Goal: Task Accomplishment & Management: Complete application form

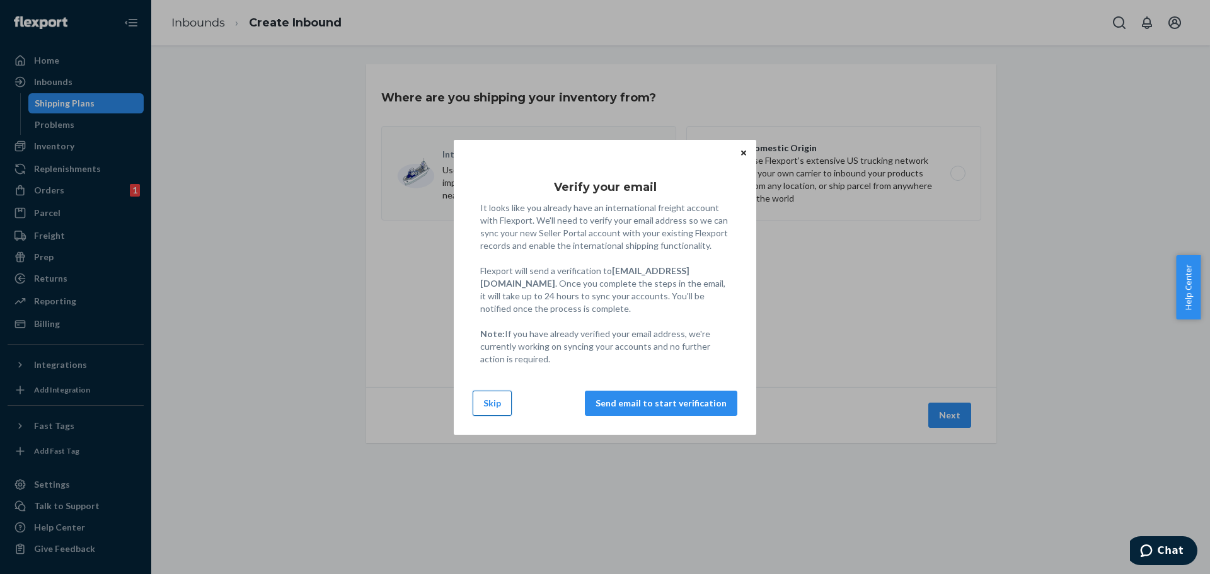
click at [501, 401] on button "Skip" at bounding box center [492, 403] width 39 height 25
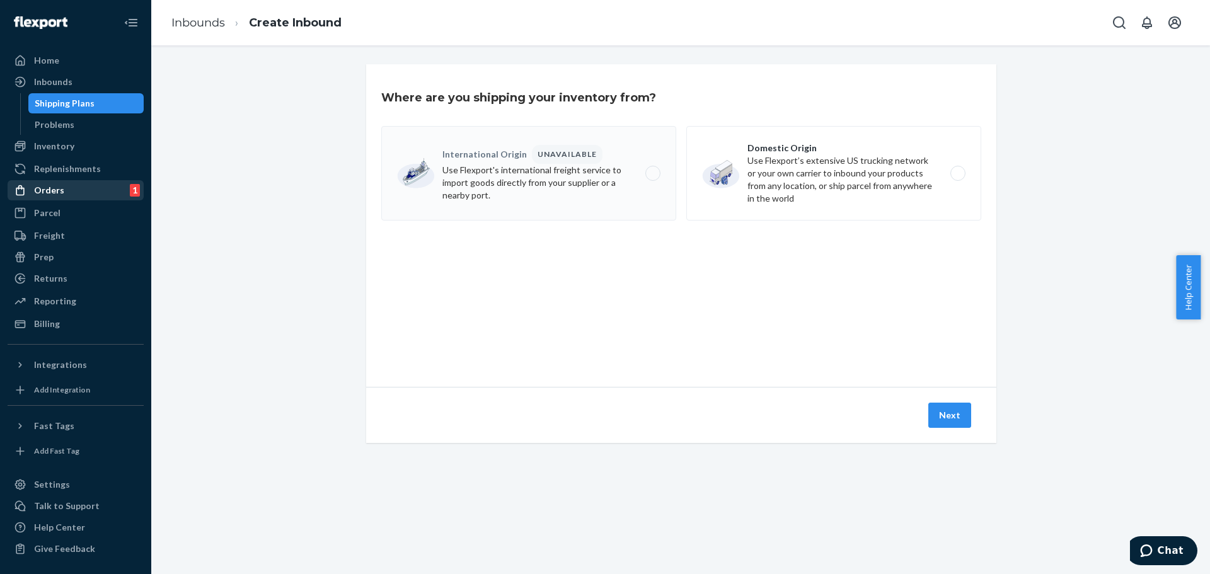
click at [84, 189] on div "Orders 1" at bounding box center [76, 190] width 134 height 18
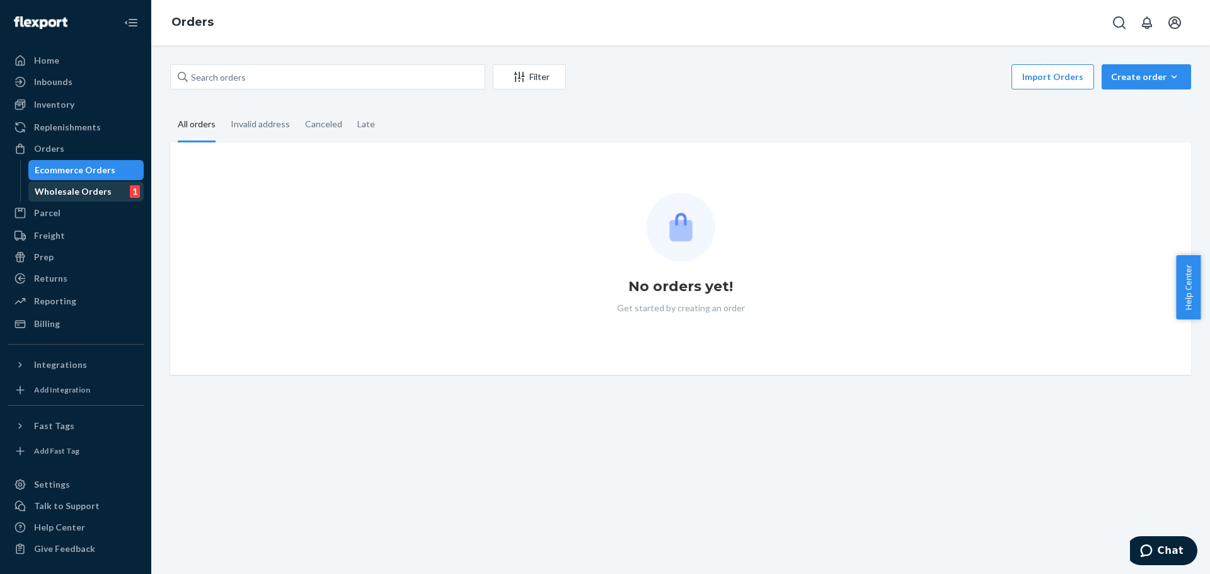
click at [67, 191] on div "Wholesale Orders" at bounding box center [73, 191] width 77 height 13
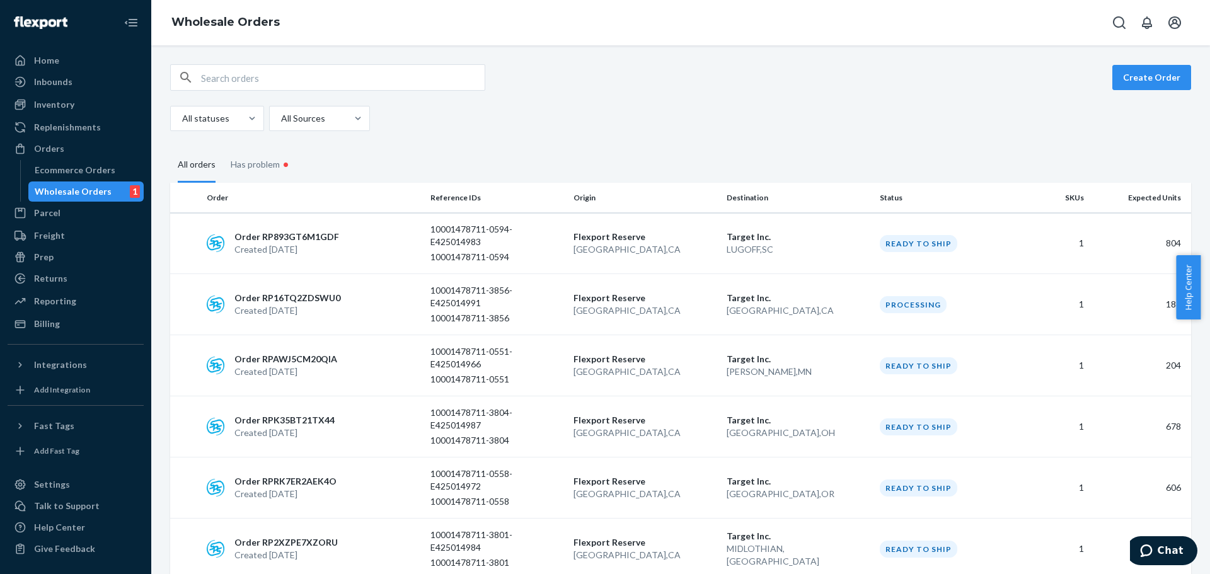
click at [232, 73] on input "text" at bounding box center [343, 77] width 284 height 25
paste input "TR25001596"
type input "TR25001596"
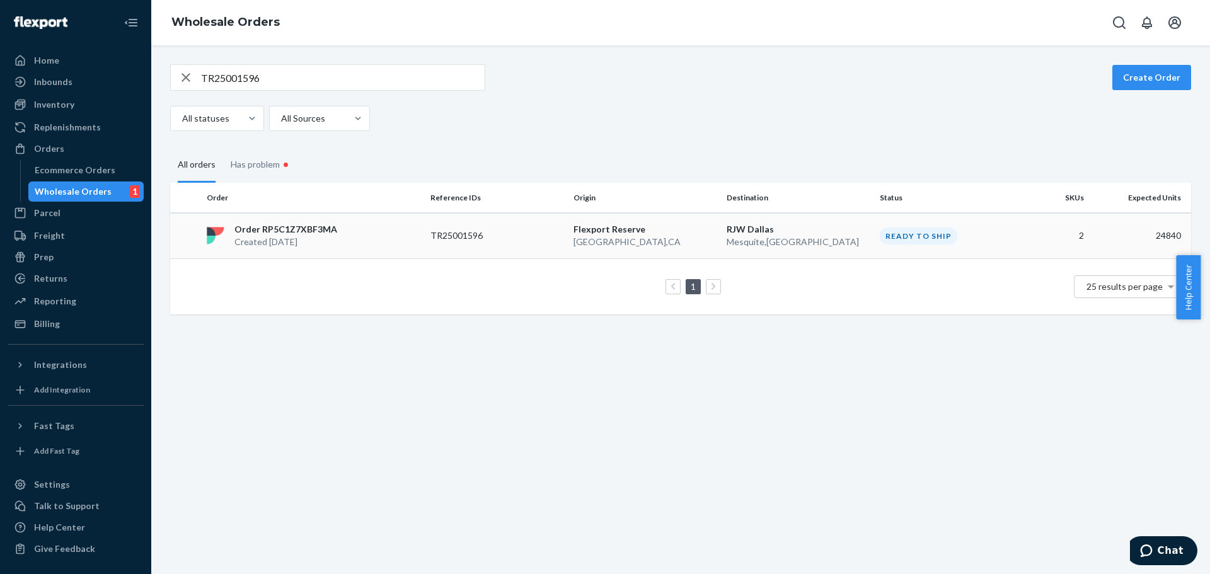
click at [368, 246] on div "Order RP5C1Z7XBF3MA Created [DATE]" at bounding box center [314, 235] width 224 height 25
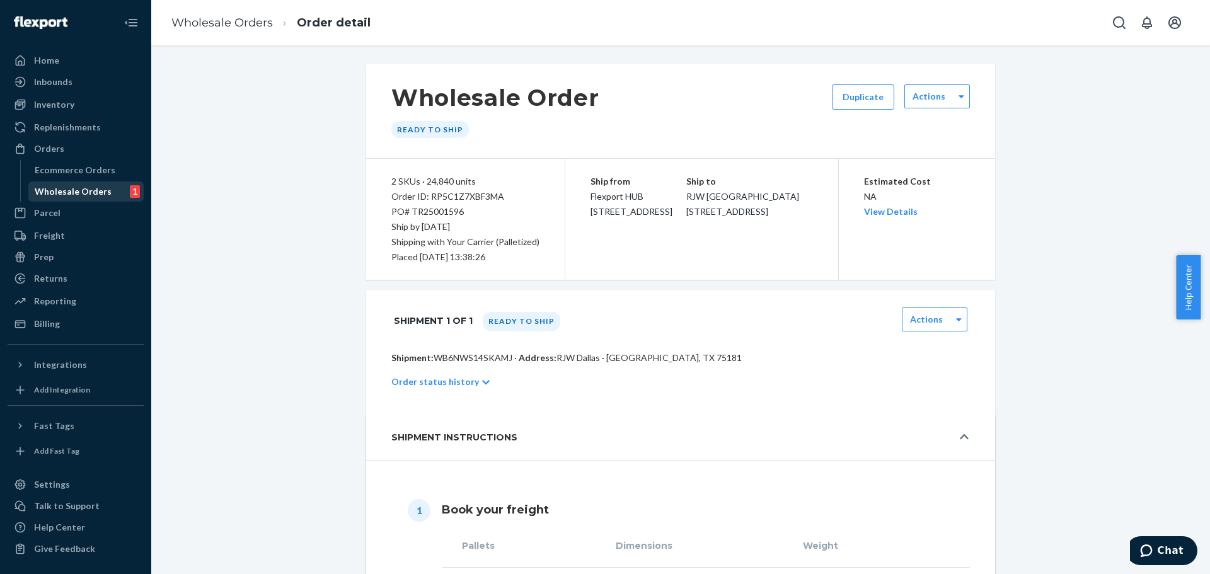
click at [60, 197] on div "Wholesale Orders" at bounding box center [73, 191] width 77 height 13
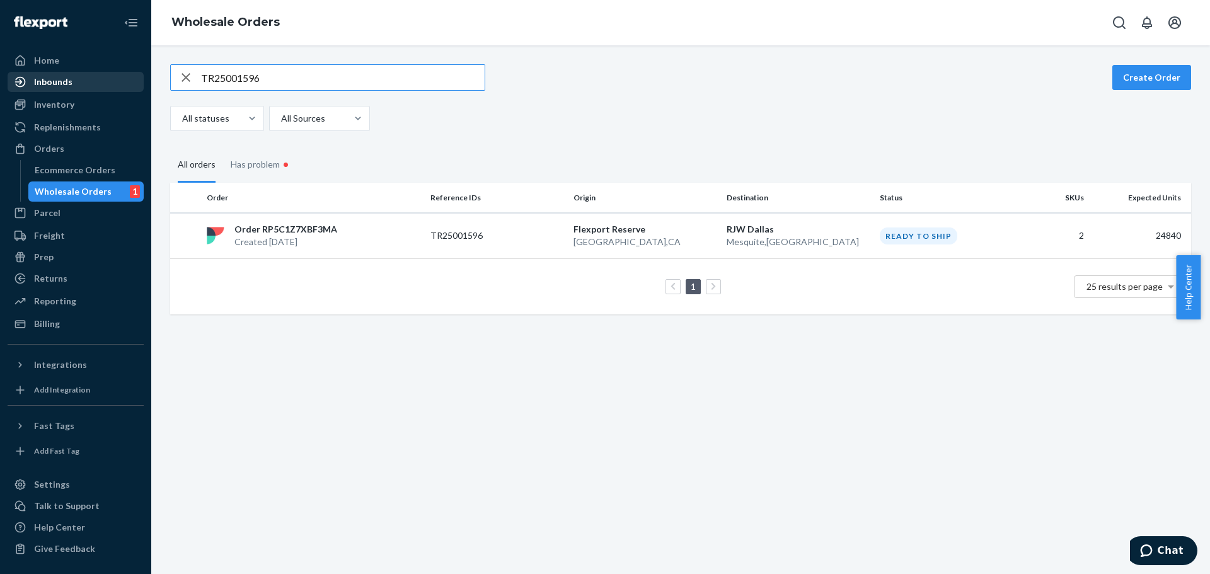
drag, startPoint x: 286, startPoint y: 79, endPoint x: 134, endPoint y: 79, distance: 151.8
click at [134, 79] on div "Home Inbounds Shipping Plans Problems Inventory Products Replenishments Orders …" at bounding box center [605, 287] width 1210 height 574
type input "TR25001592"
click at [367, 246] on div "Order RPJA52DVT7BHY Created [DATE]" at bounding box center [314, 235] width 224 height 25
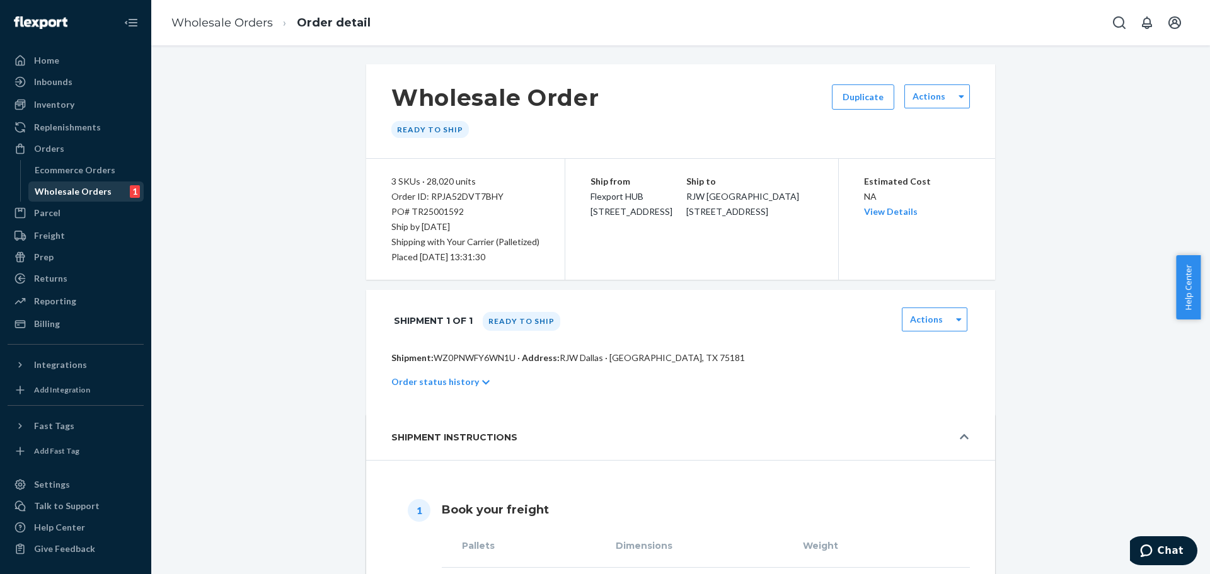
click at [112, 191] on div "Wholesale Orders 1" at bounding box center [86, 192] width 113 height 18
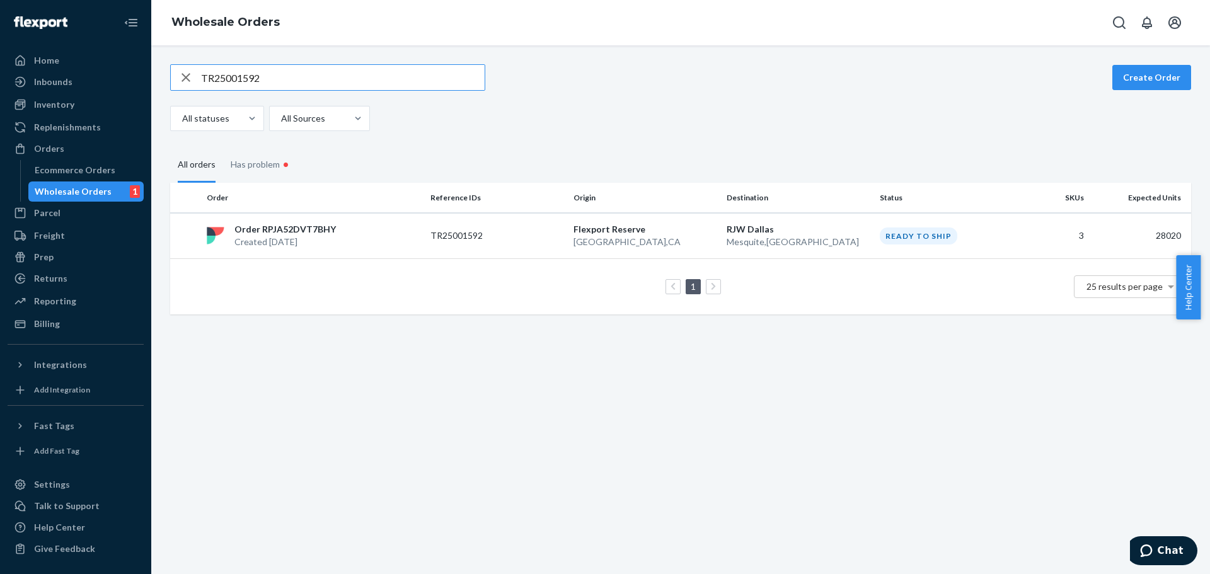
drag, startPoint x: 202, startPoint y: 75, endPoint x: 147, endPoint y: 76, distance: 54.2
click at [147, 76] on div "Home Inbounds Shipping Plans Problems Inventory Products Replenishments Orders …" at bounding box center [605, 287] width 1210 height 574
type input "TR25001596"
click at [413, 231] on div "Order RP5C1Z7XBF3MA Created [DATE]" at bounding box center [314, 235] width 224 height 25
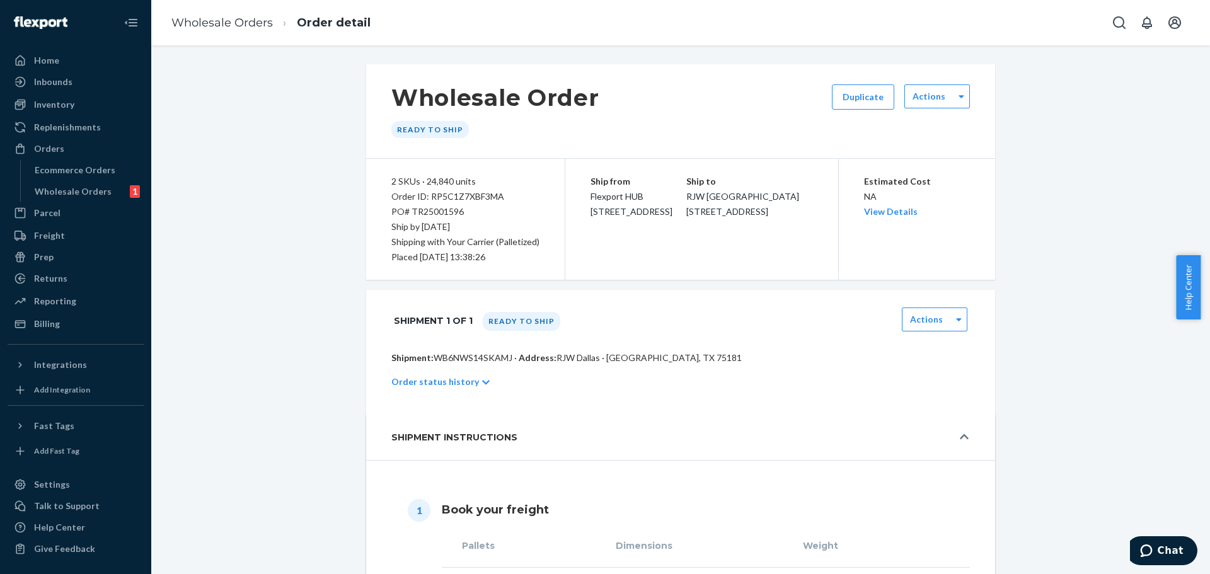
click at [450, 211] on div "PO# TR25001596" at bounding box center [465, 211] width 148 height 15
copy div "TR25001596"
click at [457, 356] on p "Shipment: WB6NWS14SKAMJ · Address: [GEOGRAPHIC_DATA] · [GEOGRAPHIC_DATA], TX 75…" at bounding box center [680, 358] width 578 height 13
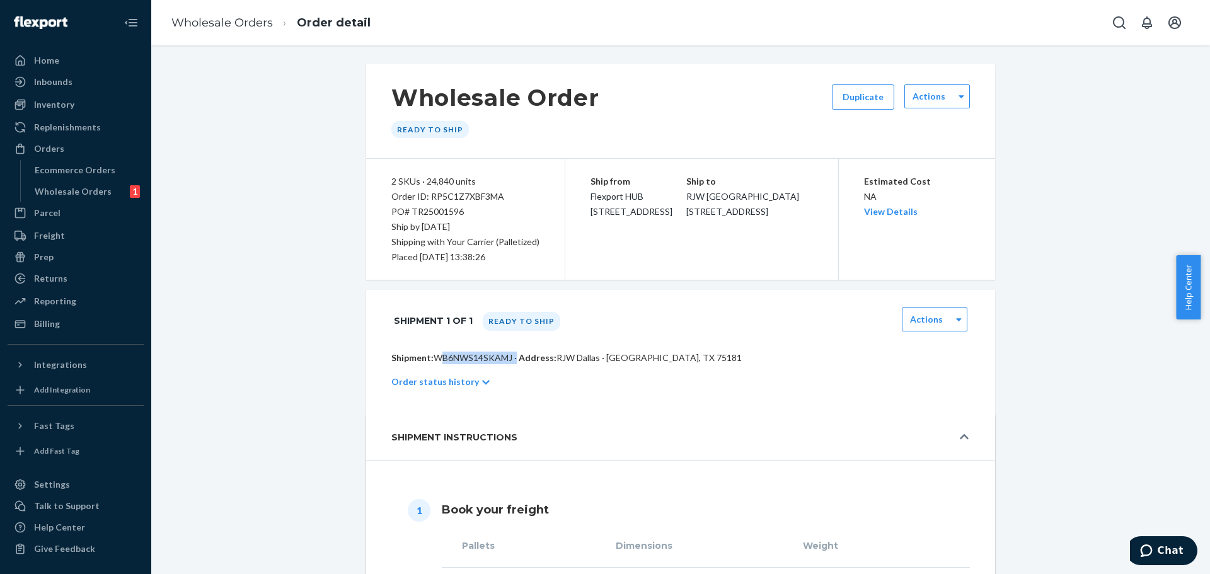
copy p "WB6NWS14SKAMJ"
drag, startPoint x: 687, startPoint y: 227, endPoint x: 583, endPoint y: 202, distance: 106.4
click at [583, 202] on div "Ship from Flexport HUB [STREET_ADDRESS] Ship to [GEOGRAPHIC_DATA][STREET_ADDRES…" at bounding box center [701, 219] width 273 height 121
copy span "Flexport HUB [STREET_ADDRESS]"
drag, startPoint x: 791, startPoint y: 226, endPoint x: 709, endPoint y: 202, distance: 85.5
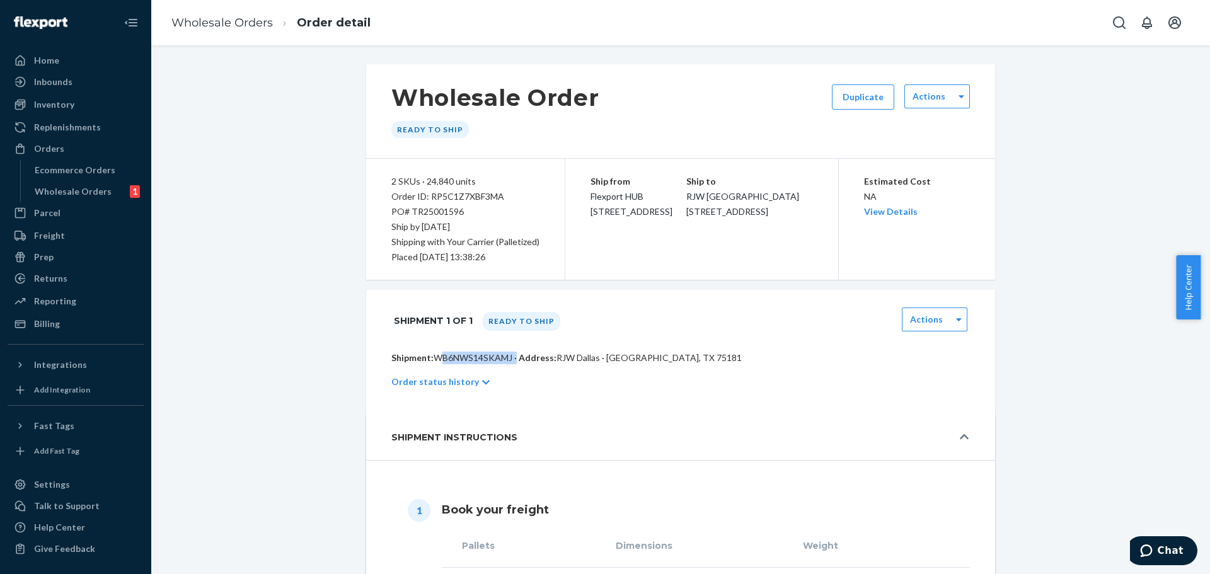
click at [709, 202] on div "Ship to [GEOGRAPHIC_DATA] [GEOGRAPHIC_DATA][STREET_ADDRESS]" at bounding box center [749, 196] width 127 height 45
copy span "RJW [GEOGRAPHIC_DATA] [STREET_ADDRESS]"
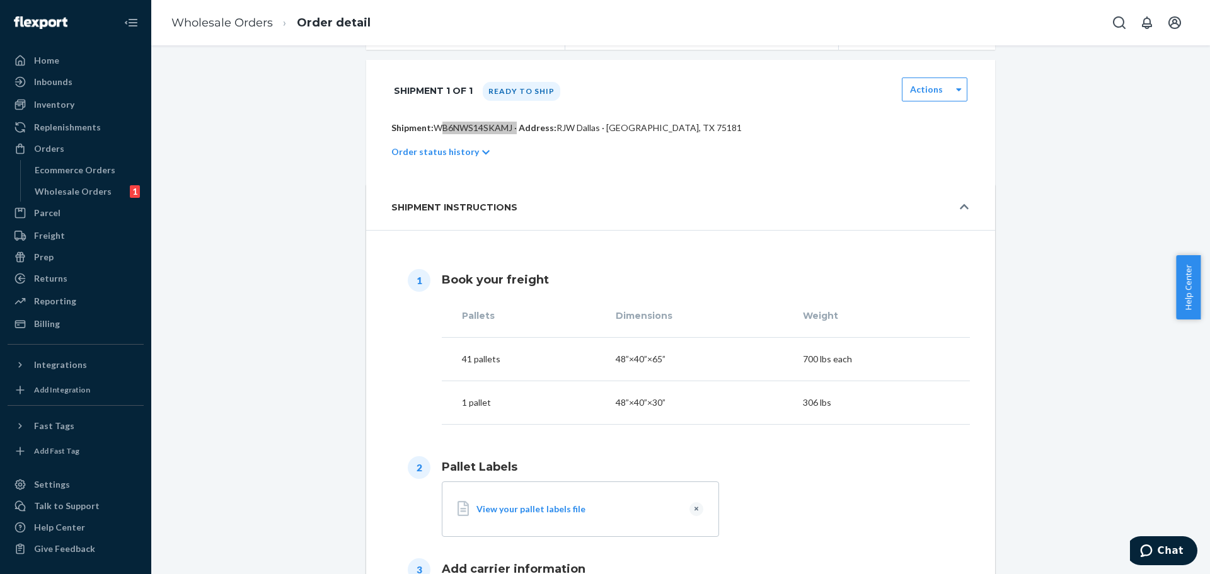
scroll to position [252, 0]
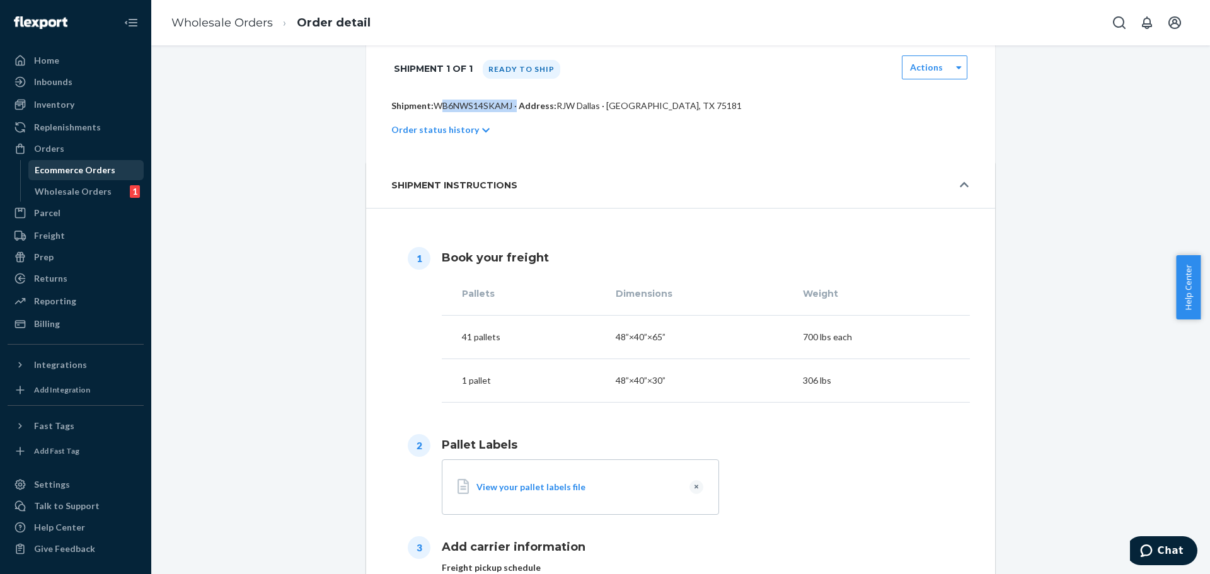
drag, startPoint x: 76, startPoint y: 190, endPoint x: 137, endPoint y: 180, distance: 62.0
click at [76, 190] on div "Wholesale Orders" at bounding box center [73, 191] width 77 height 13
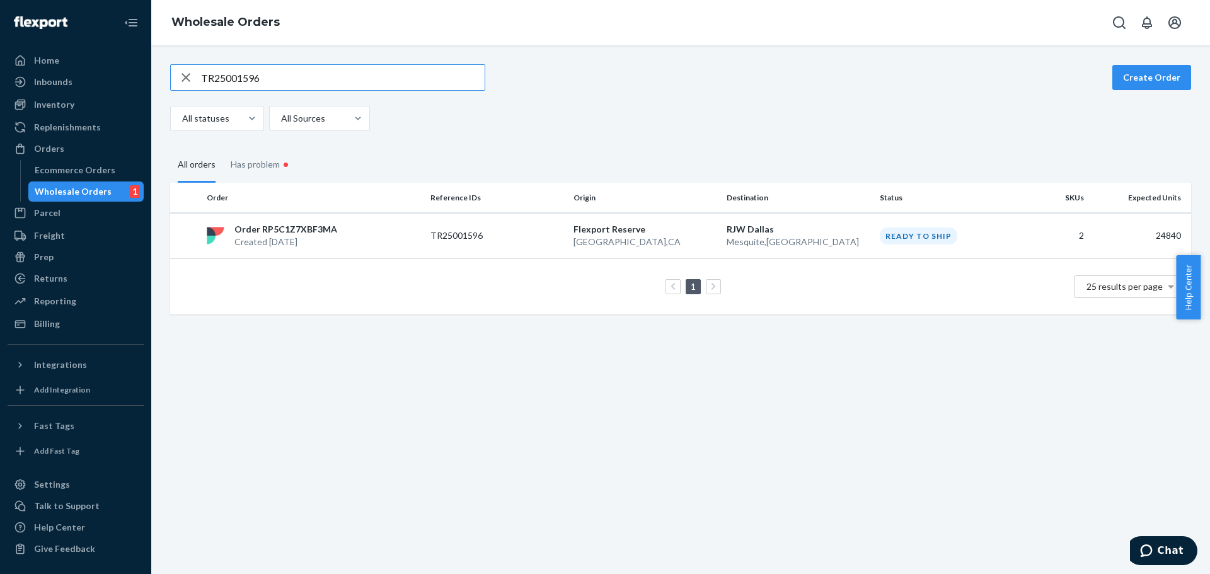
drag, startPoint x: 277, startPoint y: 82, endPoint x: 150, endPoint y: 78, distance: 127.3
click at [148, 79] on div "Home Inbounds Shipping Plans Problems Inventory Products Replenishments Orders …" at bounding box center [605, 287] width 1210 height 574
type input "TR25001592"
click at [377, 233] on div "Order RPJA52DVT7BHY Created [DATE]" at bounding box center [314, 235] width 224 height 25
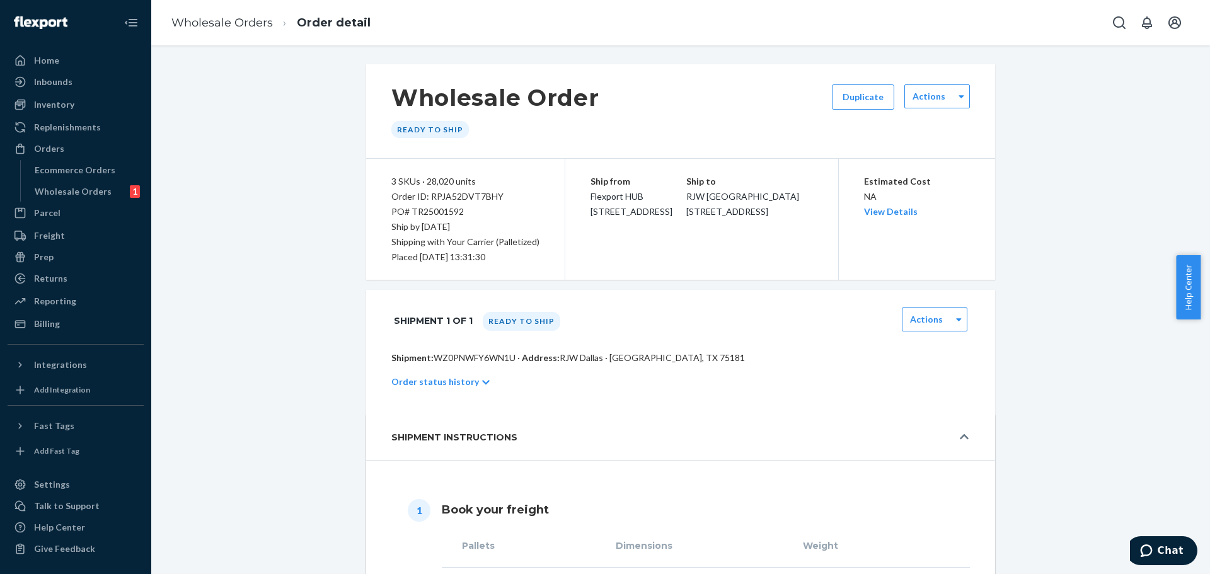
click at [478, 359] on p "Shipment: WZ0PNWFY6WN1U · Address: [GEOGRAPHIC_DATA] · [GEOGRAPHIC_DATA], TX 75…" at bounding box center [680, 358] width 578 height 13
copy p "WZ0PNWFY6WN1U"
drag, startPoint x: 689, startPoint y: 228, endPoint x: 582, endPoint y: 198, distance: 111.7
click at [582, 198] on div "Ship from Flexport HUB [STREET_ADDRESS] Ship to [GEOGRAPHIC_DATA][STREET_ADDRES…" at bounding box center [701, 219] width 273 height 121
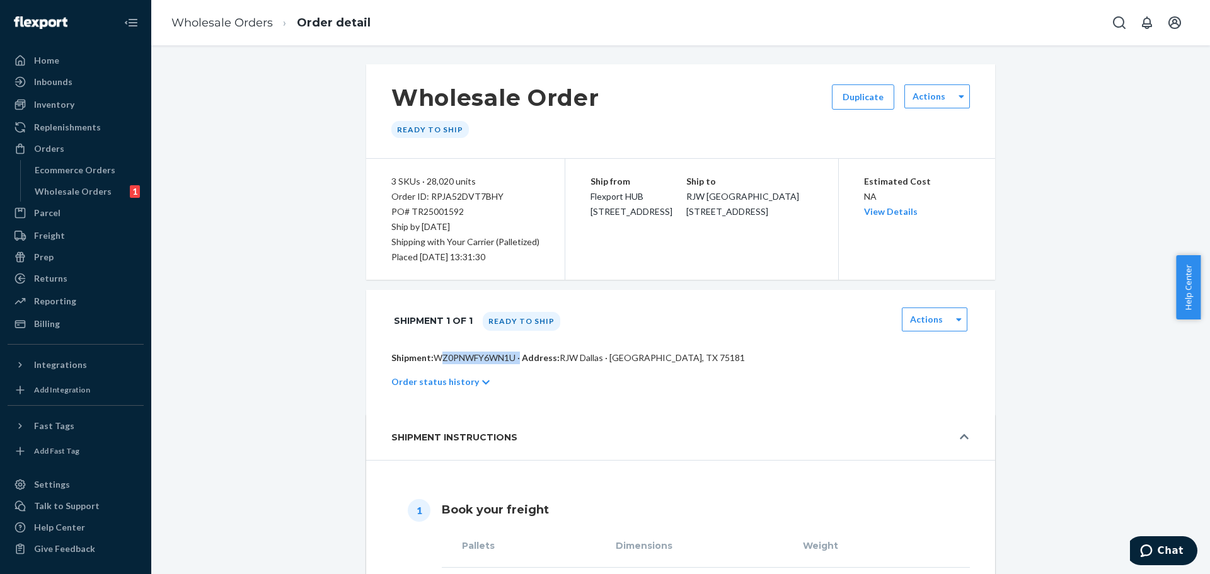
copy span "Flexport HUB [STREET_ADDRESS]"
drag, startPoint x: 791, startPoint y: 225, endPoint x: 708, endPoint y: 204, distance: 85.9
click at [708, 204] on div "Ship to [GEOGRAPHIC_DATA] [GEOGRAPHIC_DATA][STREET_ADDRESS]" at bounding box center [749, 196] width 127 height 45
copy span "RJW [GEOGRAPHIC_DATA] [STREET_ADDRESS]"
click at [84, 189] on div "Wholesale Orders" at bounding box center [73, 191] width 77 height 13
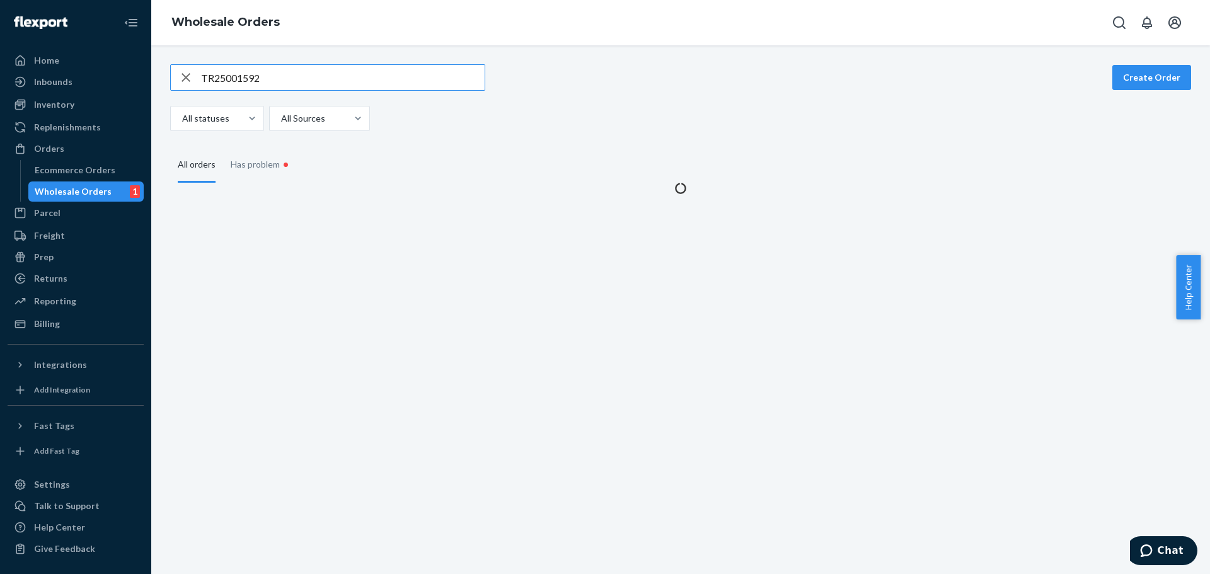
drag, startPoint x: 277, startPoint y: 81, endPoint x: 169, endPoint y: 86, distance: 107.2
click at [169, 86] on div "TR25001592 Create Order All statuses All Sources All orders Has problem •" at bounding box center [681, 129] width 1040 height 130
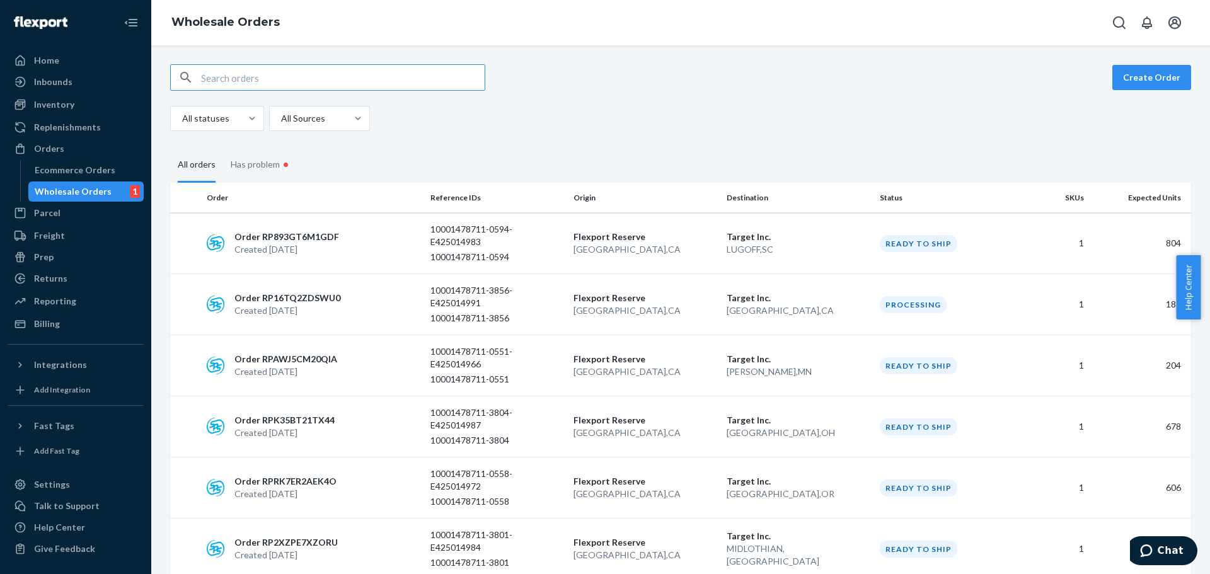
click at [249, 81] on input "text" at bounding box center [343, 77] width 284 height 25
type input "TR25001592"
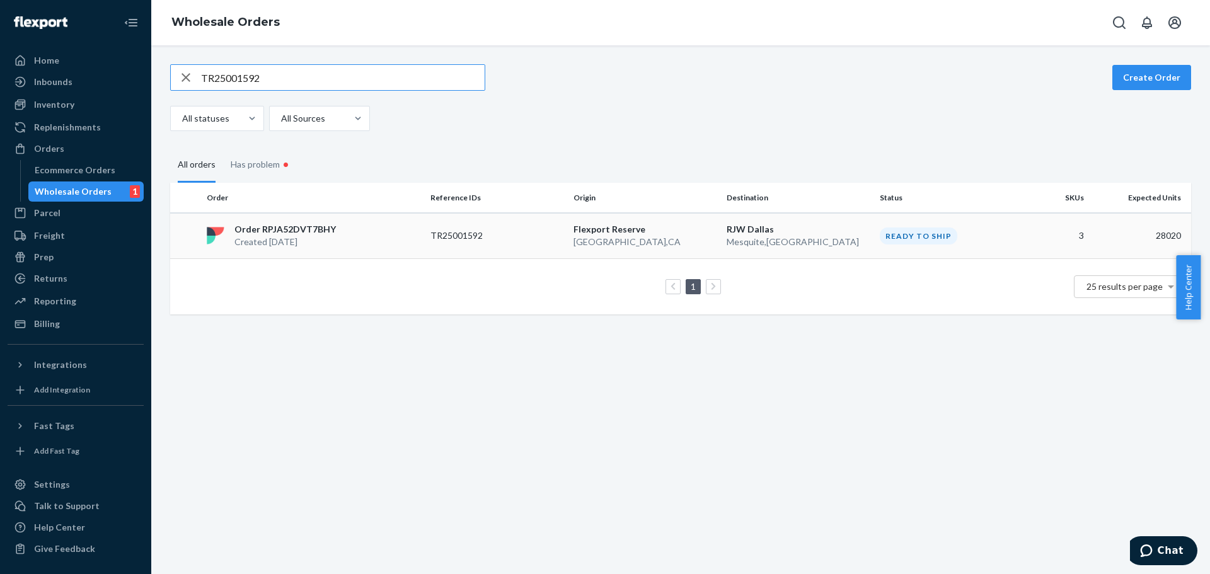
click at [386, 239] on div "Order RPJA52DVT7BHY Created [DATE]" at bounding box center [314, 235] width 224 height 25
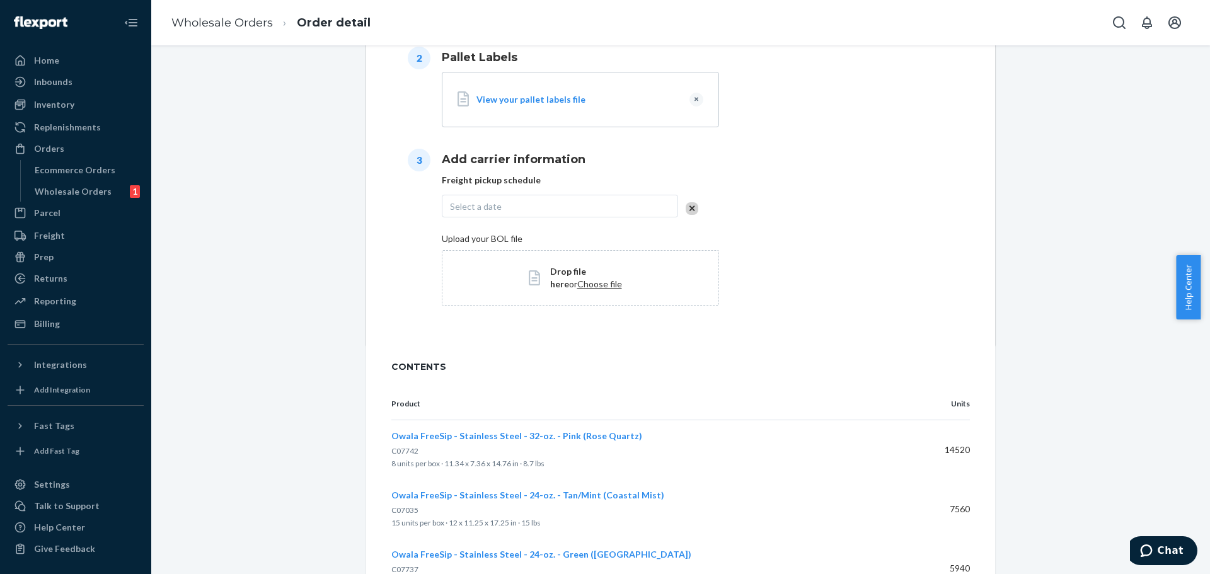
scroll to position [926, 0]
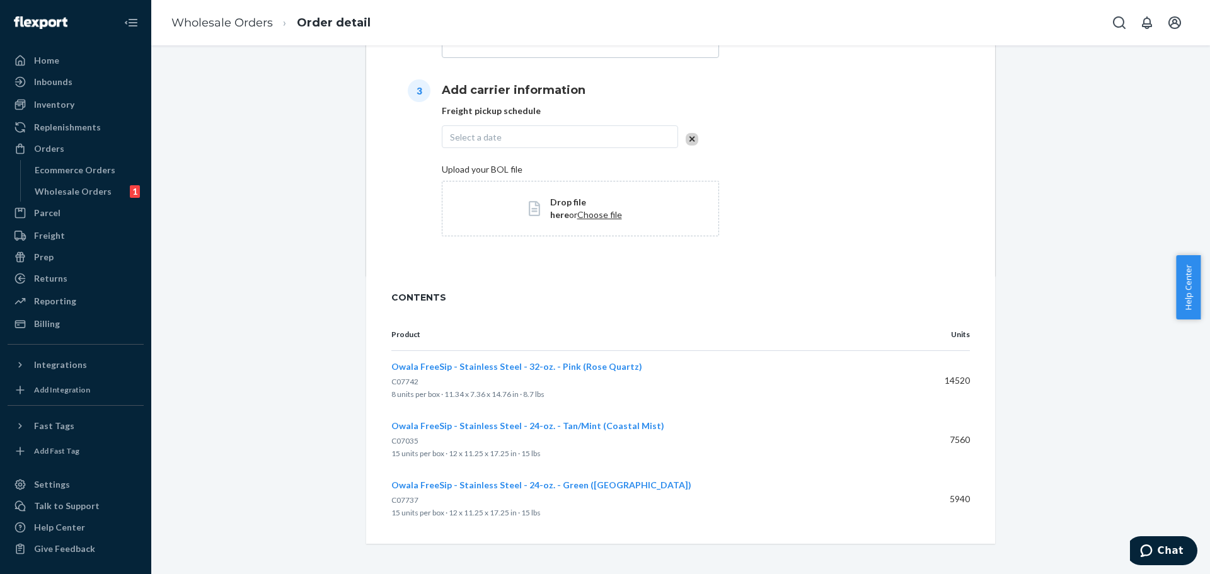
click at [399, 384] on span "C07742" at bounding box center [404, 381] width 27 height 9
copy span "C07742"
click at [399, 442] on span "C07035" at bounding box center [404, 440] width 27 height 9
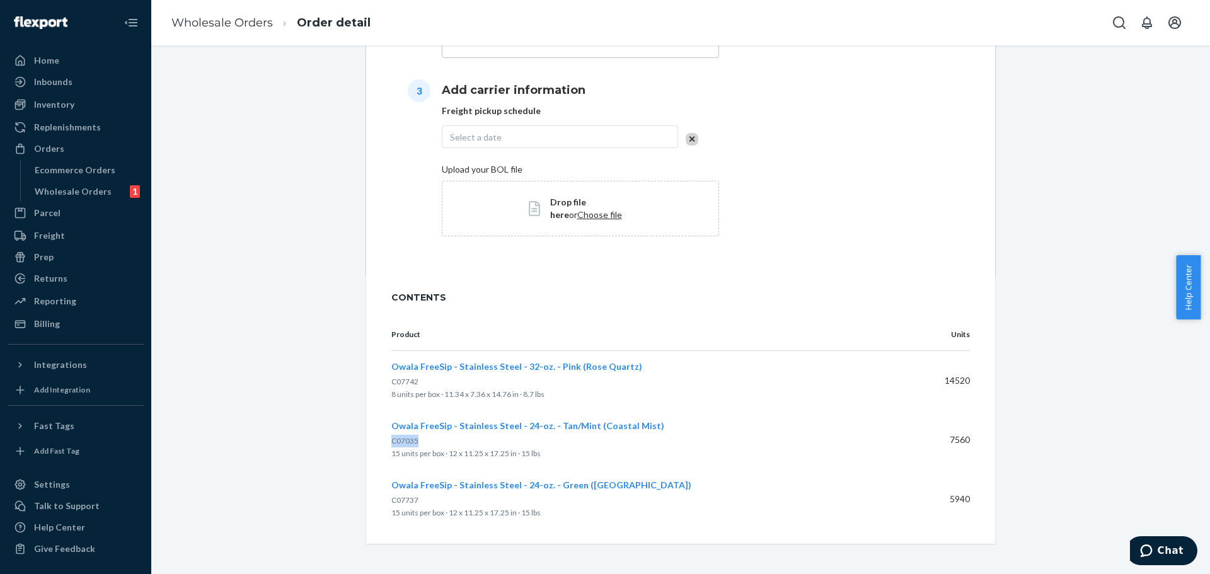
copy span "C07035"
click at [401, 501] on span "C07737" at bounding box center [404, 499] width 27 height 9
copy span "C07737"
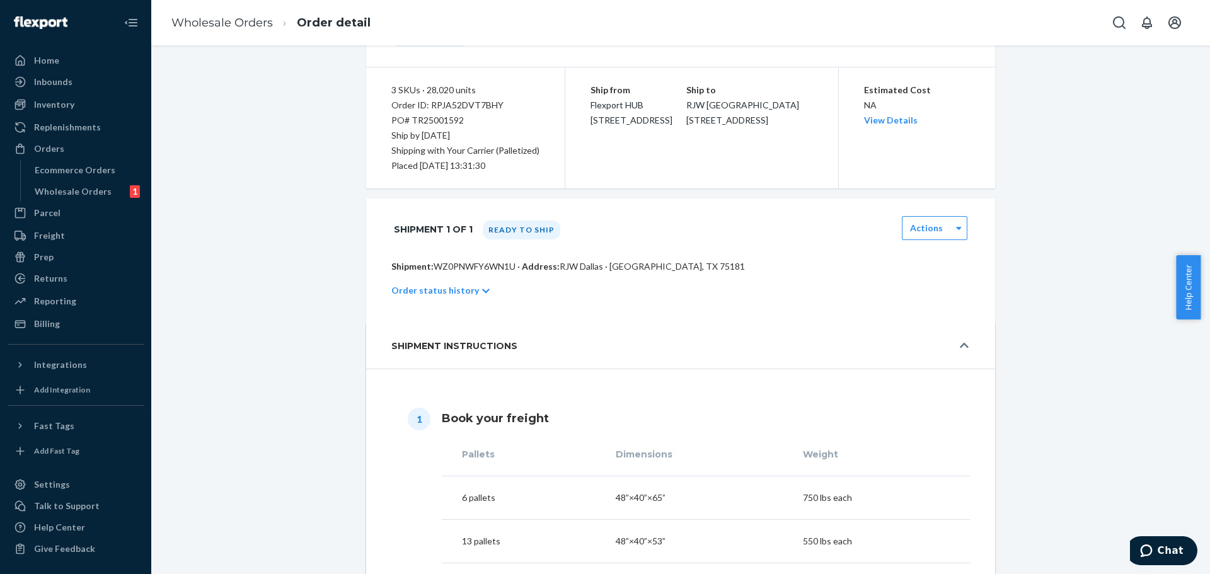
scroll to position [0, 0]
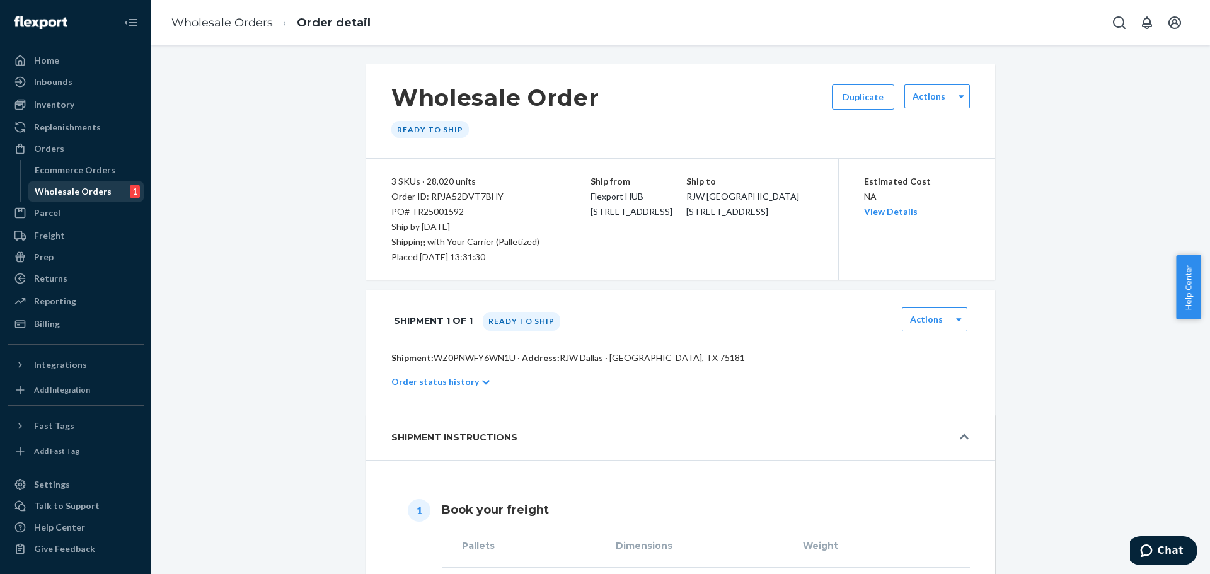
click at [82, 192] on div "Wholesale Orders" at bounding box center [73, 191] width 77 height 13
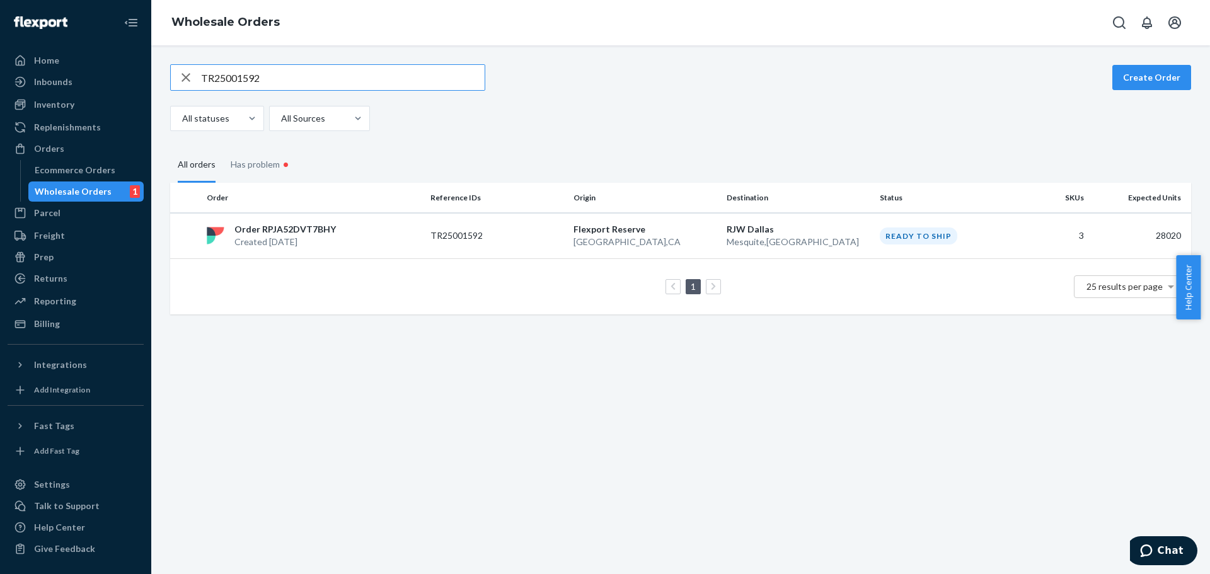
drag, startPoint x: 266, startPoint y: 81, endPoint x: 173, endPoint y: 81, distance: 93.2
click at [173, 81] on div "TR25001592" at bounding box center [328, 77] width 314 height 25
type input "TR25001596"
click at [410, 225] on div "Order RP5C1Z7XBF3MA Created [DATE]" at bounding box center [314, 235] width 224 height 25
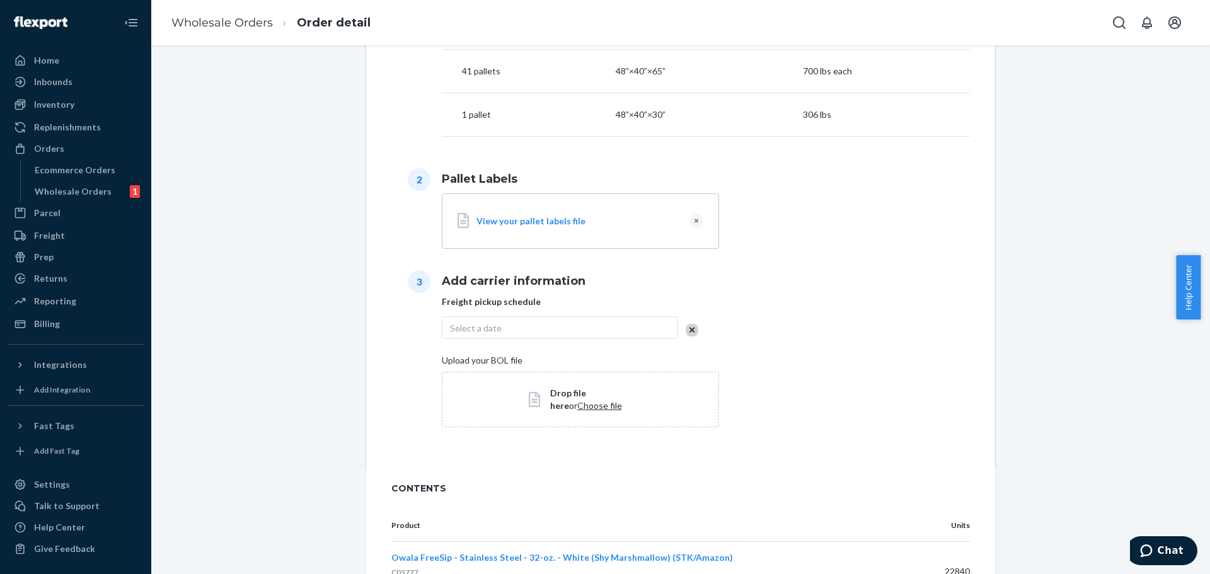
scroll to position [650, 0]
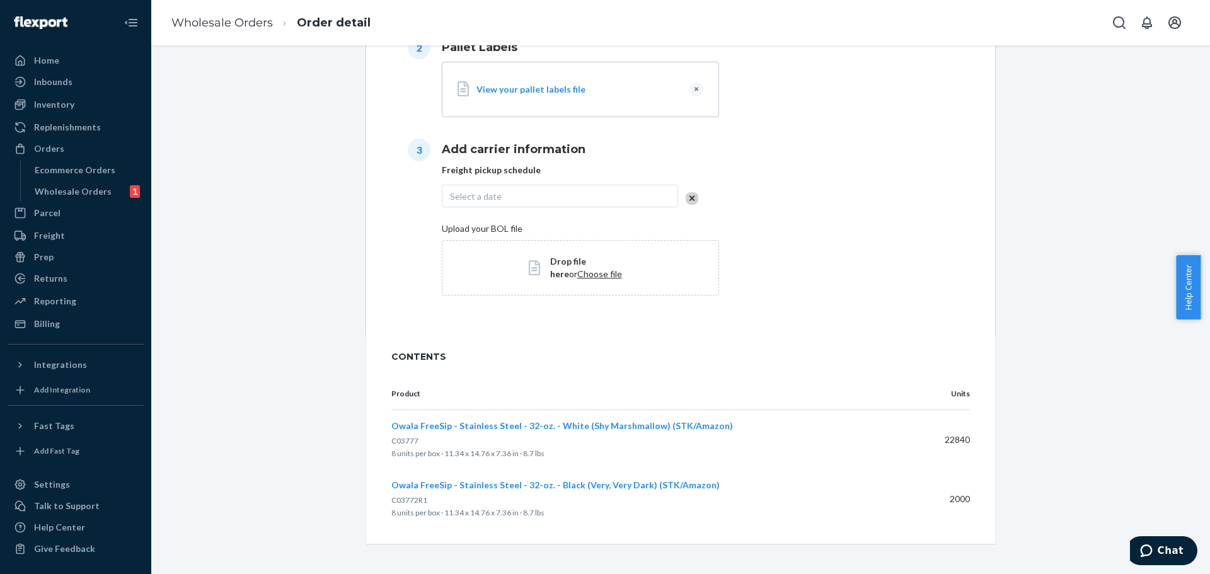
click at [391, 438] on span "C03777" at bounding box center [404, 440] width 27 height 9
click at [414, 496] on span "C03772R1" at bounding box center [409, 499] width 36 height 9
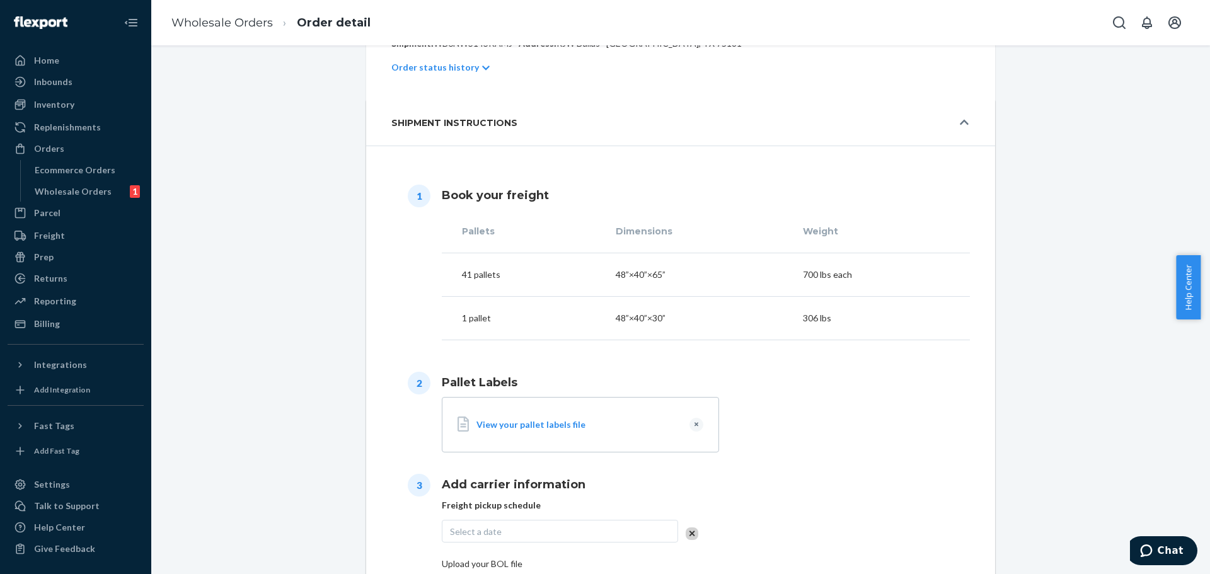
scroll to position [335, 0]
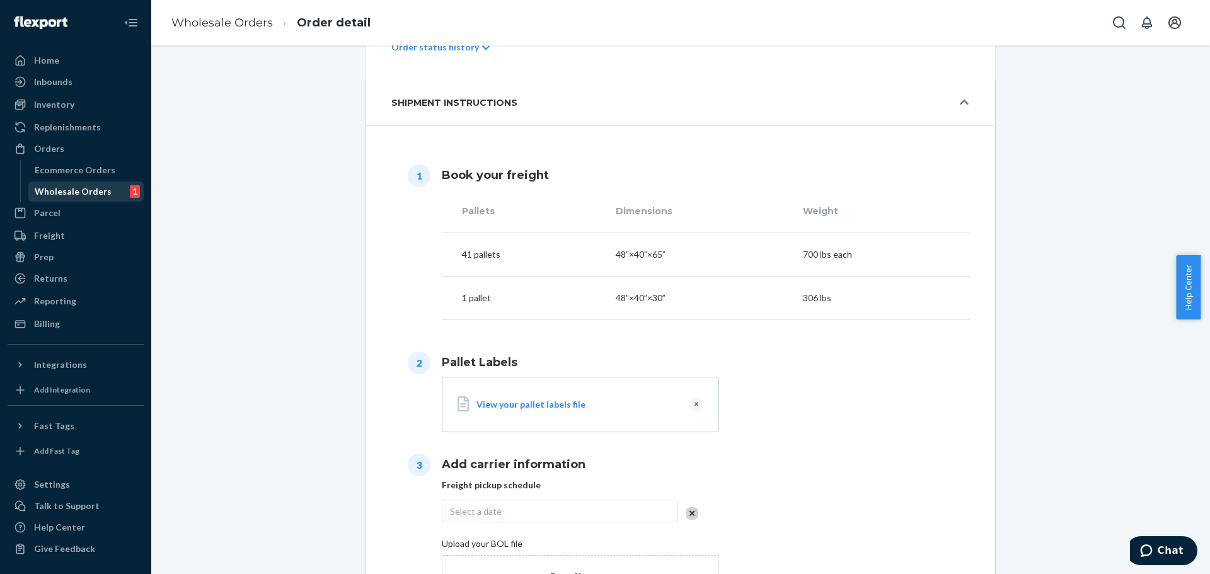
click at [81, 191] on div "Wholesale Orders" at bounding box center [73, 191] width 77 height 13
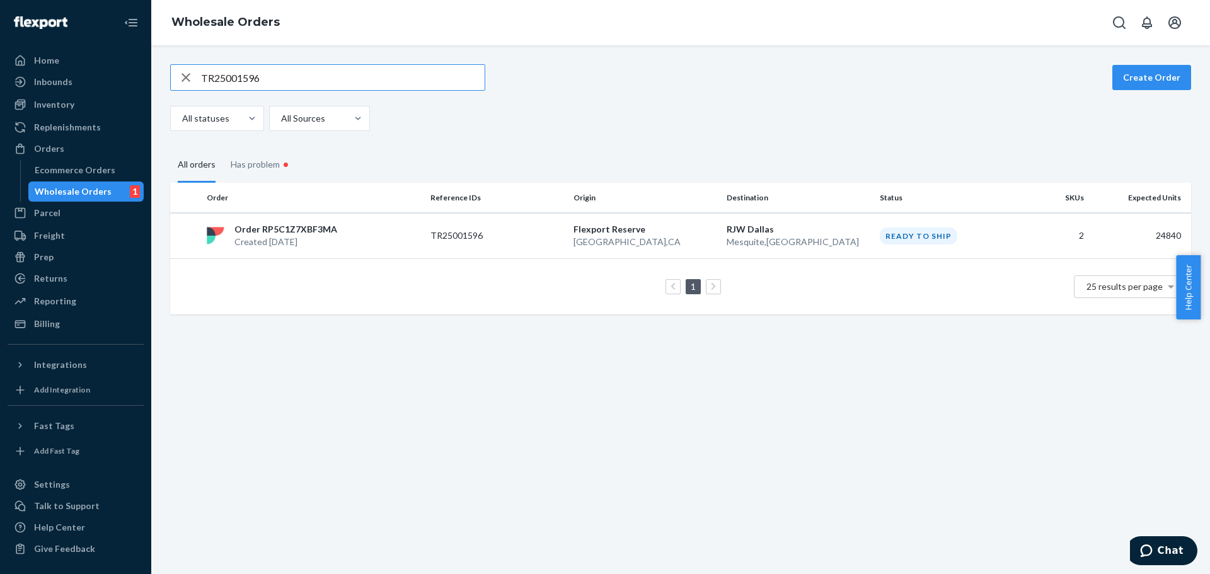
drag, startPoint x: 290, startPoint y: 83, endPoint x: 166, endPoint y: 86, distance: 124.2
click at [166, 86] on div "TR25001596 Create Order All statuses All Sources All orders Has problem • Order…" at bounding box center [681, 189] width 1040 height 250
type input "TR25001725"
click at [386, 246] on div "Order RP0JAHU12Z42O Created [DATE]" at bounding box center [314, 235] width 224 height 25
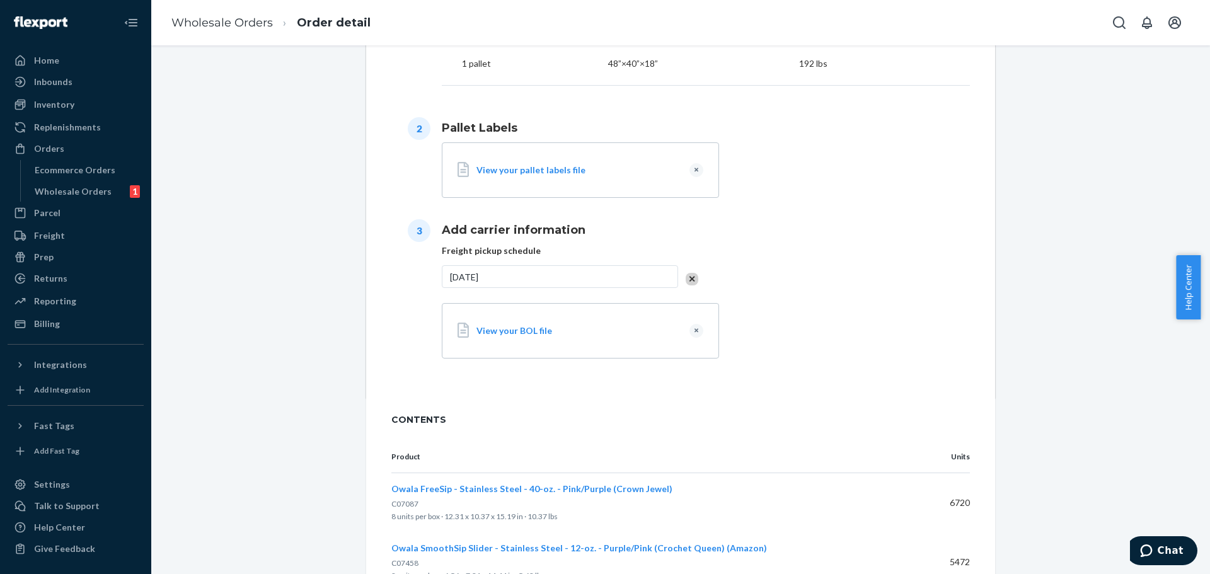
scroll to position [775, 0]
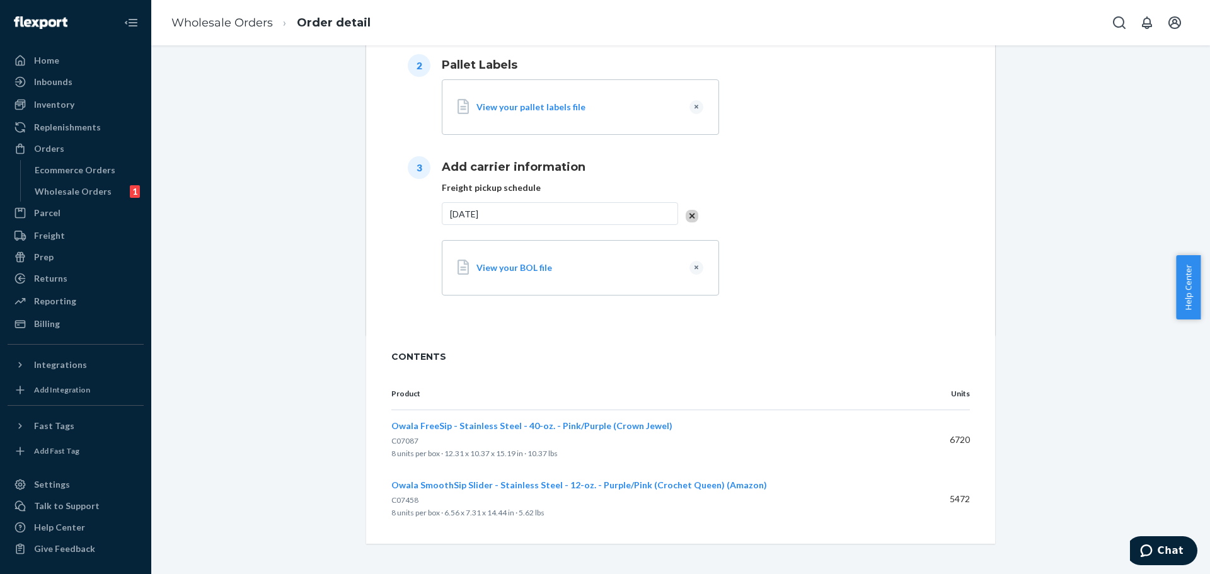
click at [402, 440] on span "C07087" at bounding box center [404, 440] width 27 height 9
click at [403, 501] on span "C07458" at bounding box center [404, 499] width 27 height 9
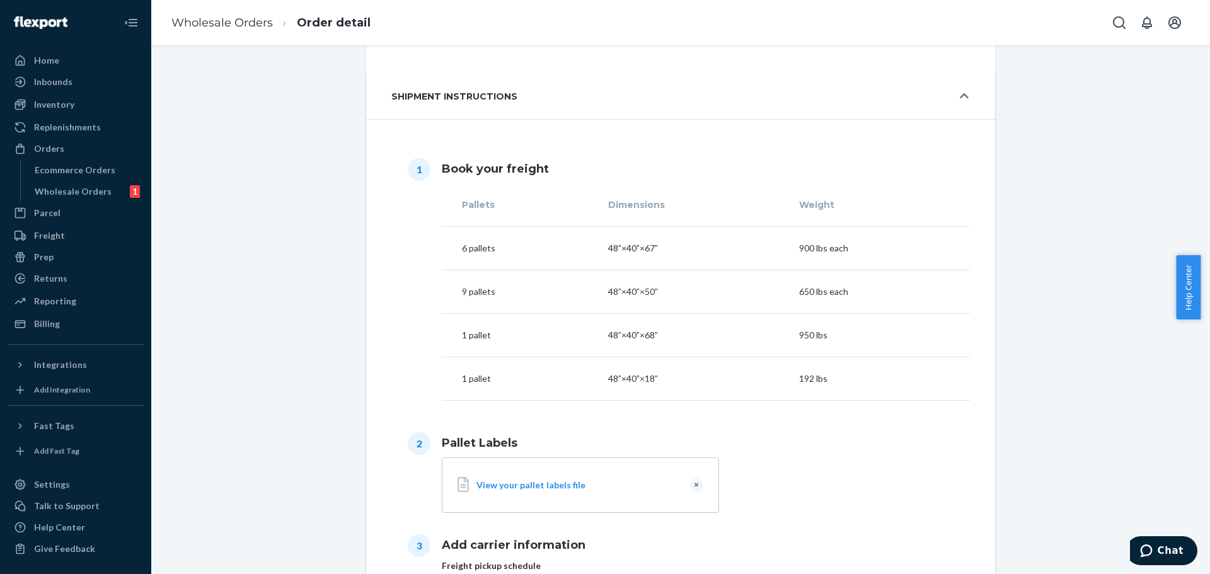
scroll to position [460, 0]
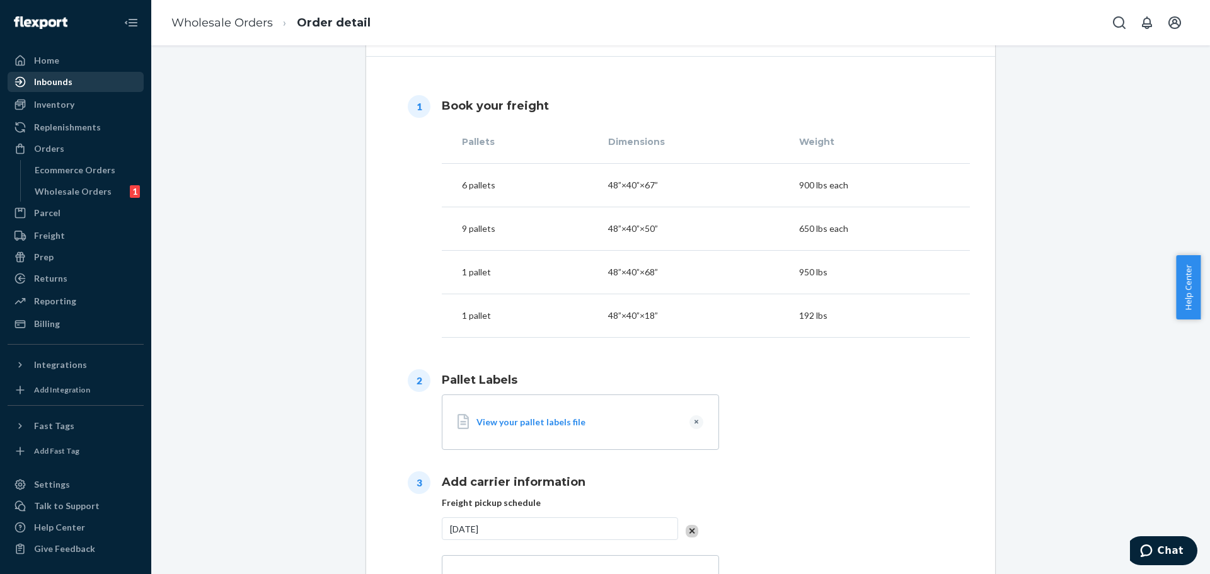
click at [86, 77] on div "Inbounds" at bounding box center [76, 82] width 134 height 18
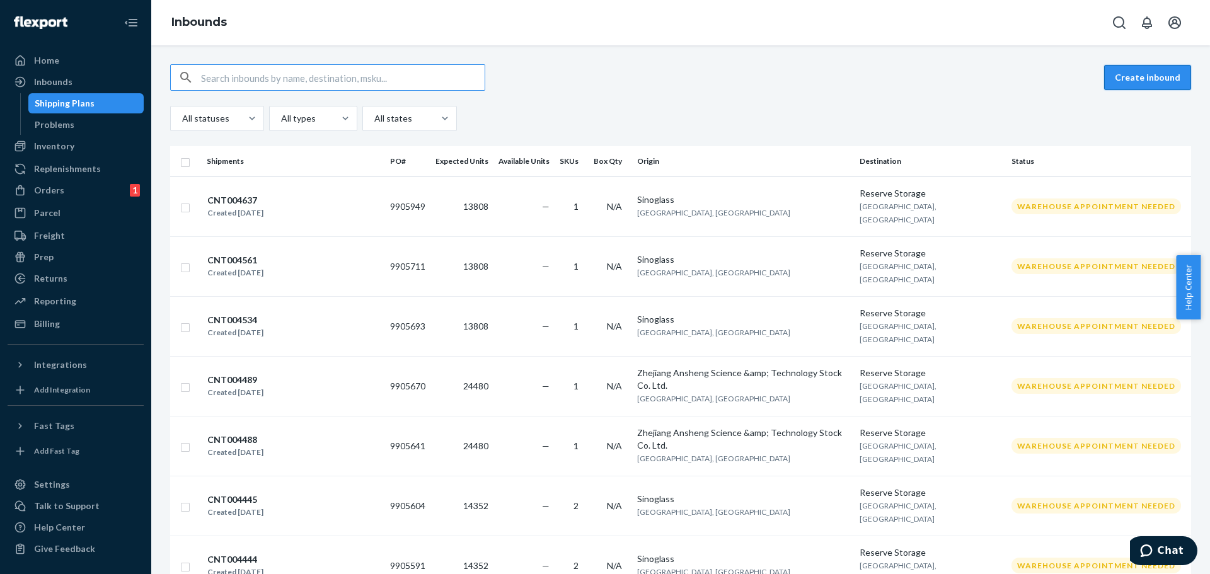
click at [1130, 77] on button "Create inbound" at bounding box center [1147, 77] width 87 height 25
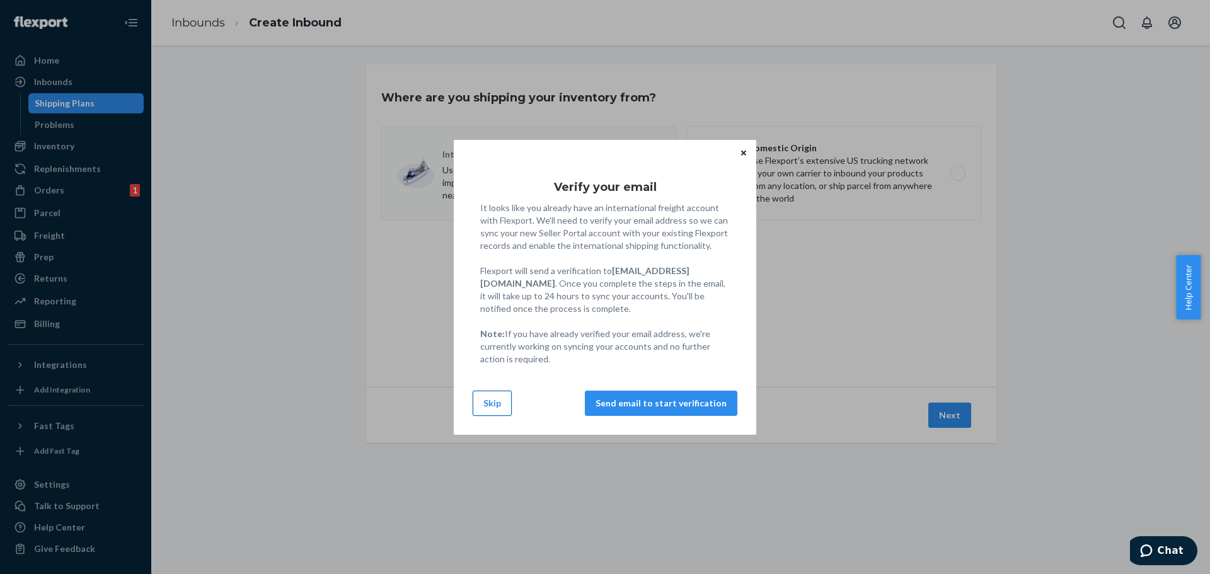
click at [493, 401] on button "Skip" at bounding box center [492, 403] width 39 height 25
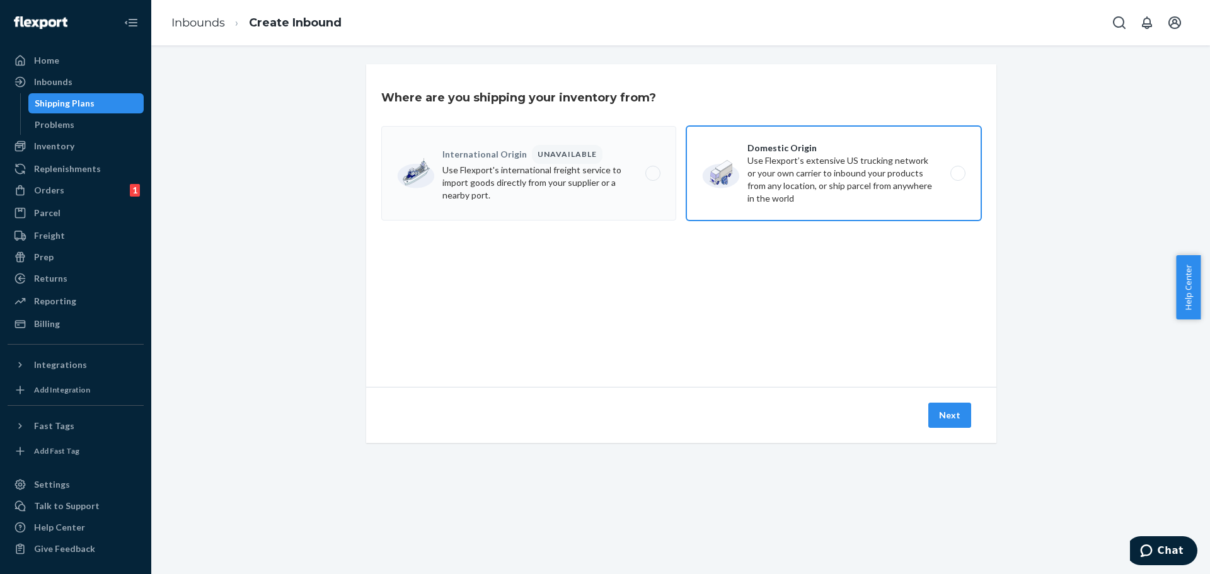
click at [843, 159] on label "Domestic Origin Use Flexport’s extensive US trucking network or your own carrie…" at bounding box center [833, 173] width 295 height 95
click at [957, 169] on input "Domestic Origin Use Flexport’s extensive US trucking network or your own carrie…" at bounding box center [961, 173] width 8 height 8
radio input "true"
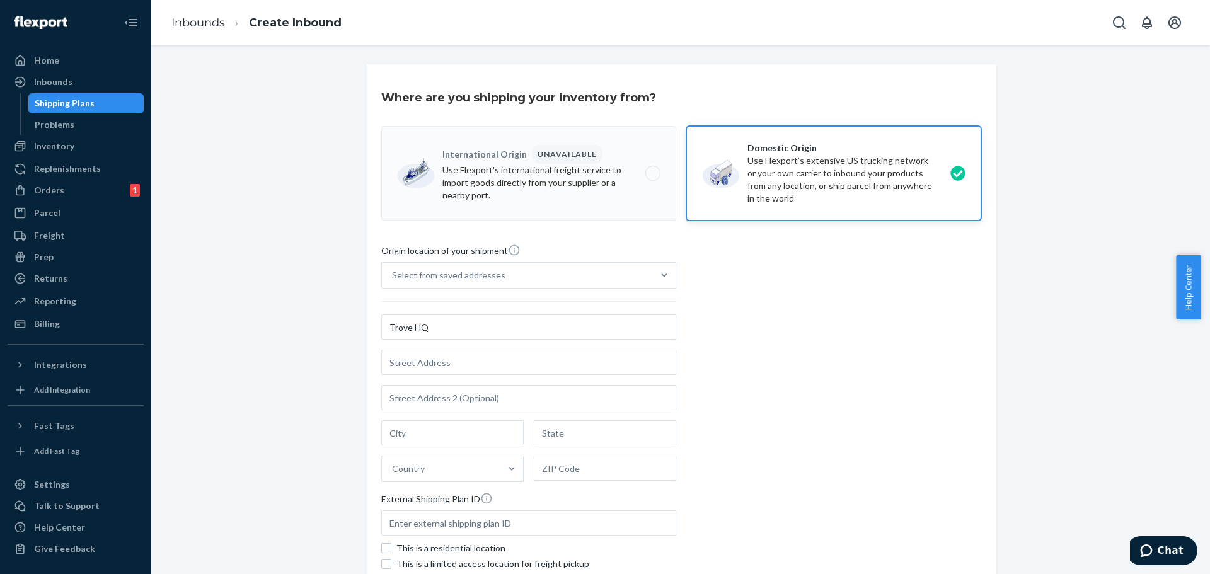
type input "Trove HQ"
click at [433, 365] on input "text" at bounding box center [528, 362] width 295 height 25
type input "250 S 850 E"
click at [818, 413] on div "Origin location of your shipment Select from saved addresses Trove HQ 250 S 850…" at bounding box center [681, 415] width 600 height 343
click at [435, 360] on input "250 S 850 E" at bounding box center [528, 362] width 295 height 25
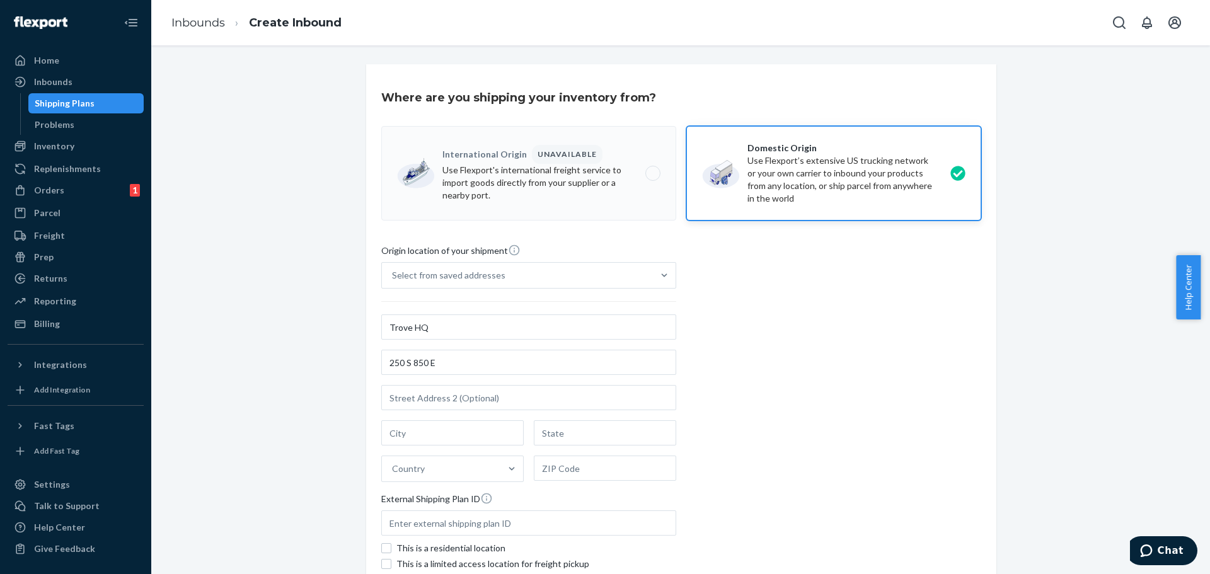
click at [318, 369] on div "Where are you shipping your inventory from? International Origin UNAVAILABLE Us…" at bounding box center [681, 381] width 1040 height 634
click at [420, 437] on input "text" at bounding box center [452, 432] width 142 height 25
type input "Lehi"
click at [587, 438] on input "text" at bounding box center [605, 432] width 142 height 25
type input "[US_STATE]"
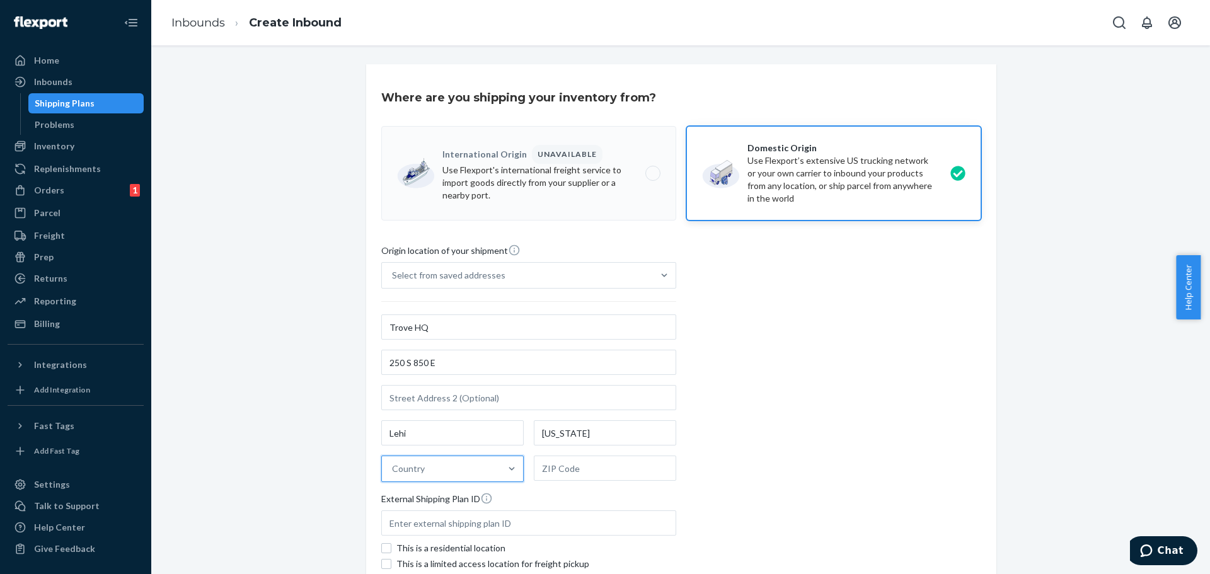
type input "u"
click at [418, 500] on div "[GEOGRAPHIC_DATA]" at bounding box center [452, 499] width 137 height 25
click at [398, 475] on input "u" at bounding box center [395, 468] width 6 height 13
drag, startPoint x: 578, startPoint y: 459, endPoint x: 649, endPoint y: 441, distance: 73.5
click at [579, 459] on input "text" at bounding box center [605, 468] width 142 height 25
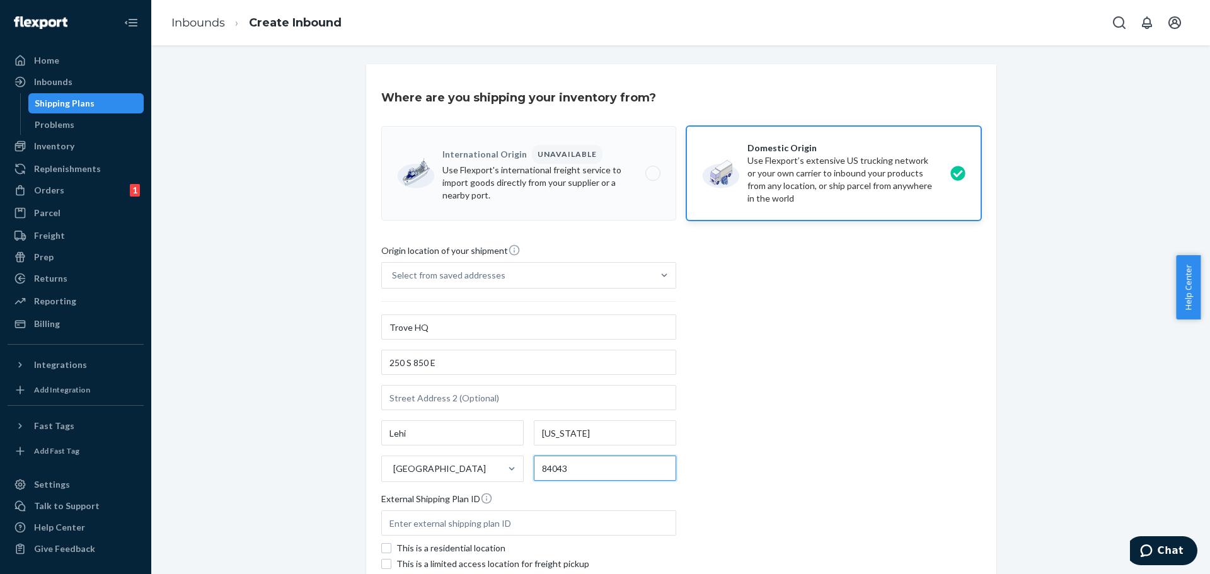
type input "84043"
click at [835, 362] on div "Origin location of your shipment Select from saved addresses Trove HQ [STREET_A…" at bounding box center [681, 415] width 600 height 343
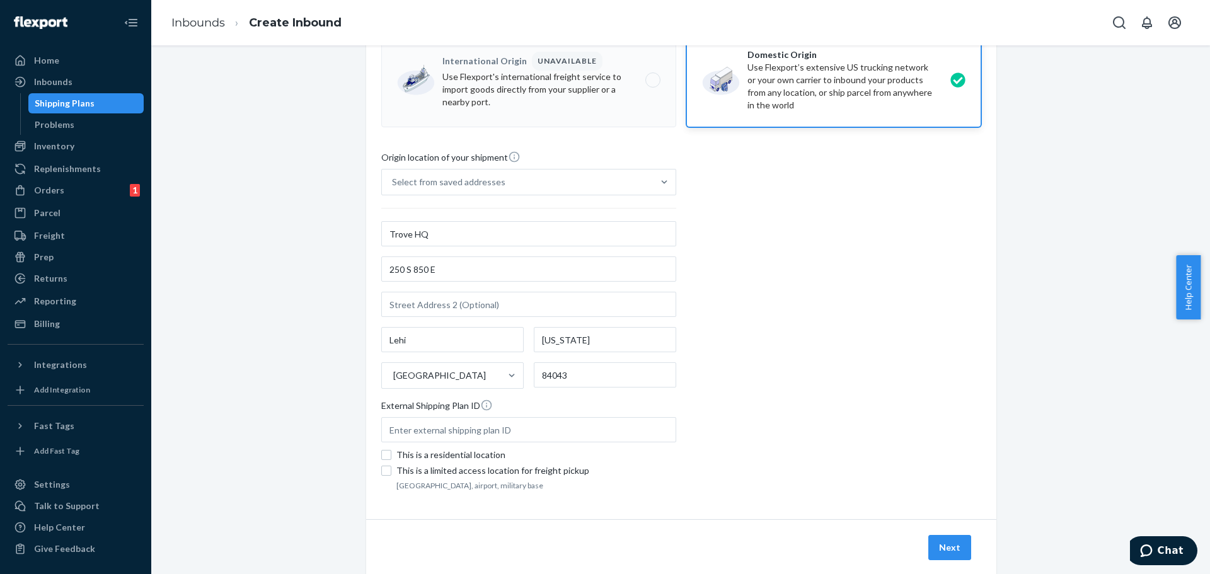
scroll to position [125, 0]
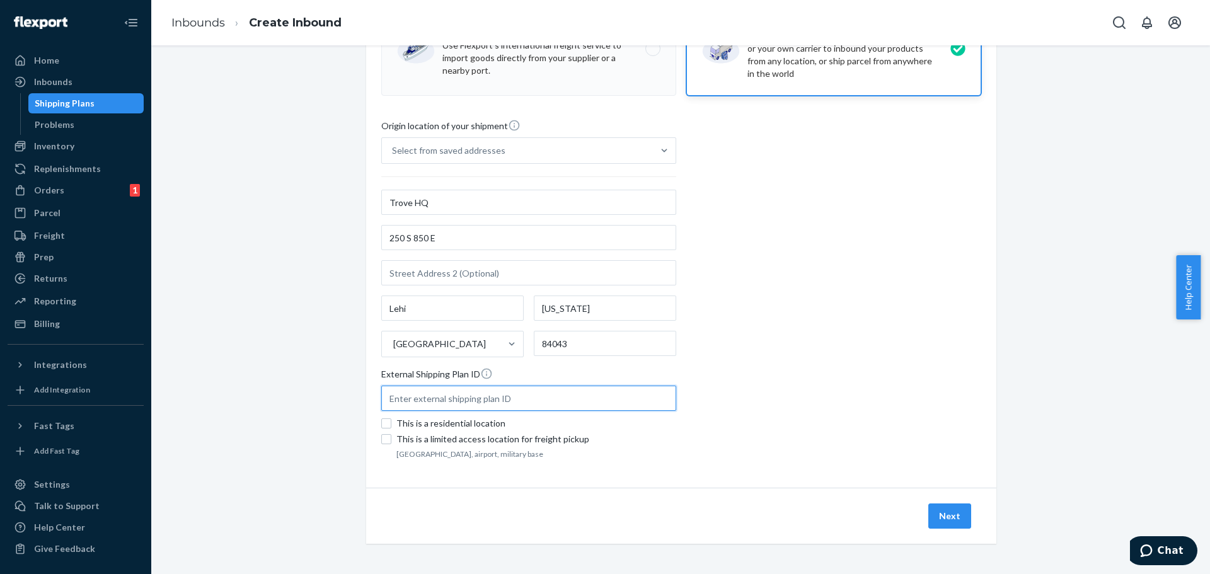
click at [425, 396] on input "text" at bounding box center [528, 398] width 295 height 25
paste input "TR25001297"
type input "TR25001297"
click at [812, 359] on div "Origin location of your shipment Select from saved addresses Trove HQ [STREET_A…" at bounding box center [681, 290] width 600 height 343
drag, startPoint x: 951, startPoint y: 515, endPoint x: 921, endPoint y: 490, distance: 39.8
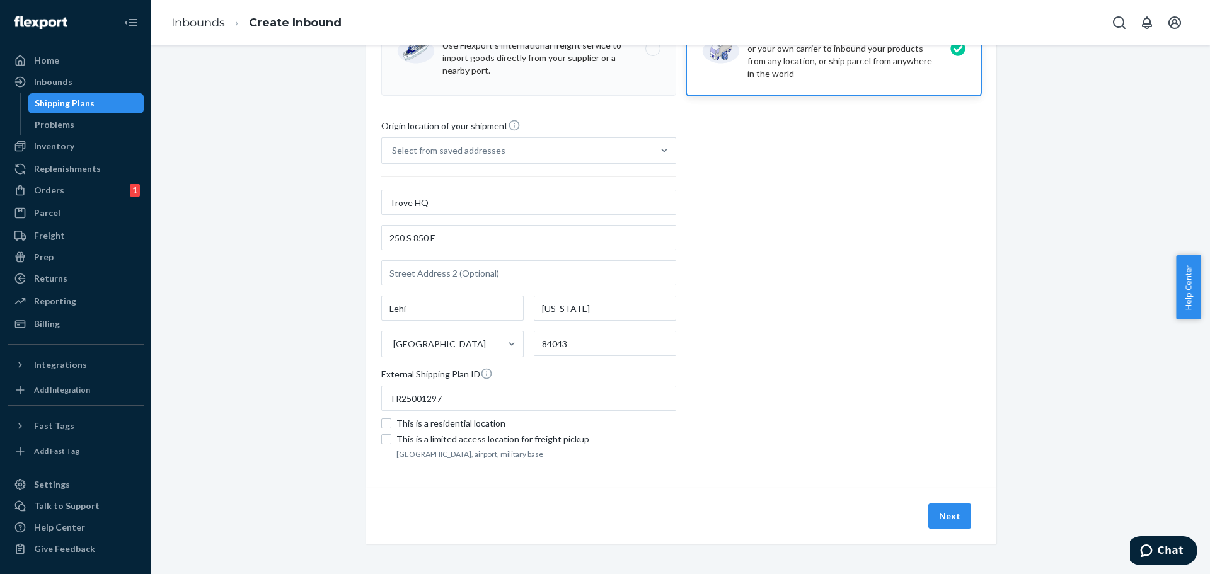
click at [950, 515] on button "Next" at bounding box center [949, 515] width 43 height 25
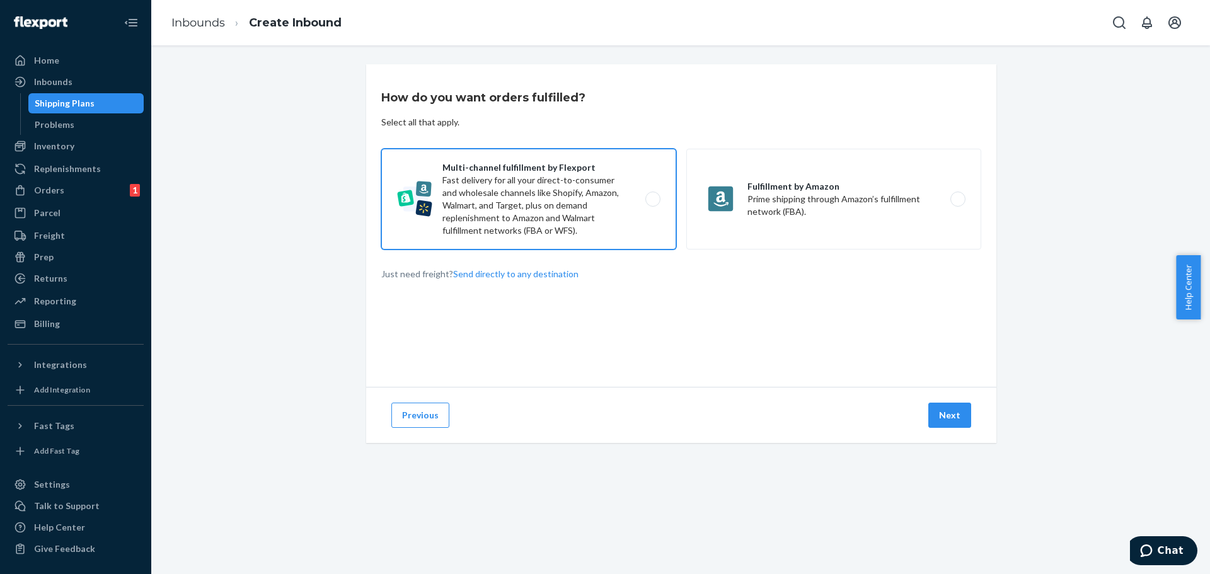
click at [566, 205] on label "Multi-channel fulfillment by Flexport Fast delivery for all your direct-to-cons…" at bounding box center [528, 199] width 295 height 101
click at [652, 204] on input "Multi-channel fulfillment by Flexport Fast delivery for all your direct-to-cons…" at bounding box center [656, 199] width 8 height 8
radio input "true"
click at [944, 416] on button "Next" at bounding box center [949, 415] width 43 height 25
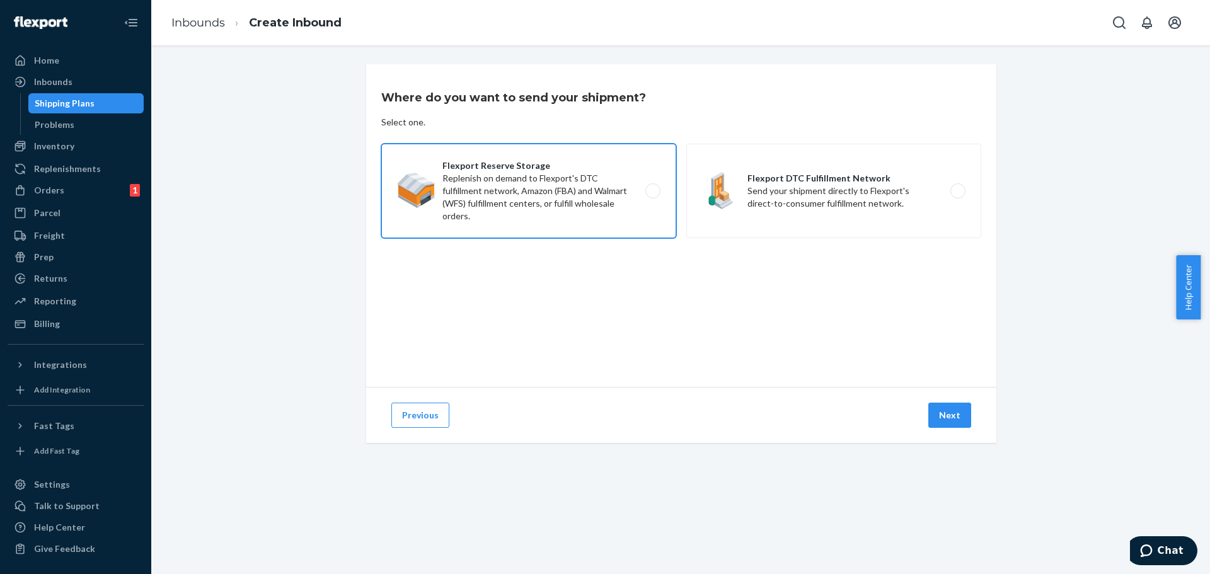
click at [598, 201] on label "Flexport Reserve Storage Replenish on demand to Flexport's DTC fulfillment netw…" at bounding box center [528, 191] width 295 height 95
click at [652, 195] on input "Flexport Reserve Storage Replenish on demand to Flexport's DTC fulfillment netw…" at bounding box center [656, 191] width 8 height 8
radio input "true"
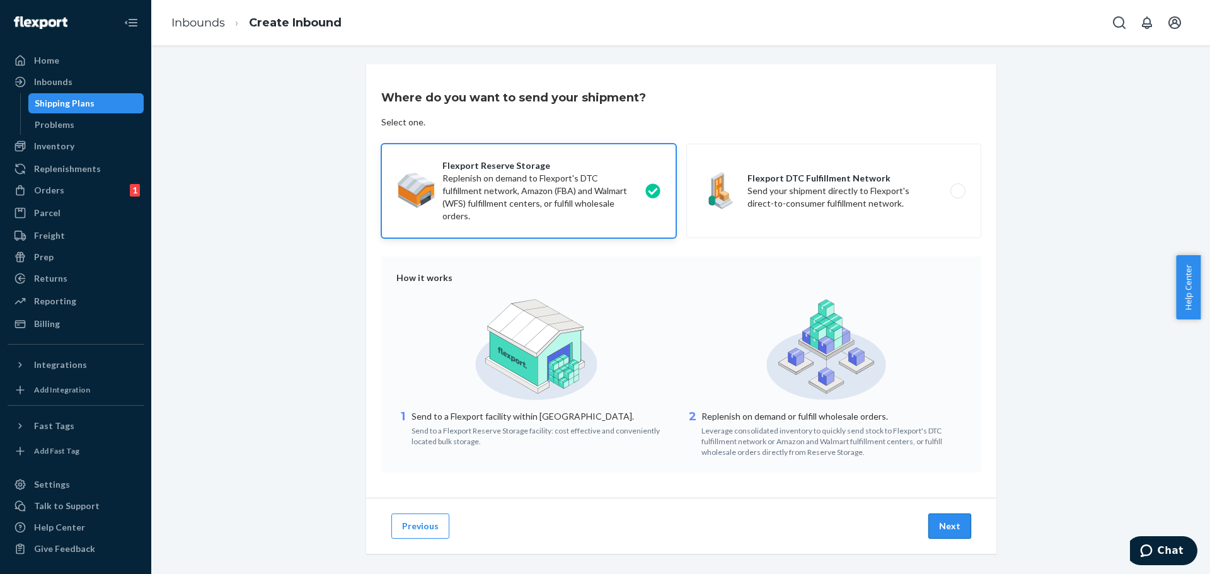
click at [947, 522] on button "Next" at bounding box center [949, 526] width 43 height 25
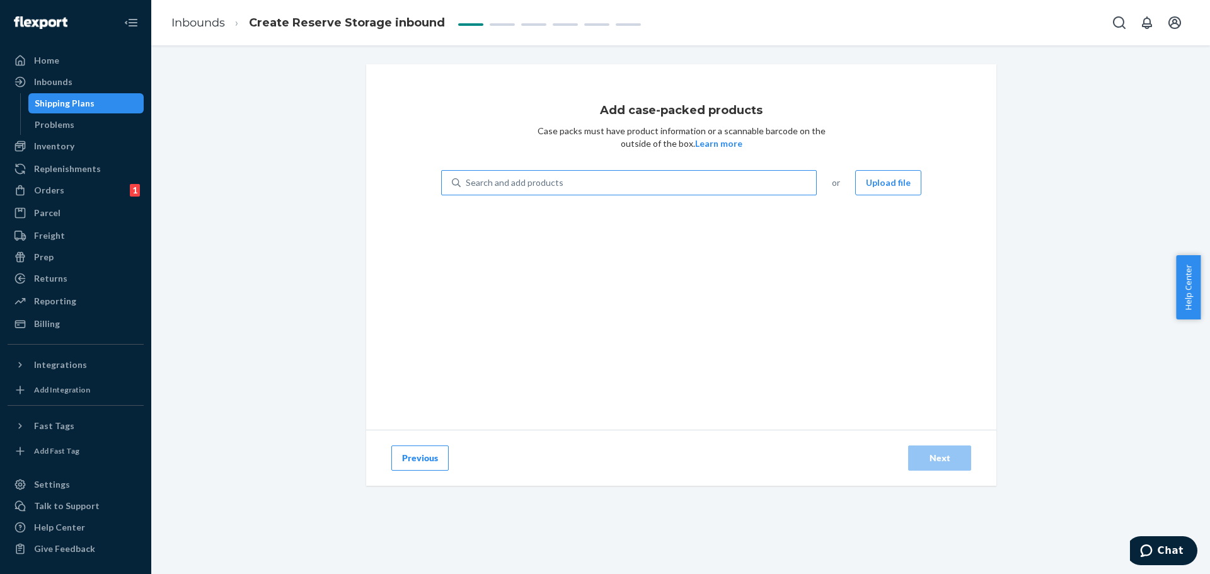
click at [495, 181] on div "Search and add products" at bounding box center [515, 182] width 98 height 13
click at [467, 181] on input "Search and add products" at bounding box center [466, 182] width 1 height 13
paste input "C03766R1"
type input "C03766R1"
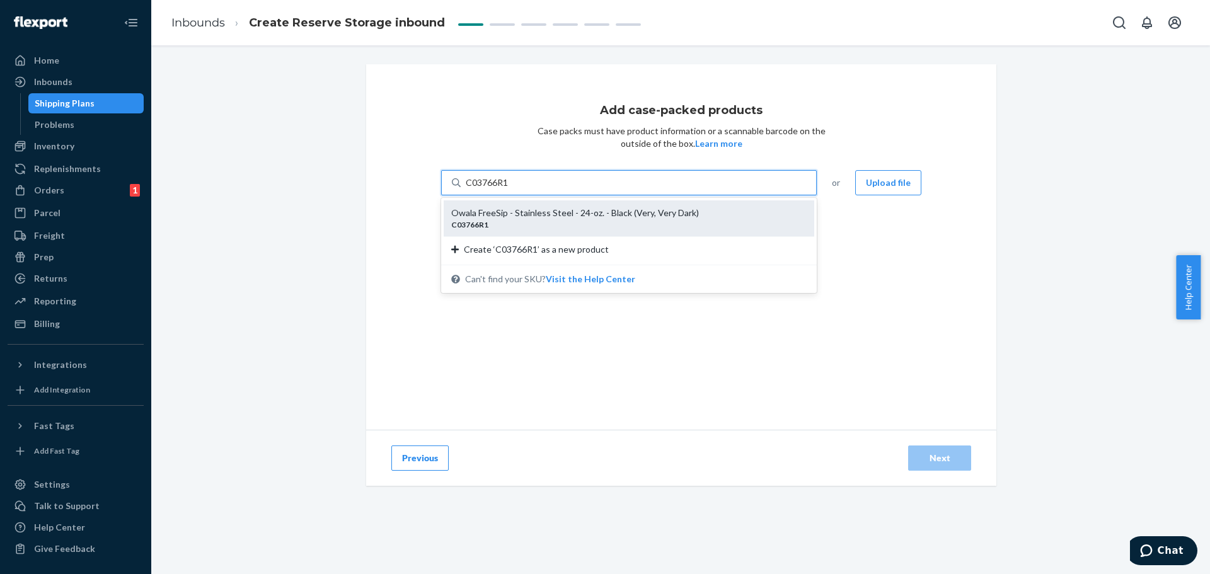
click at [547, 220] on div "C03766R1" at bounding box center [623, 224] width 345 height 11
click at [509, 189] on input "C03766R1" at bounding box center [487, 182] width 43 height 13
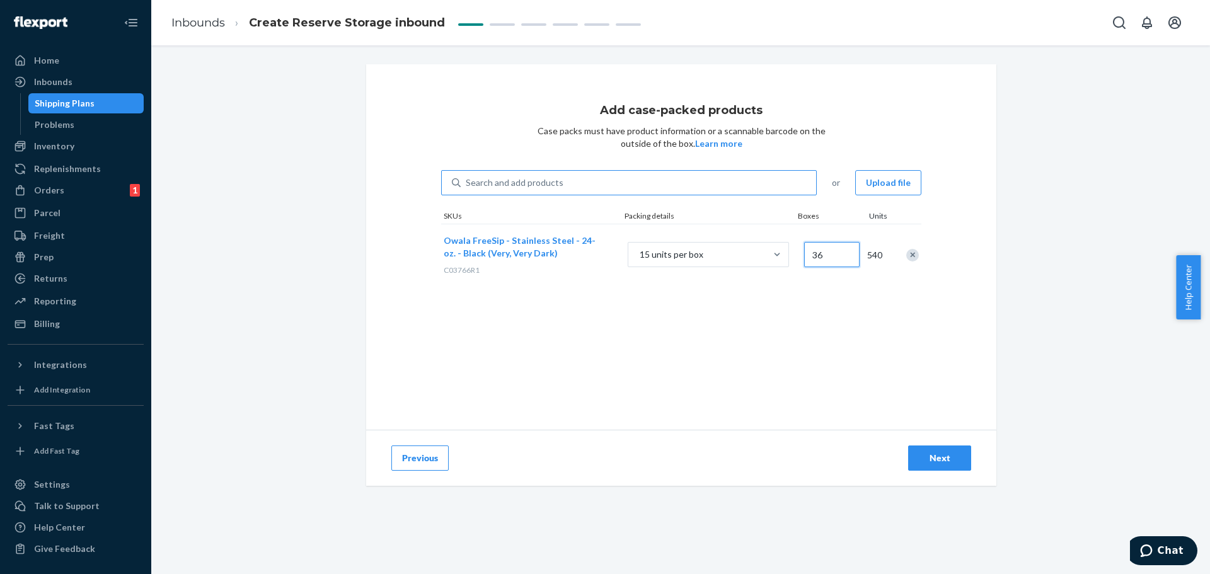
type input "36"
click at [519, 179] on div "Search and add products" at bounding box center [515, 182] width 98 height 13
click at [467, 179] on input "Search and add products" at bounding box center [466, 182] width 1 height 13
paste input "C03766R1"
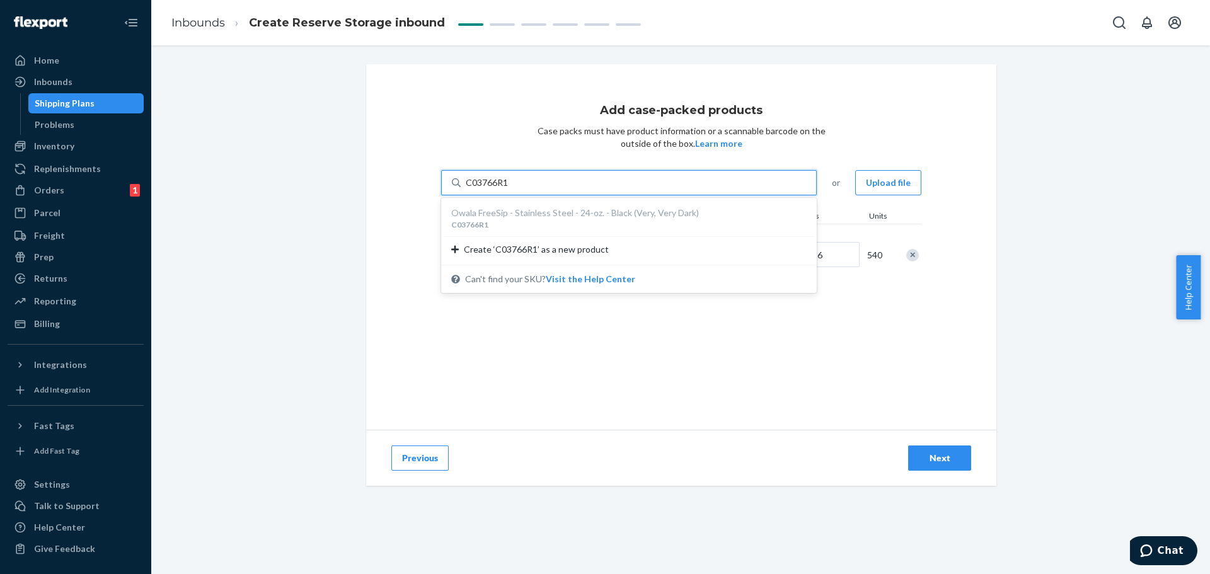
type input "C03766R1"
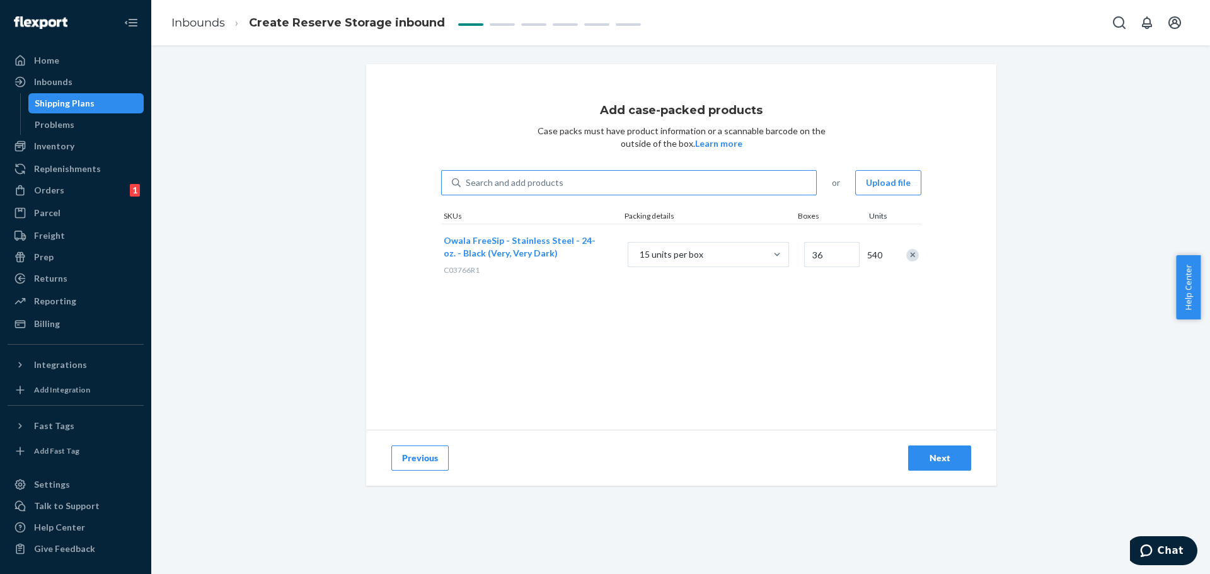
click at [604, 376] on div "Add case-packed products Case packs must have product information or a scannabl…" at bounding box center [681, 246] width 630 height 365
type input "46"
click at [505, 190] on div "Search and add products" at bounding box center [638, 182] width 355 height 23
click at [467, 189] on input "Search and add products" at bounding box center [466, 182] width 1 height 13
paste input "C06144"
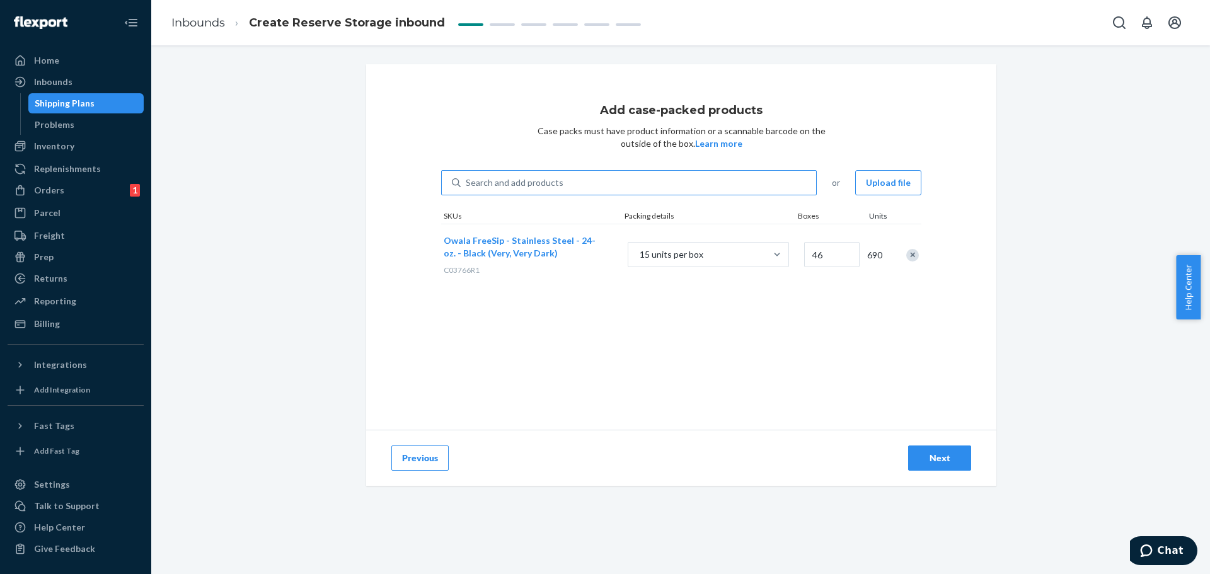
type input "C06144"
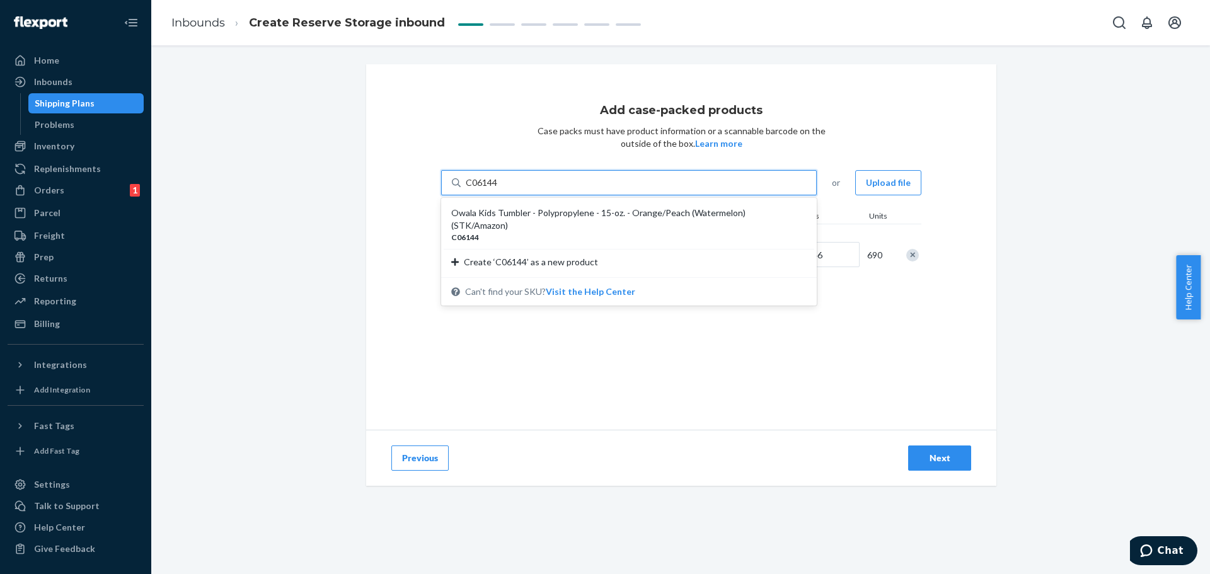
click at [504, 214] on div "Owala Kids Tumbler - Polypropylene - 15-oz. - Orange/Peach (Watermelon) (STK/Am…" at bounding box center [623, 219] width 345 height 25
click at [498, 189] on input "C06144" at bounding box center [482, 182] width 33 height 13
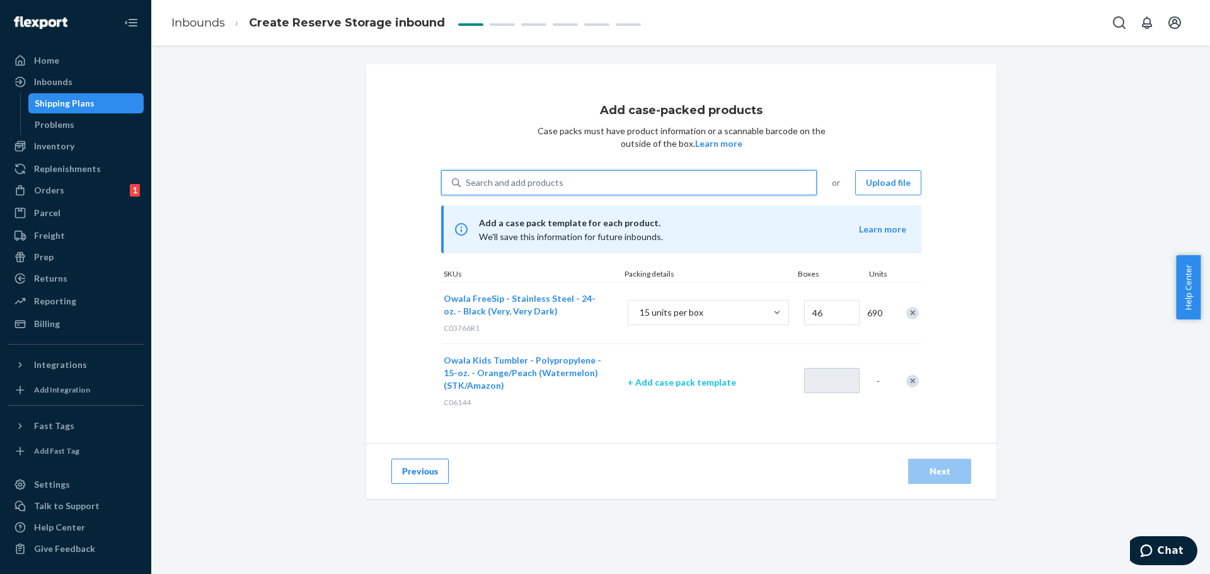
click at [706, 384] on p "+ Add case pack template" at bounding box center [708, 382] width 161 height 13
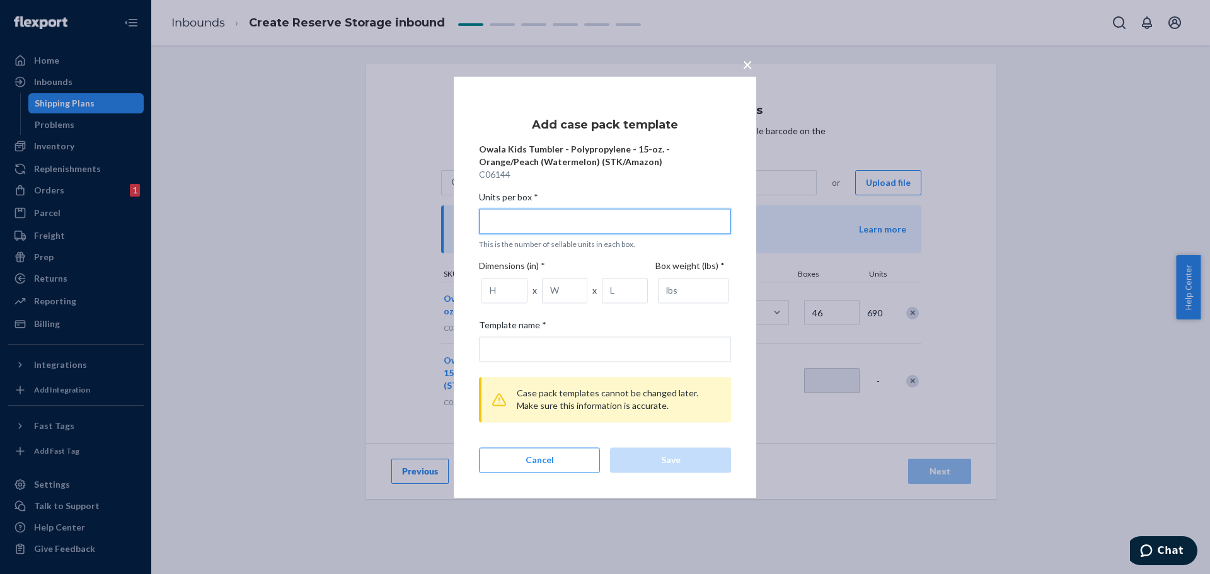
click at [529, 221] on input "Units per box * This is the number of sellable units in each box." at bounding box center [605, 221] width 252 height 25
type input "1"
type input "1 unit per box"
type input "15"
type input "15 units per box"
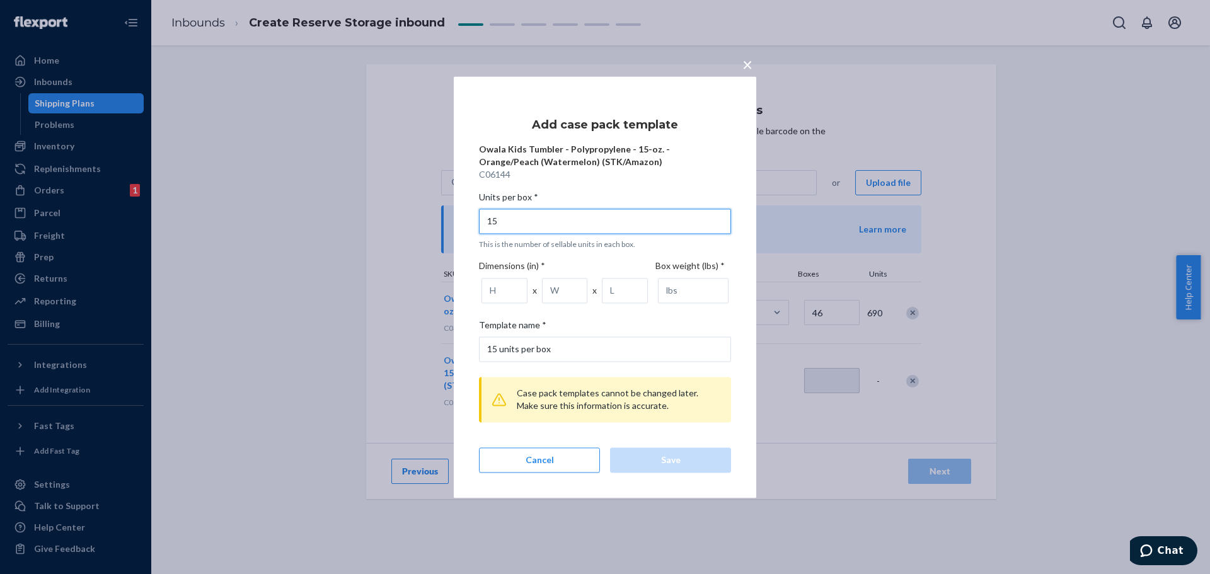
type input "15"
click at [496, 294] on input "number" at bounding box center [504, 290] width 46 height 25
type input "7.81"
type input "10.06"
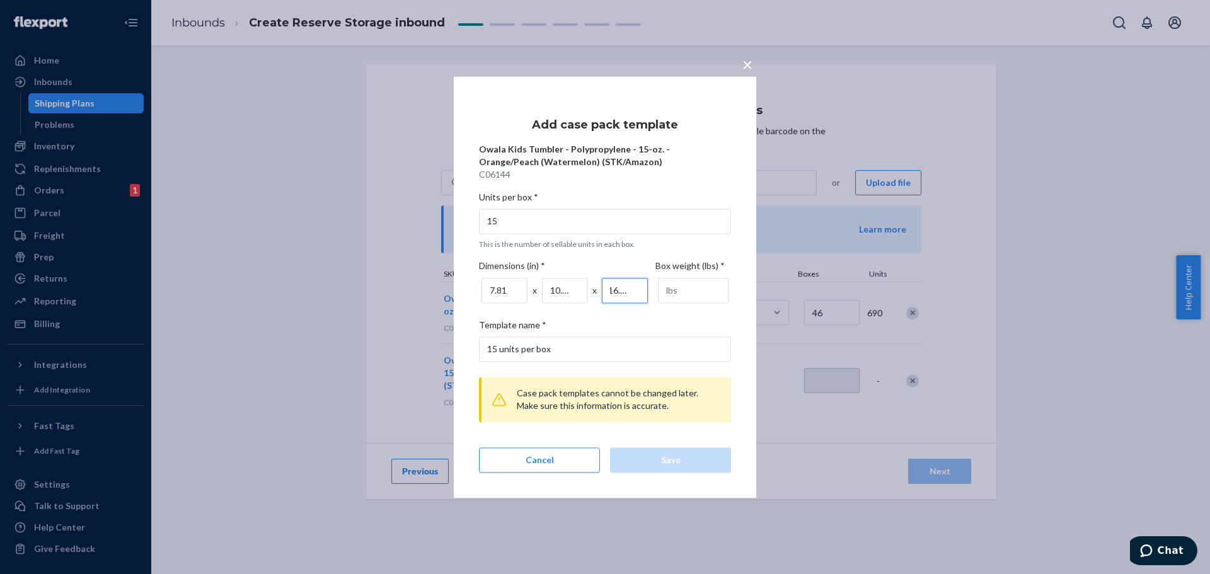
type input "16.25"
click at [677, 289] on input "number" at bounding box center [693, 290] width 71 height 25
type input "7.16"
click at [688, 461] on div "Save" at bounding box center [671, 460] width 100 height 13
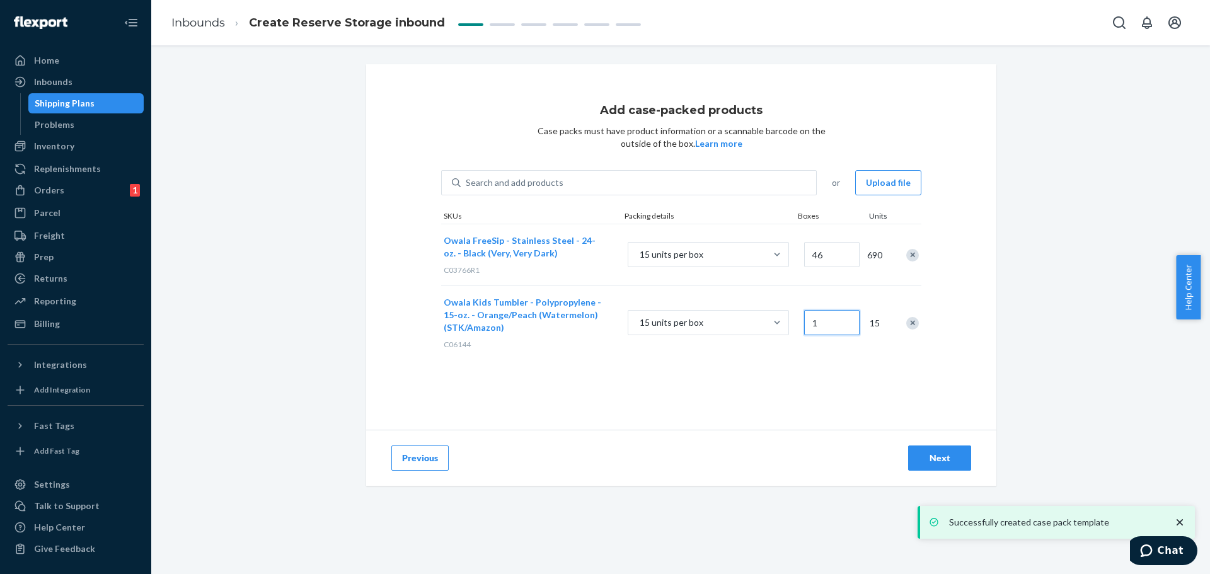
drag, startPoint x: 823, startPoint y: 327, endPoint x: 804, endPoint y: 327, distance: 19.5
click at [804, 327] on input "1" at bounding box center [831, 322] width 55 height 25
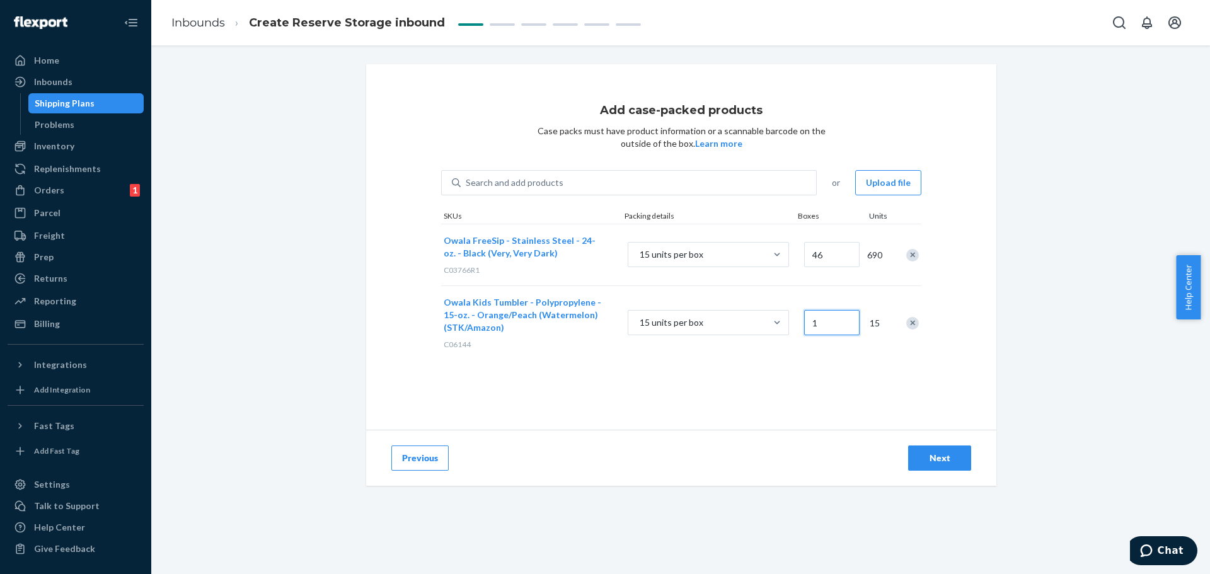
click at [823, 327] on input "1" at bounding box center [831, 322] width 55 height 25
type input "23"
click at [590, 183] on div "Search and add products" at bounding box center [638, 182] width 355 height 23
click at [467, 183] on input "Search and add products" at bounding box center [466, 182] width 1 height 13
paste input "C03771"
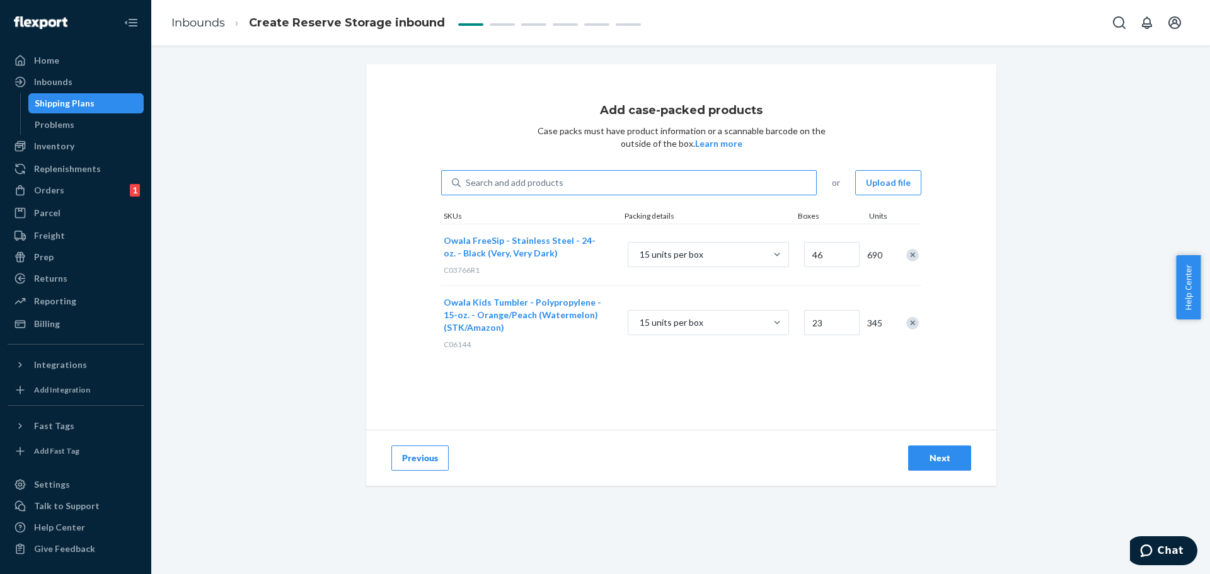
type input "C03771"
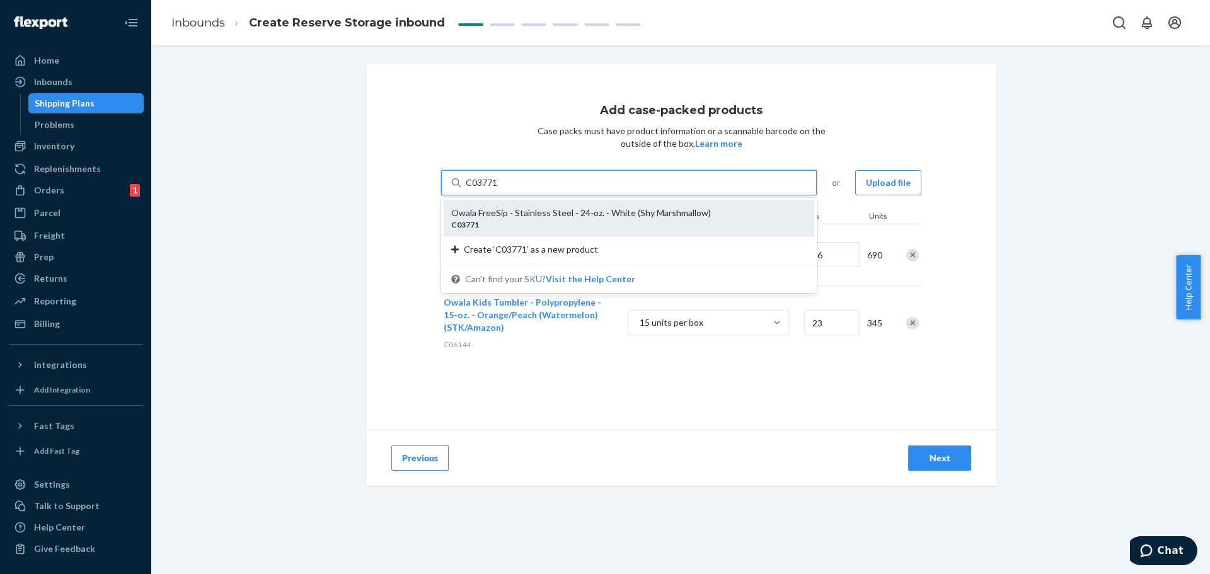
click at [583, 214] on div "Owala FreeSip - Stainless Steel - 24-oz. - White (Shy Marshmallow)" at bounding box center [623, 213] width 345 height 13
click at [498, 189] on input "C03771" at bounding box center [482, 182] width 33 height 13
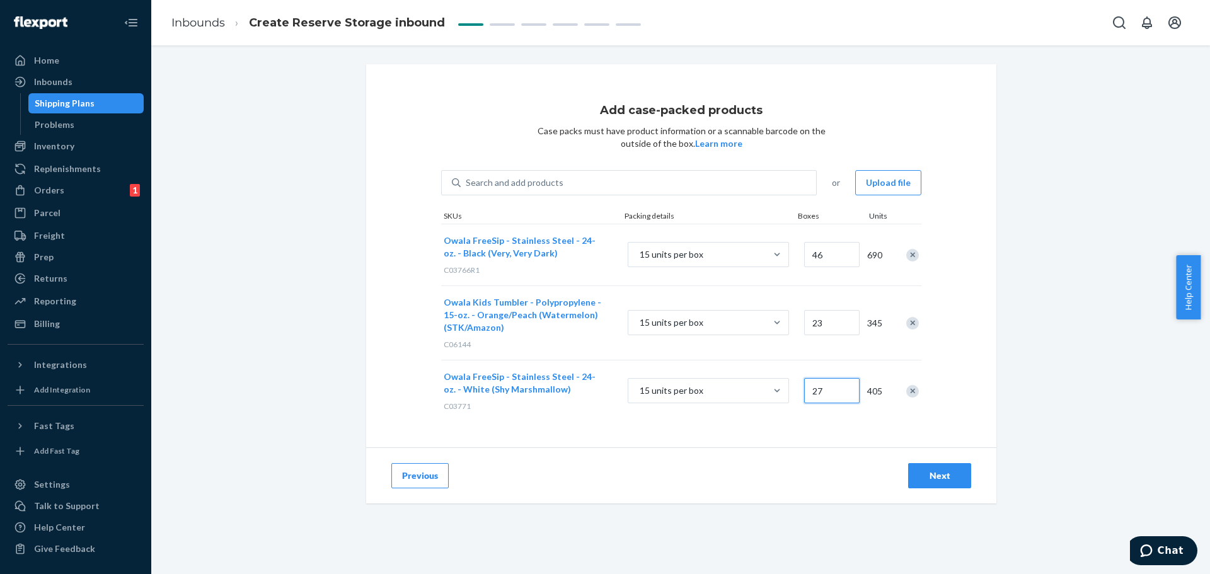
type input "27"
click at [565, 185] on div "Search and add products" at bounding box center [638, 182] width 355 height 23
click at [467, 185] on input "Search and add products" at bounding box center [466, 182] width 1 height 13
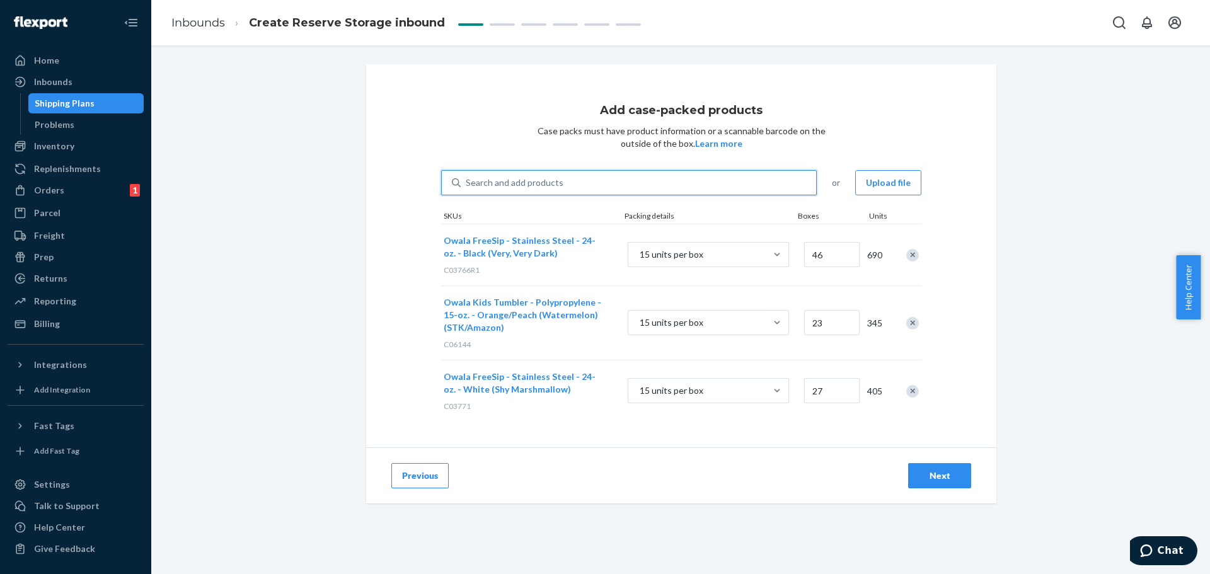
paste input "C05803"
type input "C05803"
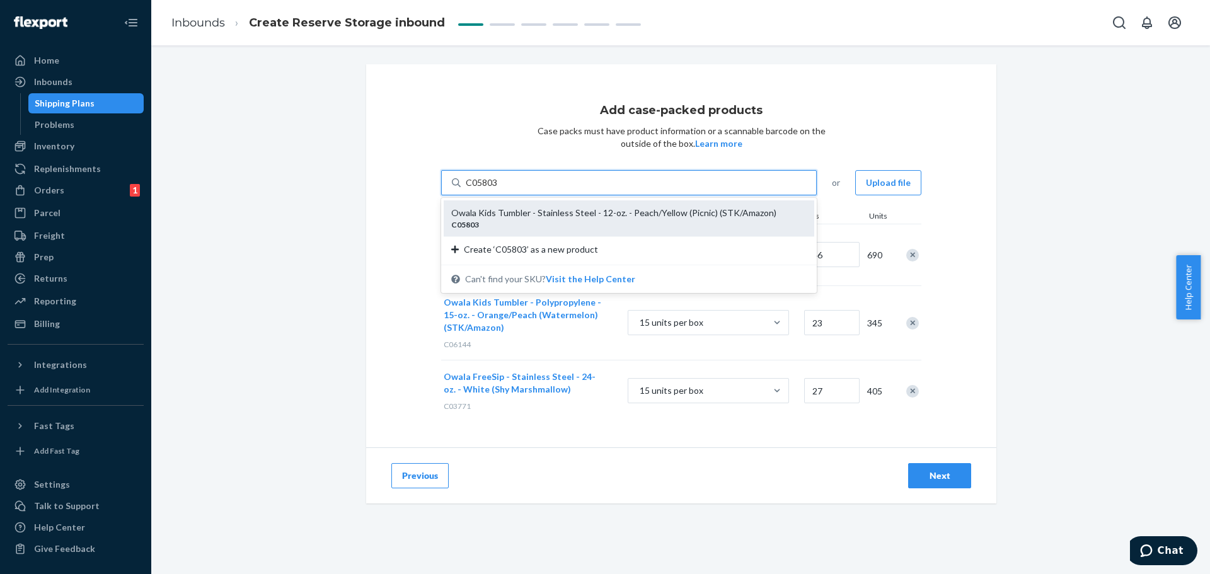
click at [560, 209] on div "Owala Kids Tumbler - Stainless Steel - 12-oz. - Peach/Yellow (Picnic) (STK/Amaz…" at bounding box center [623, 213] width 345 height 13
click at [498, 189] on input "C05803" at bounding box center [482, 182] width 33 height 13
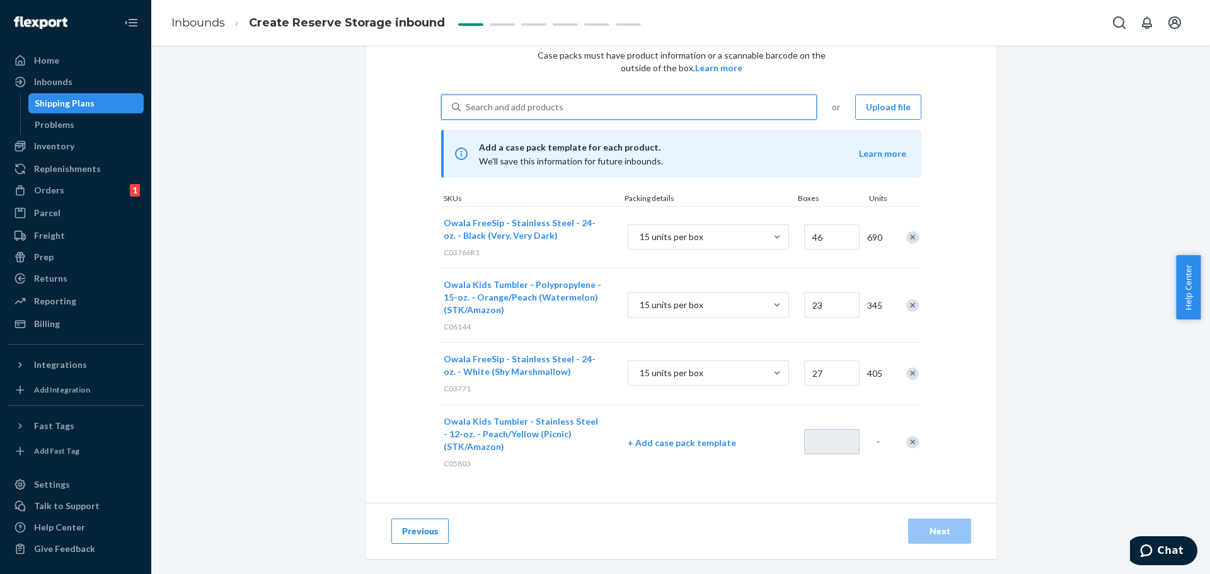
scroll to position [77, 0]
click at [686, 440] on p "+ Add case pack template" at bounding box center [708, 441] width 161 height 13
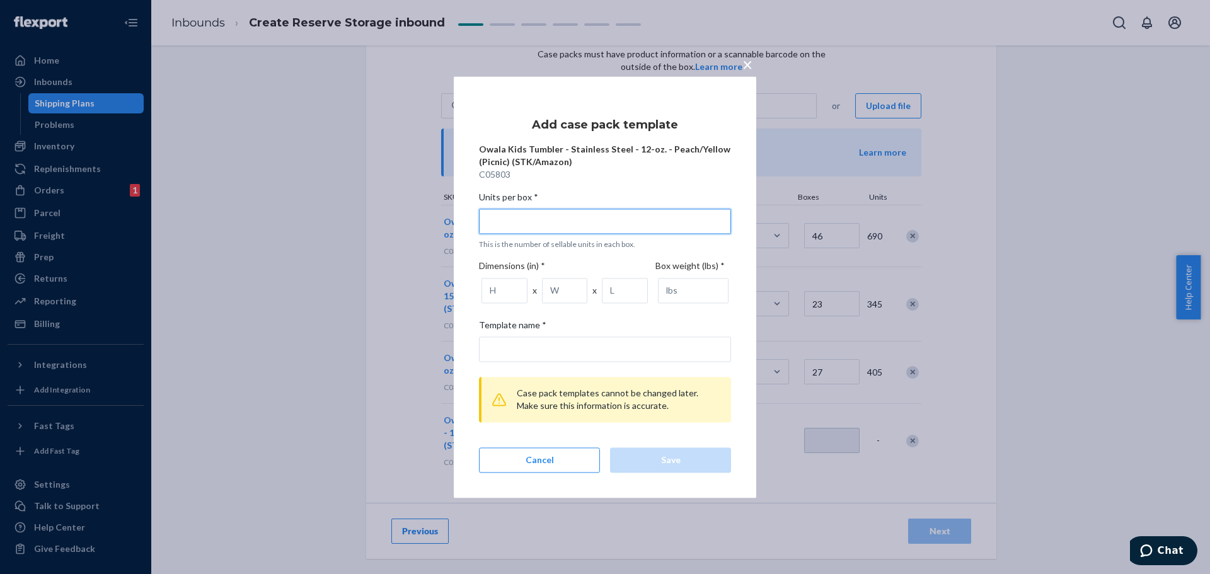
click at [552, 217] on input "Units per box * This is the number of sellable units in each box." at bounding box center [605, 221] width 252 height 25
type input "1"
type input "1 unit per box"
type input "15"
type input "15 units per box"
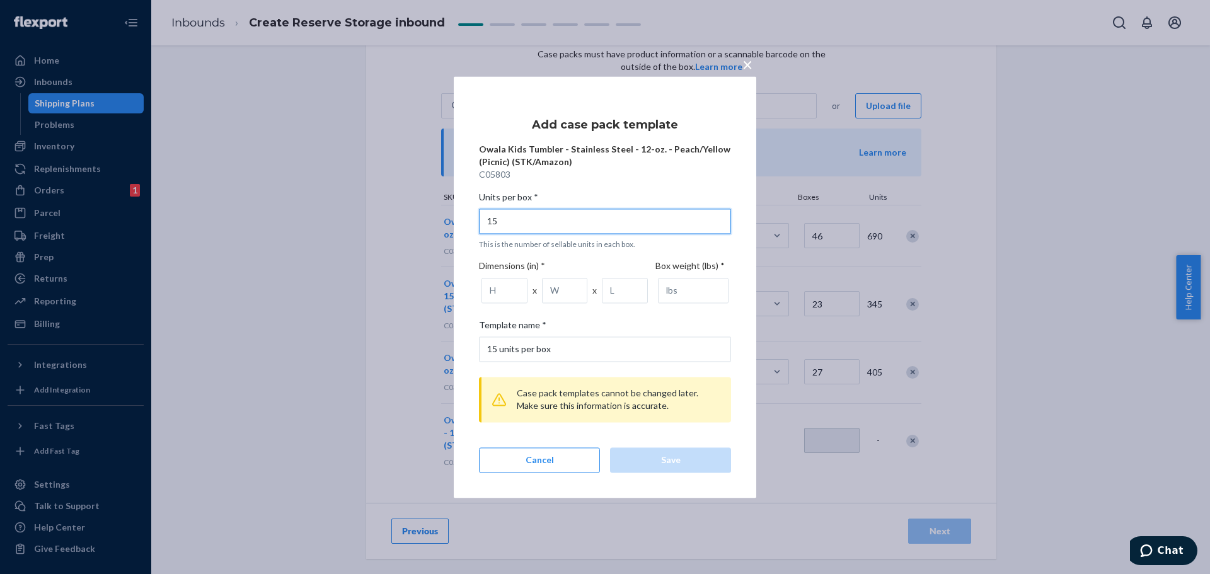
type input "15"
click at [507, 289] on input "number" at bounding box center [504, 290] width 46 height 25
type input "8.07"
type input "11.02"
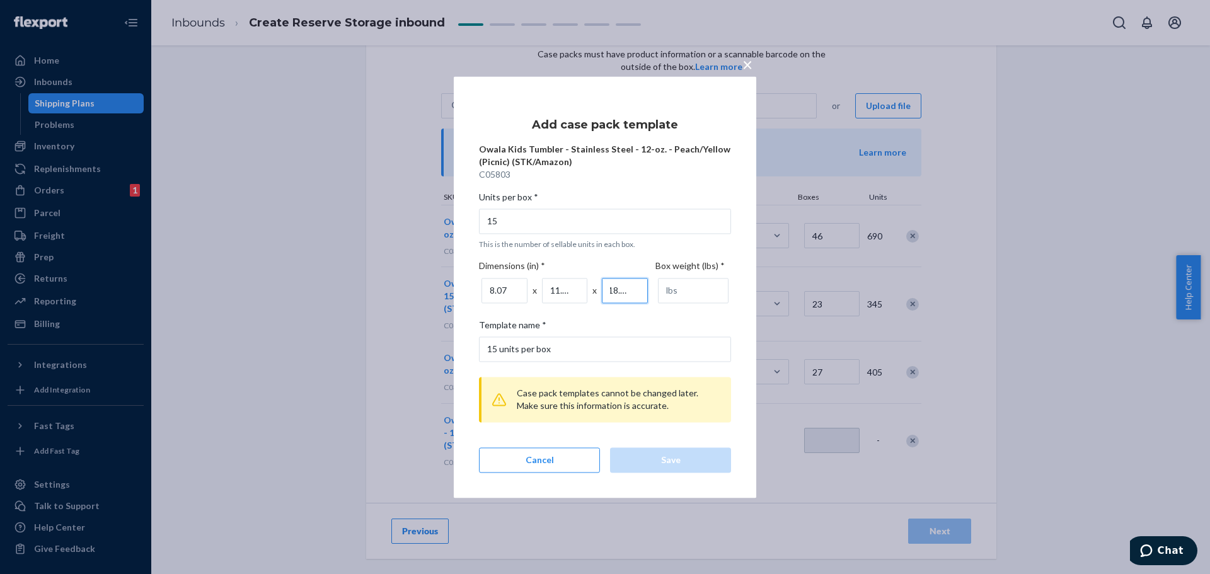
type input "18.11"
type input "8.71"
click at [670, 464] on div "Save" at bounding box center [671, 460] width 100 height 13
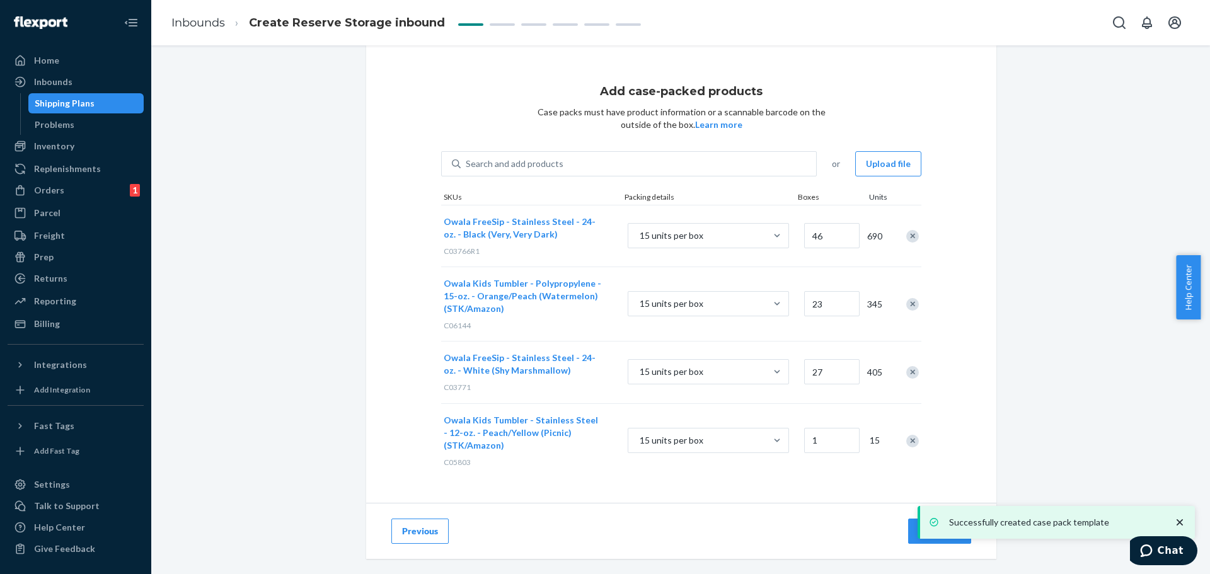
scroll to position [19, 0]
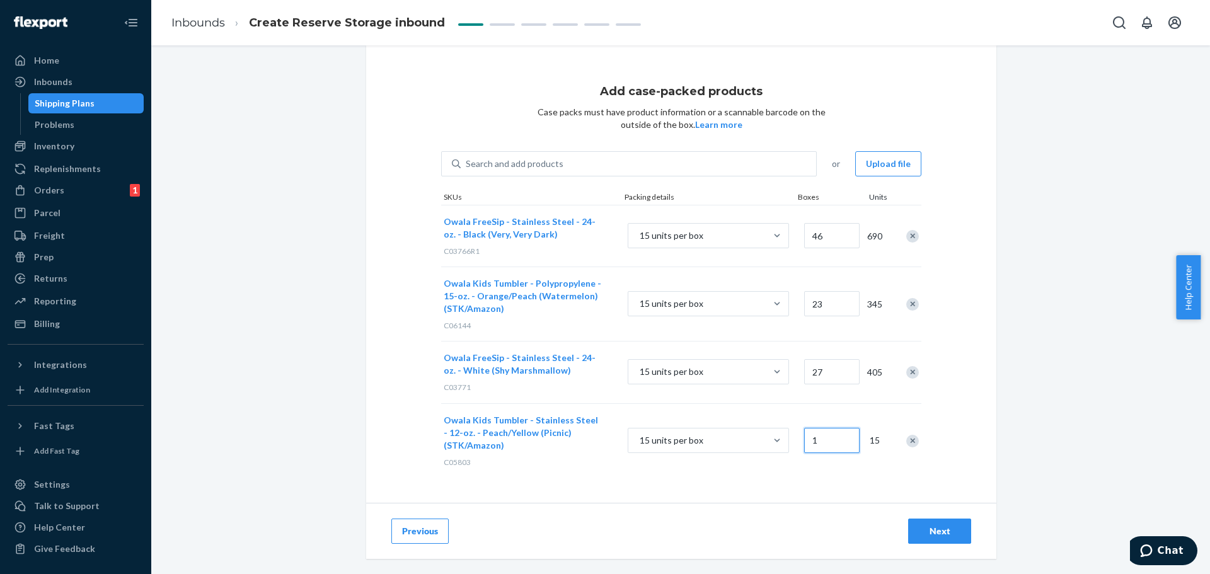
click at [804, 442] on input "1" at bounding box center [831, 440] width 55 height 25
type input "30"
click at [536, 166] on div "Search and add products" at bounding box center [515, 164] width 98 height 13
click at [467, 166] on input "0 results available. Use Up and Down to choose options, press Enter to select t…" at bounding box center [466, 164] width 1 height 13
paste input "C03772R1"
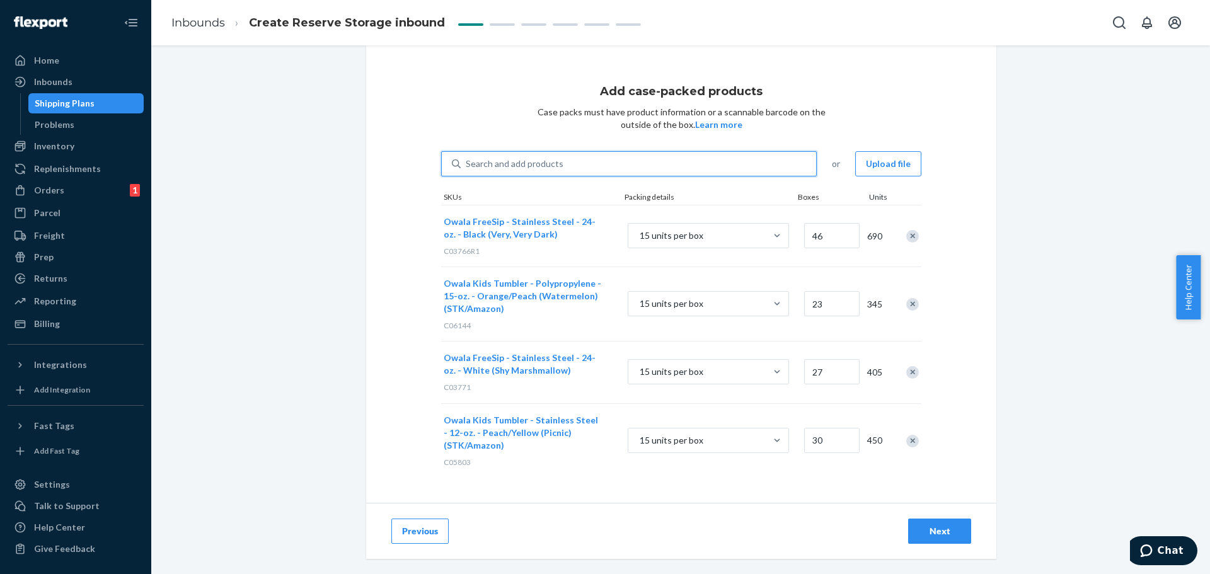
type input "C03772R1"
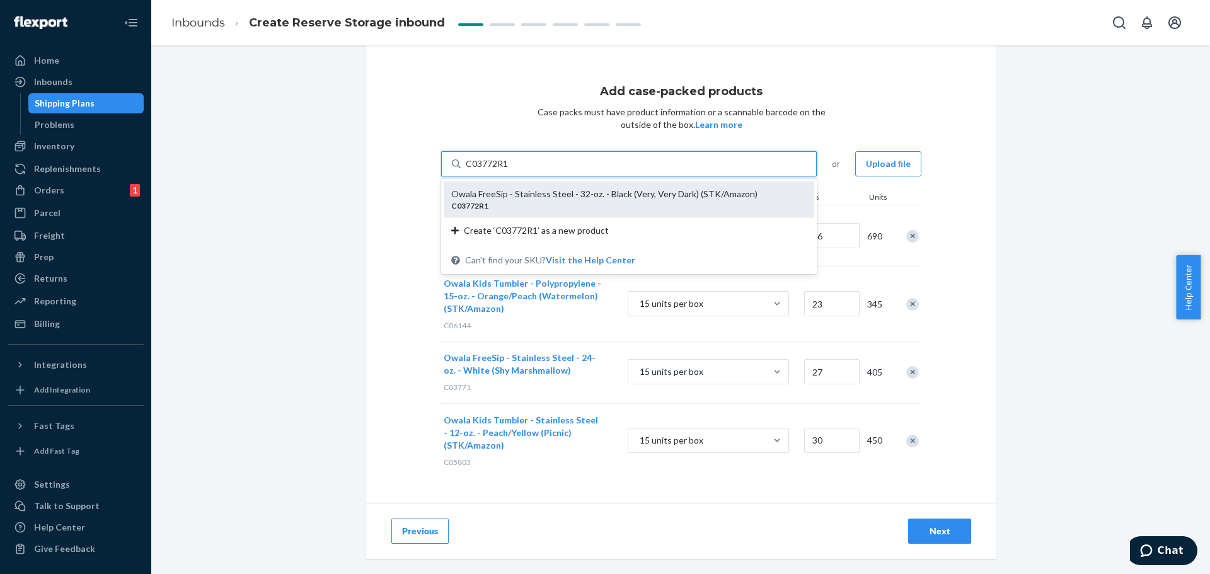
click at [539, 194] on div "Owala FreeSip - Stainless Steel - 32-oz. - Black (Very, Very Dark) (STK/Amazon)" at bounding box center [623, 194] width 345 height 13
click at [509, 170] on input "C03772R1" at bounding box center [487, 164] width 43 height 13
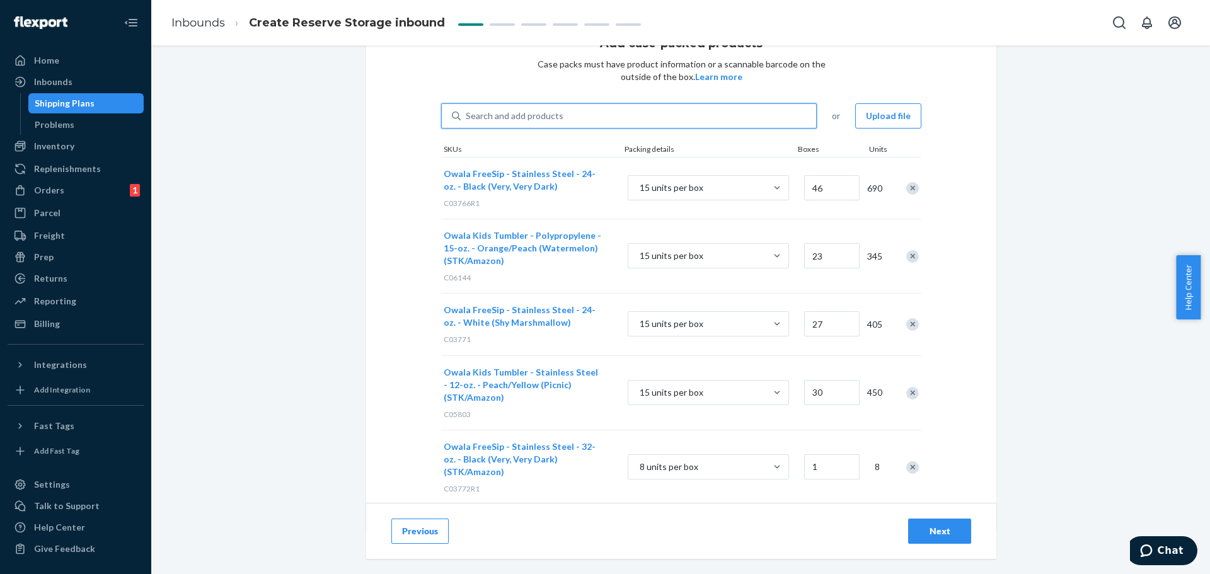
scroll to position [81, 0]
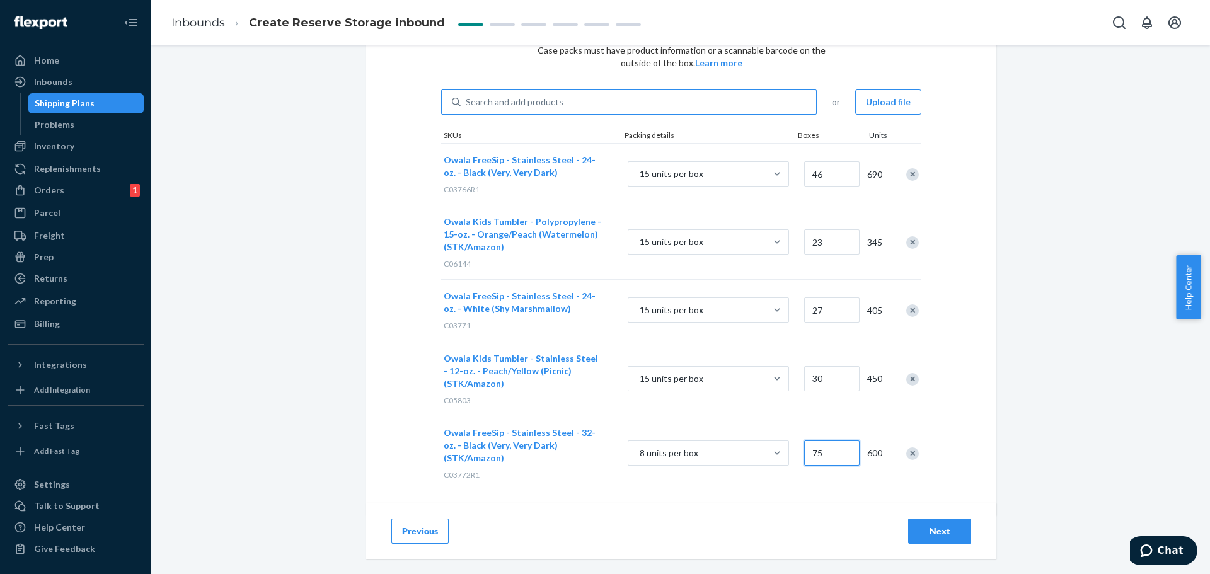
type input "75"
click at [550, 105] on div "Search and add products" at bounding box center [515, 102] width 98 height 13
click at [467, 105] on input "Search and add products" at bounding box center [466, 102] width 1 height 13
paste input "C06898"
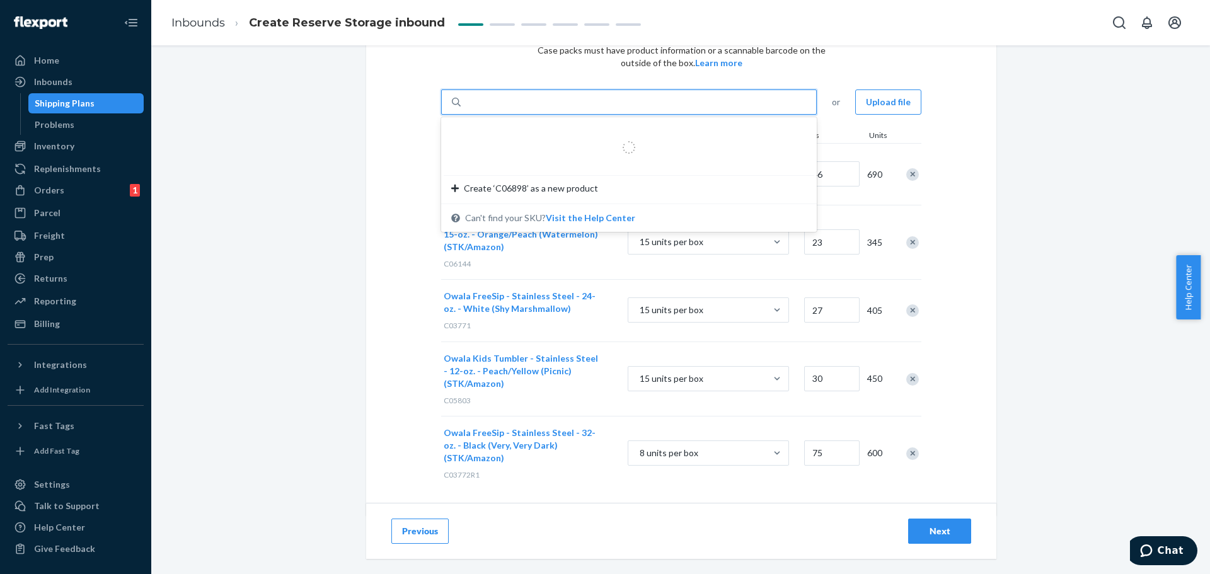
type input "C06898"
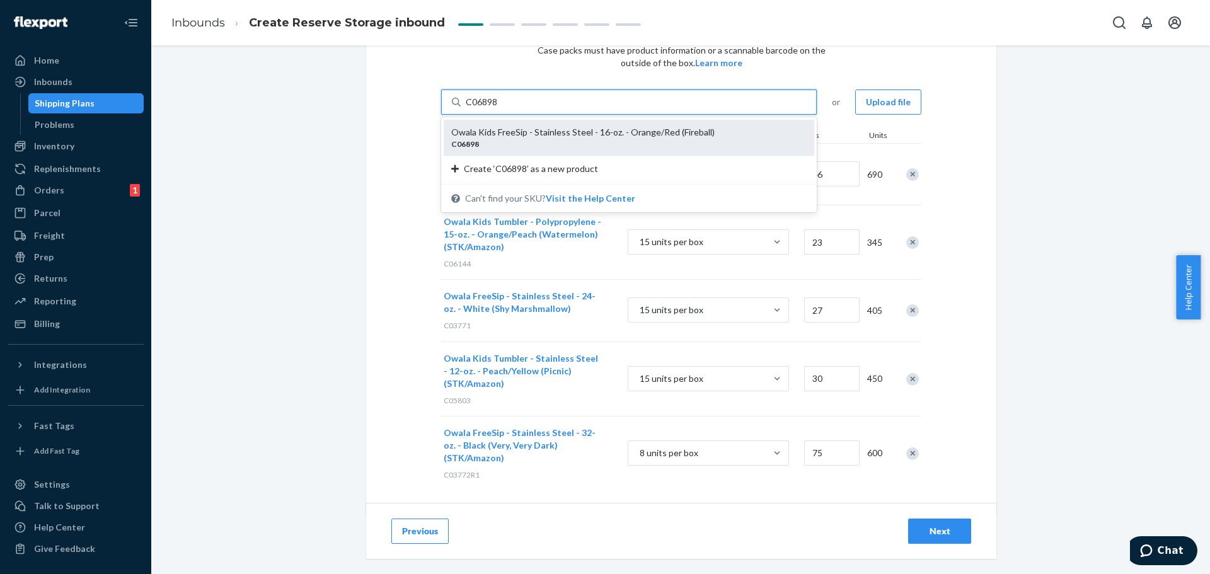
click at [547, 138] on div "Owala Kids FreeSip - Stainless Steel - 16-oz. - Orange/Red (Fireball)" at bounding box center [623, 132] width 345 height 13
click at [498, 108] on input "C06898" at bounding box center [482, 102] width 33 height 13
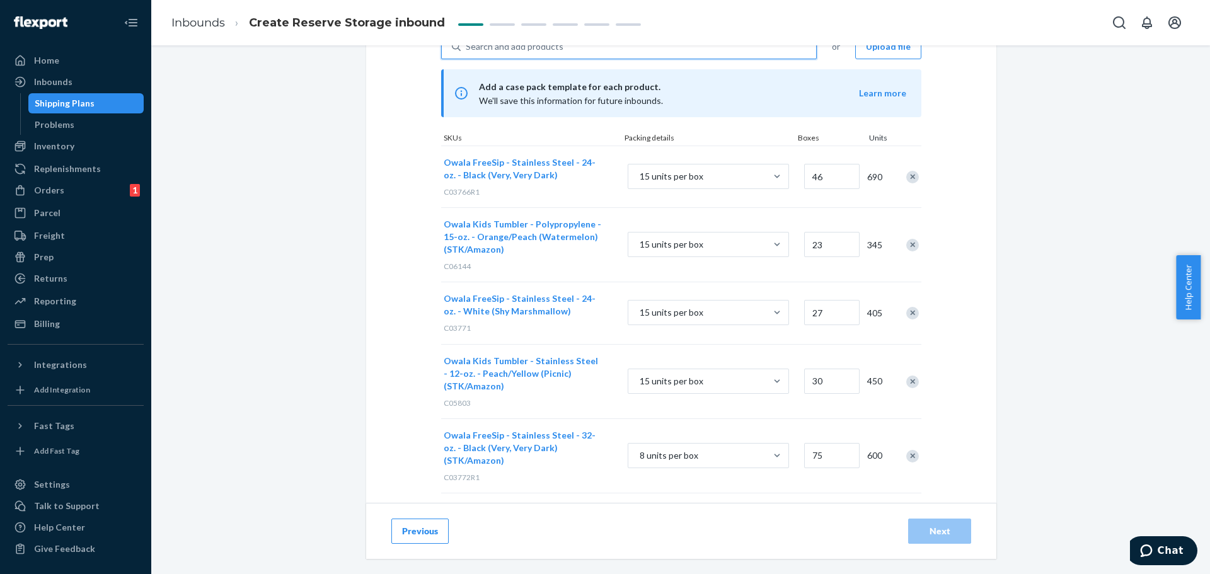
scroll to position [200, 0]
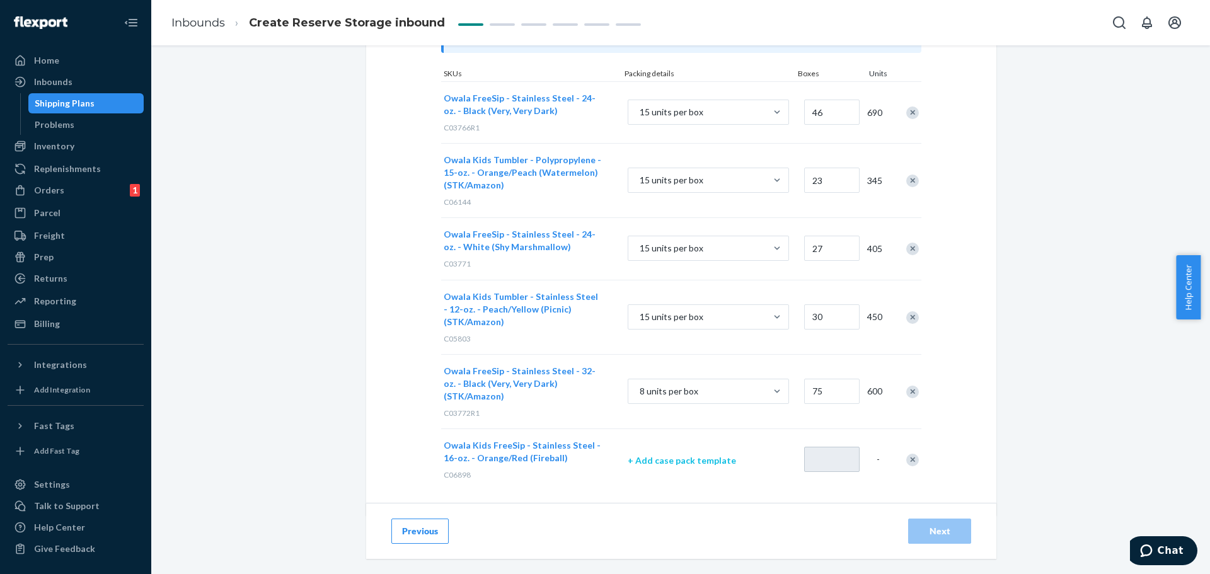
click at [687, 454] on p "+ Add case pack template" at bounding box center [708, 460] width 161 height 13
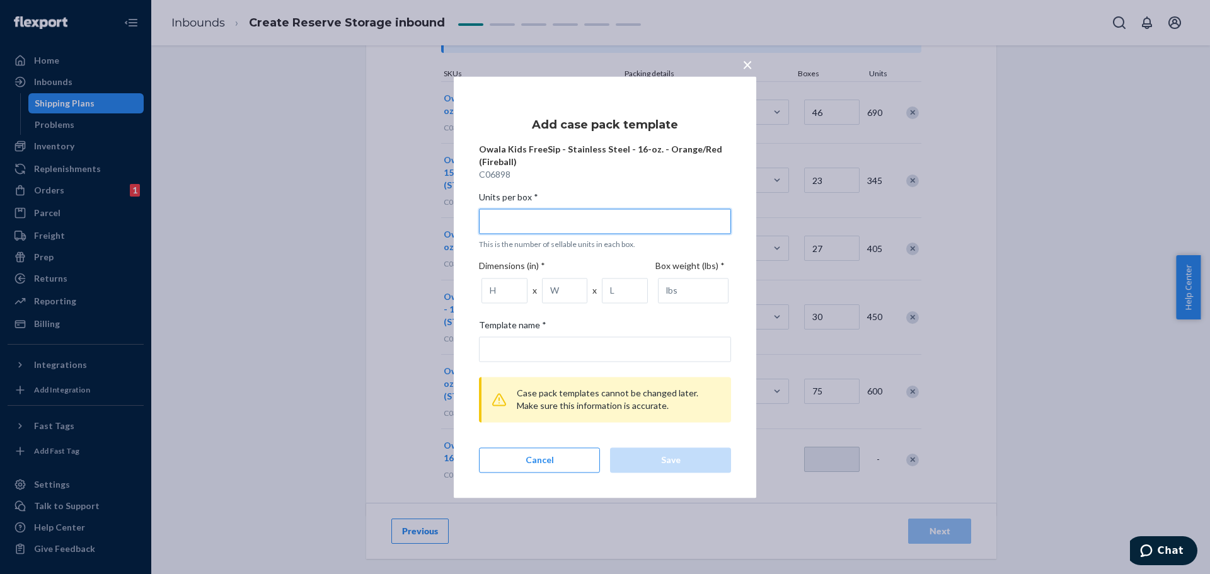
drag, startPoint x: 526, startPoint y: 223, endPoint x: 541, endPoint y: 212, distance: 18.4
click at [526, 223] on input "Units per box * This is the number of sellable units in each box." at bounding box center [605, 221] width 252 height 25
type input "1"
type input "1 unit per box"
type input "15"
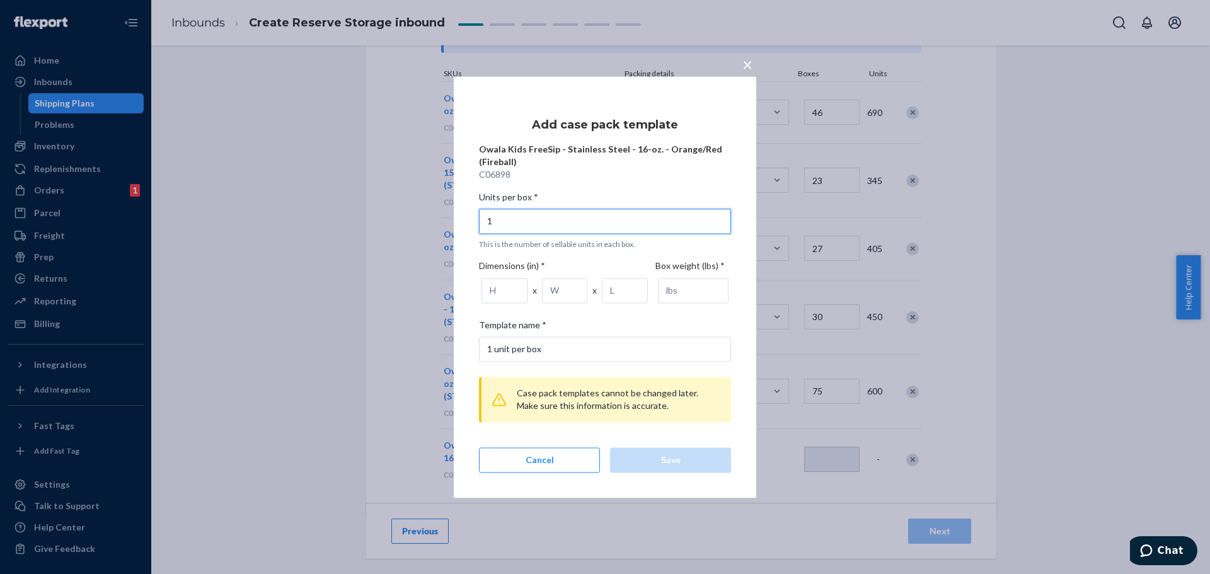
type input "15 units per box"
type input "15"
click at [506, 289] on input "number" at bounding box center [504, 290] width 46 height 25
type input "9.94"
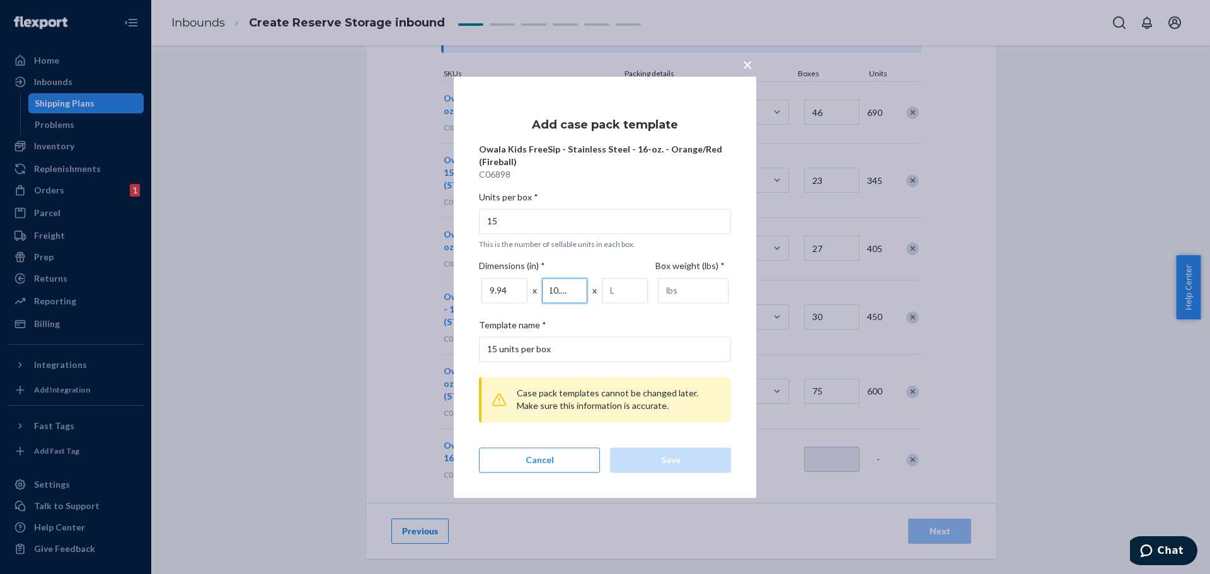
type input "10.81"
type input "17.81"
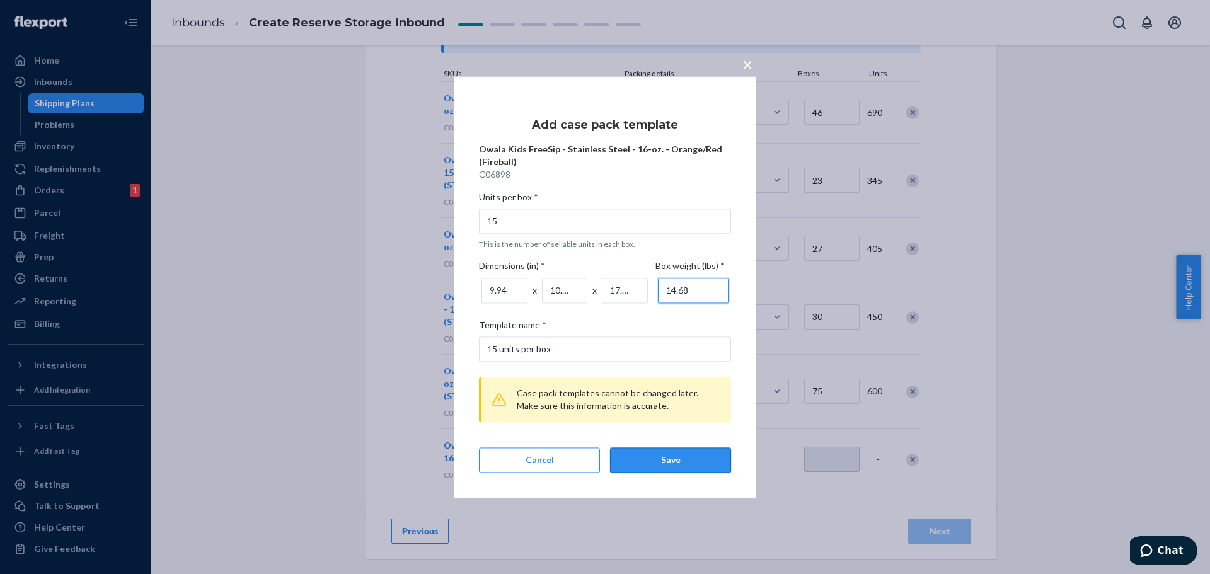
type input "14.68"
click at [690, 464] on div "Save" at bounding box center [671, 460] width 100 height 13
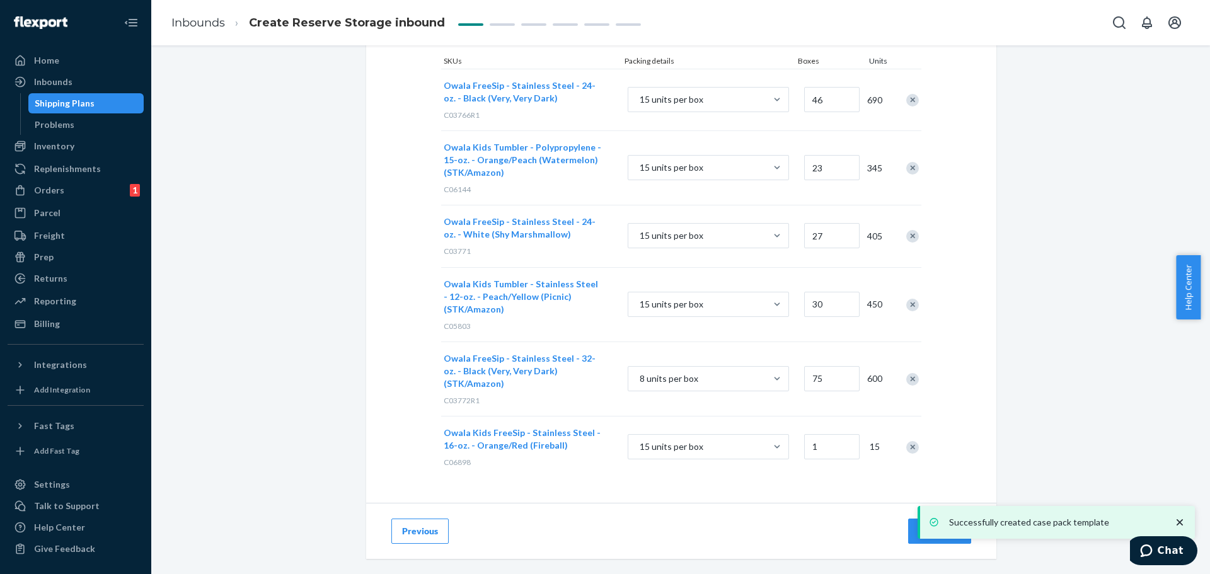
scroll to position [142, 0]
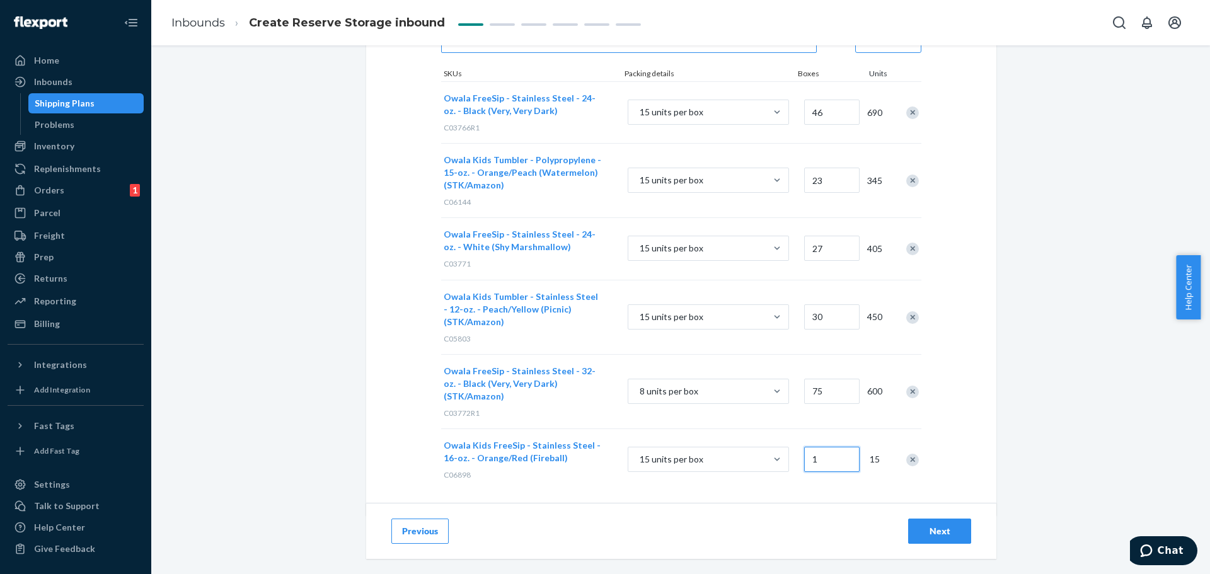
drag, startPoint x: 823, startPoint y: 445, endPoint x: 817, endPoint y: 448, distance: 7.0
click at [817, 448] on input "1" at bounding box center [831, 459] width 55 height 25
type input "36"
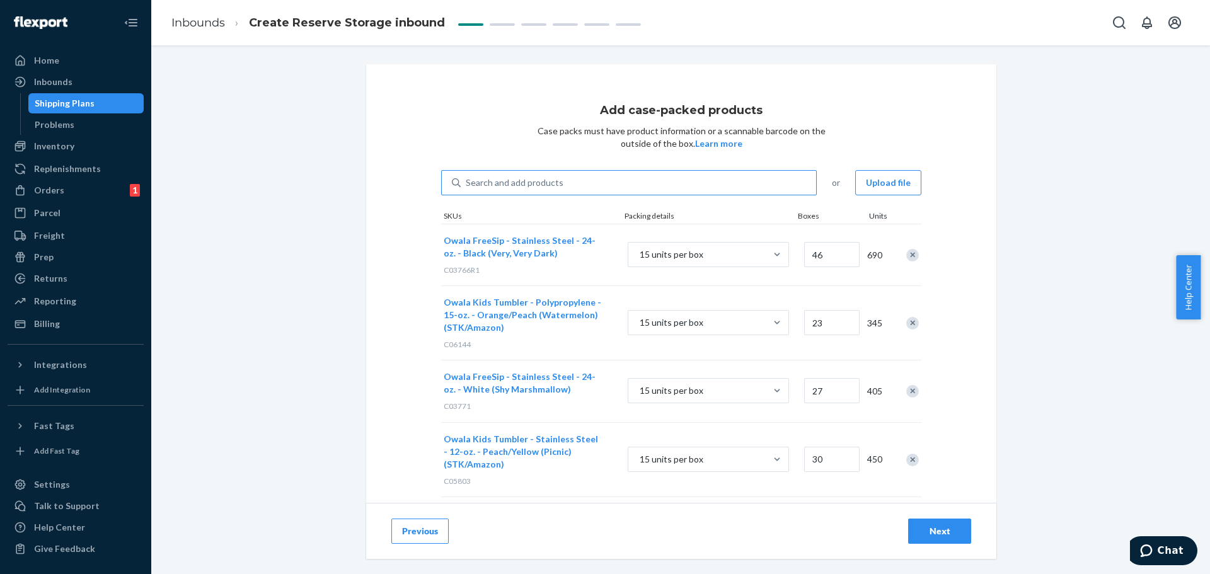
click at [507, 179] on div "Search and add products" at bounding box center [515, 182] width 98 height 13
click at [467, 179] on input "Search and add products" at bounding box center [466, 182] width 1 height 13
paste input "C06192"
type input "C06192"
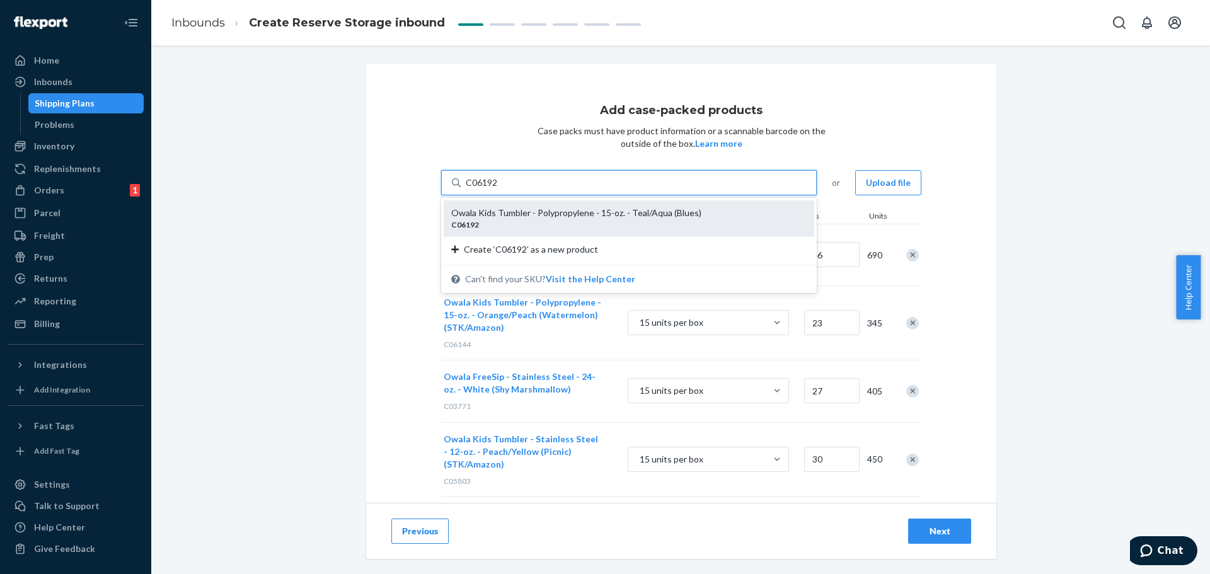
click at [508, 213] on div "Owala Kids Tumbler - Polypropylene - 15-oz. - Teal/Aqua (Blues)" at bounding box center [623, 213] width 345 height 13
click at [498, 189] on input "C06192" at bounding box center [482, 182] width 33 height 13
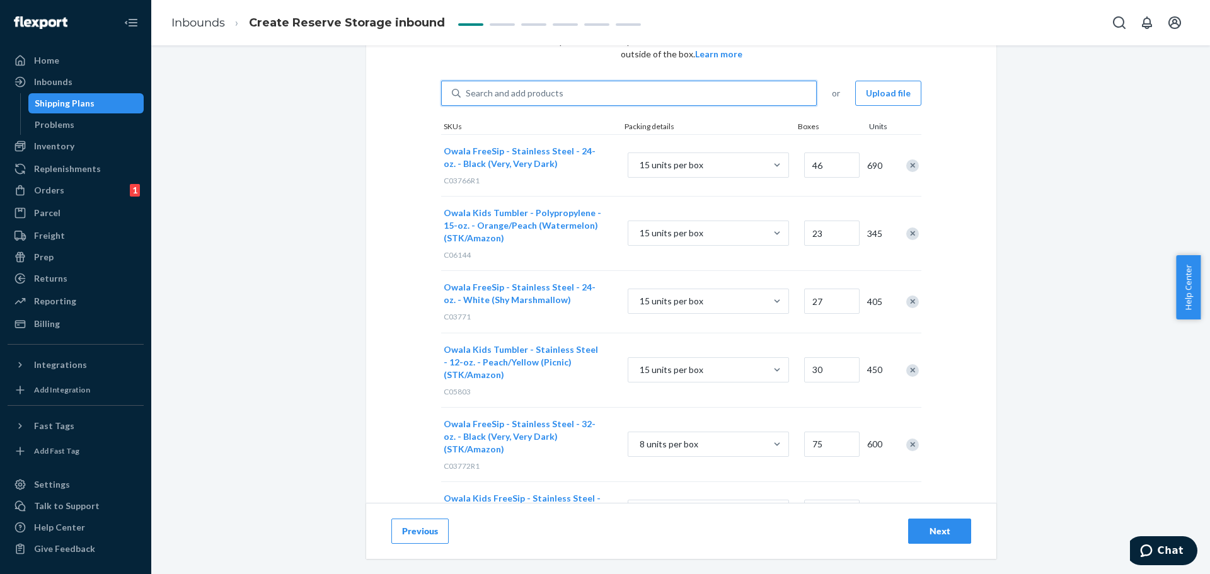
scroll to position [204, 0]
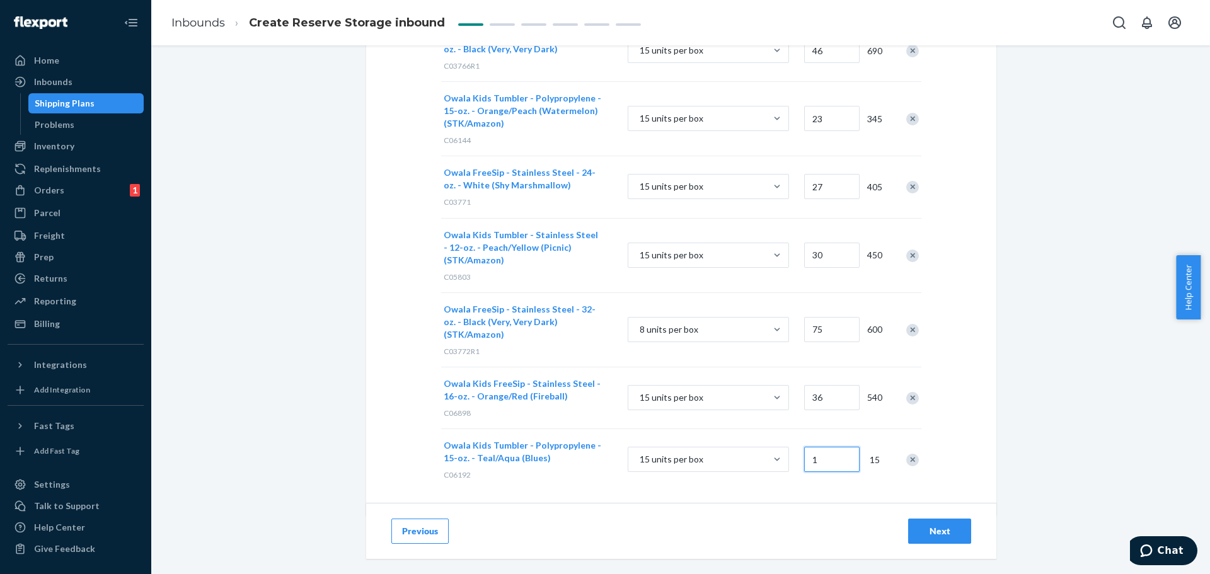
drag, startPoint x: 825, startPoint y: 448, endPoint x: 817, endPoint y: 448, distance: 7.6
click at [817, 448] on input "1" at bounding box center [831, 459] width 55 height 25
type input "36"
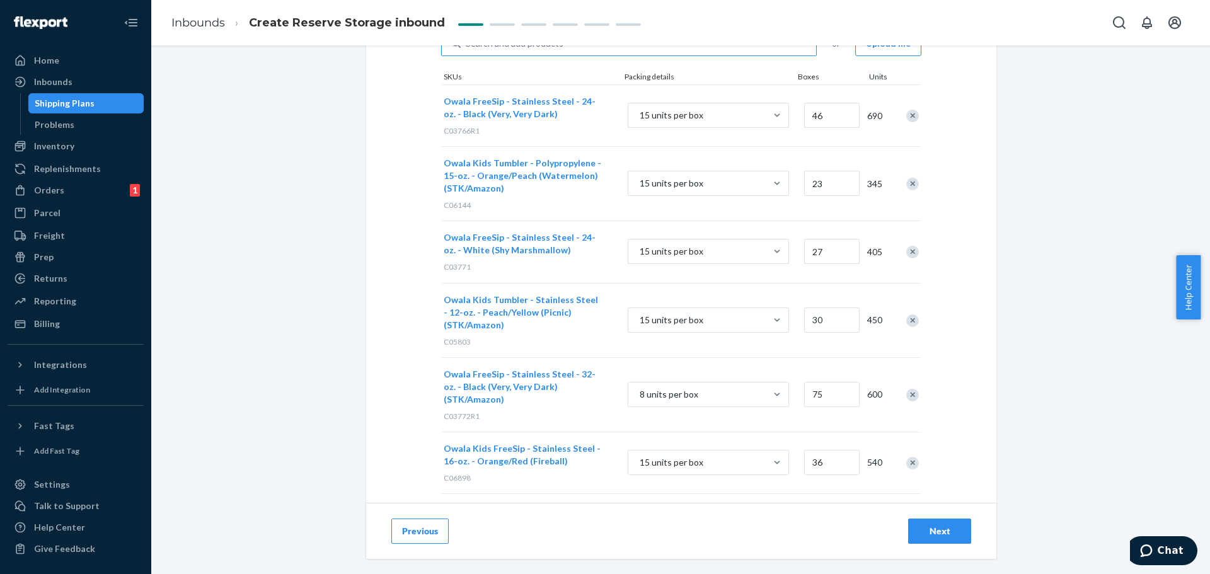
scroll to position [0, 0]
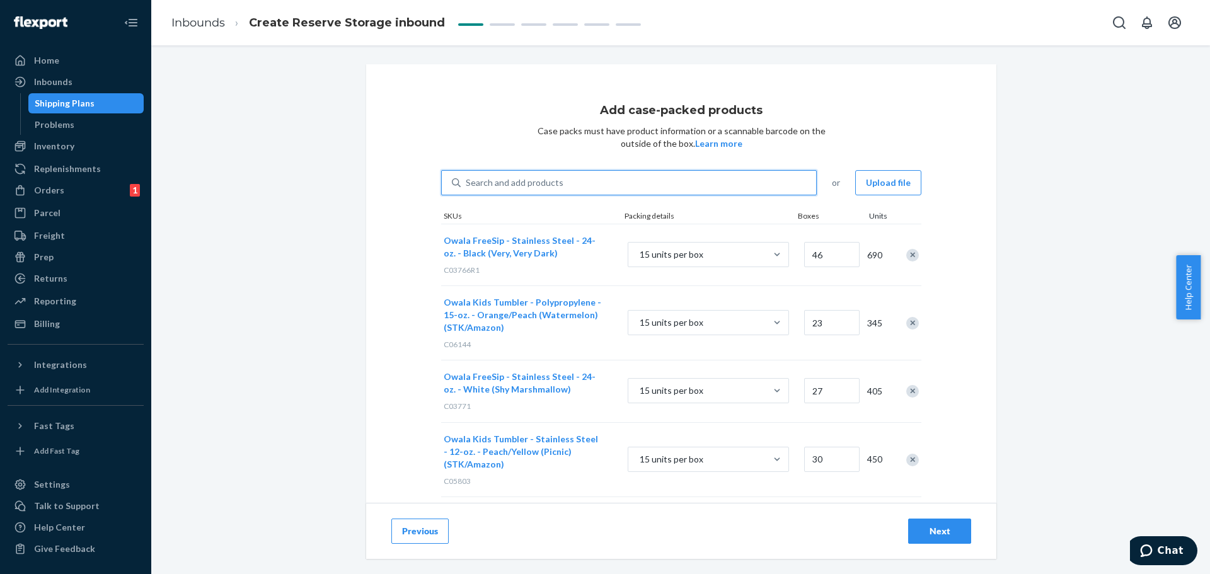
click at [590, 186] on div "Search and add products" at bounding box center [638, 182] width 355 height 23
click at [467, 186] on input "0 results available. Use Up and Down to choose options, press Enter to select t…" at bounding box center [466, 182] width 1 height 13
paste input "C03777"
type input "C03777"
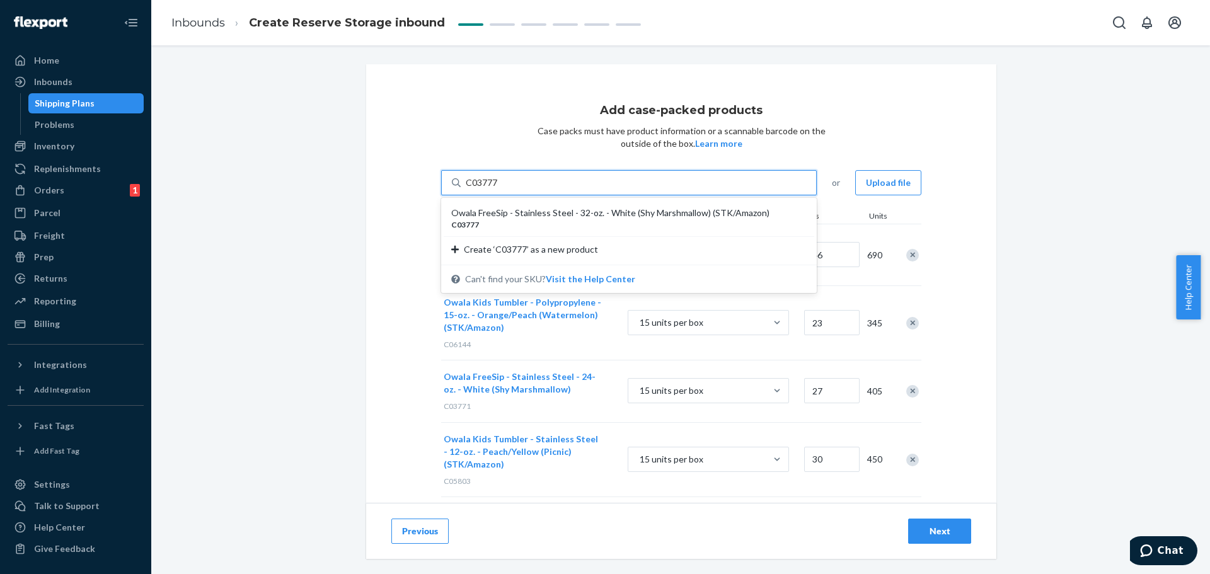
click at [580, 217] on div "Owala FreeSip - Stainless Steel - 32-oz. - White (Shy Marshmallow) (STK/Amazon)" at bounding box center [623, 213] width 345 height 13
click at [498, 189] on input "C03777" at bounding box center [482, 182] width 33 height 13
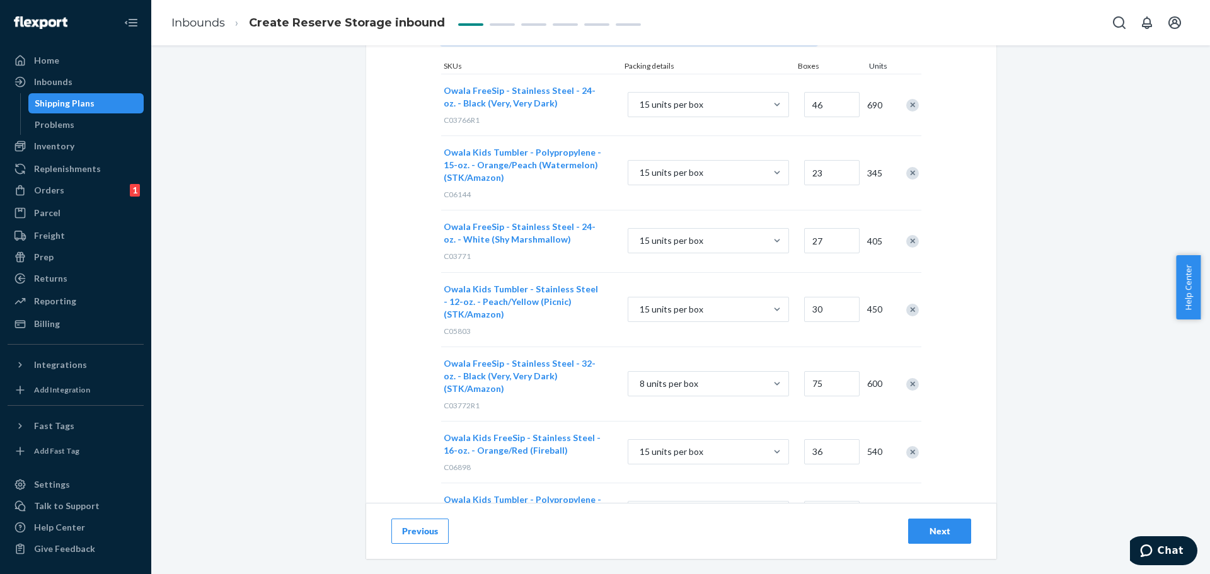
scroll to position [278, 0]
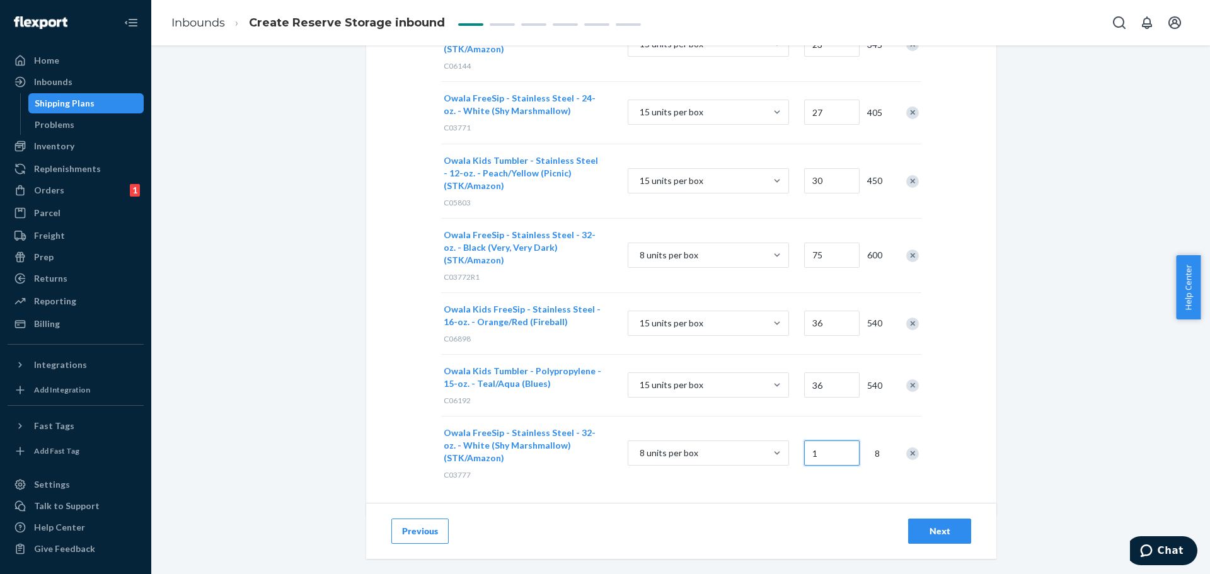
click at [823, 446] on input "1" at bounding box center [831, 452] width 55 height 25
type input "75"
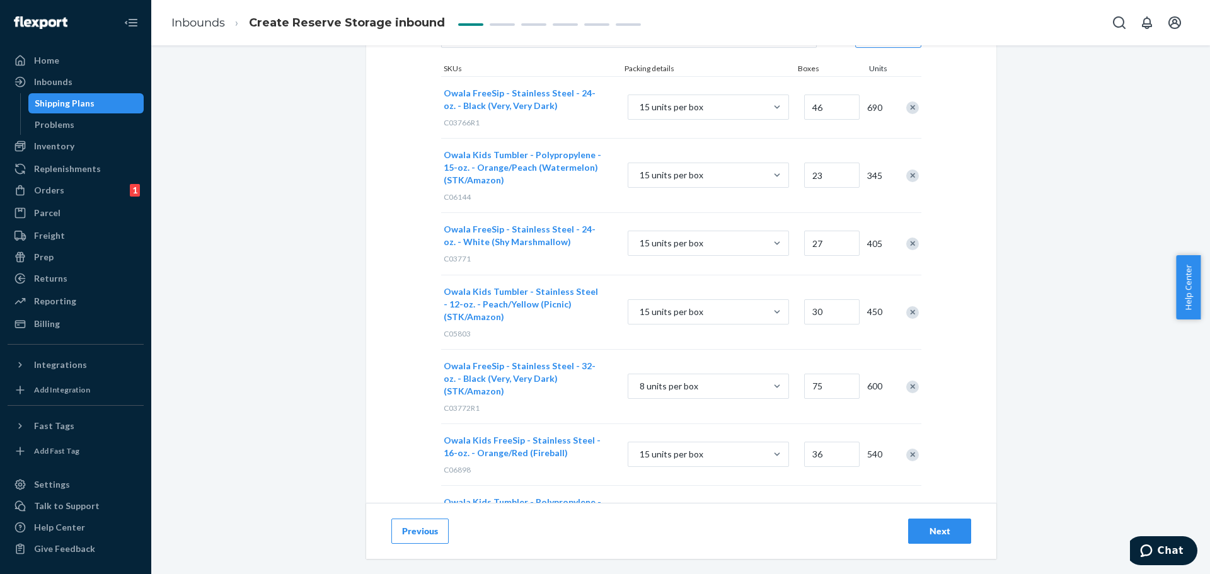
scroll to position [0, 0]
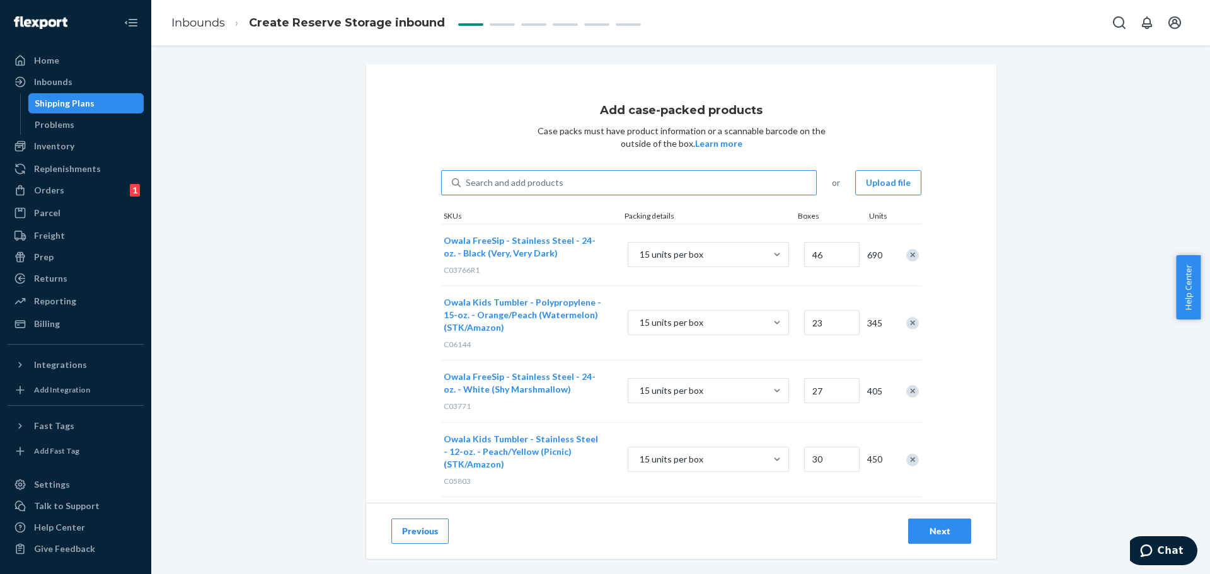
click at [491, 188] on div "Search and add products" at bounding box center [515, 182] width 98 height 13
click at [467, 188] on input "Search and add products" at bounding box center [466, 182] width 1 height 13
paste input "C04745"
type input "C04745"
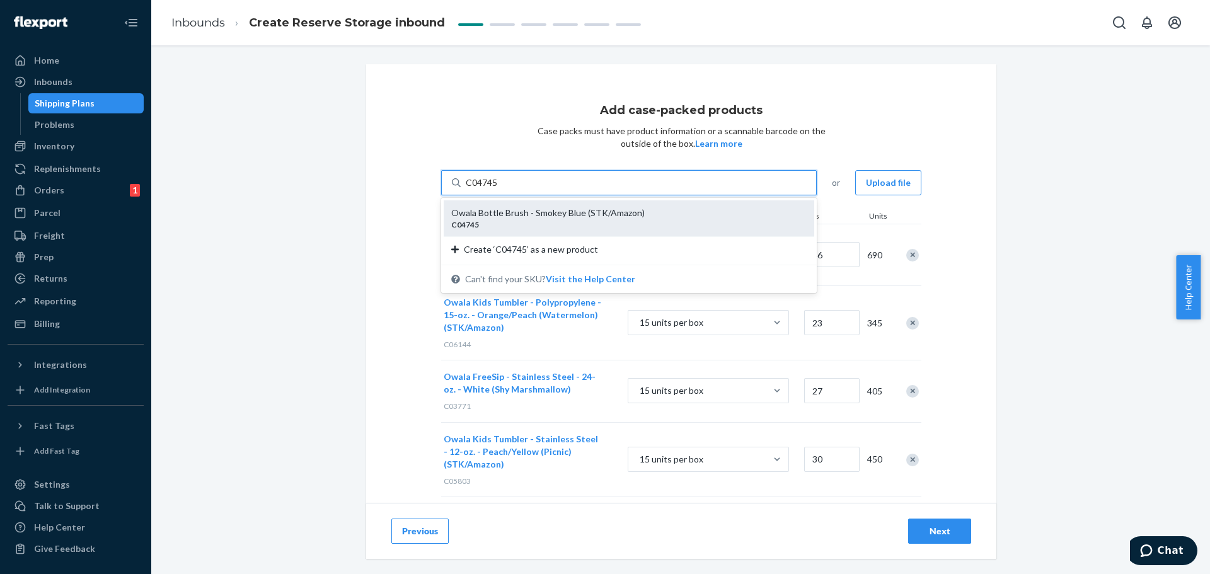
click at [496, 225] on div "C04745" at bounding box center [623, 224] width 345 height 11
click at [496, 189] on input "C04745" at bounding box center [482, 182] width 33 height 13
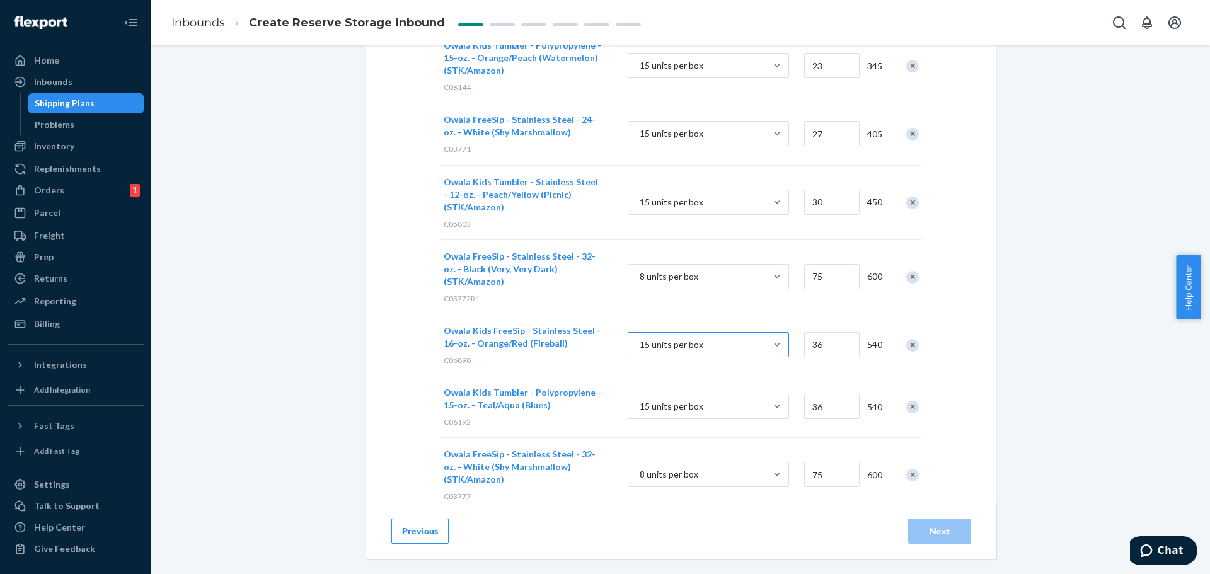
scroll to position [398, 0]
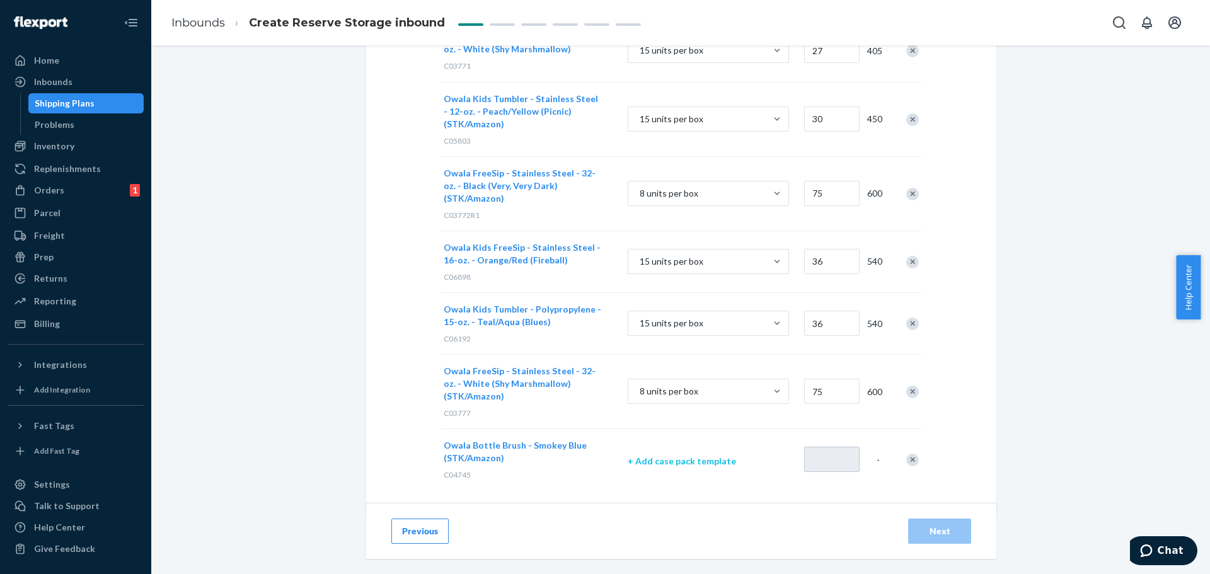
click at [704, 455] on p "+ Add case pack template" at bounding box center [708, 461] width 161 height 13
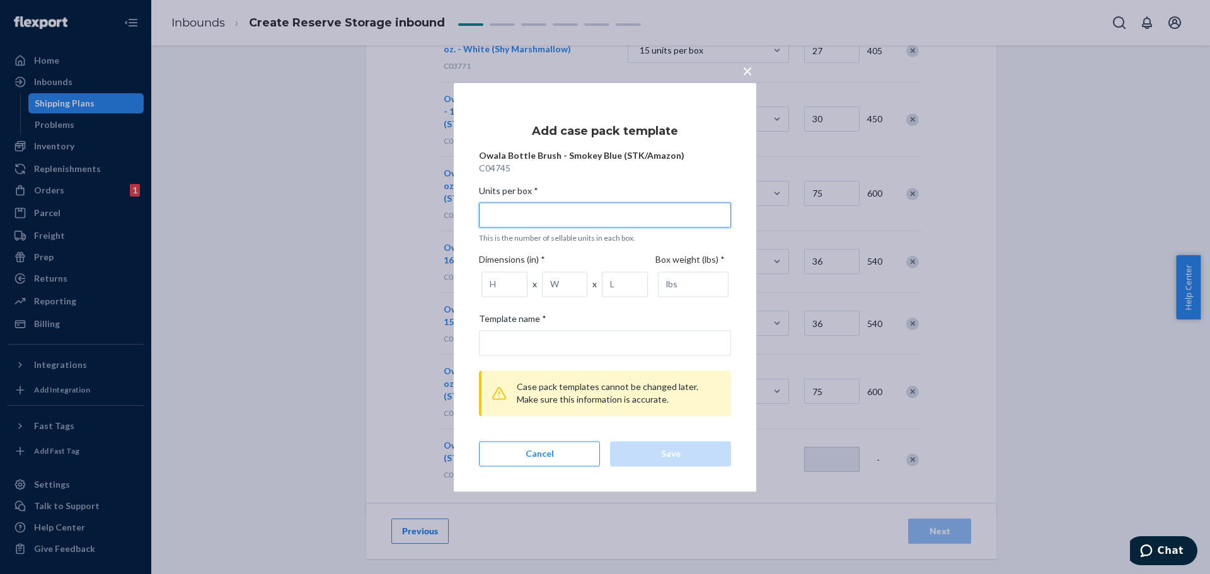
click at [518, 207] on input "Units per box * This is the number of sellable units in each box." at bounding box center [605, 214] width 252 height 25
type input "1"
type input "1 unit per box"
type input "12"
type input "12 units per box"
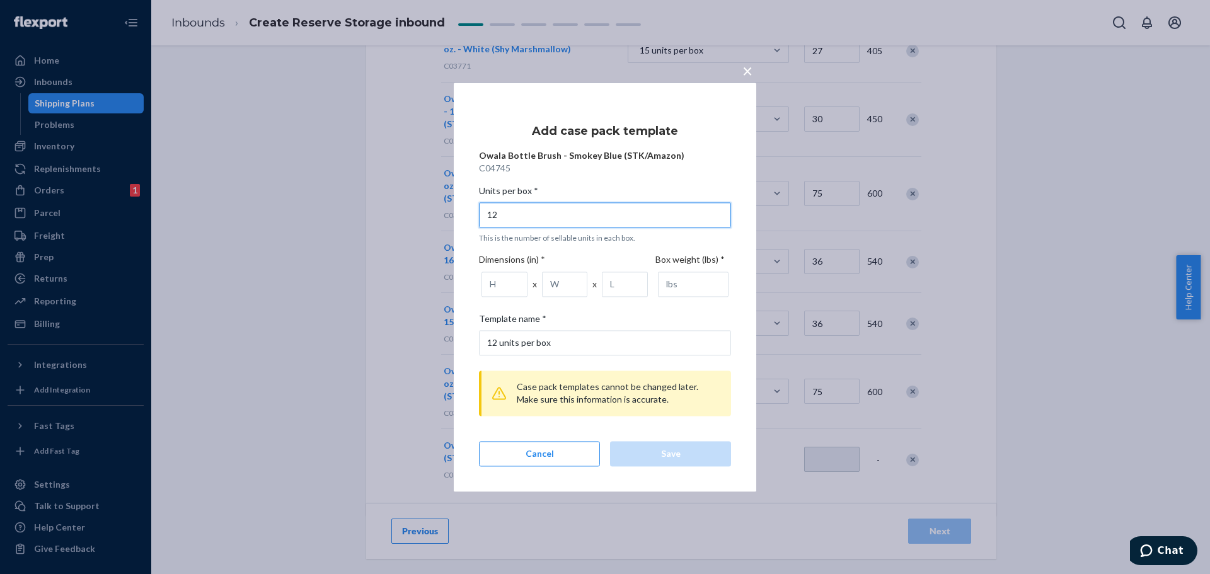
type input "12"
drag, startPoint x: 511, startPoint y: 284, endPoint x: 516, endPoint y: 262, distance: 22.0
type input "1"
click at [511, 282] on input "1" at bounding box center [504, 284] width 46 height 25
type input "16.56"
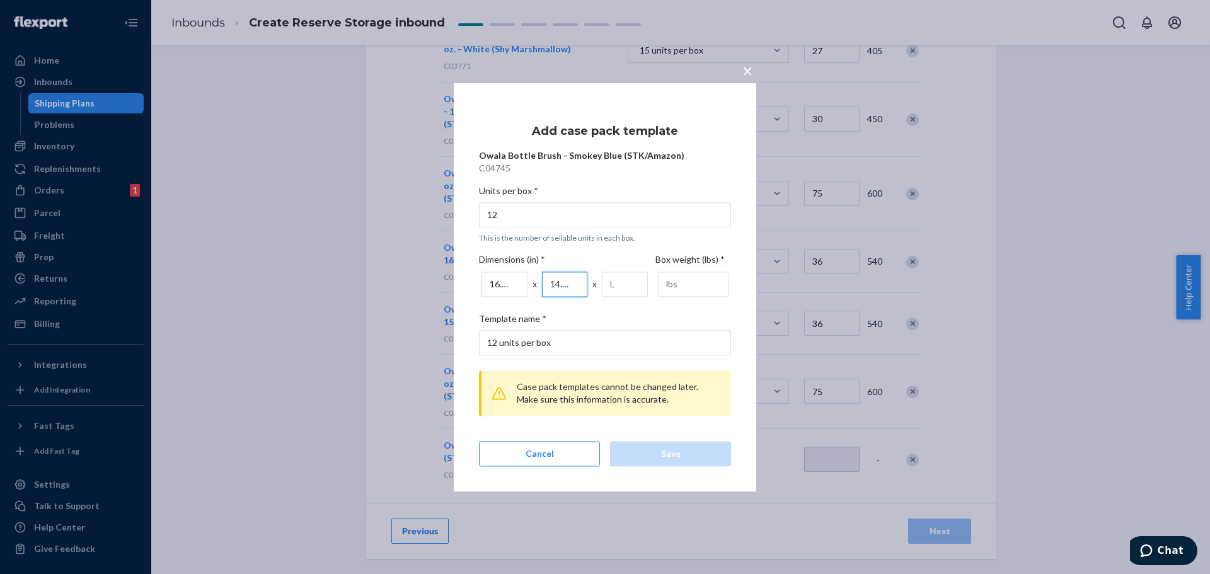
scroll to position [0, 2]
type input "14.44"
type input "8.56"
type input "5.69"
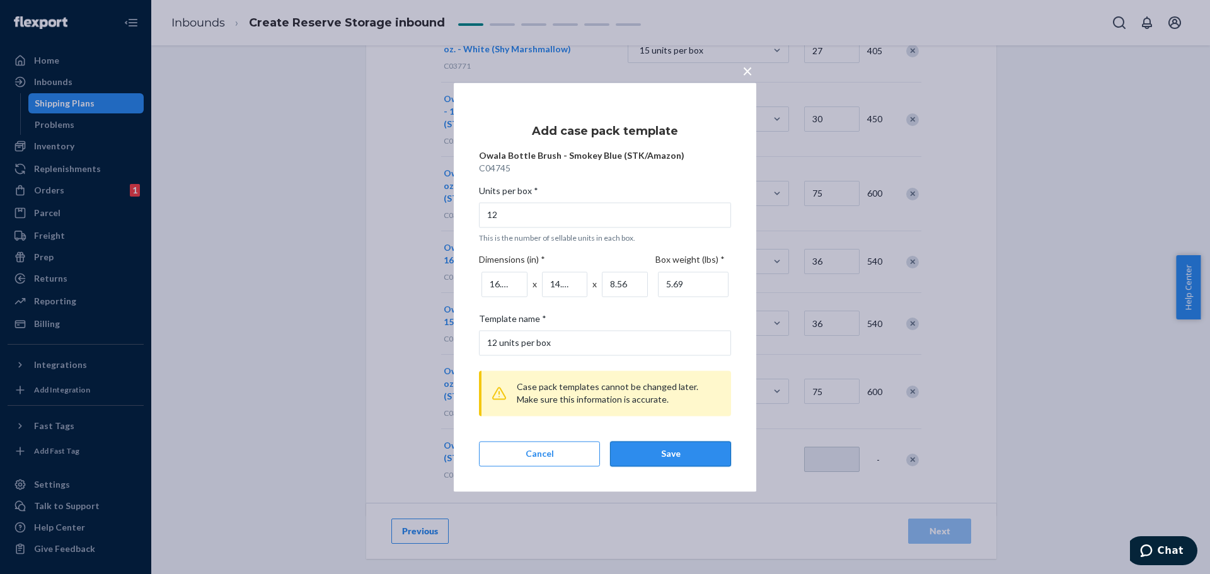
click at [693, 454] on div "Save" at bounding box center [671, 453] width 100 height 13
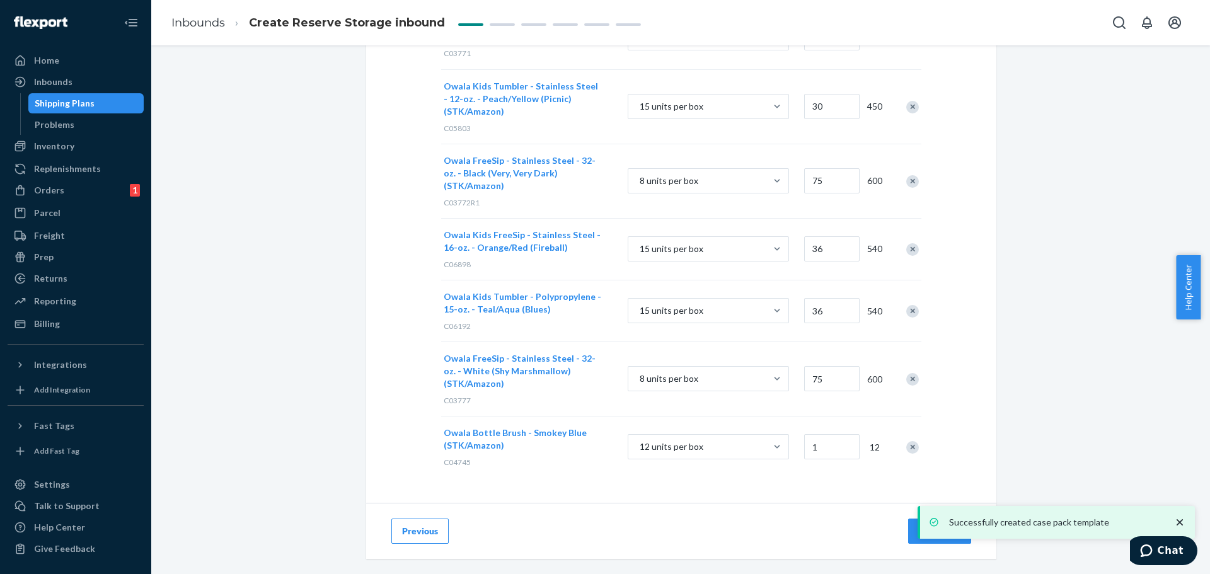
scroll to position [340, 0]
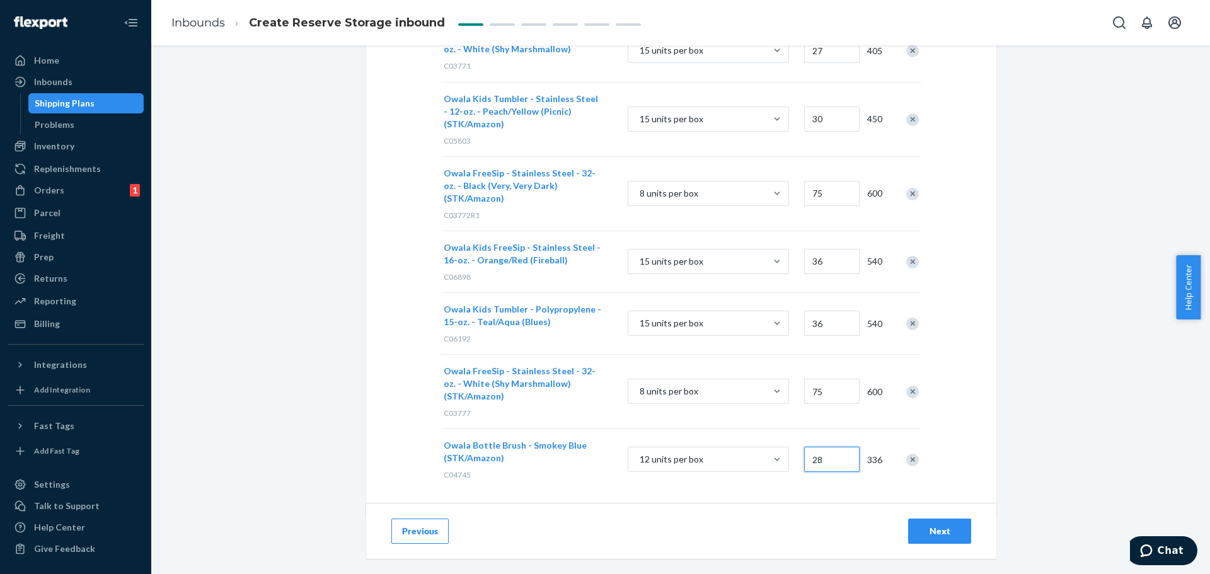
type input "28"
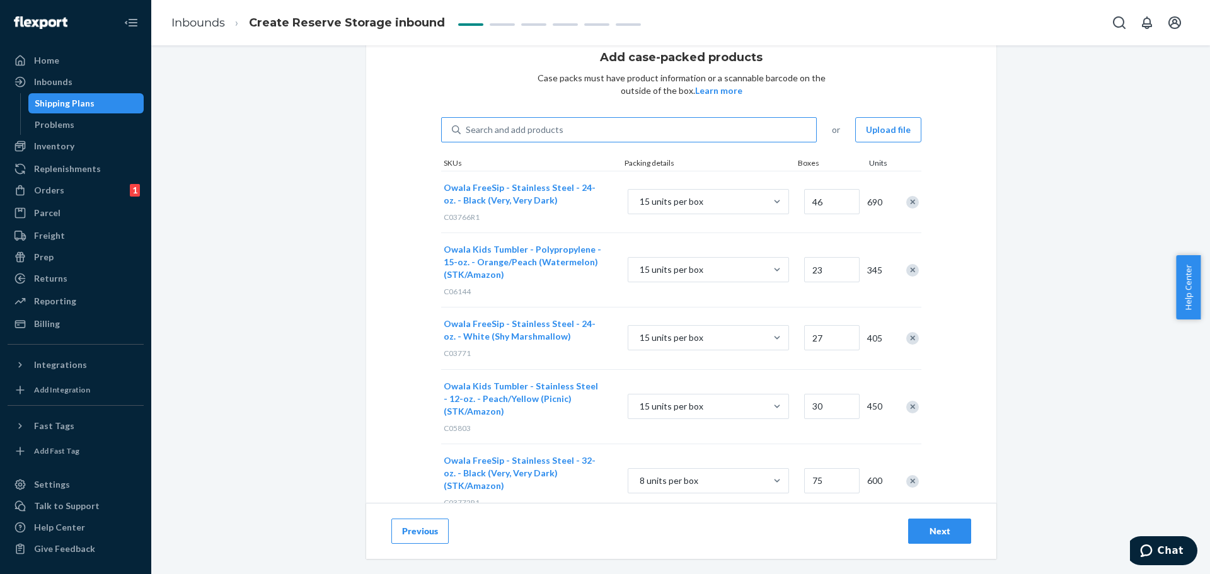
scroll to position [0, 0]
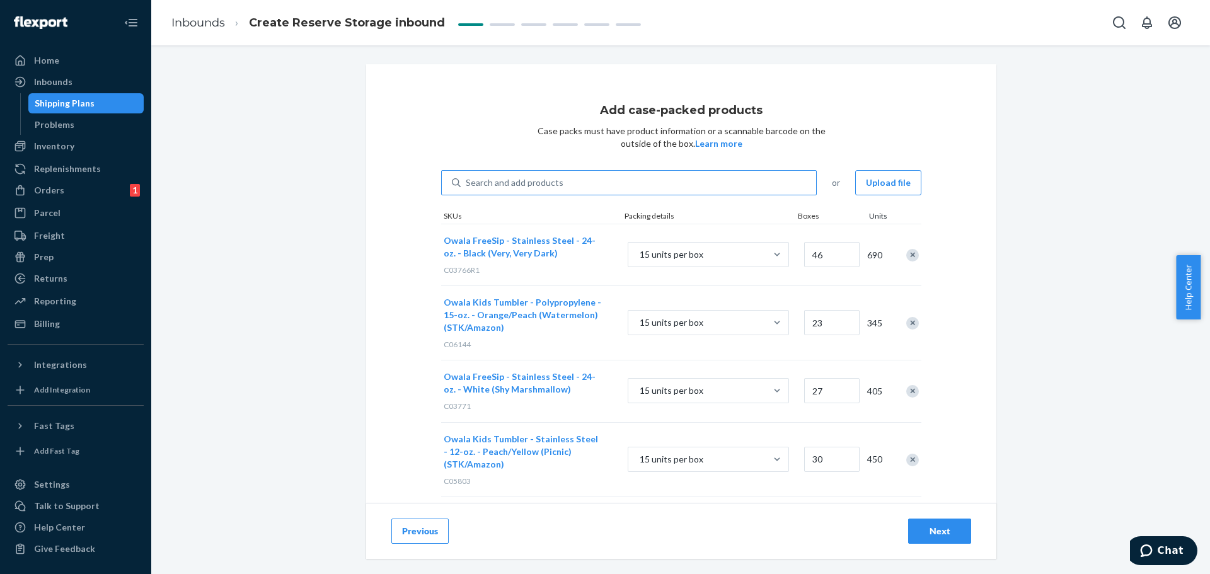
click at [489, 174] on div "Search and add products" at bounding box center [638, 182] width 355 height 23
click at [467, 176] on input "Search and add products" at bounding box center [466, 182] width 1 height 13
paste input "C07293"
type input "C07293"
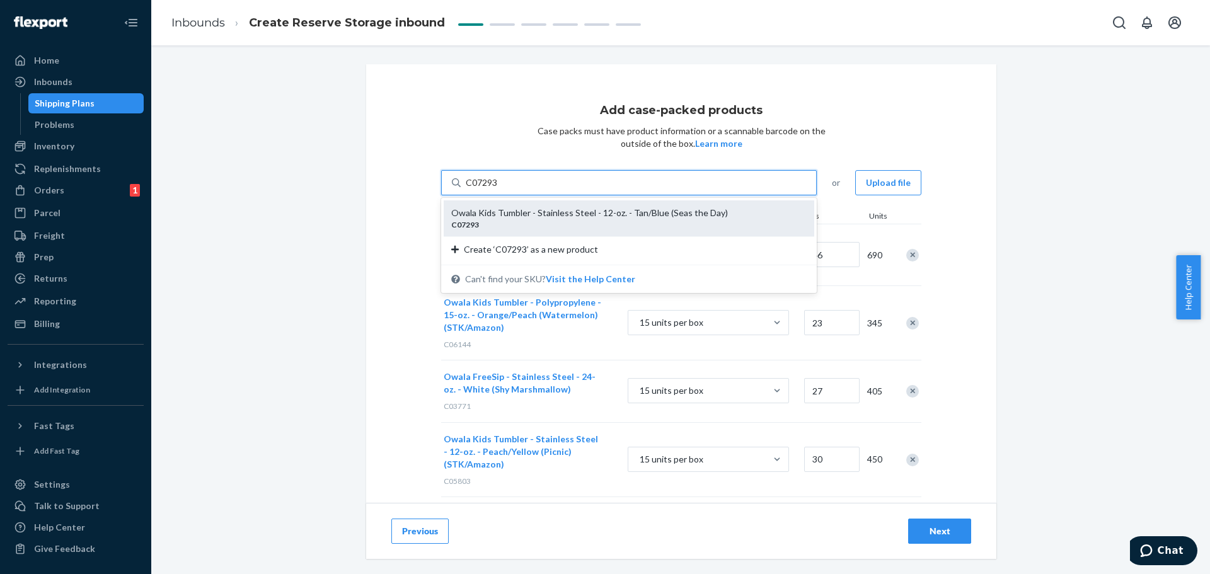
click at [495, 221] on div "C07293" at bounding box center [623, 224] width 345 height 11
click at [495, 189] on input "C07293" at bounding box center [482, 182] width 33 height 13
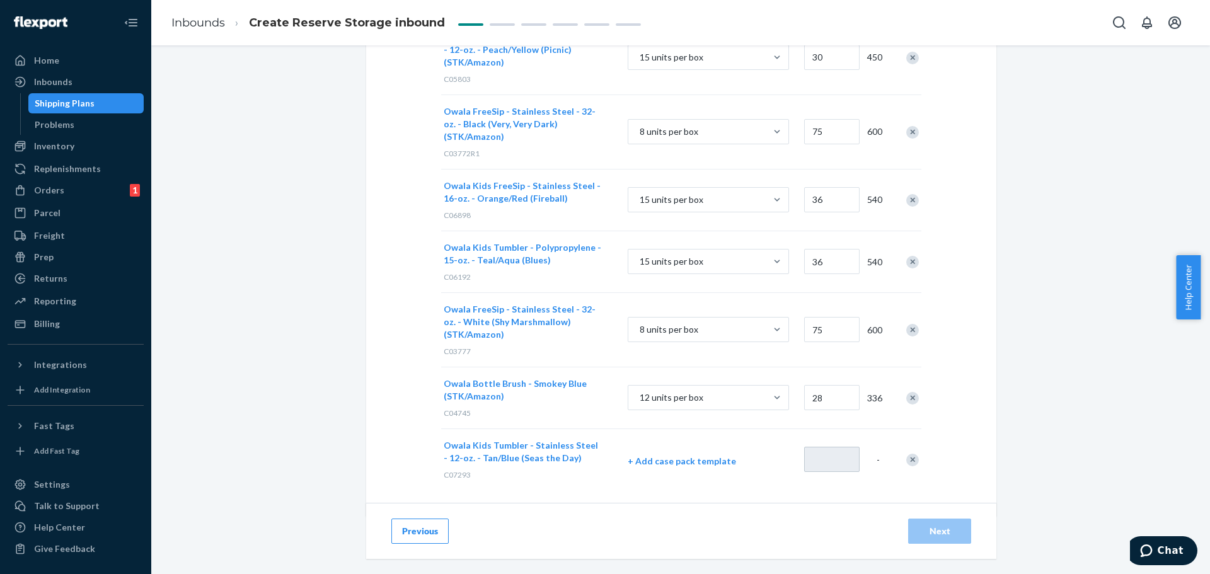
scroll to position [461, 0]
click at [701, 454] on p "+ Add case pack template" at bounding box center [708, 460] width 161 height 13
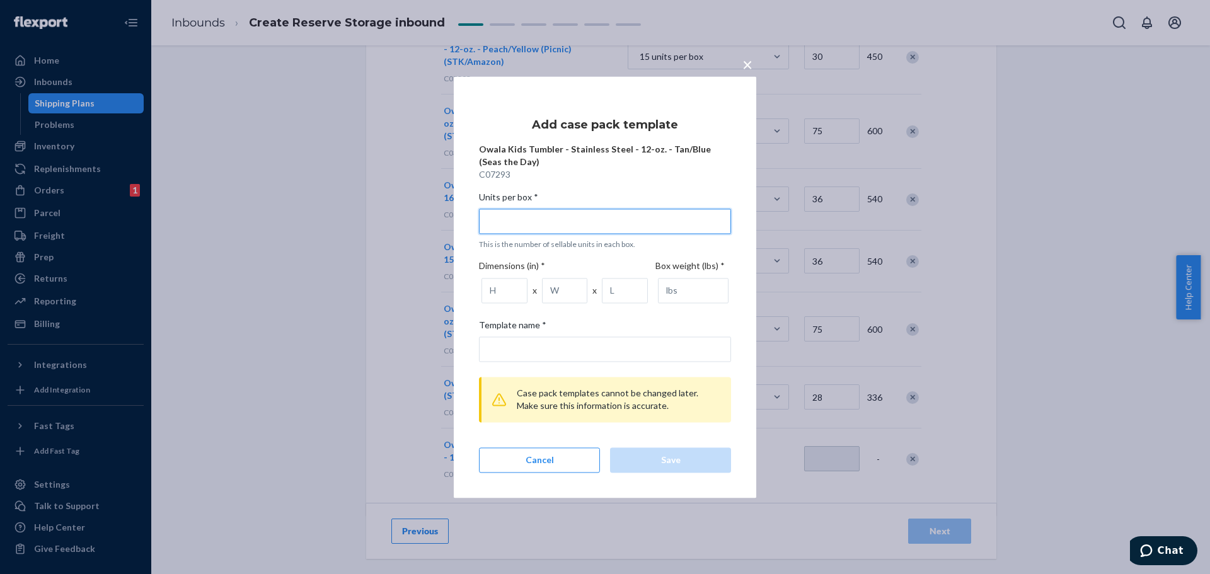
click at [532, 221] on input "Units per box * This is the number of sellable units in each box." at bounding box center [605, 221] width 252 height 25
type input "1"
type input "1 unit per box"
type input "15"
type input "15 units per box"
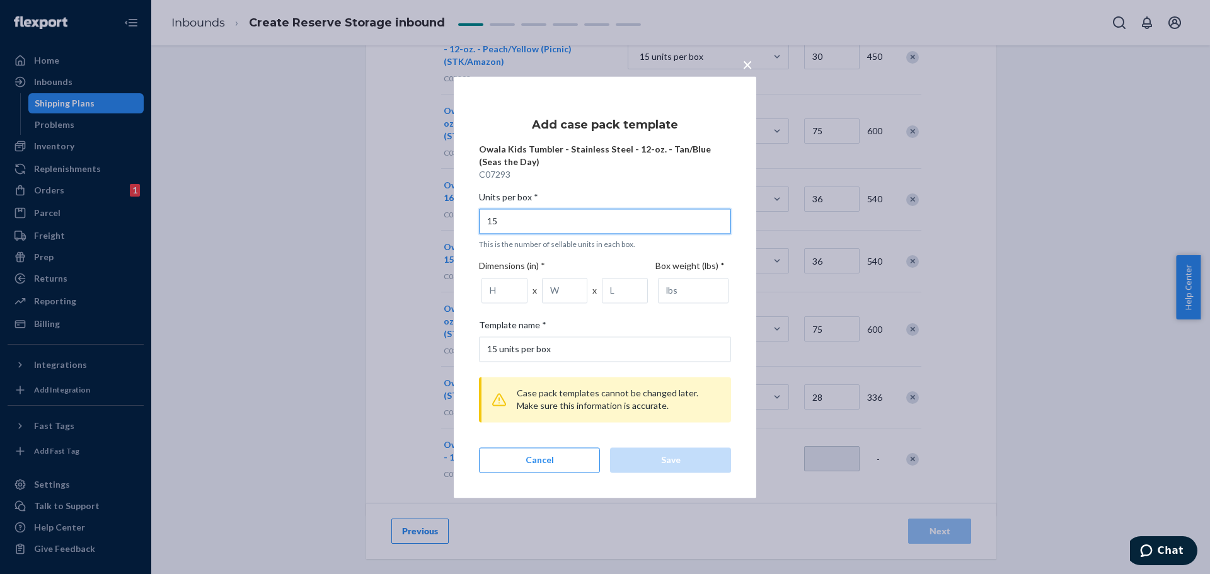
type input "15"
click at [496, 282] on input "number" at bounding box center [504, 290] width 46 height 25
type input "8.07"
type input "11.02"
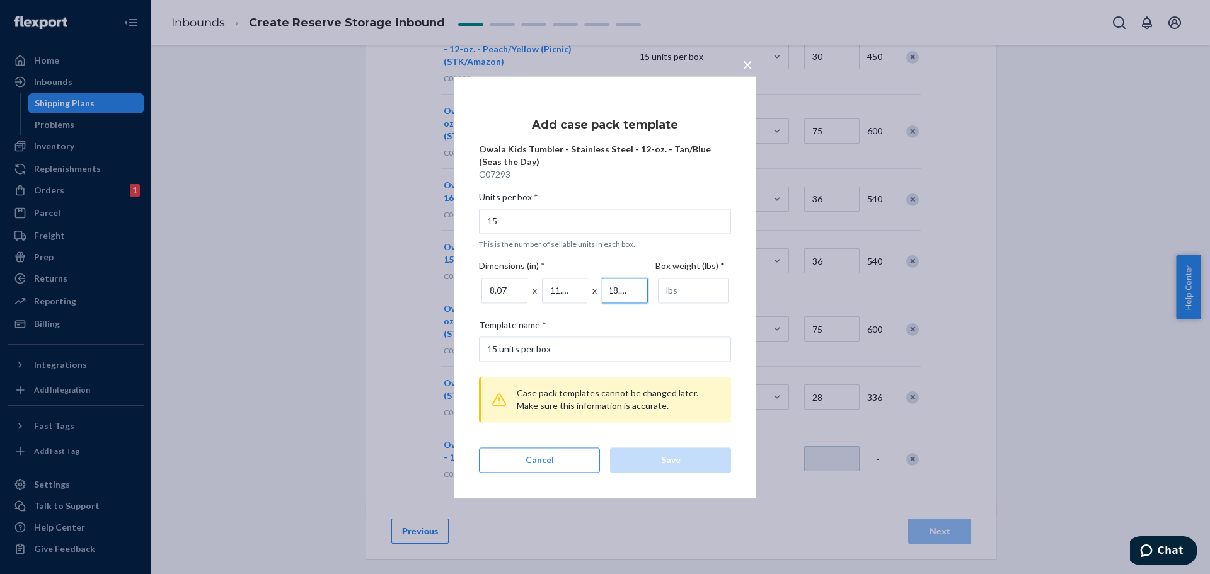
type input "18.11"
type input "8.71"
click at [694, 461] on div "Save" at bounding box center [671, 460] width 100 height 13
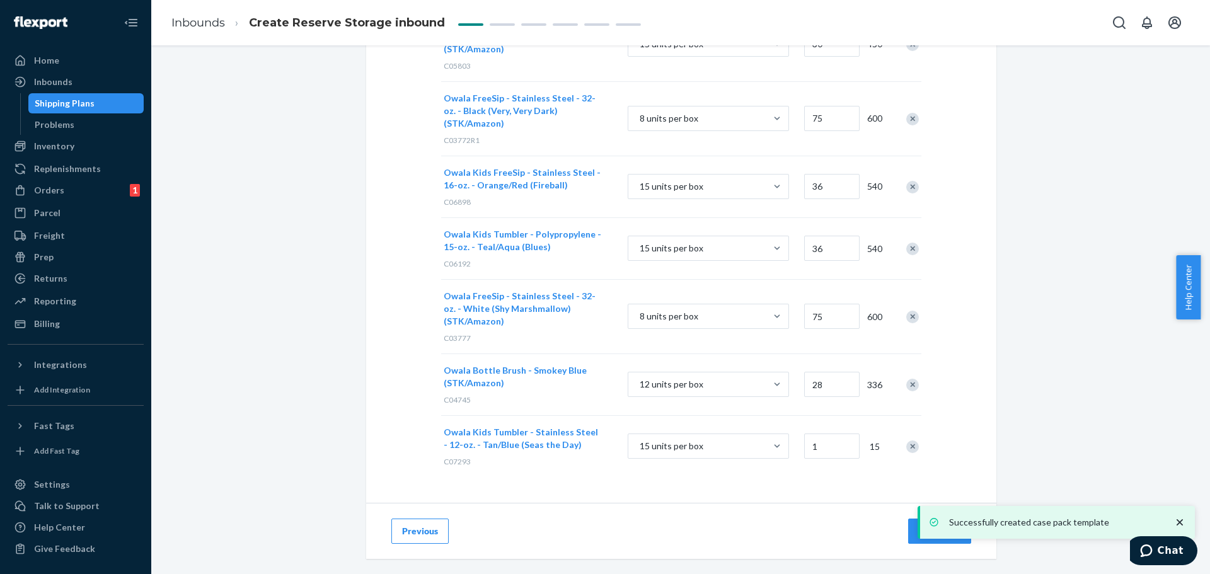
scroll to position [403, 0]
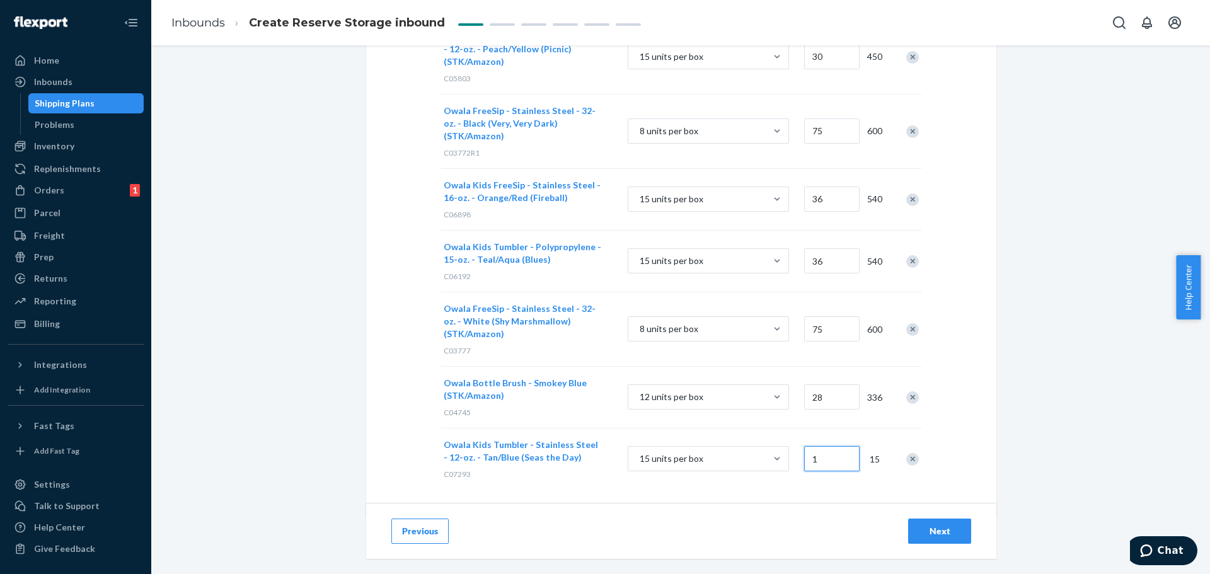
click at [818, 452] on input "1" at bounding box center [831, 458] width 55 height 25
type input "32"
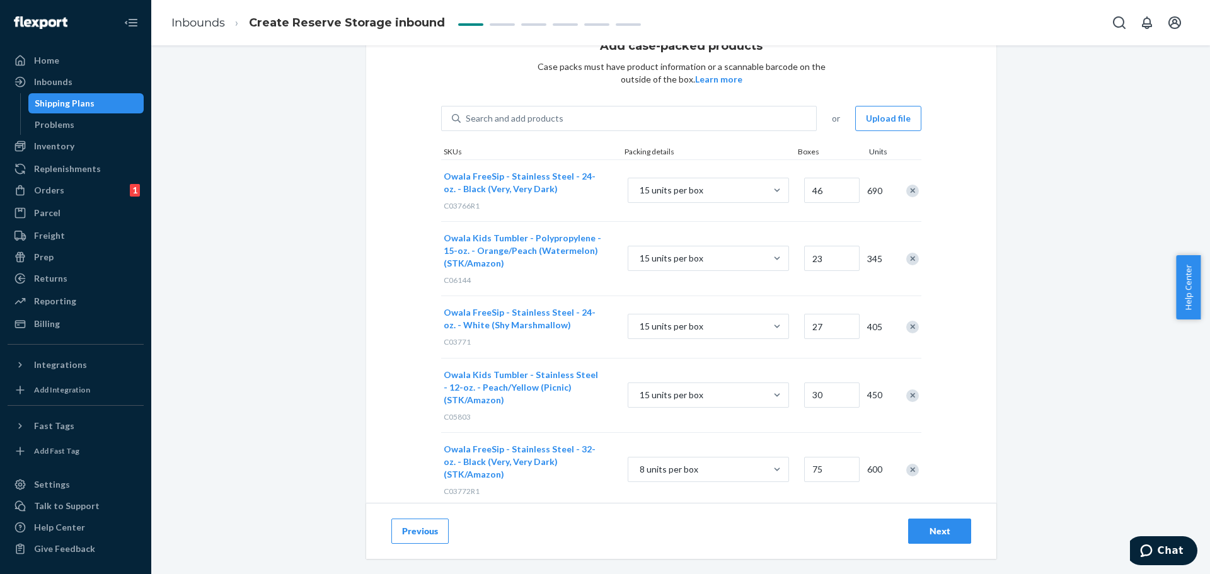
scroll to position [0, 0]
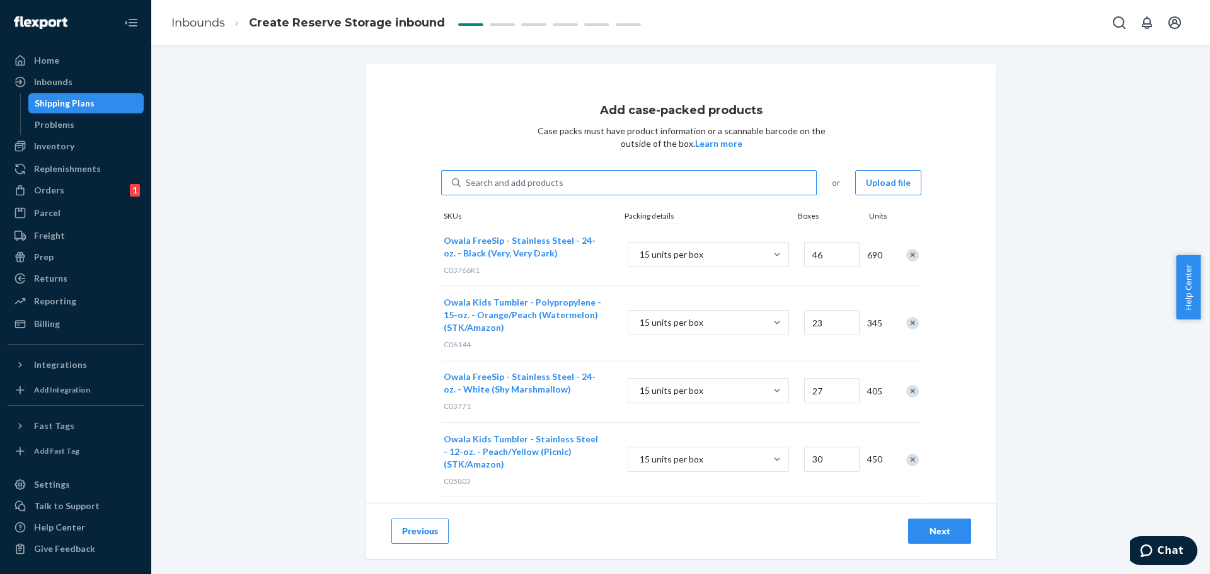
click at [495, 181] on div "Search and add products" at bounding box center [515, 182] width 98 height 13
click at [467, 181] on input "Search and add products" at bounding box center [466, 182] width 1 height 13
paste input "C06899"
type input "C06899"
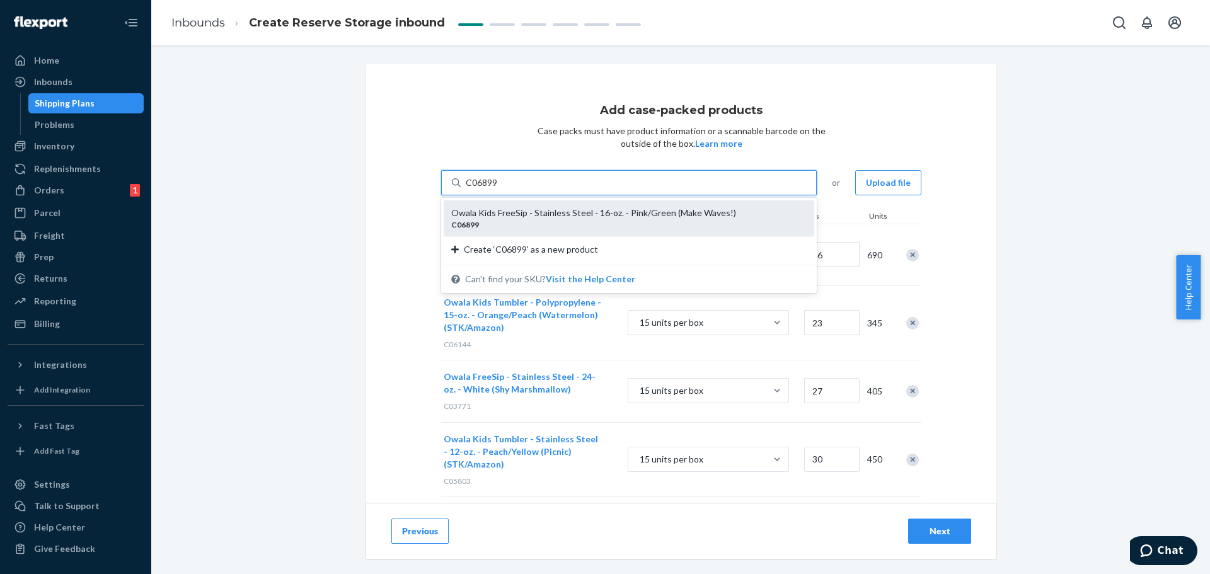
click at [496, 215] on div "Owala Kids FreeSip - Stainless Steel - 16-oz. - Pink/Green (Make Waves!)" at bounding box center [623, 213] width 345 height 13
click at [496, 189] on input "C06899" at bounding box center [482, 182] width 33 height 13
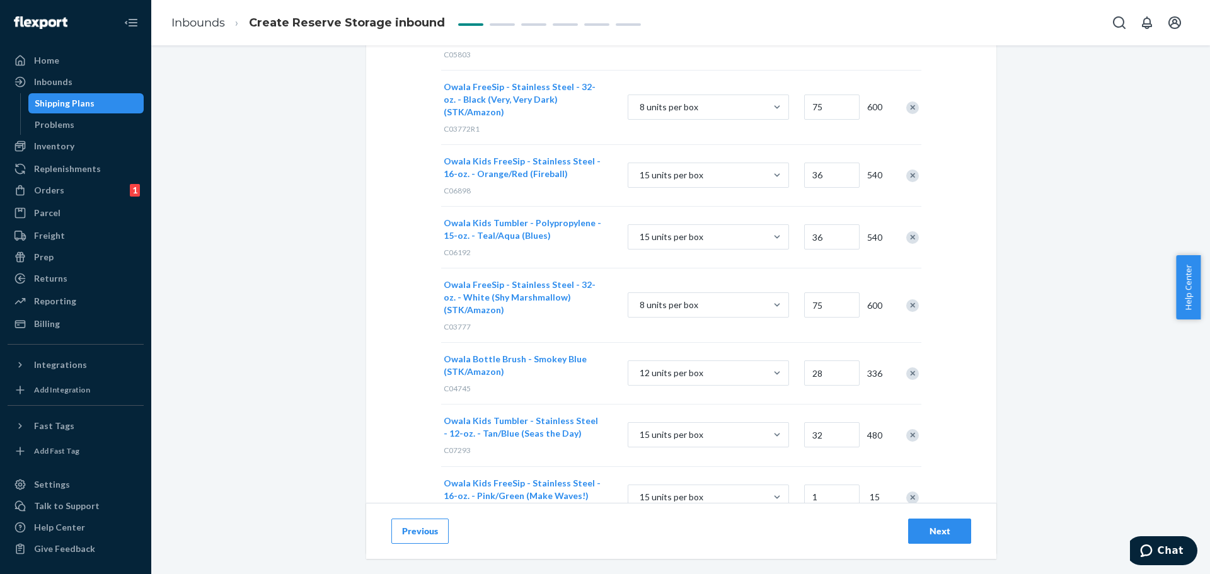
scroll to position [464, 0]
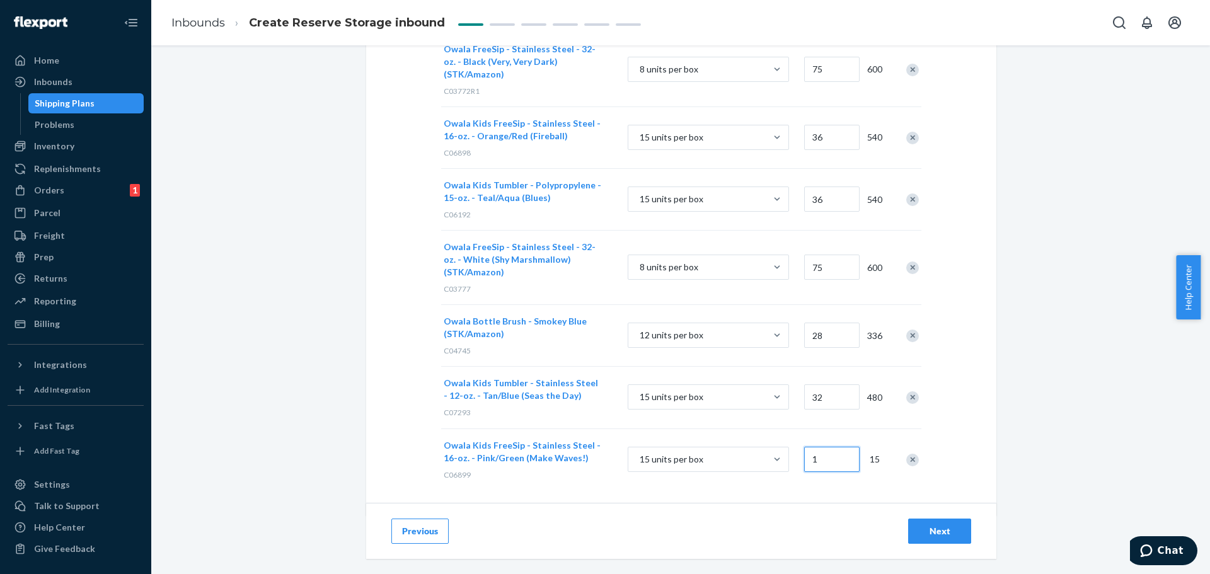
click at [824, 453] on input "1" at bounding box center [831, 459] width 55 height 25
type input "80"
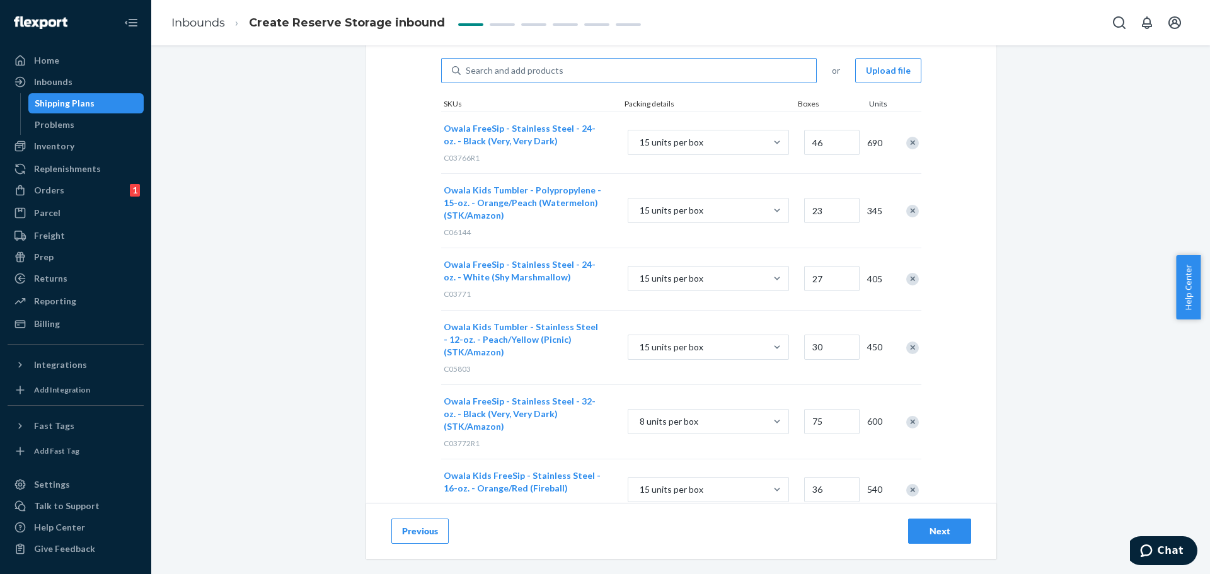
scroll to position [0, 0]
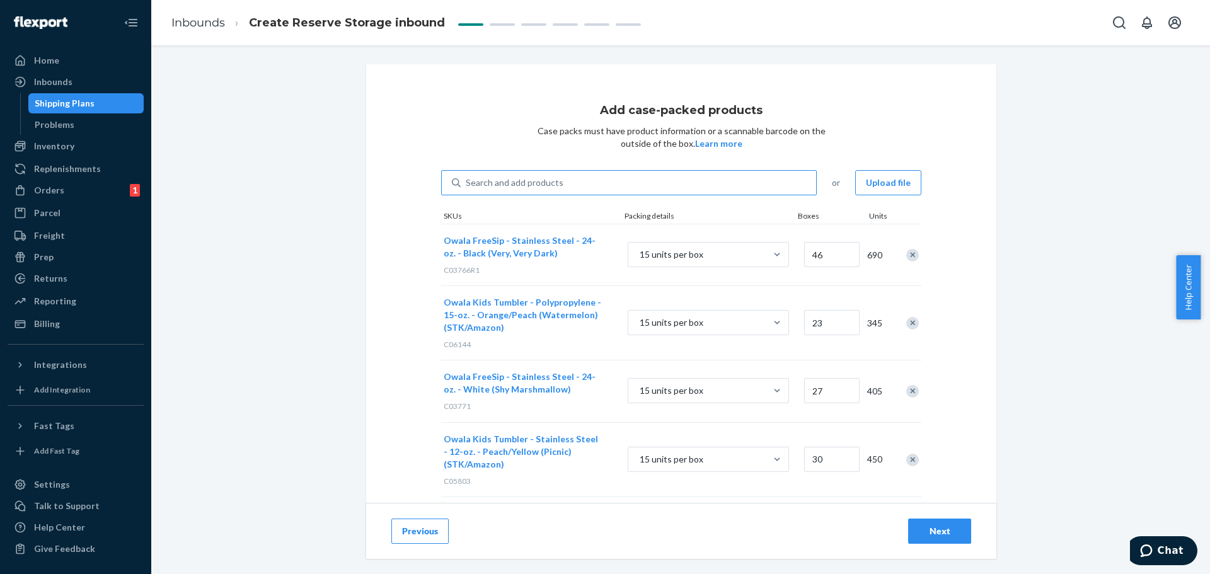
click at [508, 184] on div "Search and add products" at bounding box center [515, 182] width 98 height 13
click at [467, 184] on input "Search and add products" at bounding box center [466, 182] width 1 height 13
paste input "C07041"
type input "C07041"
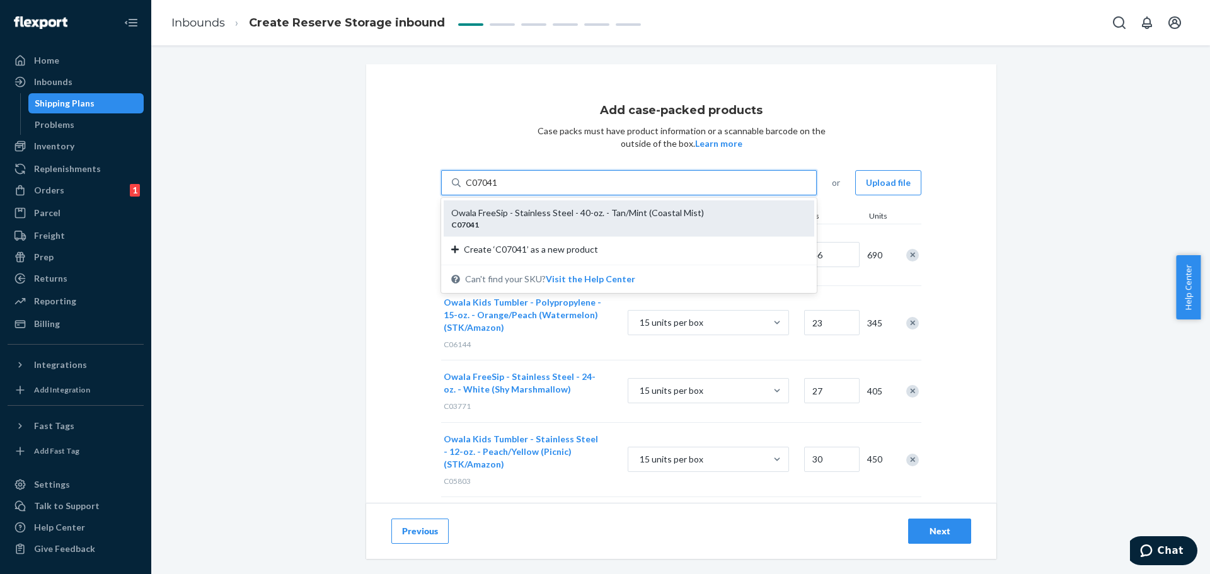
click at [508, 210] on div "Owala FreeSip - Stainless Steel - 40-oz. - Tan/Mint (Coastal Mist)" at bounding box center [623, 213] width 345 height 13
click at [498, 189] on input "C07041" at bounding box center [482, 182] width 33 height 13
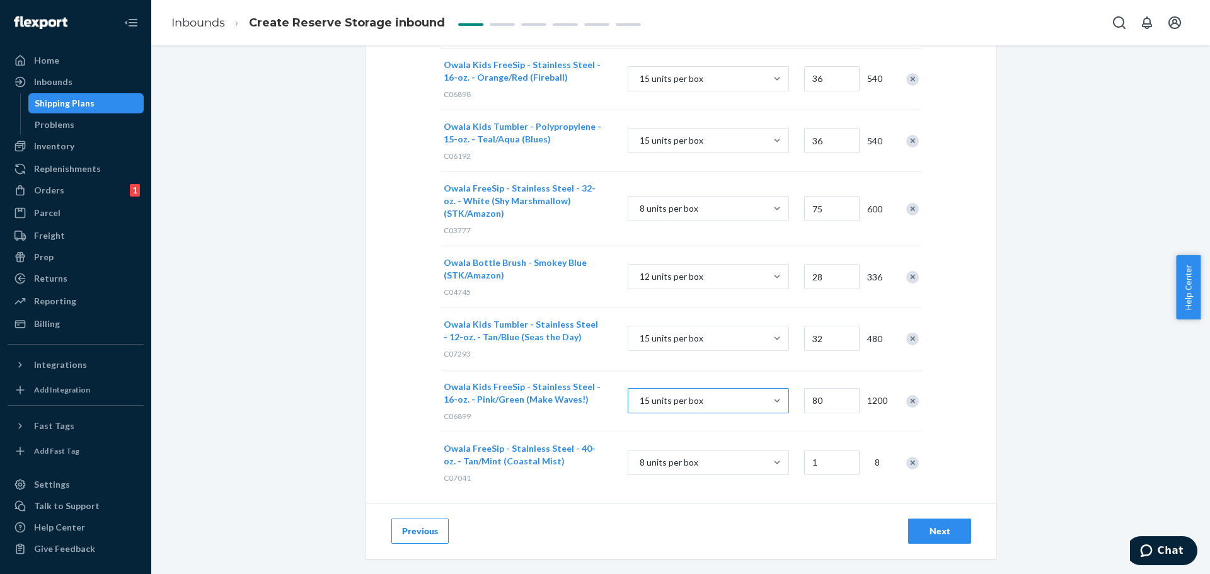
scroll to position [526, 0]
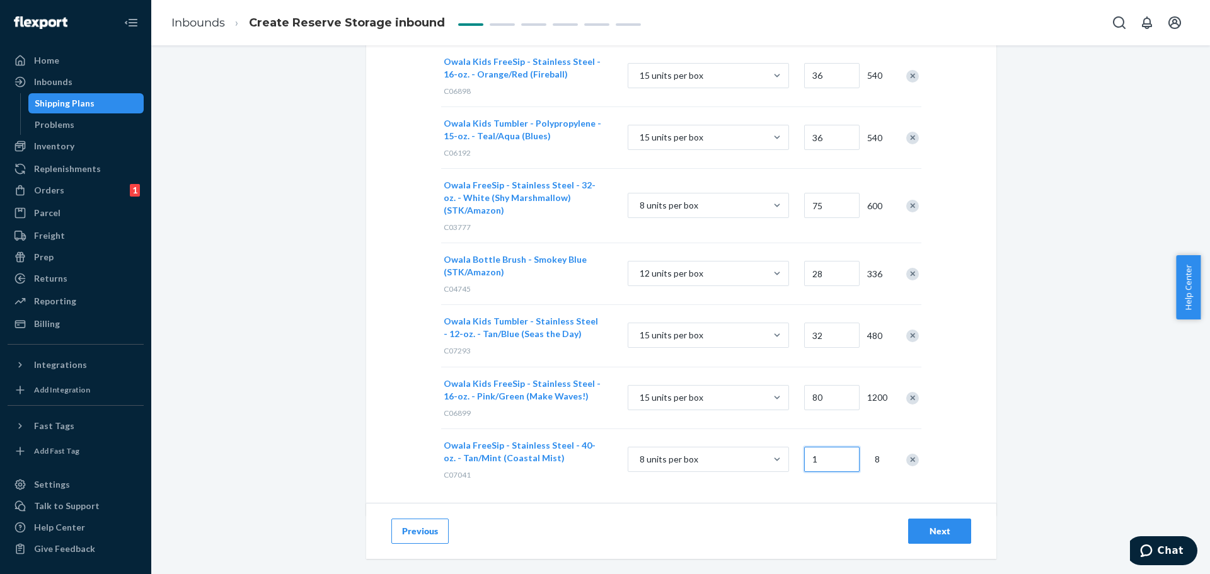
click at [826, 447] on input "1" at bounding box center [831, 459] width 55 height 25
type input "54"
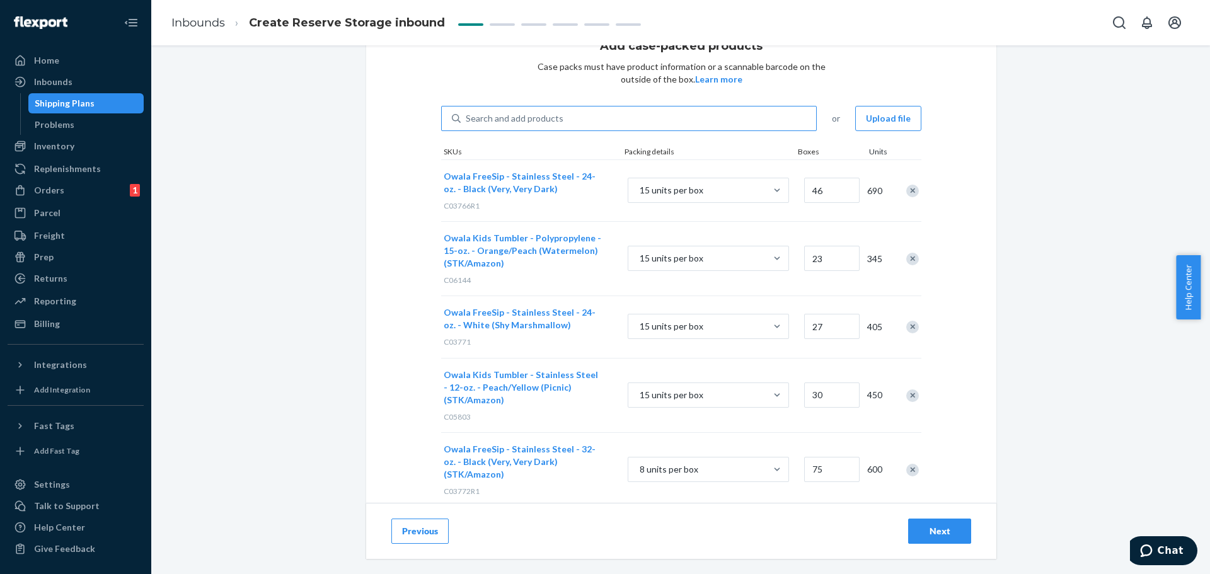
scroll to position [0, 0]
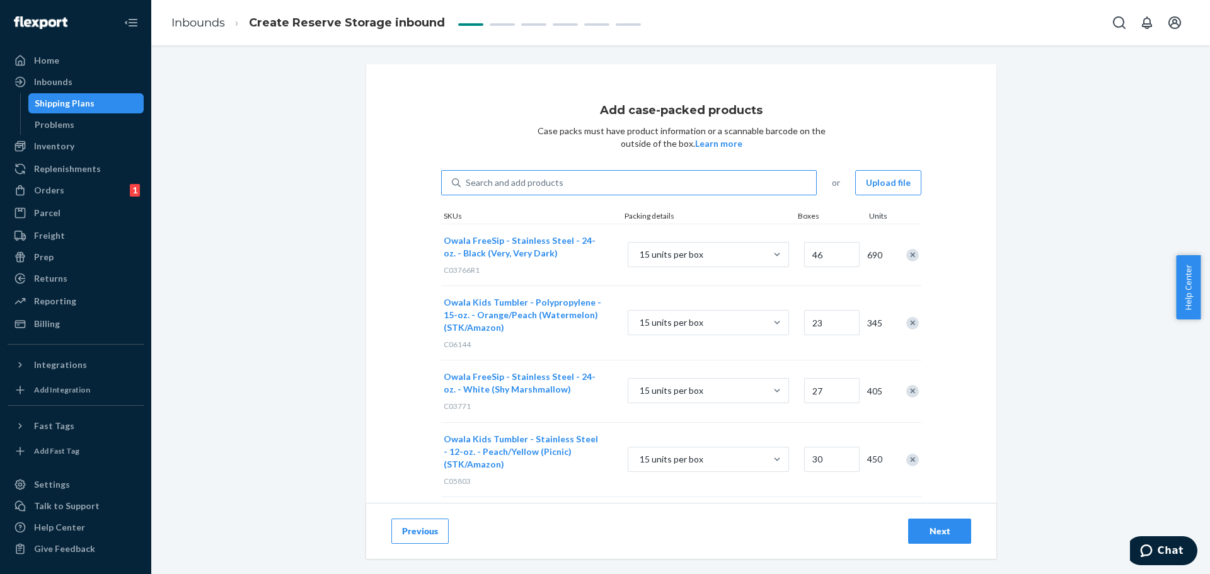
click at [488, 185] on div "Search and add products" at bounding box center [515, 182] width 98 height 13
click at [467, 185] on input "Search and add products" at bounding box center [466, 182] width 1 height 13
paste input "C06900"
type input "C06900"
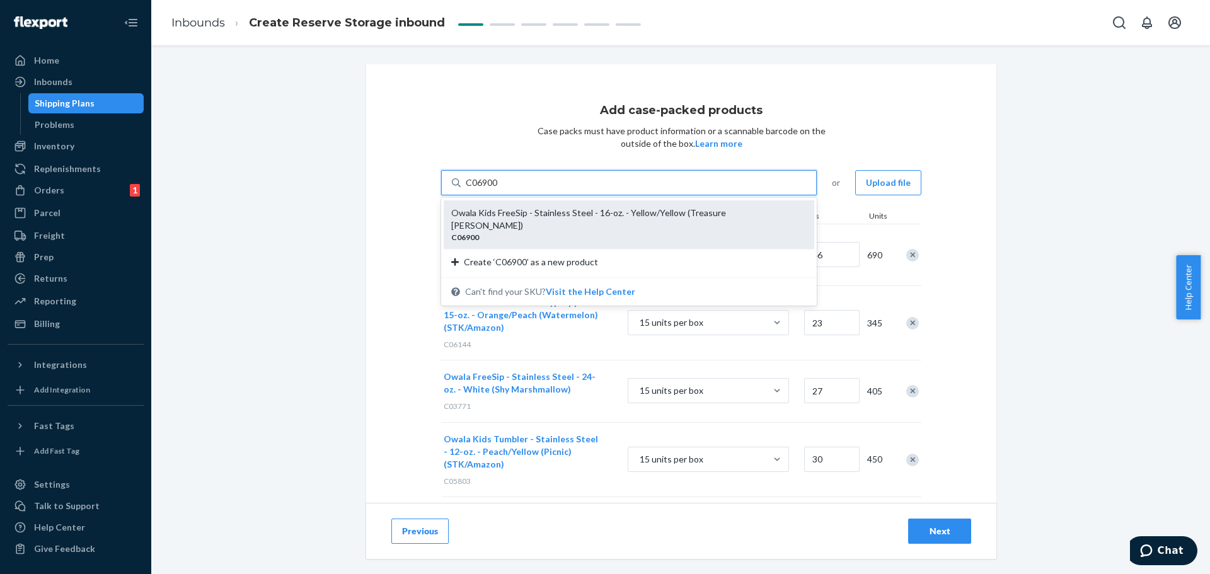
click at [513, 232] on div "C06900" at bounding box center [623, 237] width 345 height 11
click at [498, 189] on input "C06900" at bounding box center [482, 182] width 33 height 13
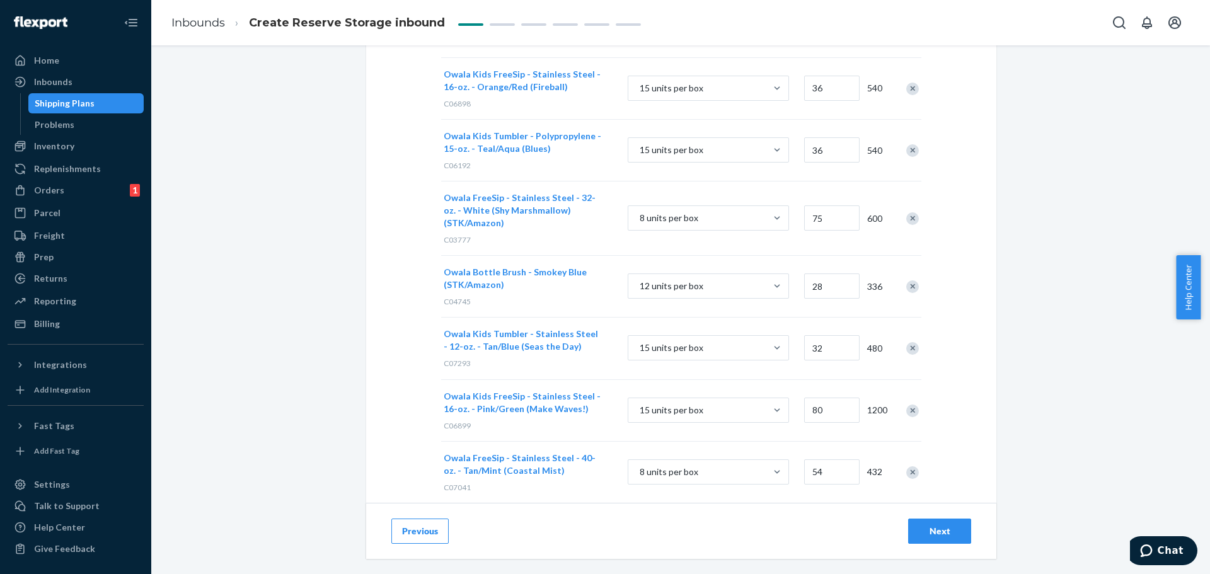
scroll to position [588, 0]
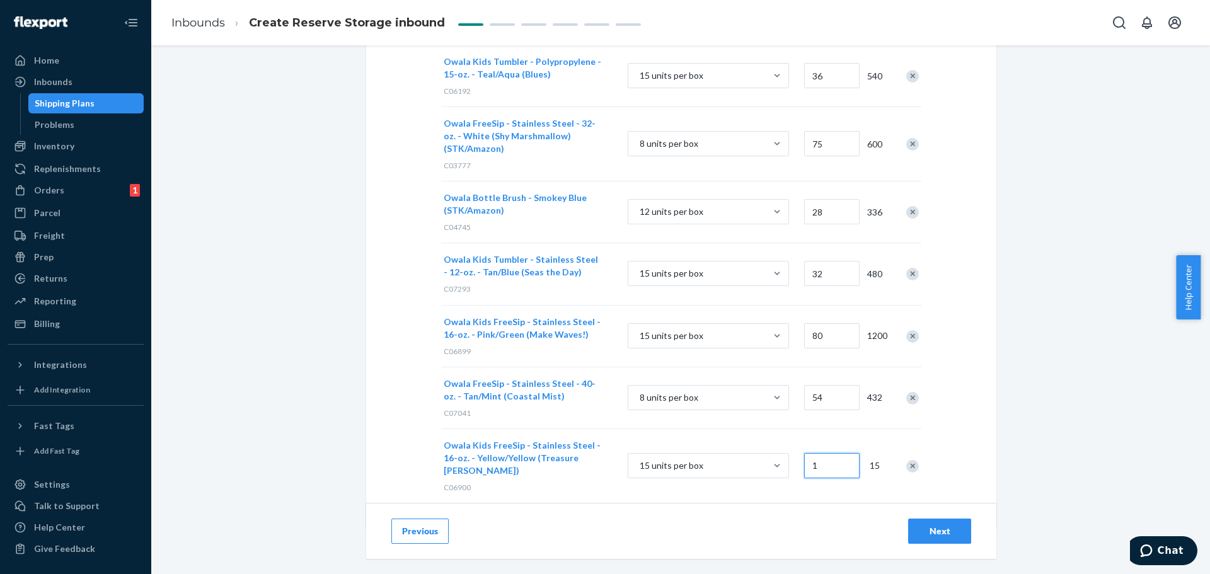
click at [817, 453] on input "1" at bounding box center [831, 465] width 55 height 25
type input "36"
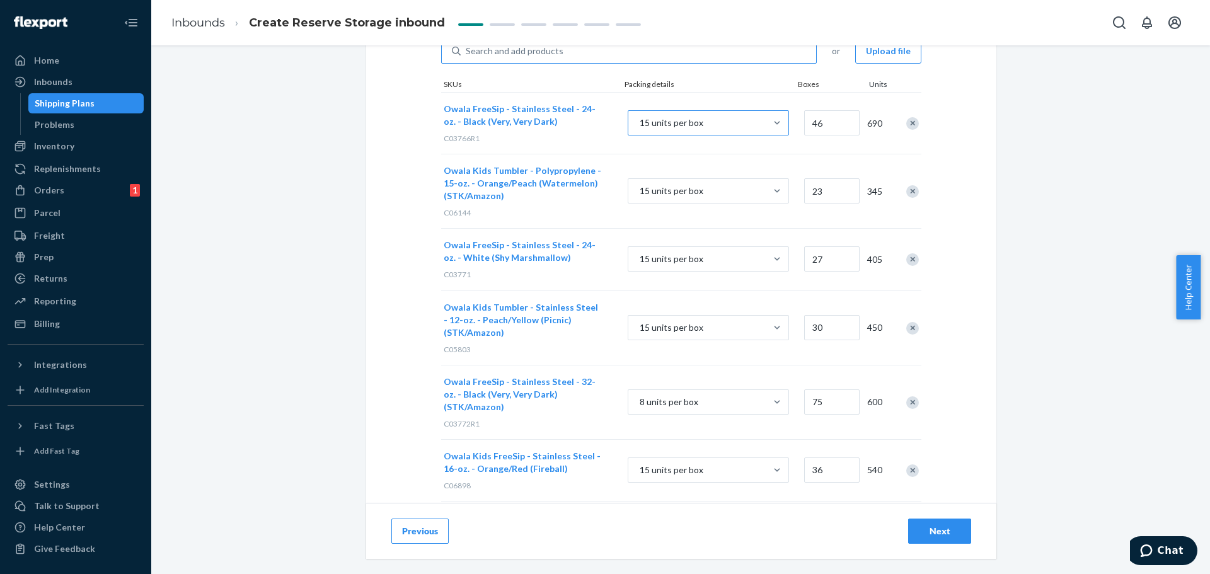
scroll to position [0, 0]
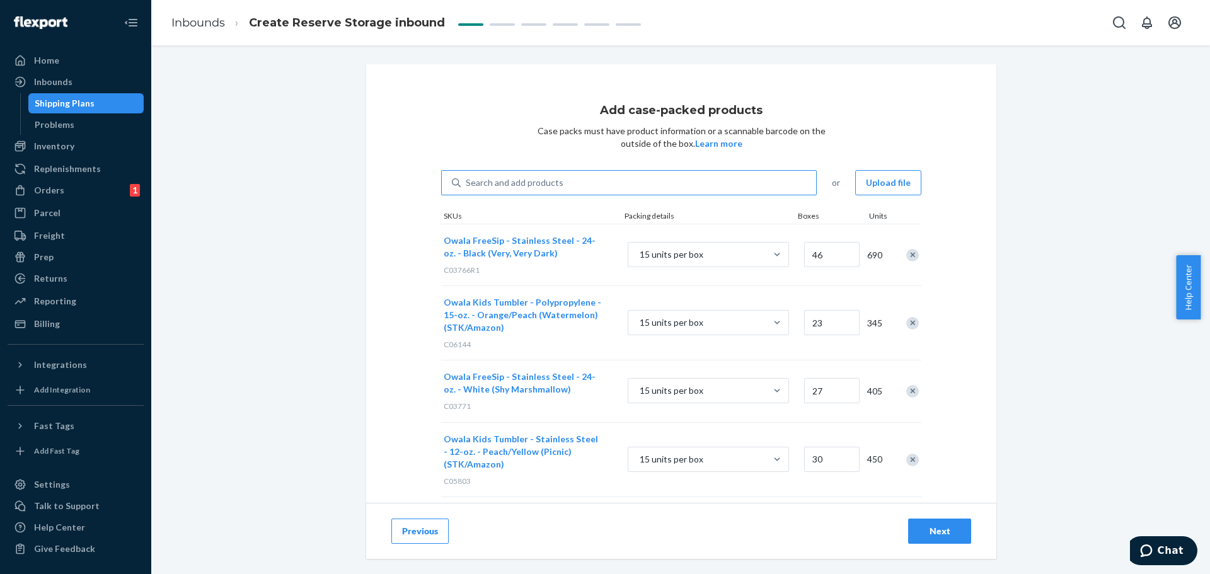
click at [544, 188] on div "Search and add products" at bounding box center [515, 182] width 98 height 13
click at [467, 188] on input "Search and add products" at bounding box center [466, 182] width 1 height 13
paste input "C07292"
type input "C07292"
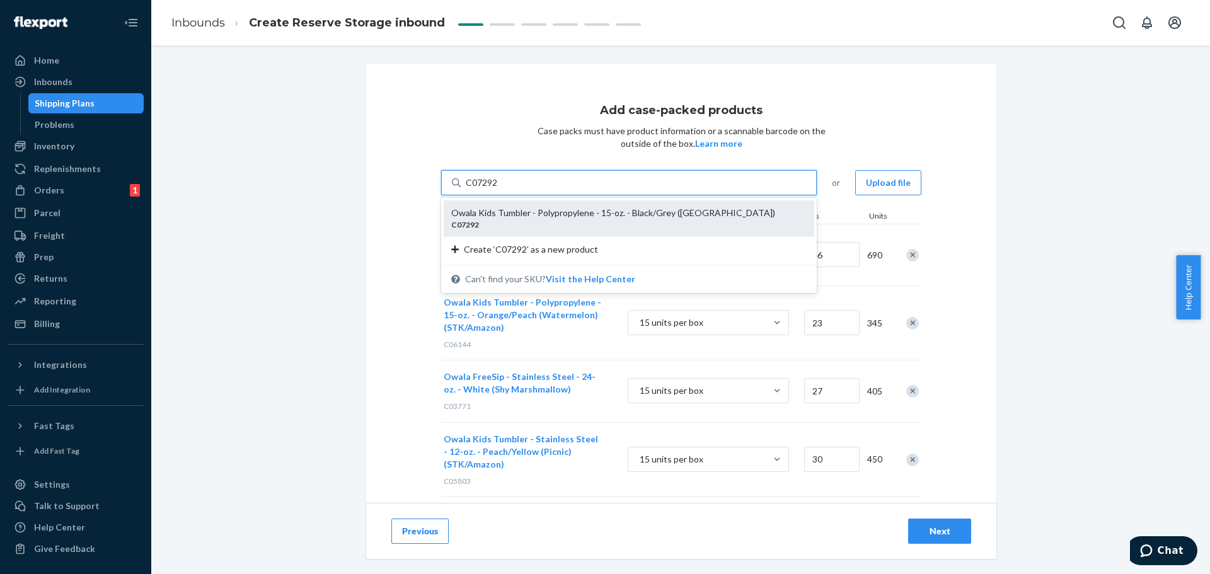
click at [539, 214] on div "Owala Kids Tumbler - Polypropylene - 15-oz. - Black/Grey ([GEOGRAPHIC_DATA])" at bounding box center [623, 213] width 345 height 13
click at [498, 189] on input "C07292" at bounding box center [482, 182] width 33 height 13
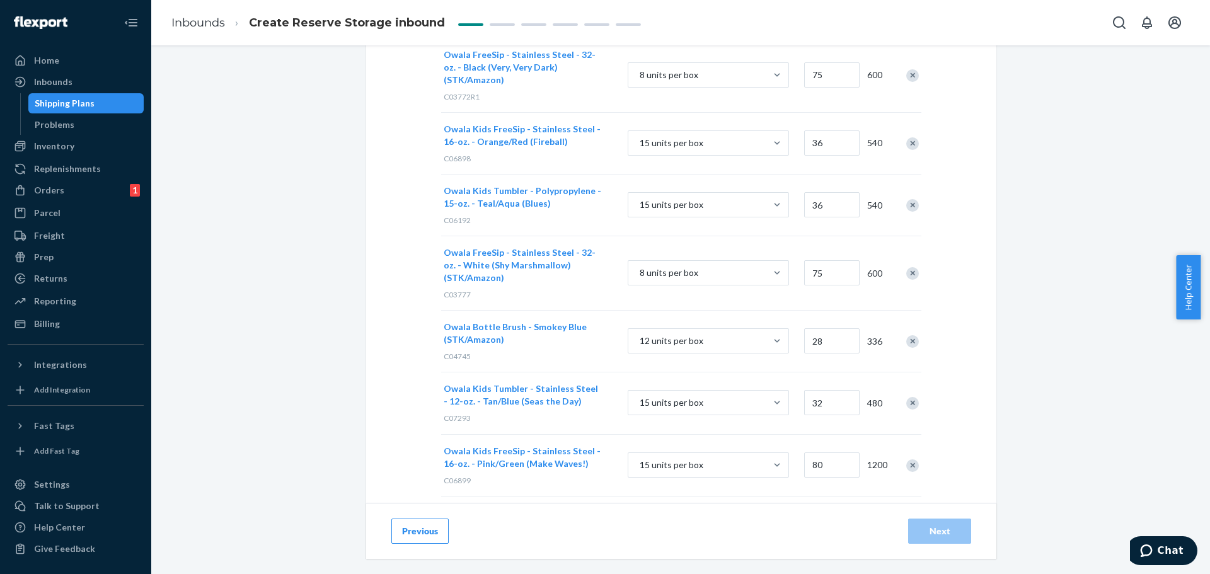
scroll to position [708, 0]
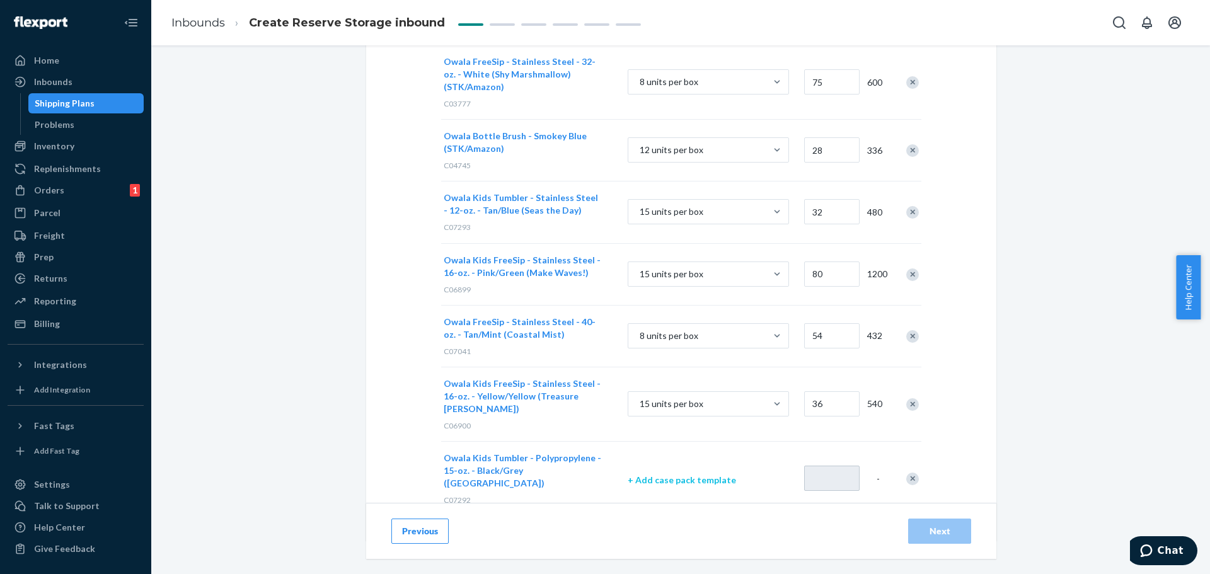
click at [710, 474] on p "+ Add case pack template" at bounding box center [708, 480] width 161 height 13
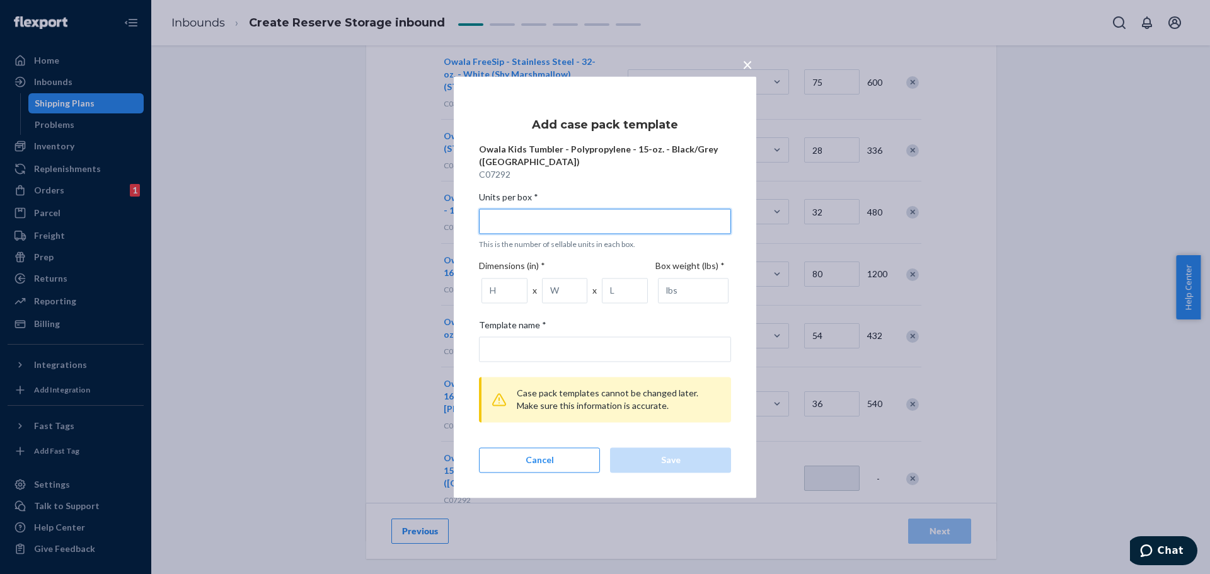
click at [533, 222] on input "Units per box * This is the number of sellable units in each box." at bounding box center [605, 221] width 252 height 25
type input "1"
type input "1 unit per box"
type input "15"
type input "15 units per box"
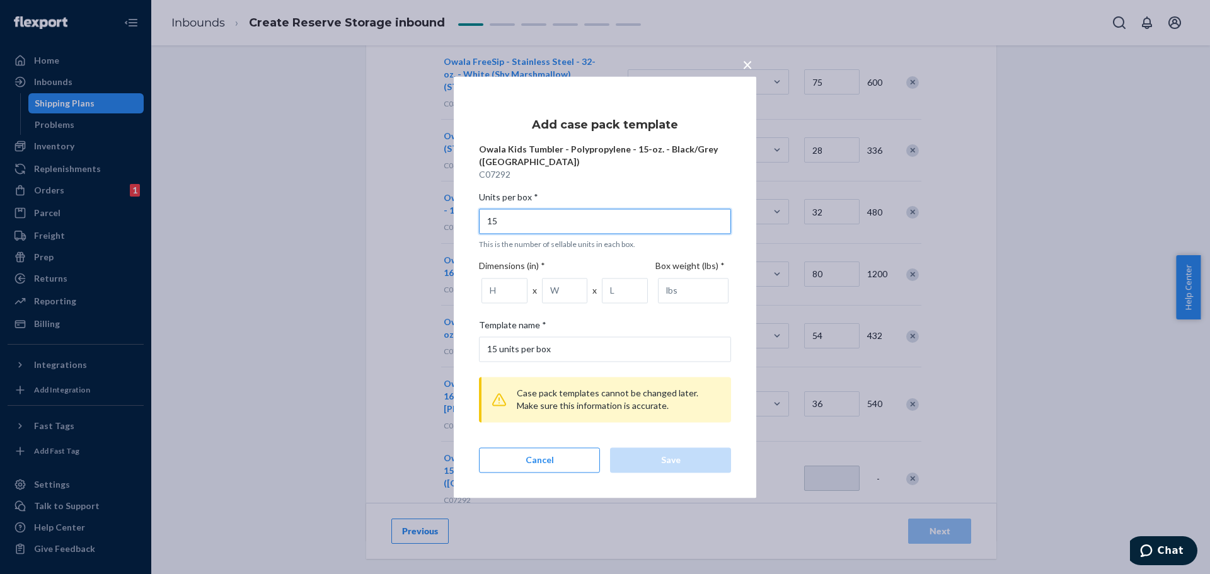
type input "15"
type input "7.81"
type input "10.06"
type input "16.25"
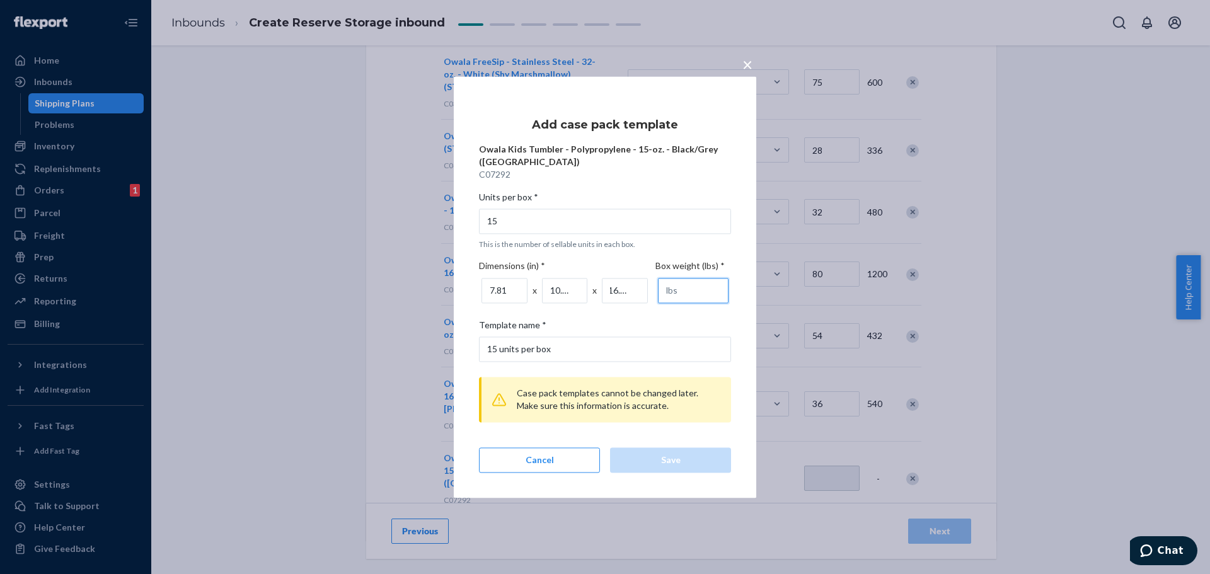
scroll to position [0, 0]
type input "7.16"
click at [670, 452] on button "Save" at bounding box center [670, 459] width 121 height 25
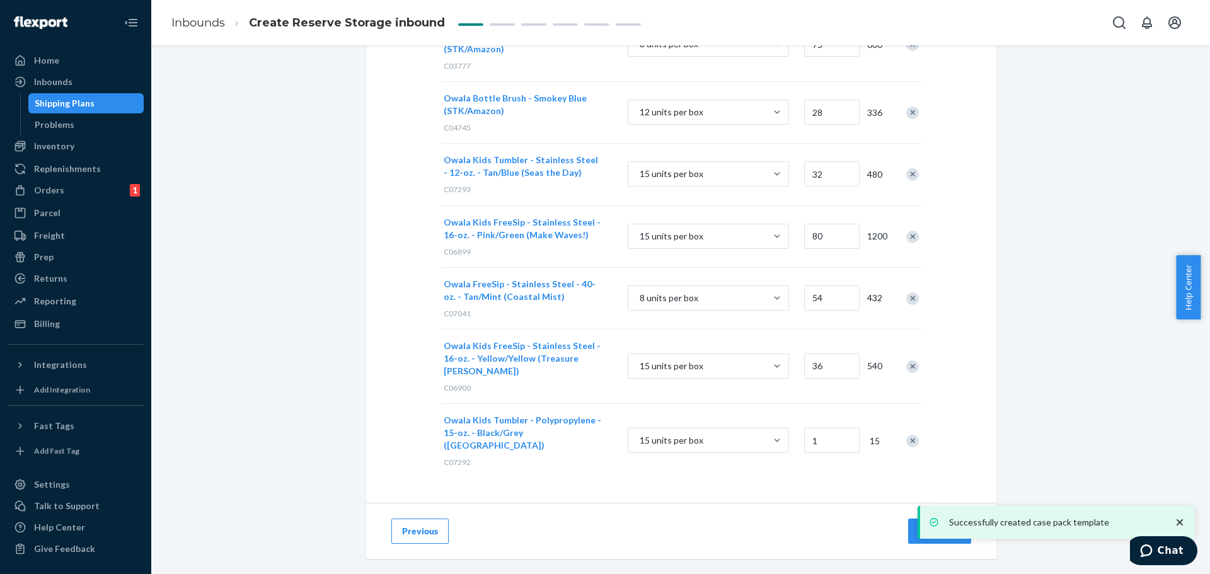
scroll to position [650, 0]
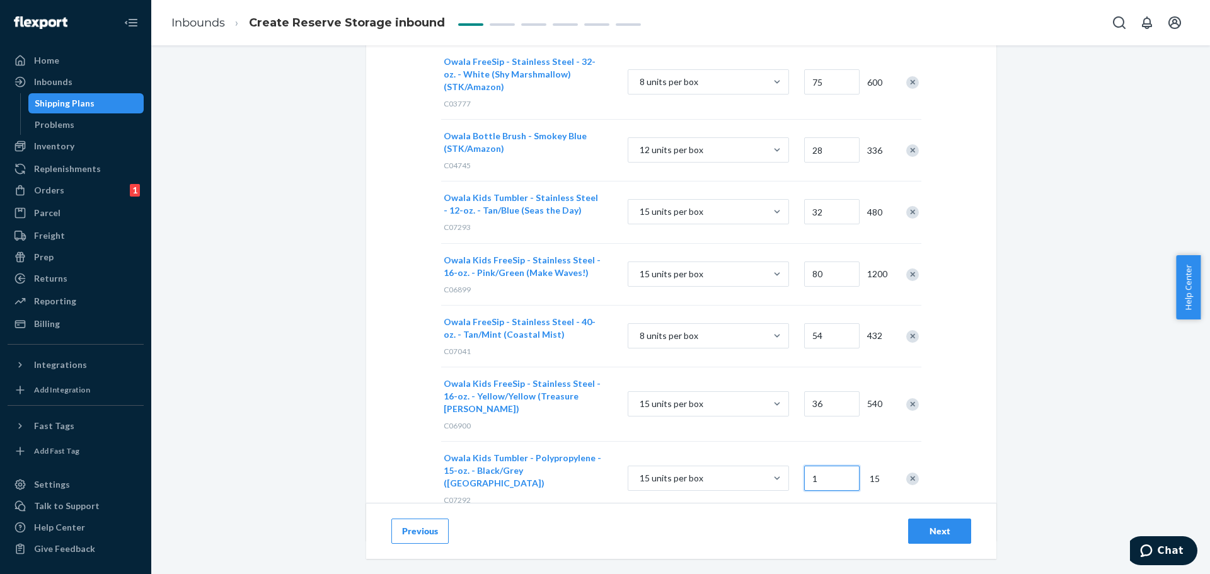
click at [835, 466] on input "1" at bounding box center [831, 478] width 55 height 25
type input "40"
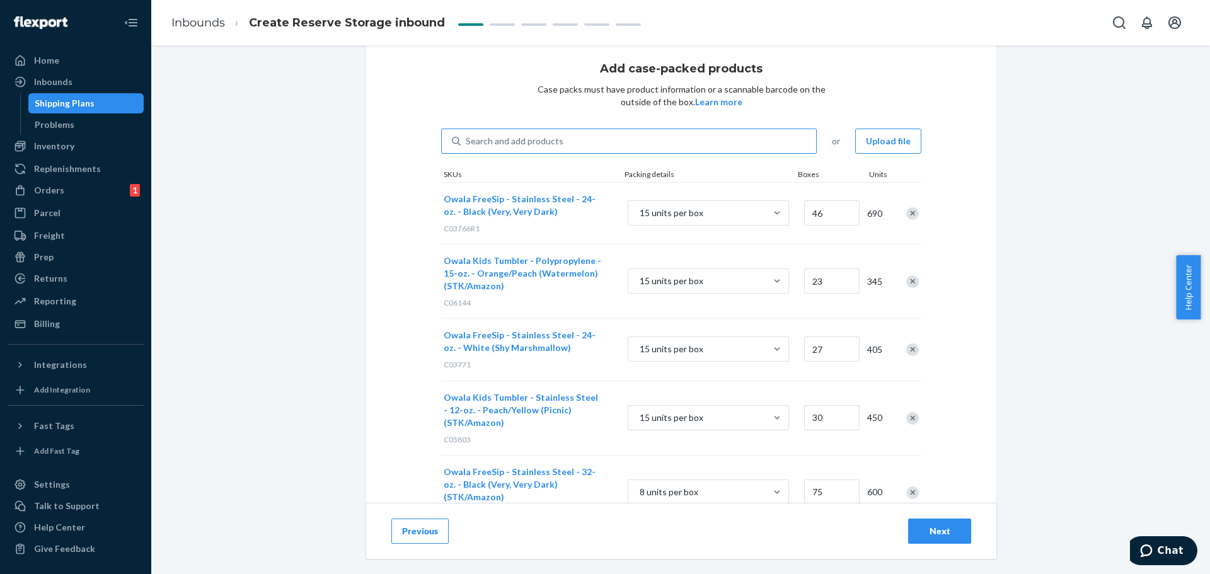
scroll to position [0, 0]
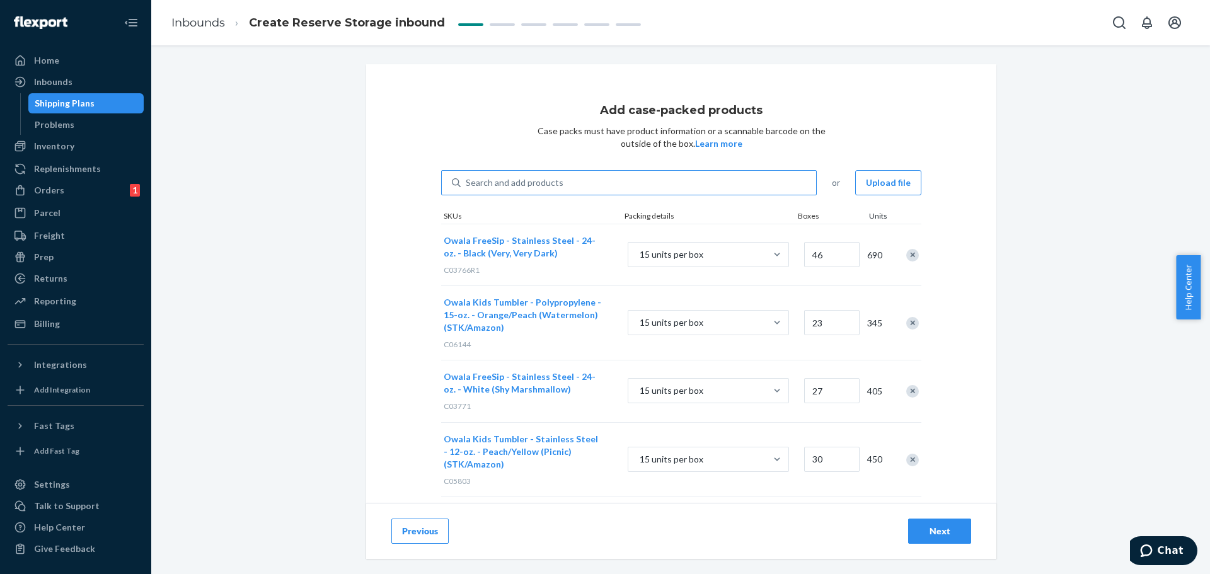
click at [532, 187] on div "Search and add products" at bounding box center [515, 182] width 98 height 13
click at [467, 187] on input "Search and add products" at bounding box center [466, 182] width 1 height 13
paste input "C05494"
type input "C05494"
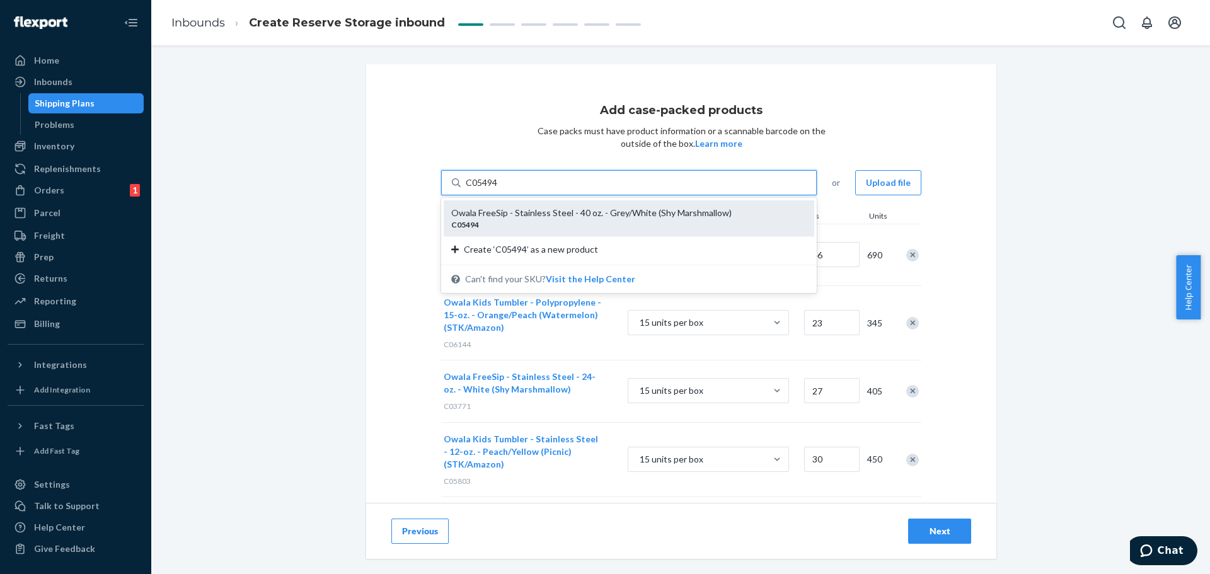
click at [529, 208] on div "Owala FreeSip - Stainless Steel - 40 oz. - Grey/White (Shy Marshmallow)" at bounding box center [623, 213] width 345 height 13
click at [498, 189] on input "C05494" at bounding box center [482, 182] width 33 height 13
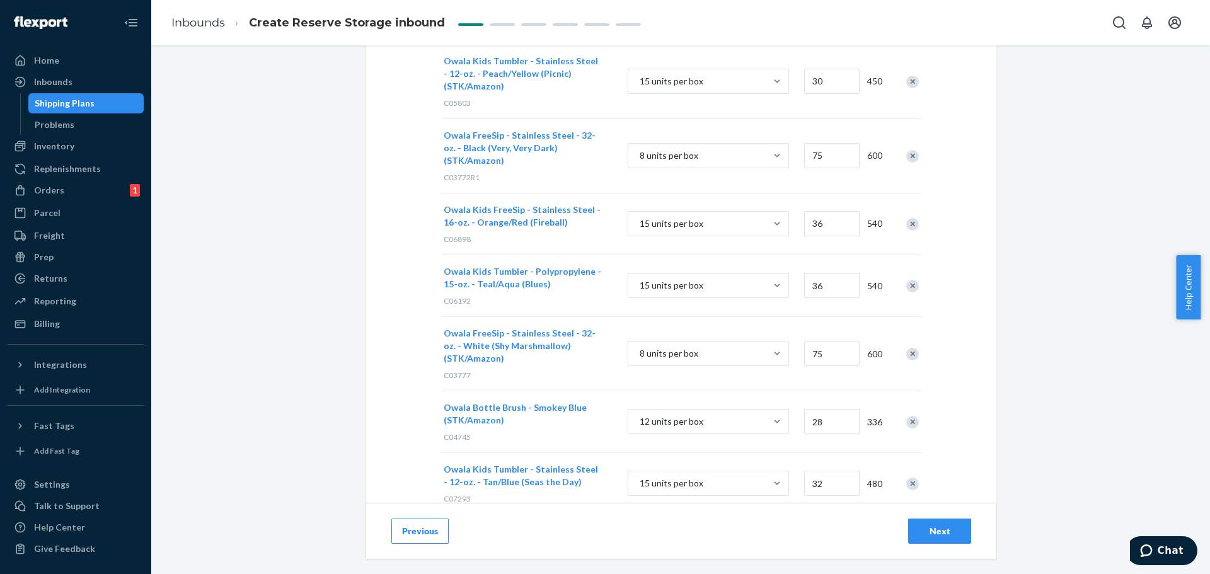
scroll to position [711, 0]
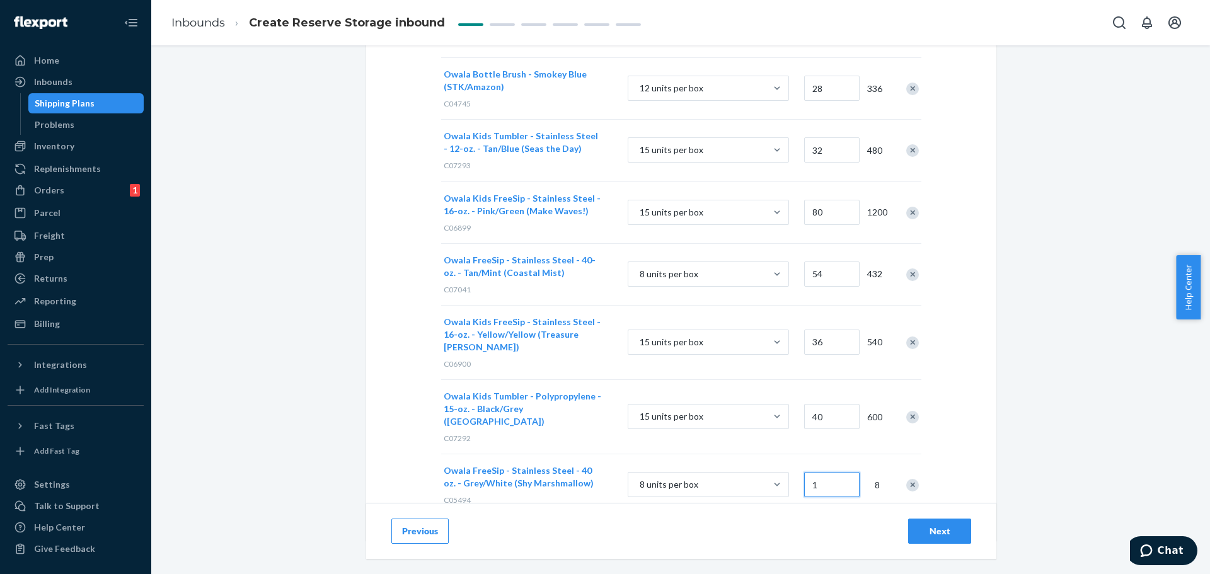
click at [822, 472] on input "1" at bounding box center [831, 484] width 55 height 25
type input "50"
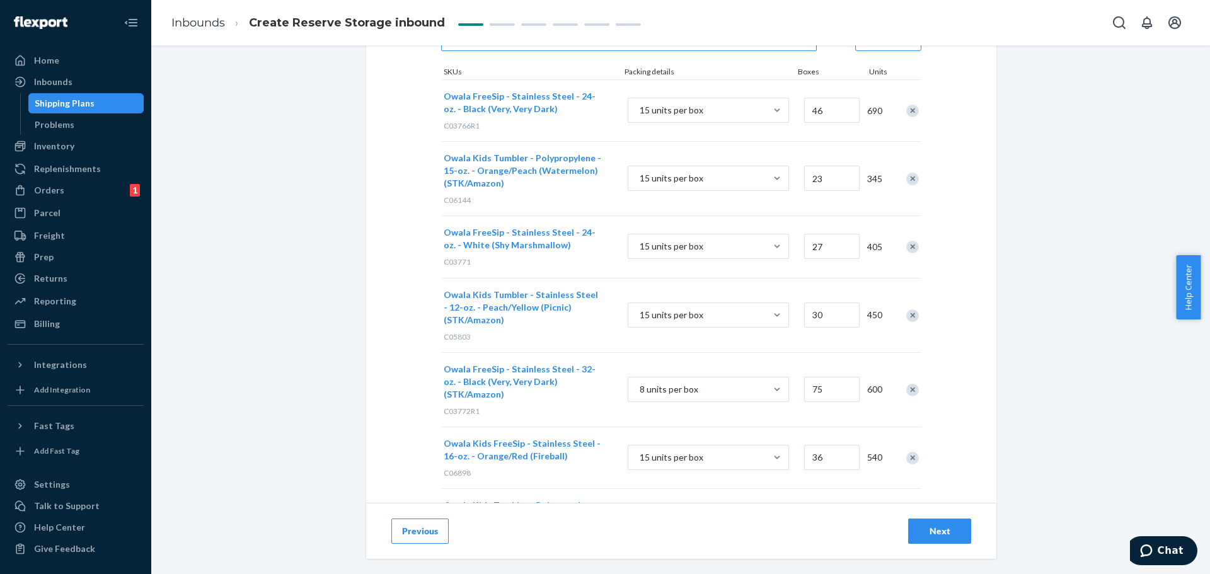
scroll to position [0, 0]
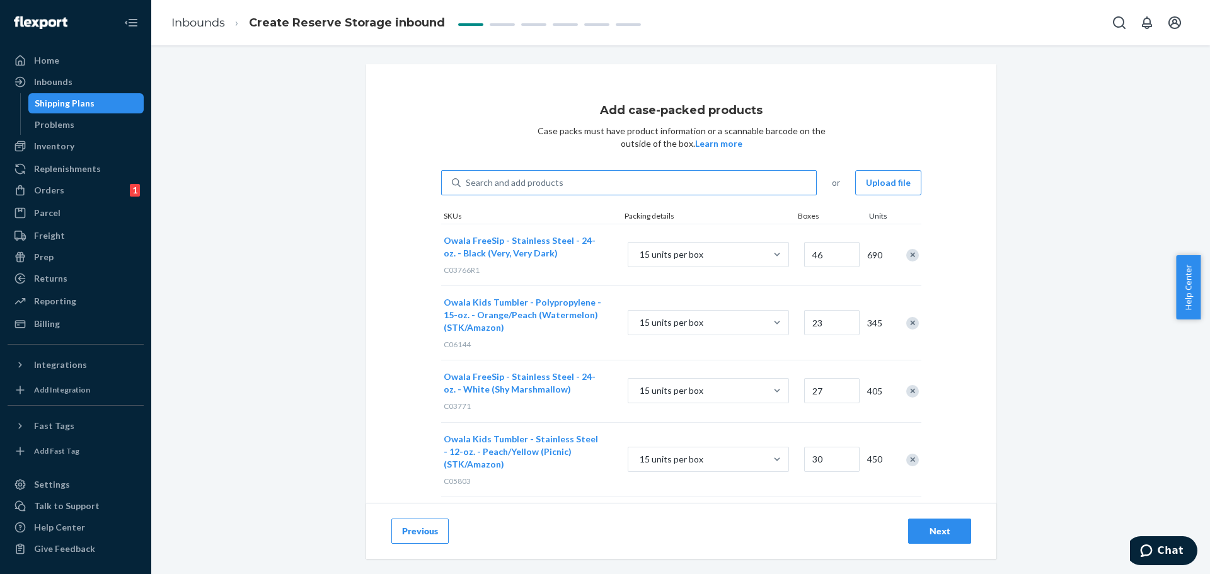
click at [499, 184] on div "Search and add products" at bounding box center [515, 182] width 98 height 13
click at [467, 184] on input "Search and add products" at bounding box center [466, 182] width 1 height 13
paste input "C07390"
type input "C07390"
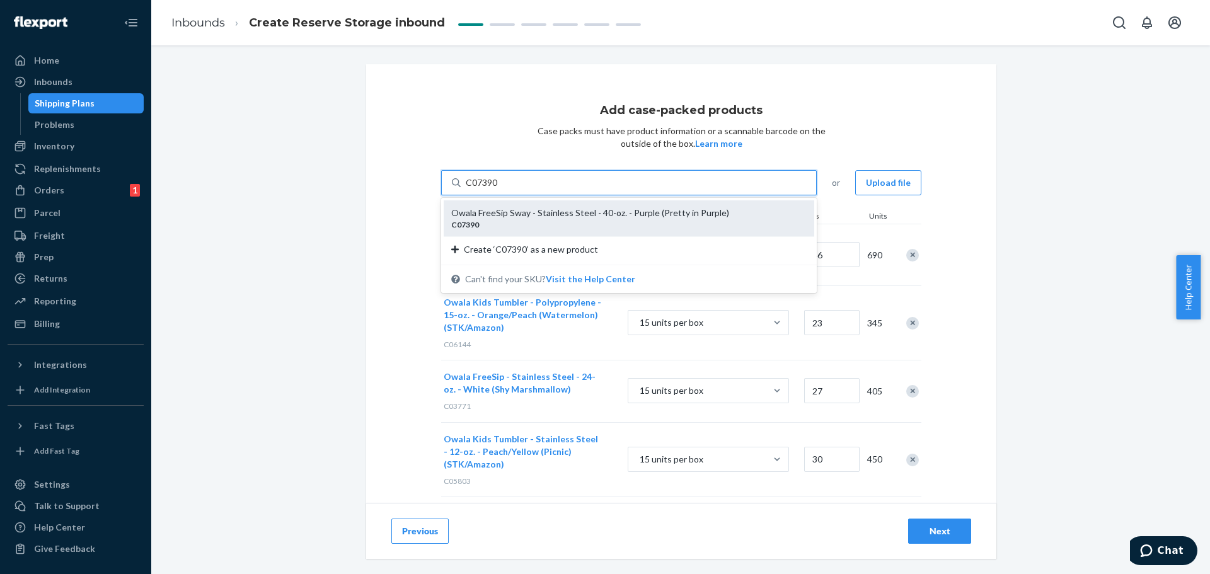
click at [508, 211] on div "Owala FreeSip Sway - Stainless Steel - 40-oz. - Purple (Pretty in Purple)" at bounding box center [623, 213] width 345 height 13
click at [498, 189] on input "C07390" at bounding box center [482, 182] width 33 height 13
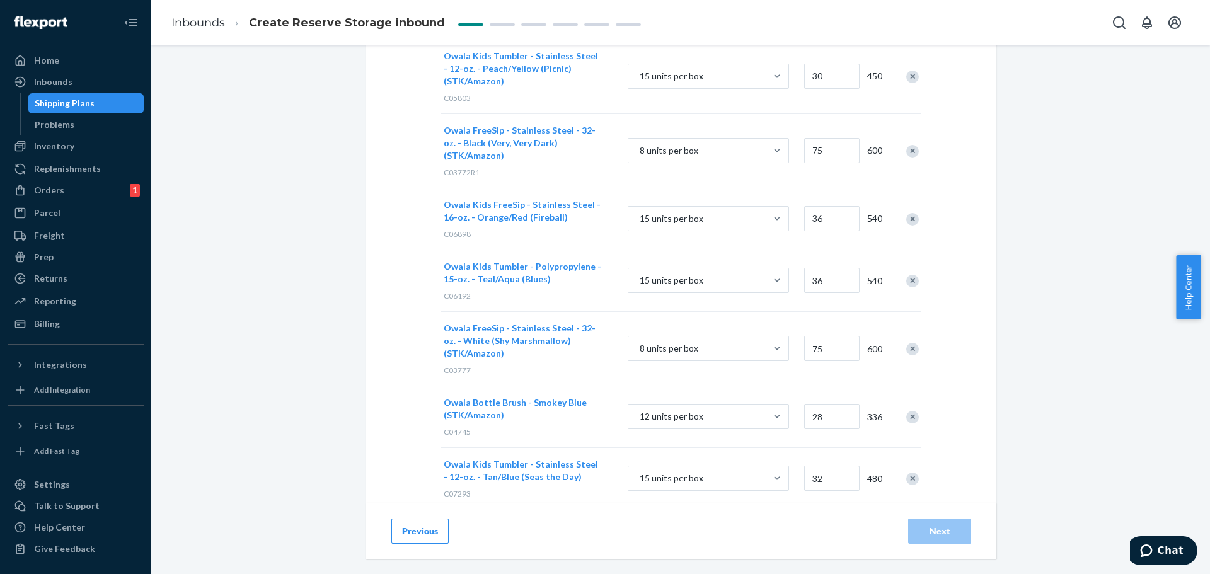
scroll to position [831, 0]
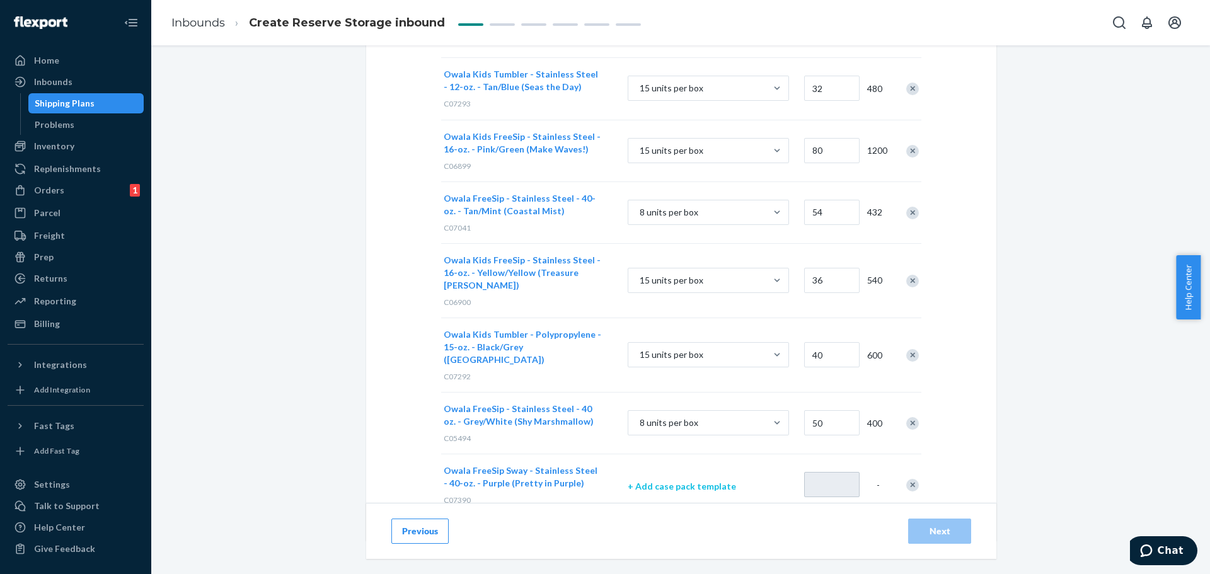
click at [704, 480] on p "+ Add case pack template" at bounding box center [708, 486] width 161 height 13
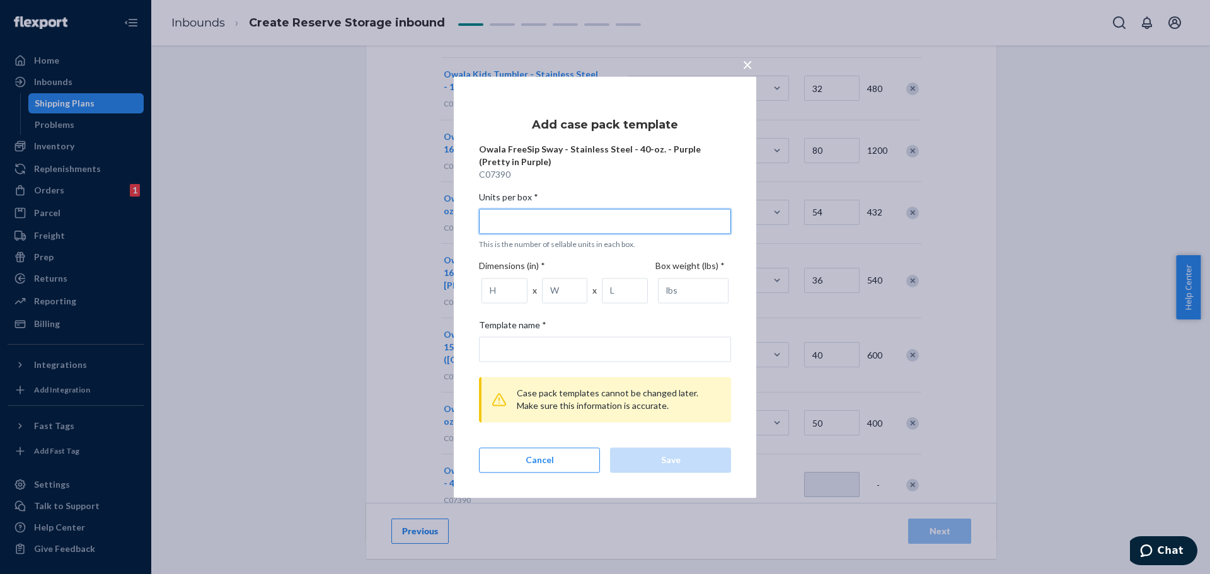
drag, startPoint x: 536, startPoint y: 221, endPoint x: 544, endPoint y: 214, distance: 11.2
click at [536, 221] on input "Units per box * This is the number of sellable units in each box." at bounding box center [605, 221] width 252 height 25
type input "6"
type input "6 units per box"
type input "6"
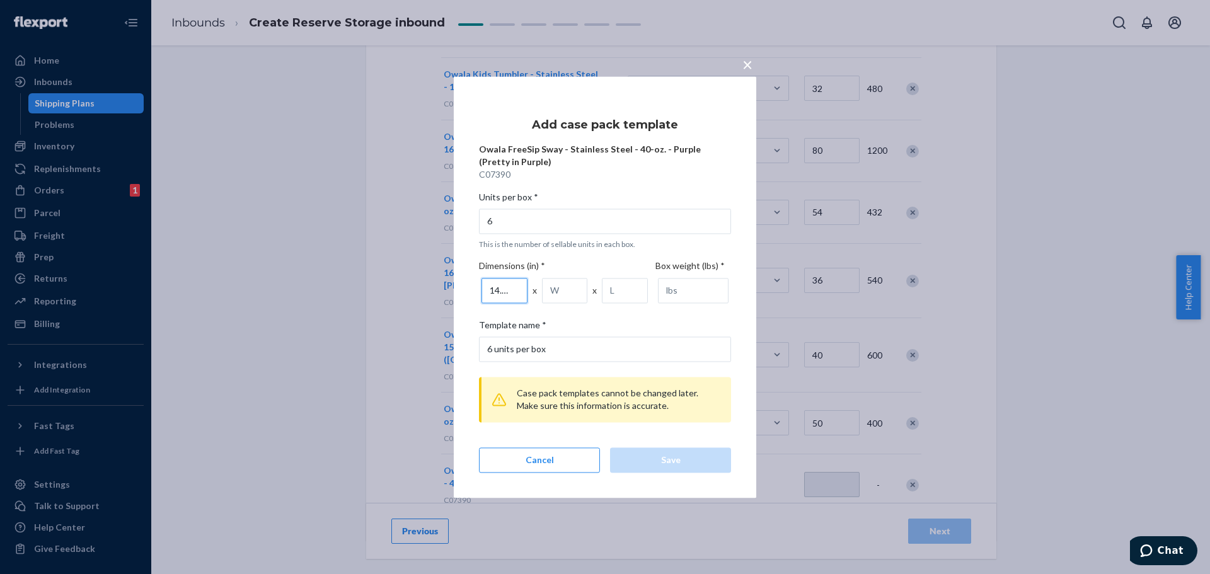
scroll to position [0, 2]
type input "14.57"
type input "13.78"
type input "11.42"
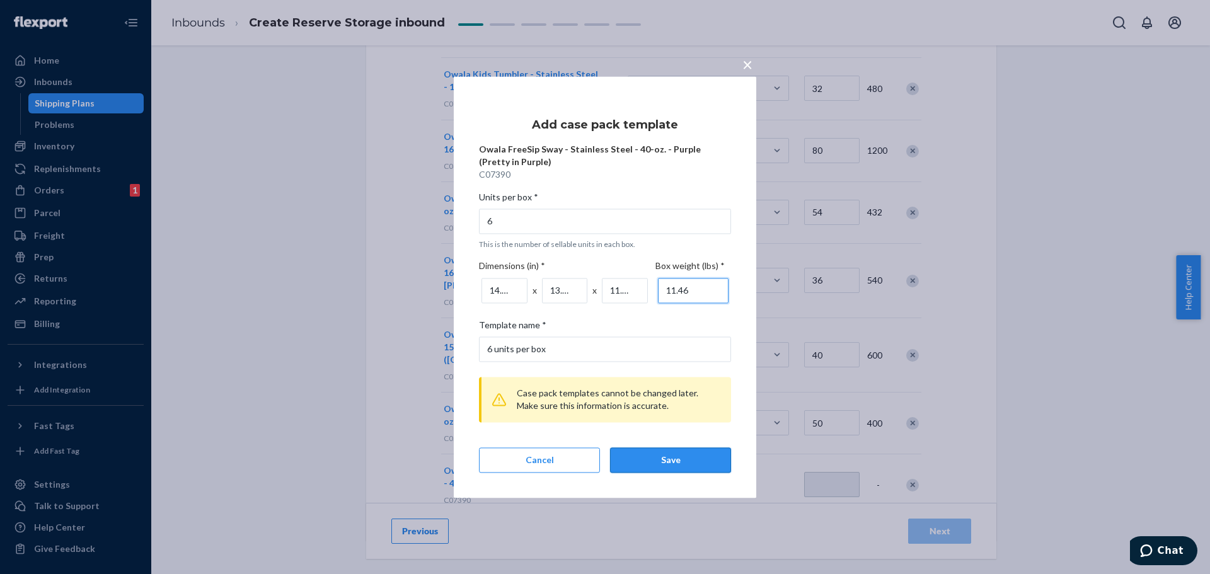
type input "11.46"
click at [684, 461] on div "Save" at bounding box center [671, 460] width 100 height 13
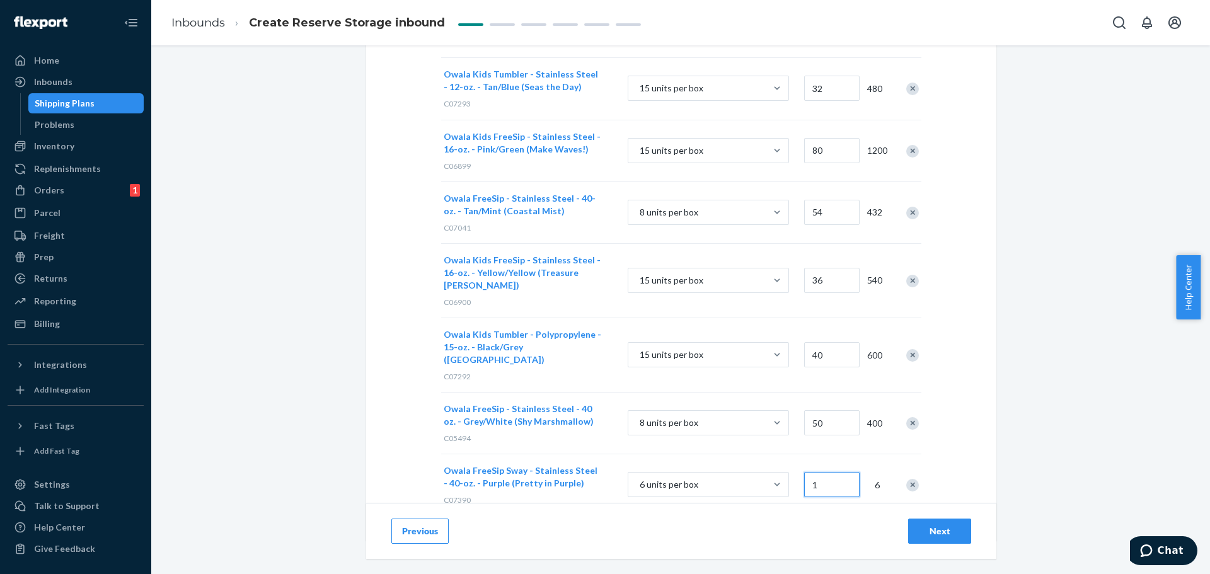
click at [828, 472] on input "1" at bounding box center [831, 484] width 55 height 25
type input "60"
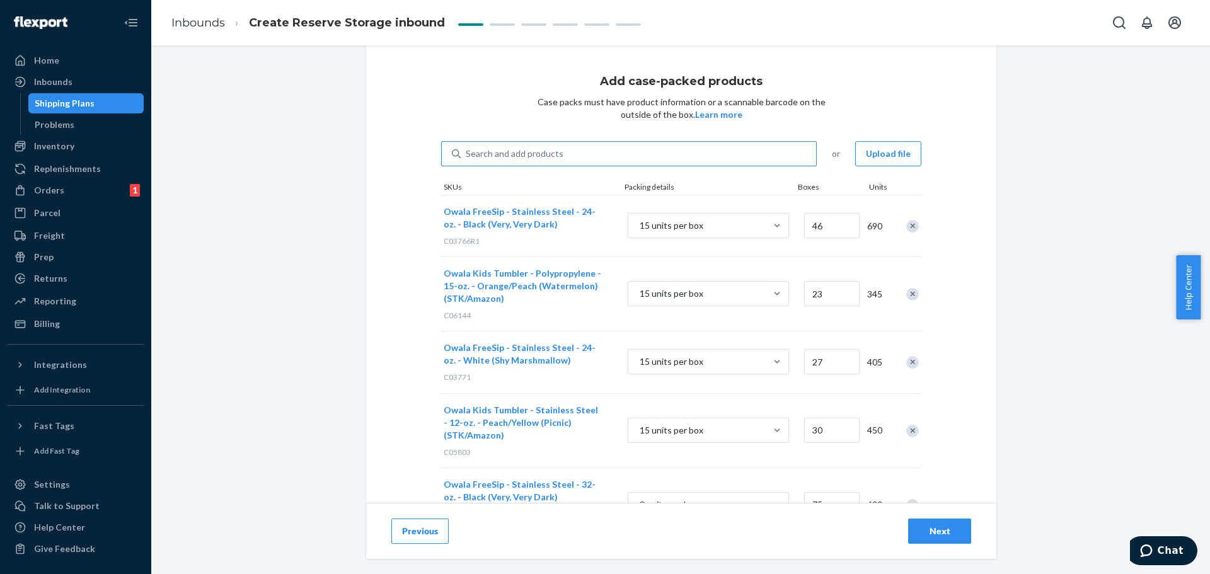
scroll to position [0, 0]
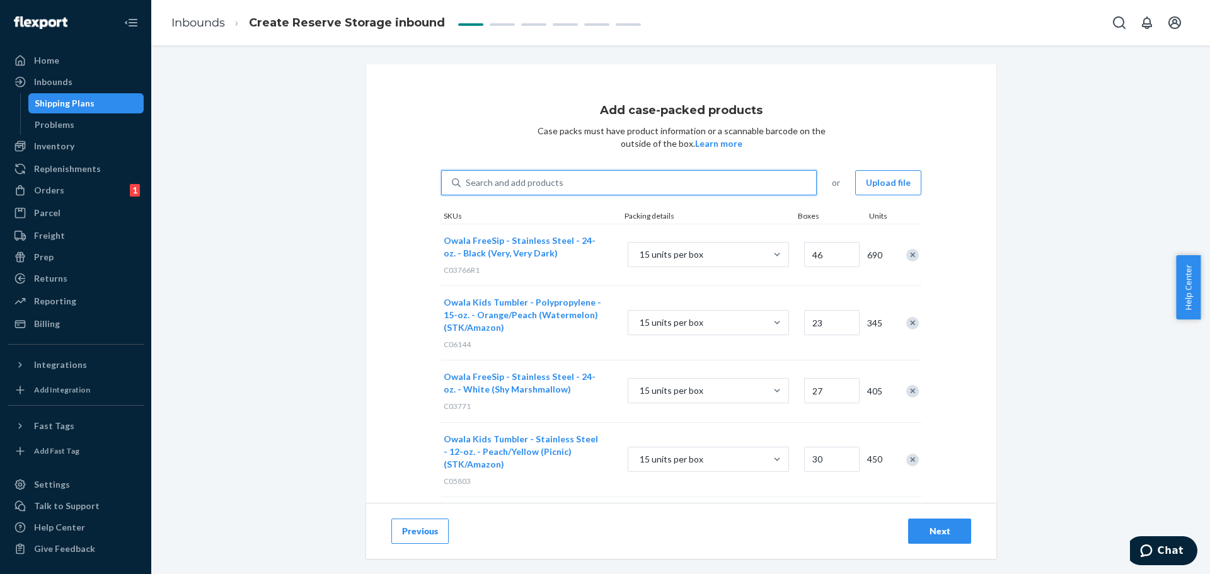
click at [510, 177] on div "Search and add products" at bounding box center [515, 182] width 98 height 13
click at [467, 177] on input "0 results available. Use Up and Down to choose options, press Enter to select t…" at bounding box center [466, 182] width 1 height 13
paste input "C07507"
type input "C07507"
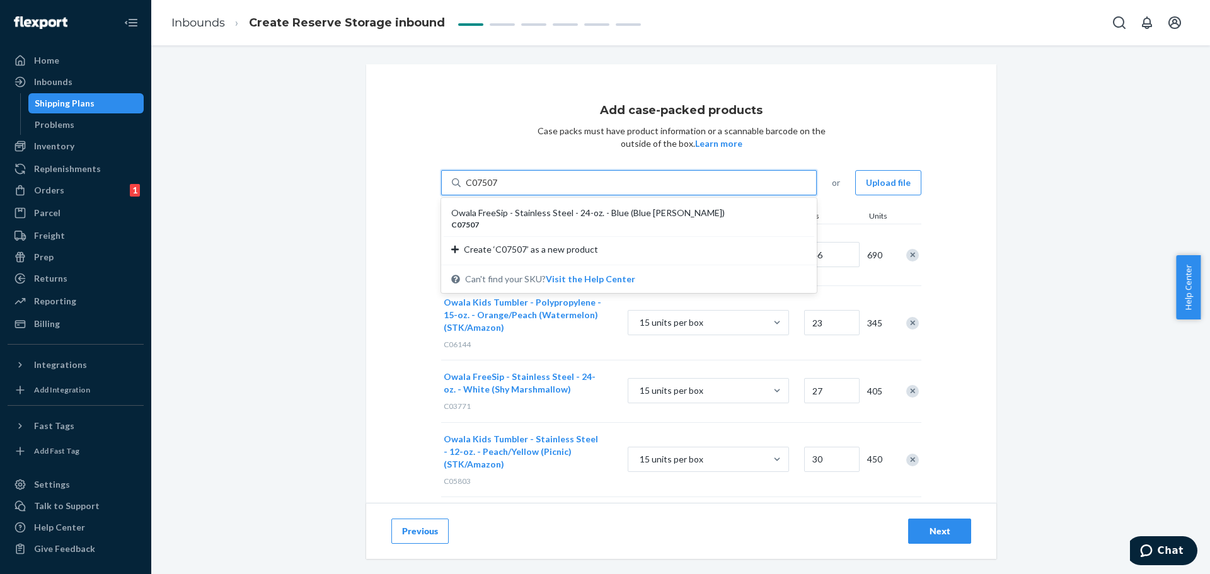
drag, startPoint x: 516, startPoint y: 214, endPoint x: 540, endPoint y: 227, distance: 27.4
click at [517, 214] on div "Owala FreeSip - Stainless Steel - 24-oz. - Blue (Blue [PERSON_NAME])" at bounding box center [623, 213] width 345 height 13
click at [498, 189] on input "C07507" at bounding box center [482, 182] width 33 height 13
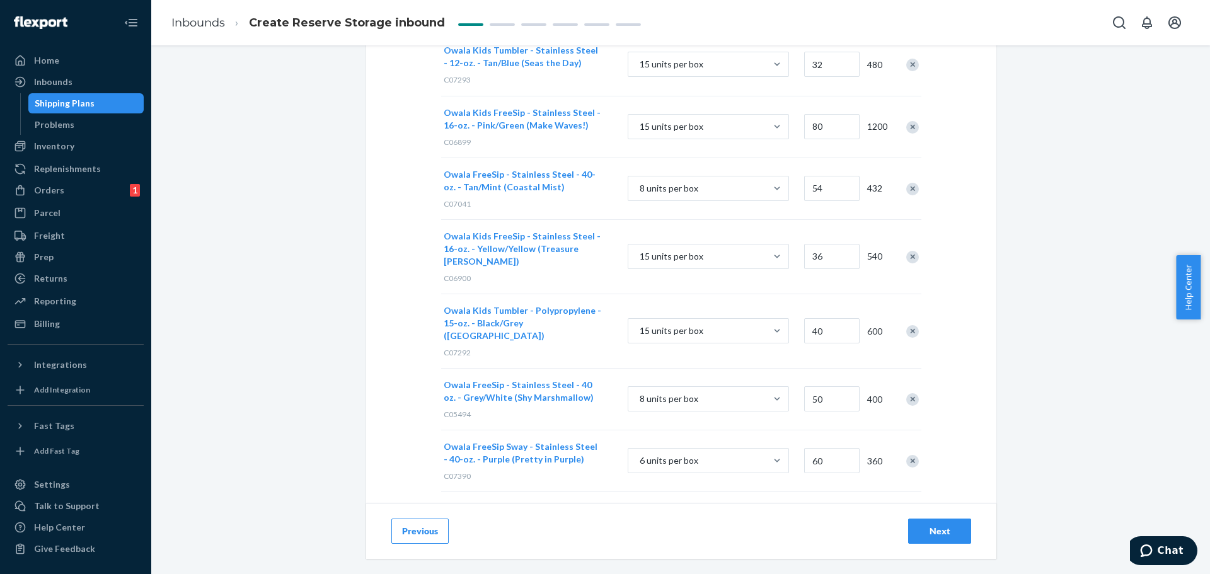
scroll to position [835, 0]
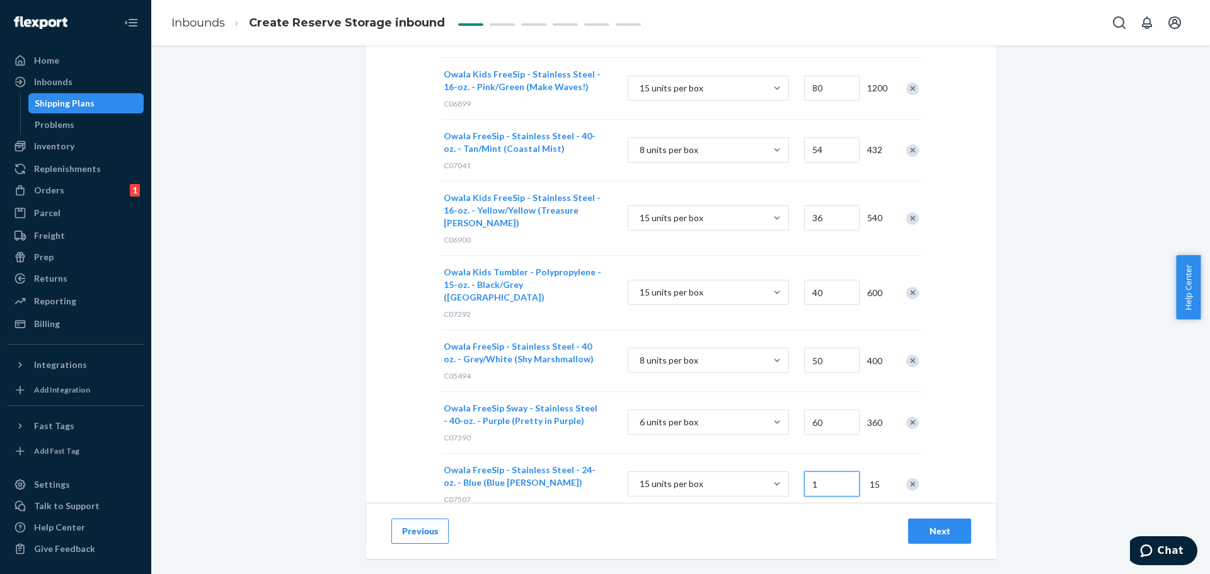
click at [822, 471] on input "1" at bounding box center [831, 483] width 55 height 25
type input "72"
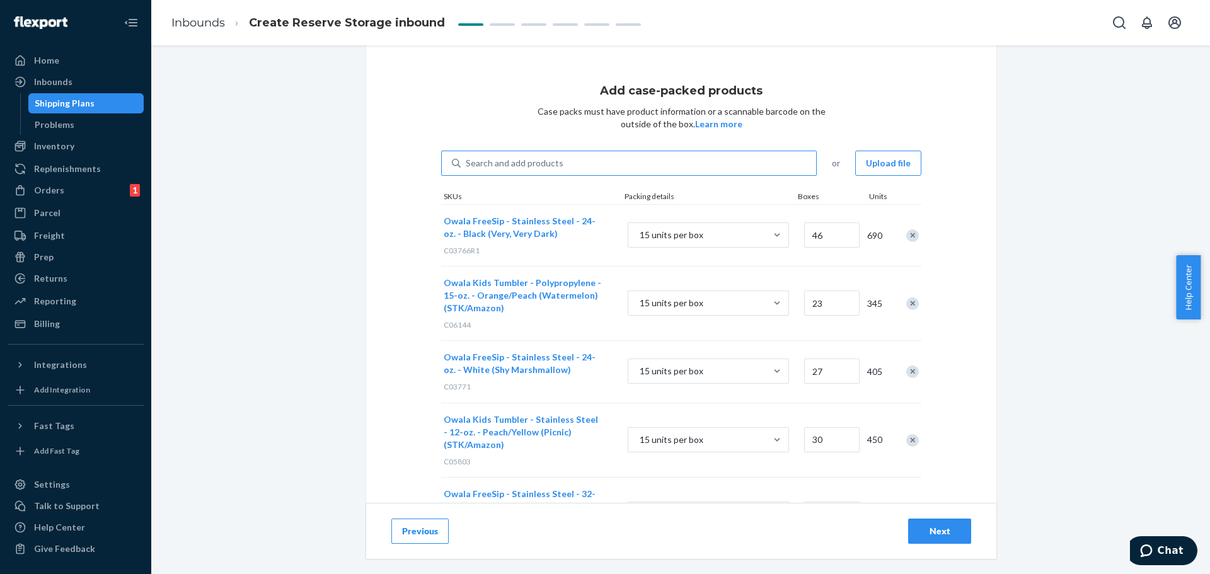
scroll to position [0, 0]
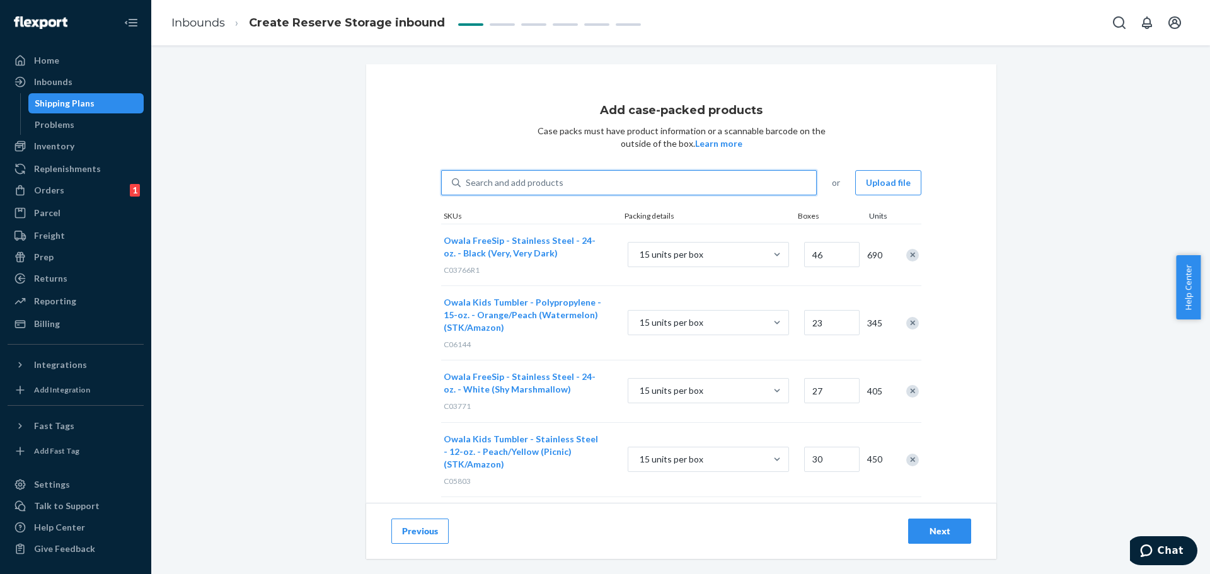
click at [513, 179] on div "Search and add products" at bounding box center [515, 182] width 98 height 13
click at [467, 179] on input "0 results available. Use Up and Down to choose options, press Enter to select t…" at bounding box center [466, 182] width 1 height 13
paste input "C07668"
type input "C07668"
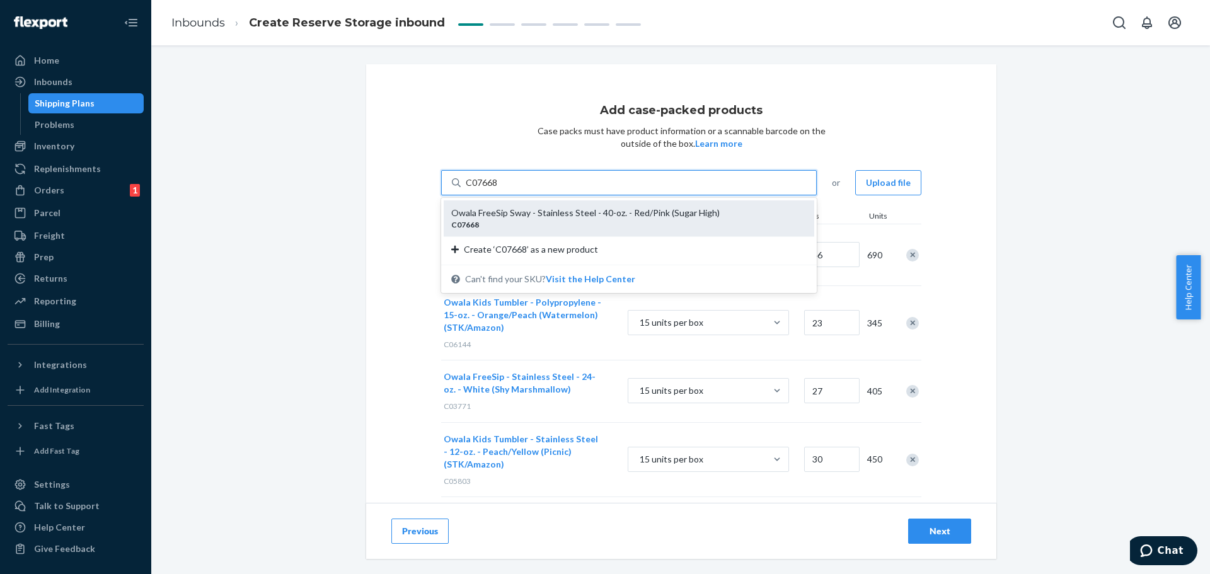
click at [515, 205] on div "Owala FreeSip Sway - Stainless Steel - 40-oz. - Red/Pink (Sugar High) C07668" at bounding box center [629, 218] width 370 height 36
click at [498, 189] on input "C07668" at bounding box center [482, 182] width 33 height 13
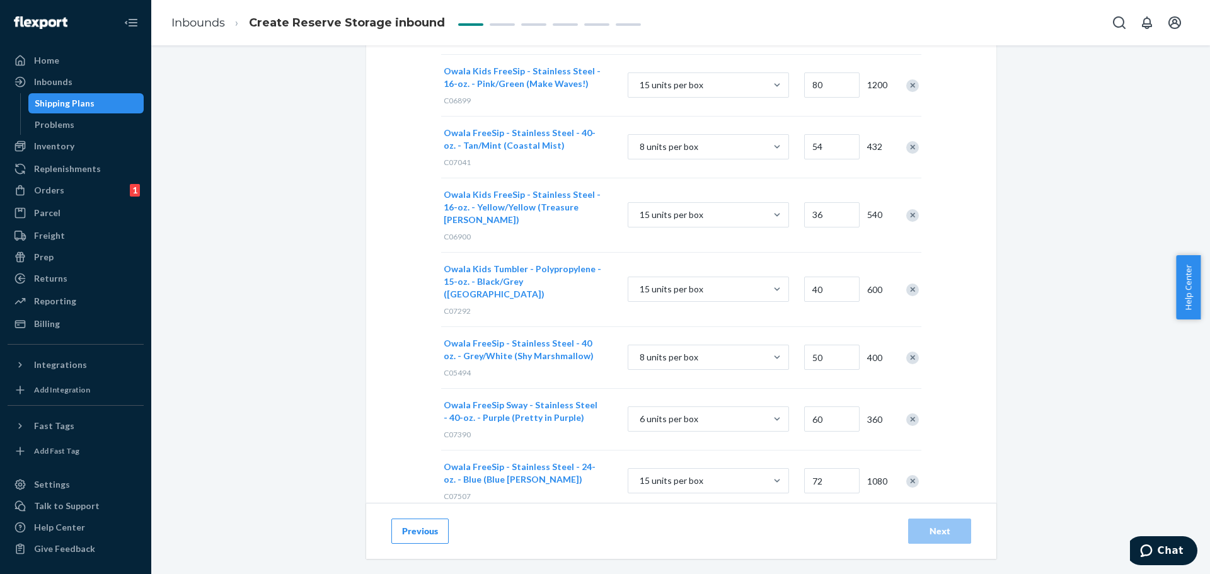
scroll to position [955, 0]
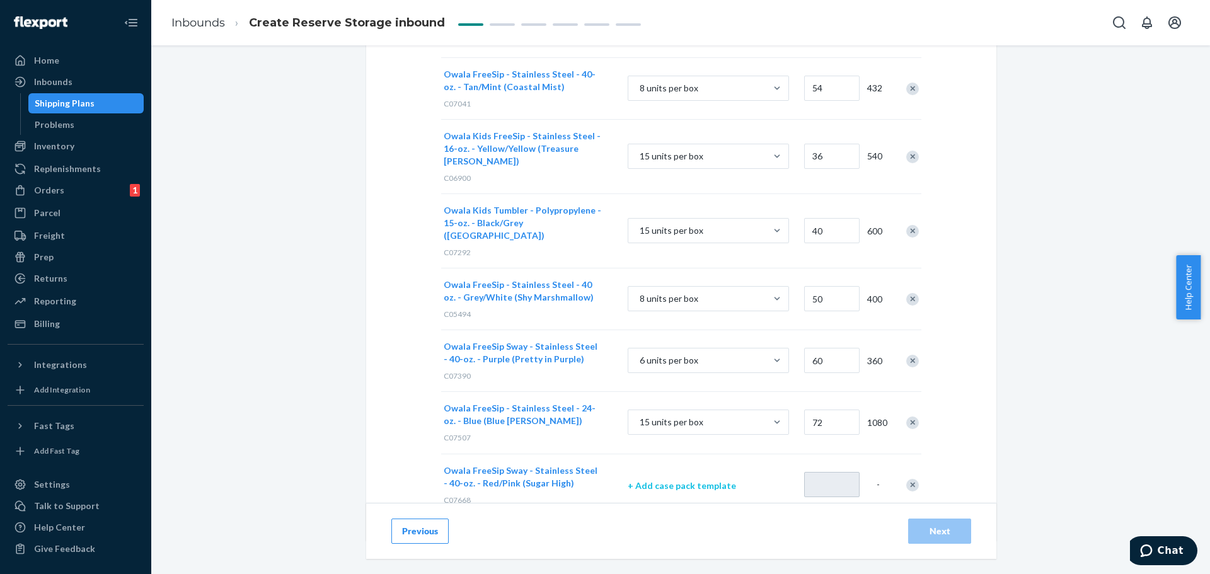
click at [717, 479] on p "+ Add case pack template" at bounding box center [708, 485] width 161 height 13
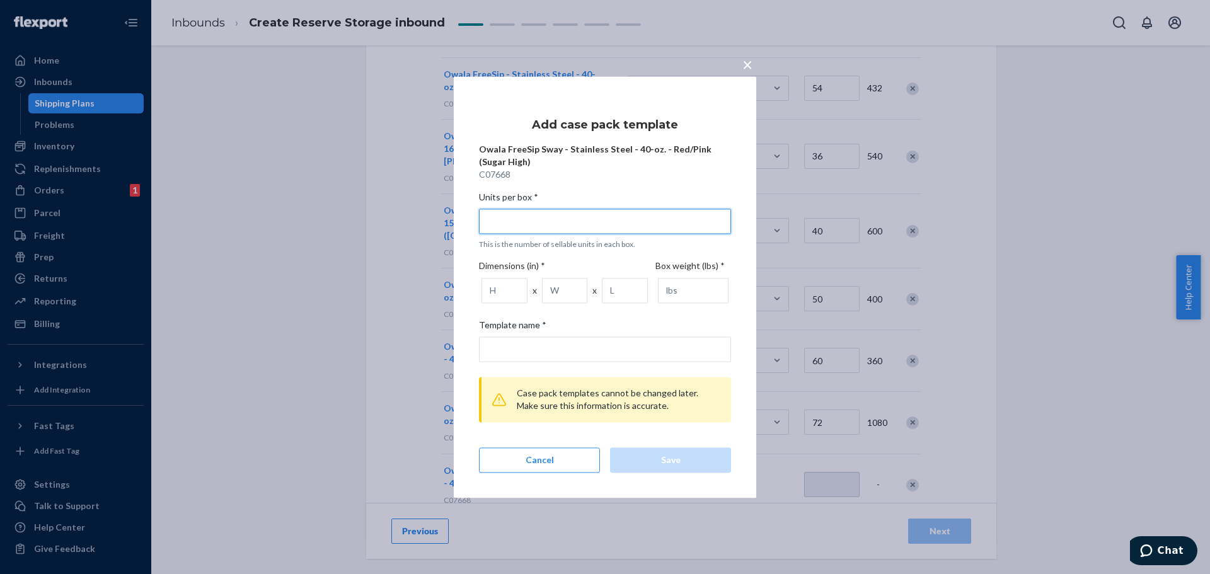
click at [557, 224] on input "Units per box * This is the number of sellable units in each box." at bounding box center [605, 221] width 252 height 25
type input "6"
type input "6 units per box"
type input "6"
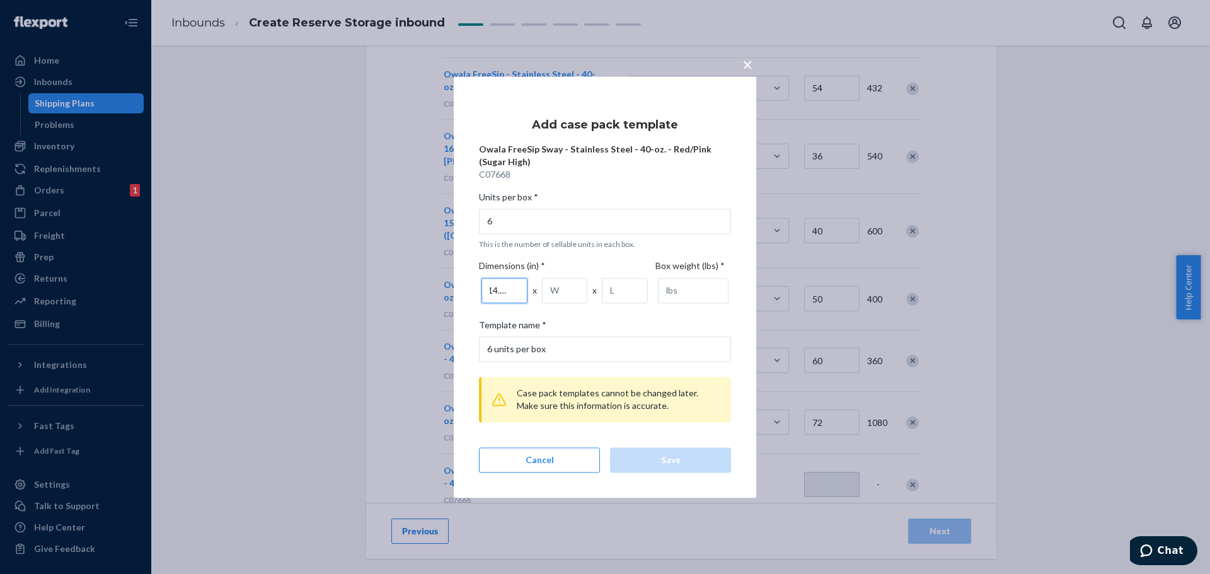
type input "14.57"
type input "13.78"
type input "11.42"
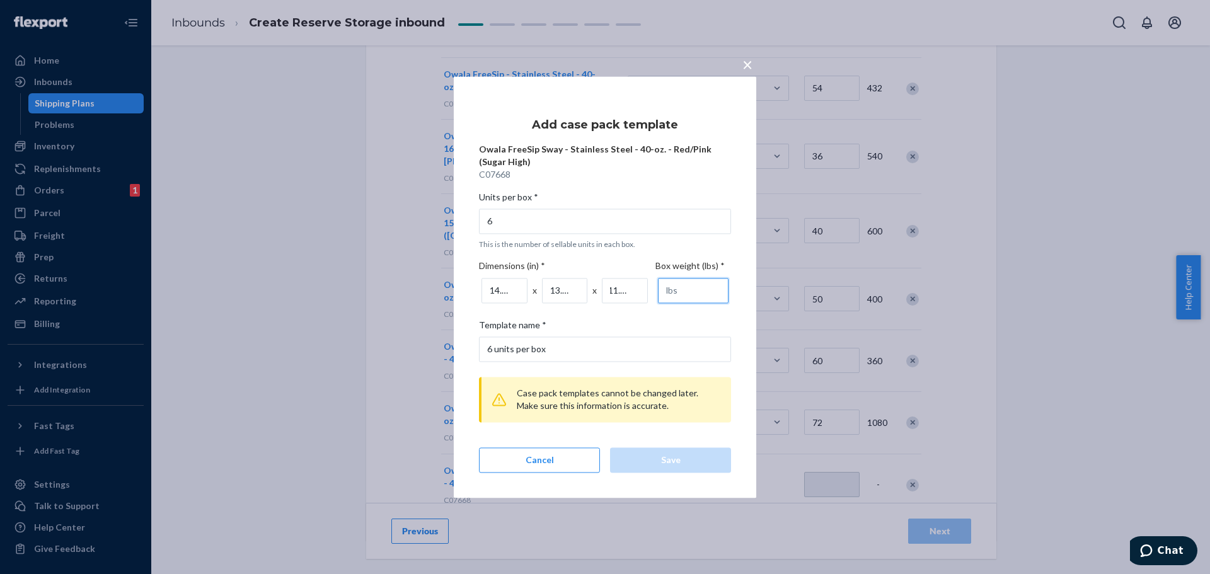
scroll to position [0, 0]
type input "11.46"
click at [697, 463] on div "Save" at bounding box center [671, 460] width 100 height 13
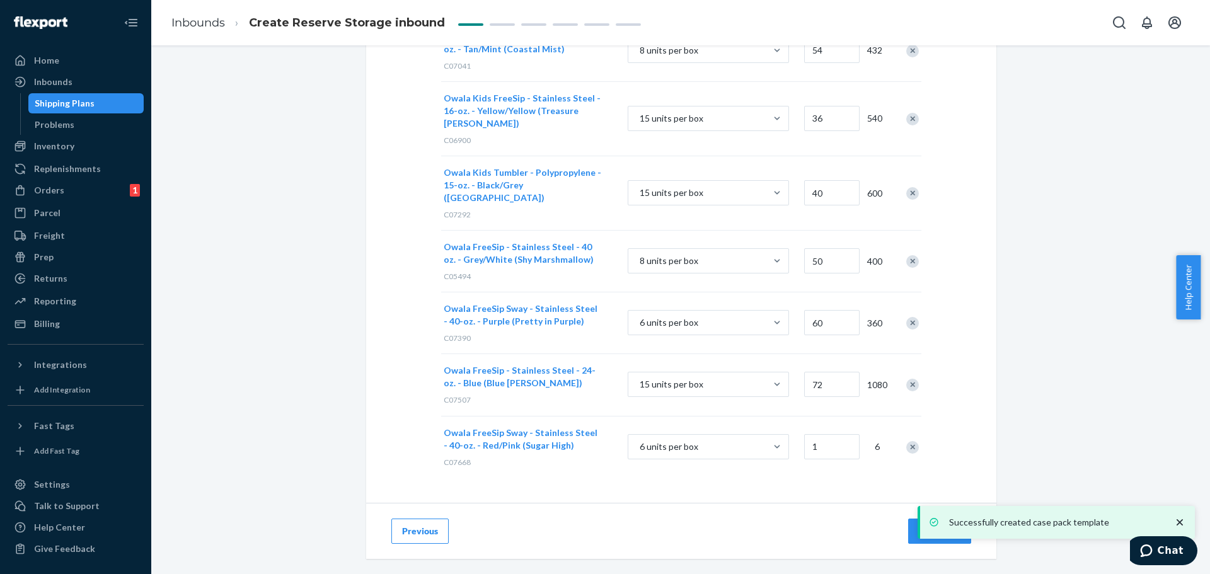
scroll to position [897, 0]
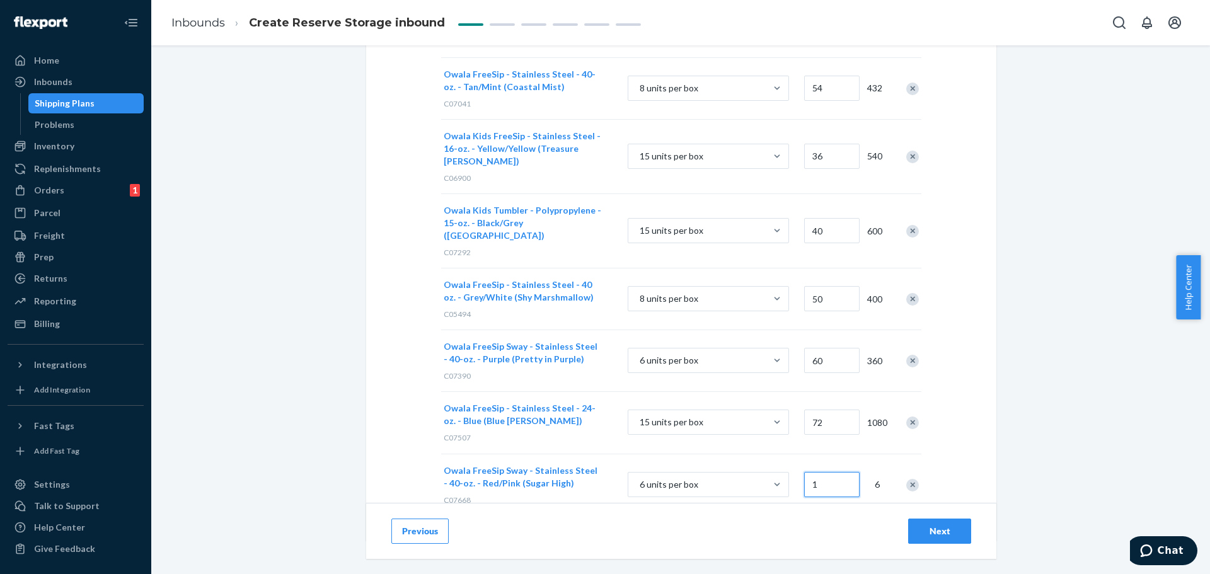
click at [823, 472] on input "1" at bounding box center [831, 484] width 55 height 25
type input "132"
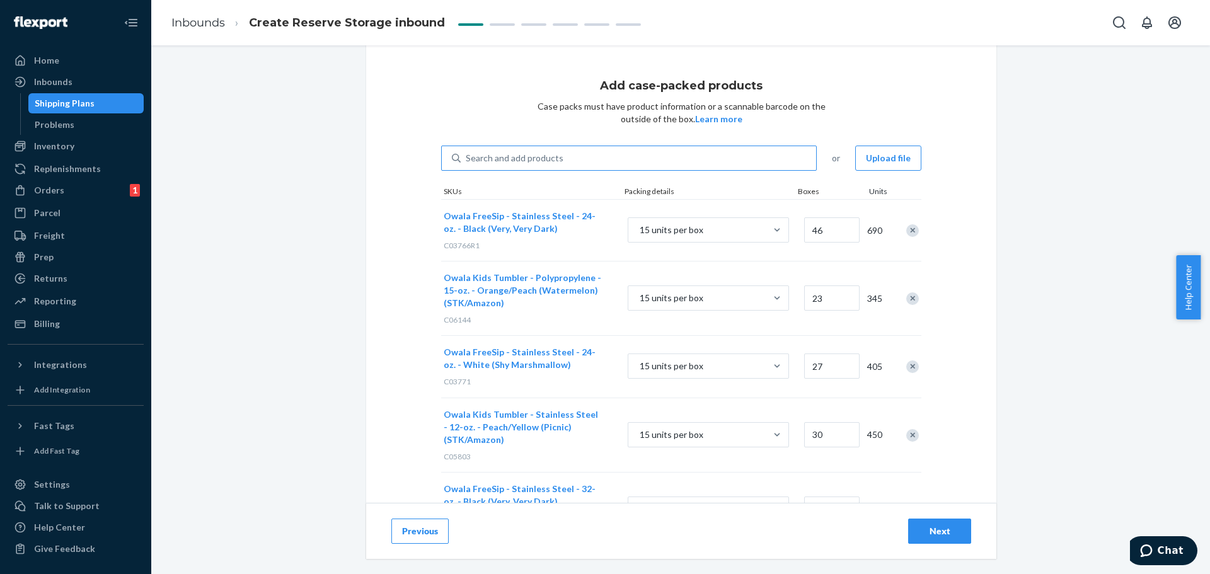
scroll to position [0, 0]
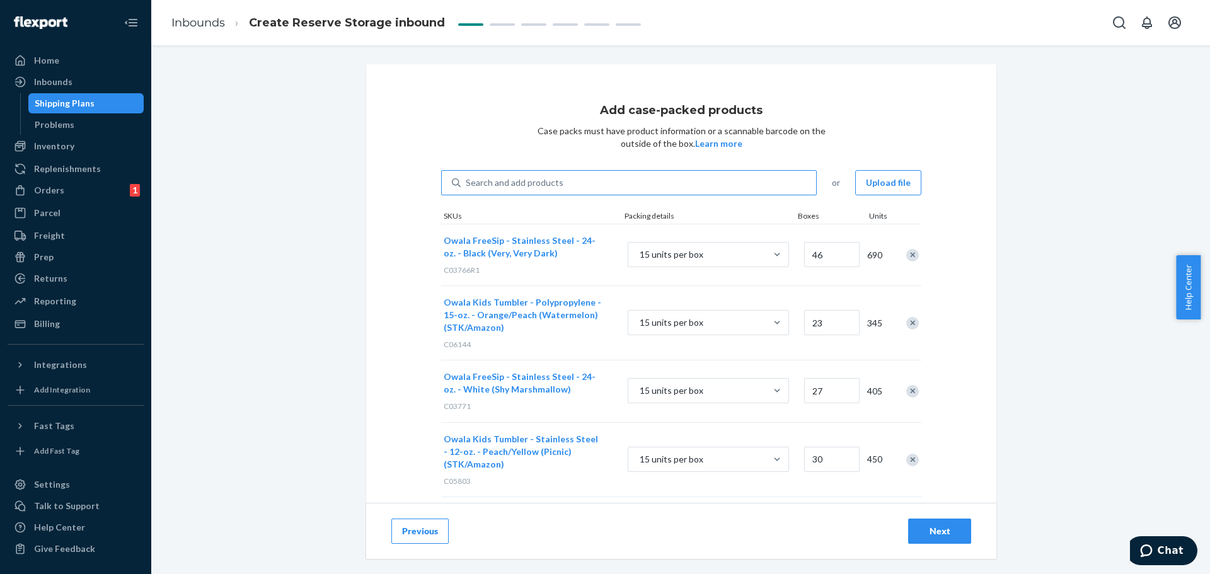
click at [552, 177] on div "Search and add products" at bounding box center [515, 182] width 98 height 13
click at [467, 177] on input "Search and add products" at bounding box center [466, 182] width 1 height 13
paste input "C07671"
type input "C07671"
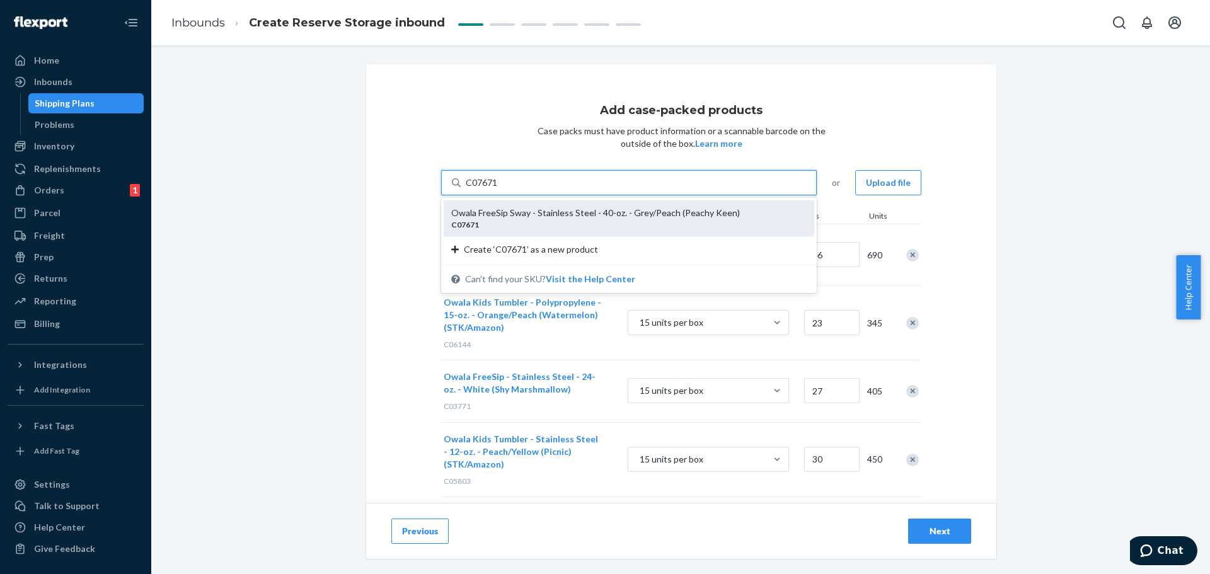
click at [540, 229] on div "C07671" at bounding box center [623, 224] width 345 height 11
click at [498, 189] on input "C07671" at bounding box center [482, 182] width 33 height 13
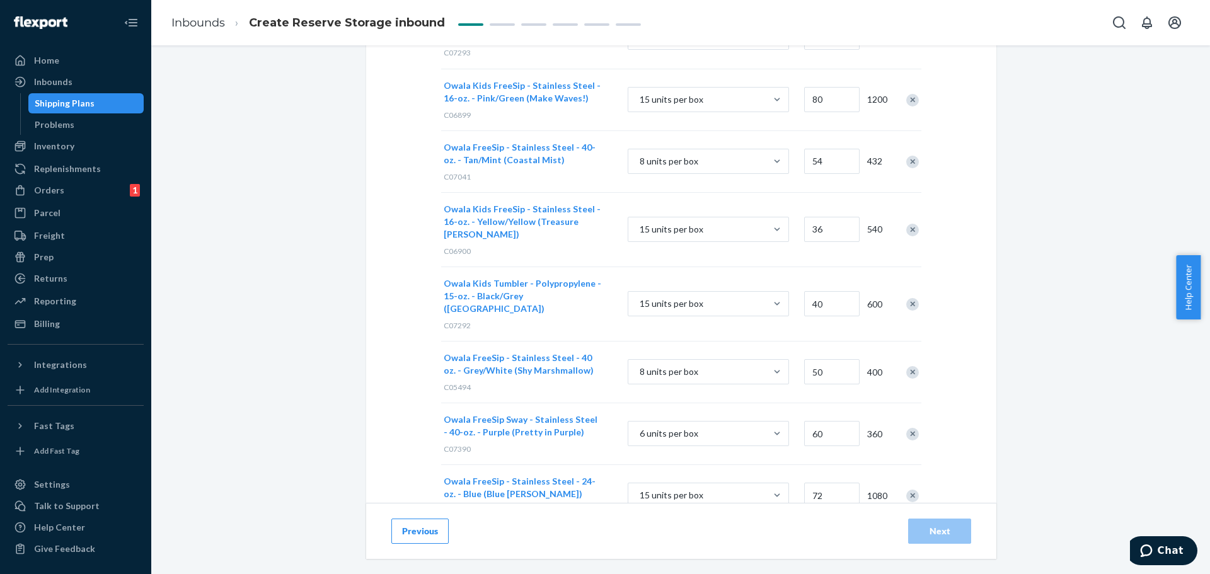
scroll to position [1017, 0]
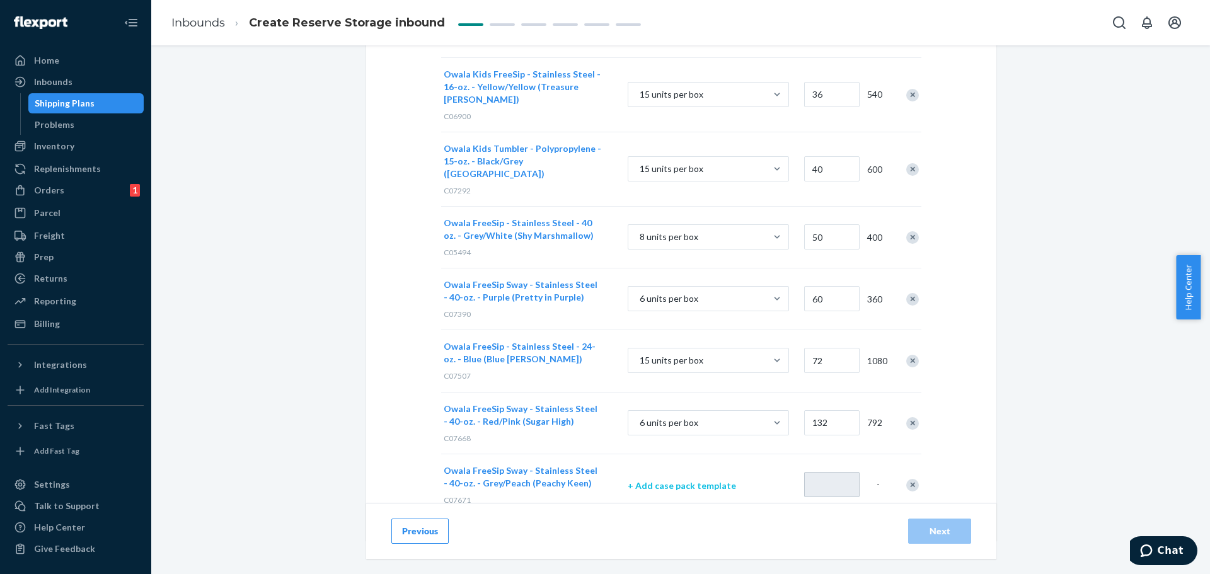
click at [716, 479] on p "+ Add case pack template" at bounding box center [708, 485] width 161 height 13
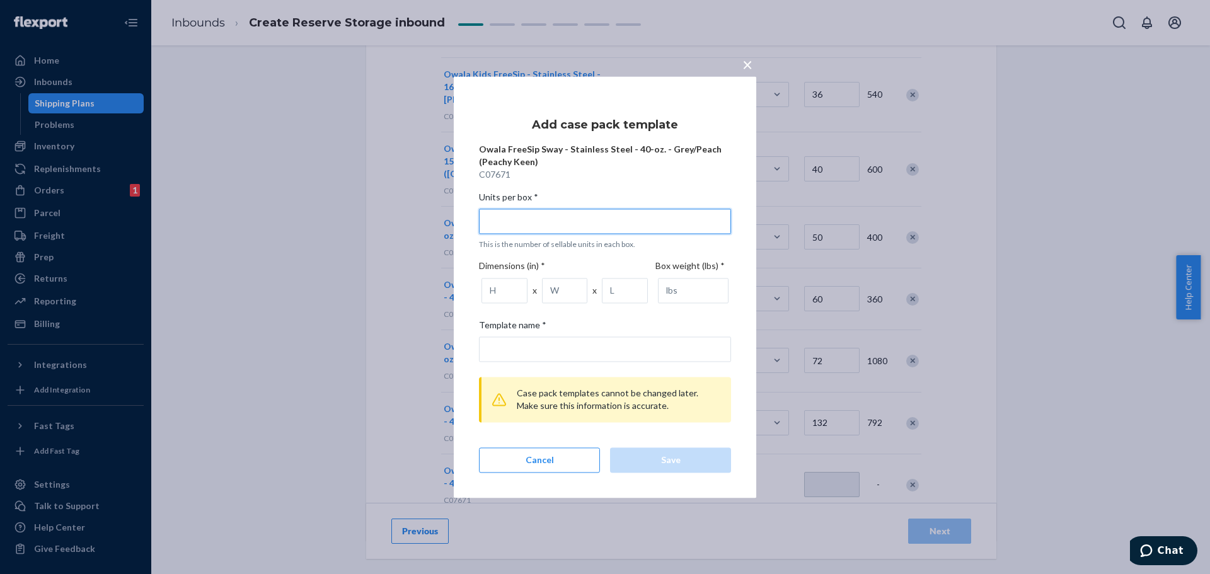
click at [529, 225] on input "Units per box * This is the number of sellable units in each box." at bounding box center [605, 221] width 252 height 25
type input "6"
type input "6 units per box"
type input "6"
type input "14.57"
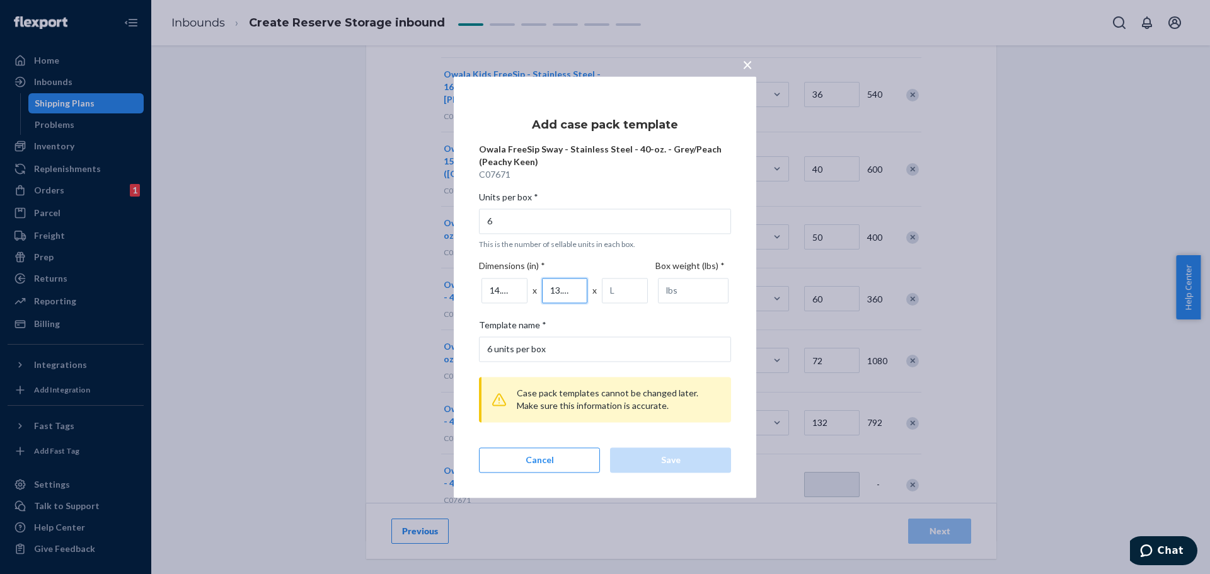
scroll to position [0, 2]
type input "13.78"
type input "11.42"
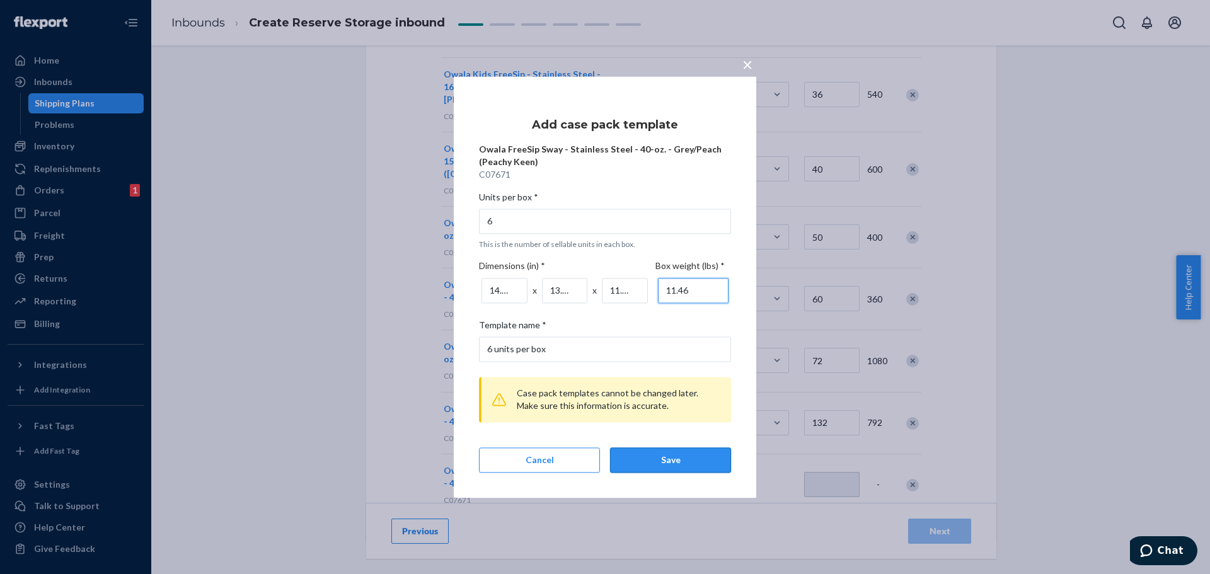
type input "11.46"
click at [646, 460] on div "Save" at bounding box center [671, 460] width 100 height 13
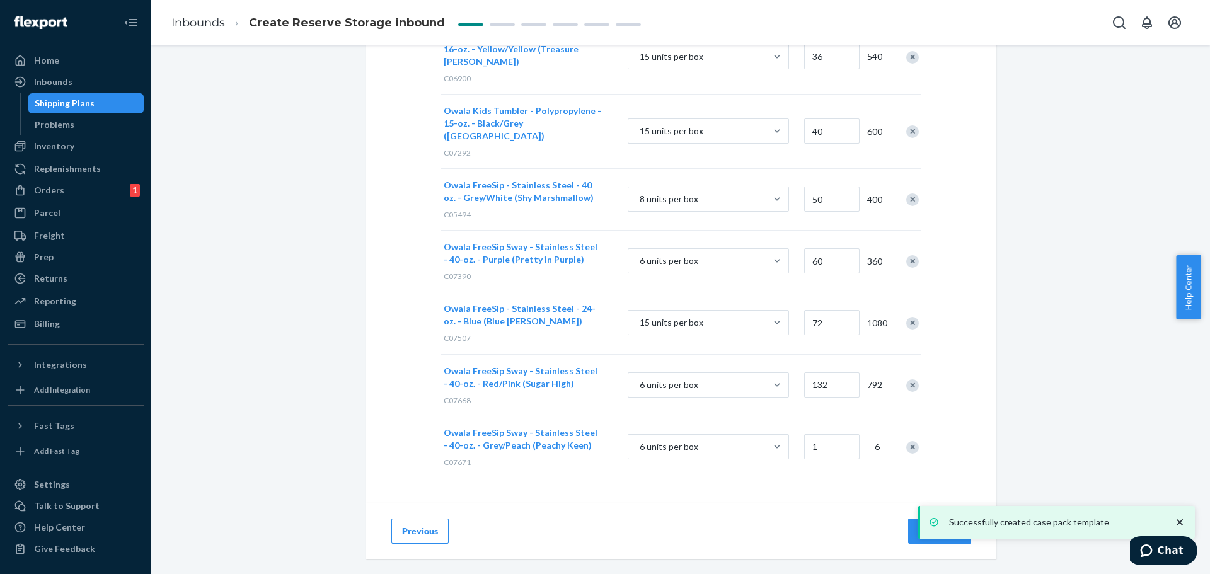
scroll to position [959, 0]
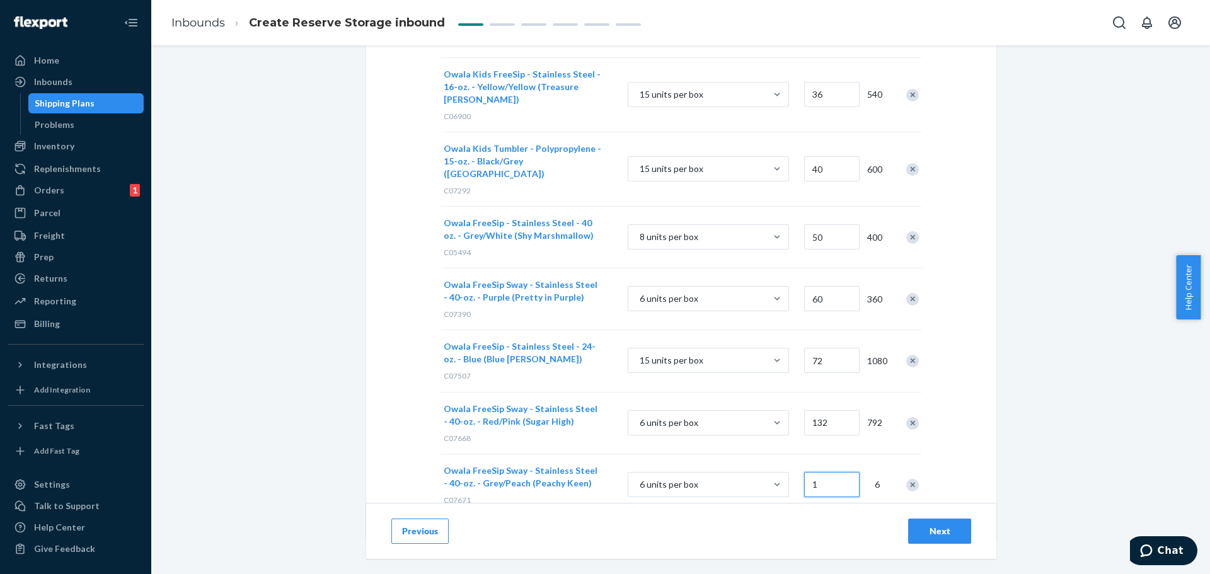
click at [820, 472] on input "1" at bounding box center [831, 484] width 55 height 25
type input "264"
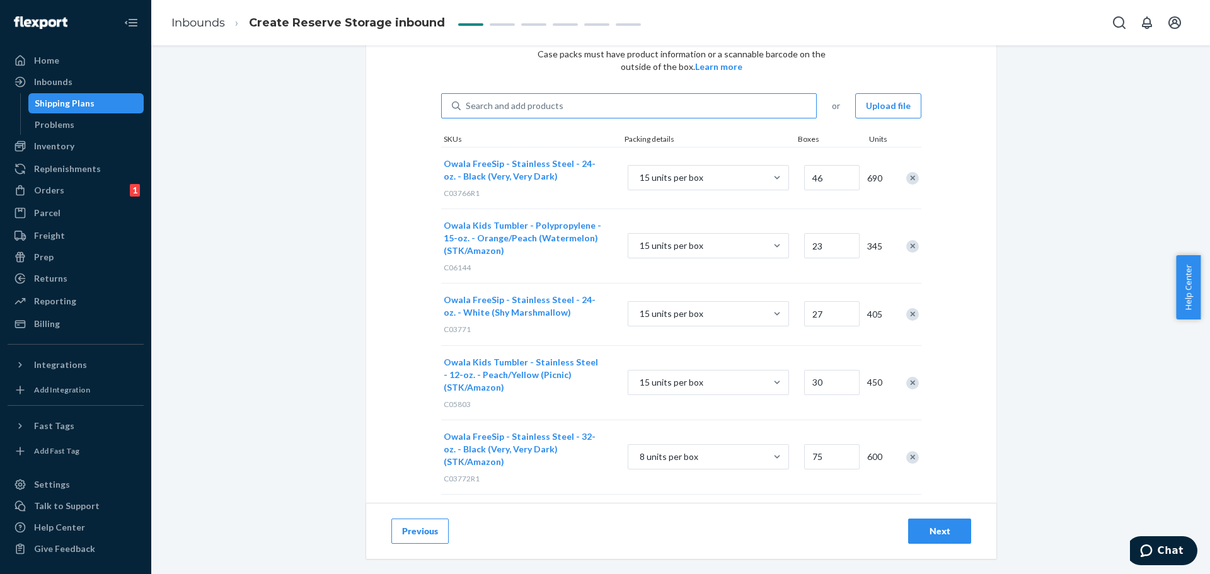
scroll to position [0, 0]
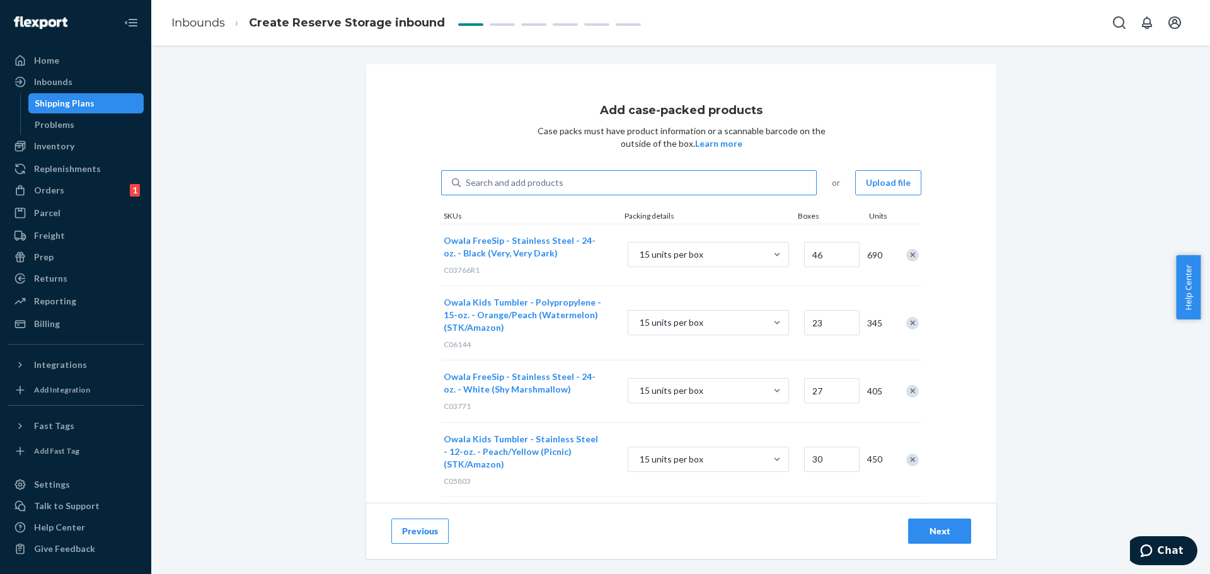
click at [549, 181] on div "Search and add products" at bounding box center [515, 182] width 98 height 13
click at [467, 181] on input "Search and add products" at bounding box center [466, 182] width 1 height 13
paste input "C07692"
type input "C07692"
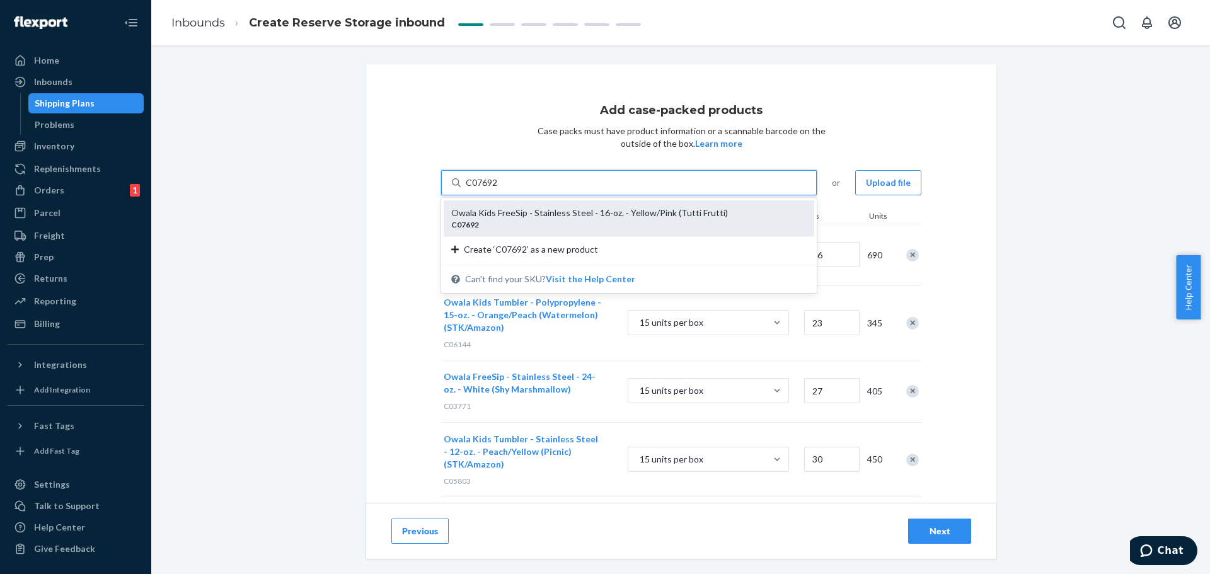
click at [537, 219] on div "C07692" at bounding box center [623, 224] width 345 height 11
click at [498, 189] on input "C07692" at bounding box center [482, 182] width 33 height 13
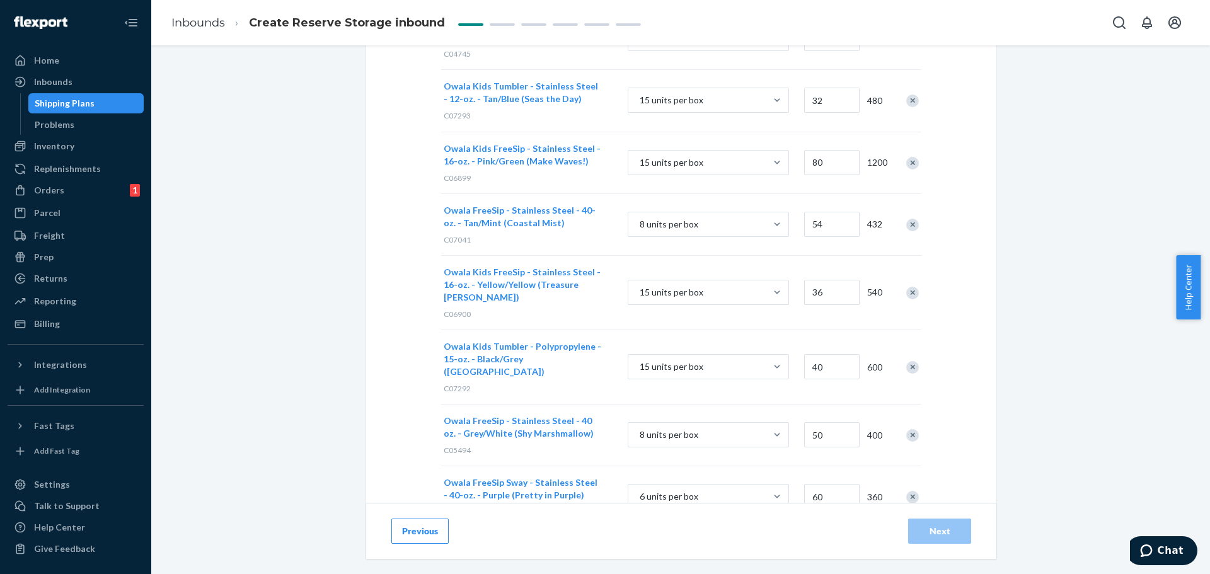
scroll to position [1079, 0]
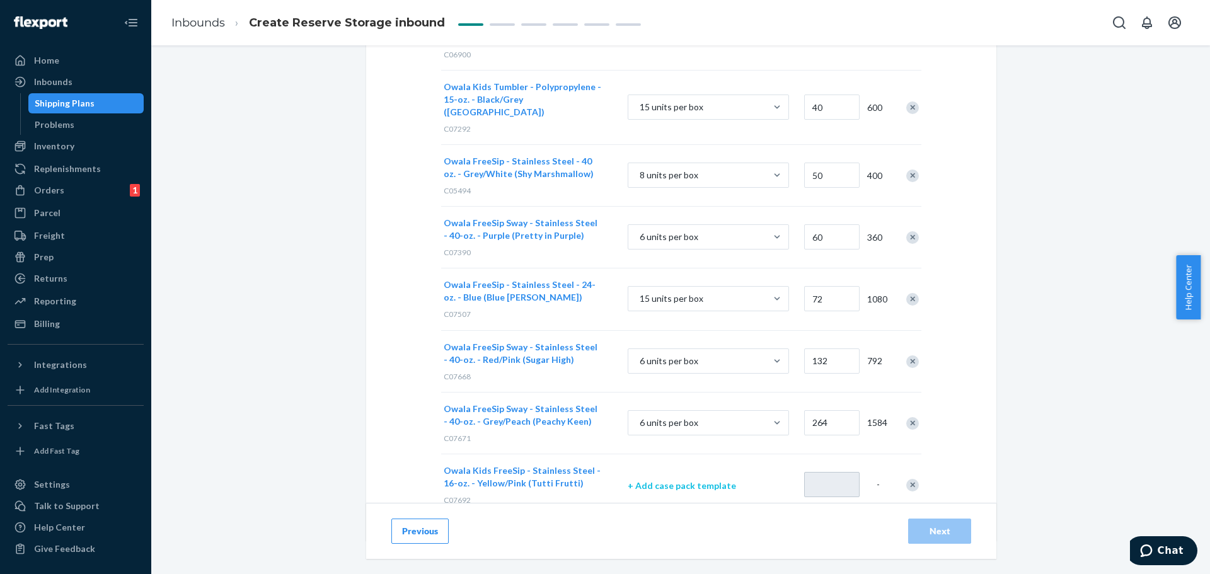
click at [696, 479] on p "+ Add case pack template" at bounding box center [708, 485] width 161 height 13
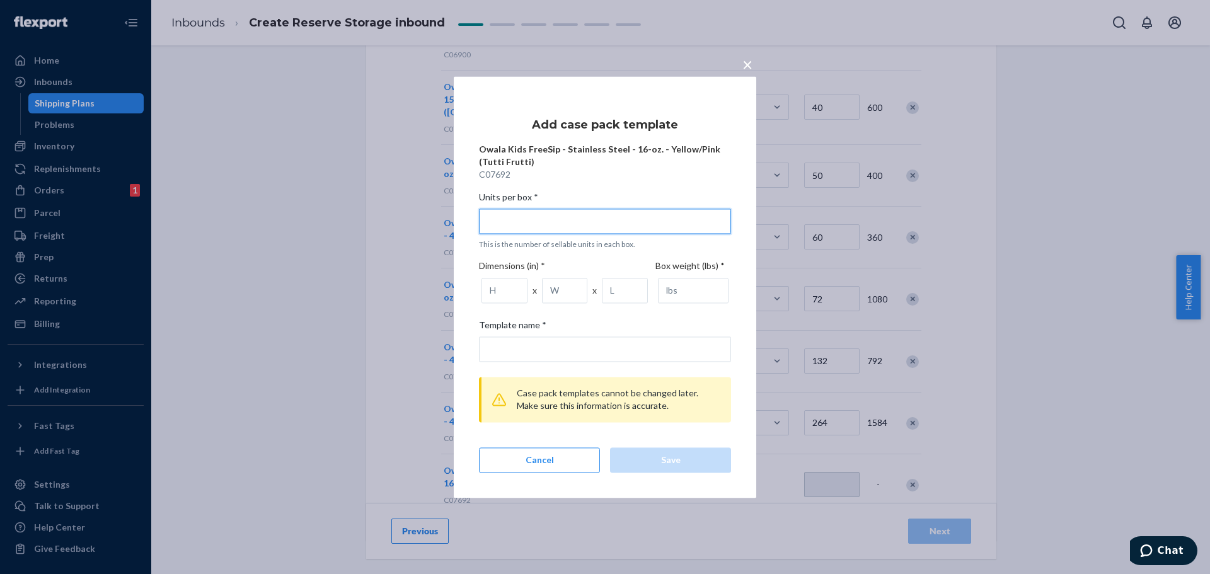
click at [546, 223] on input "Units per box * This is the number of sellable units in each box." at bounding box center [605, 221] width 252 height 25
type input "1"
type input "1 unit per box"
type input "15"
type input "15 units per box"
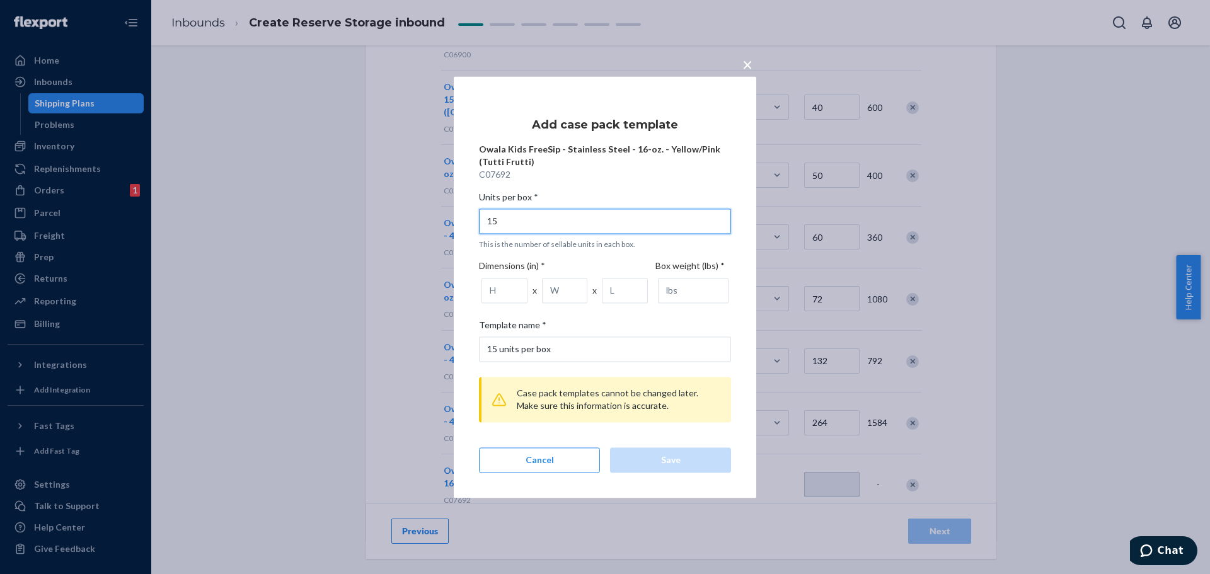
type input "15"
type input "9.94"
type input "10.81"
type input "17.81"
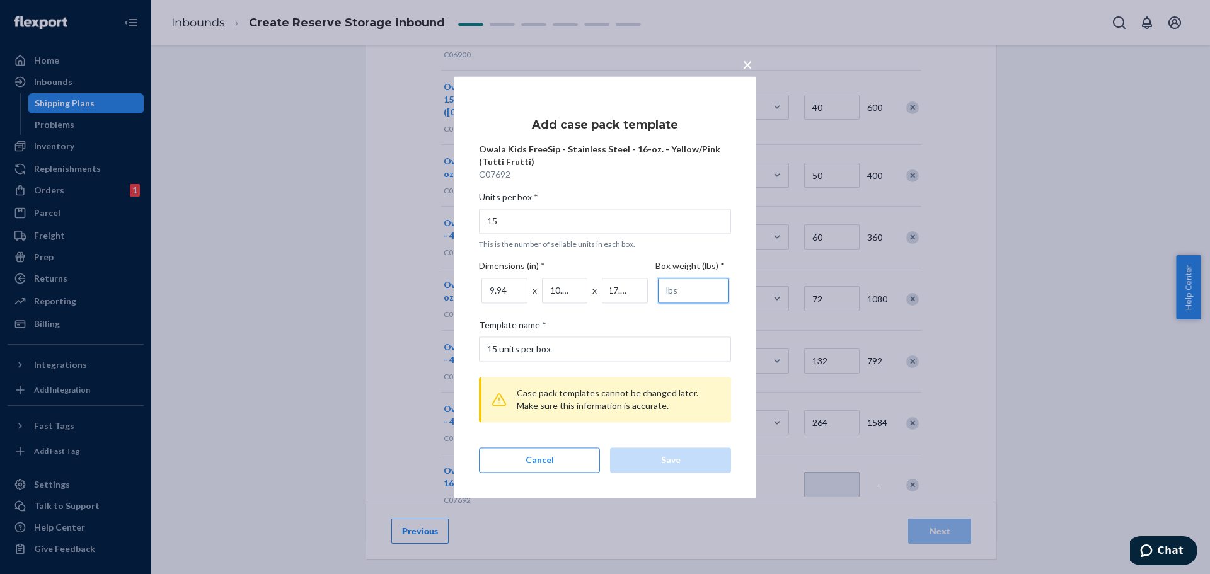
scroll to position [0, 0]
type input "14.68"
click at [689, 454] on div "Save" at bounding box center [671, 460] width 100 height 13
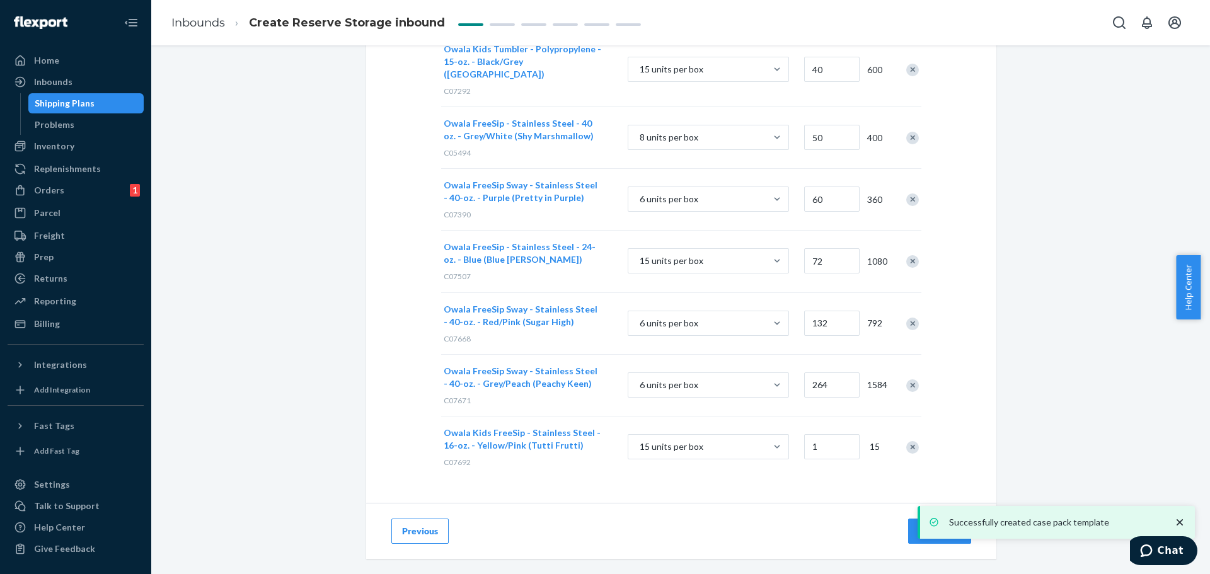
scroll to position [1021, 0]
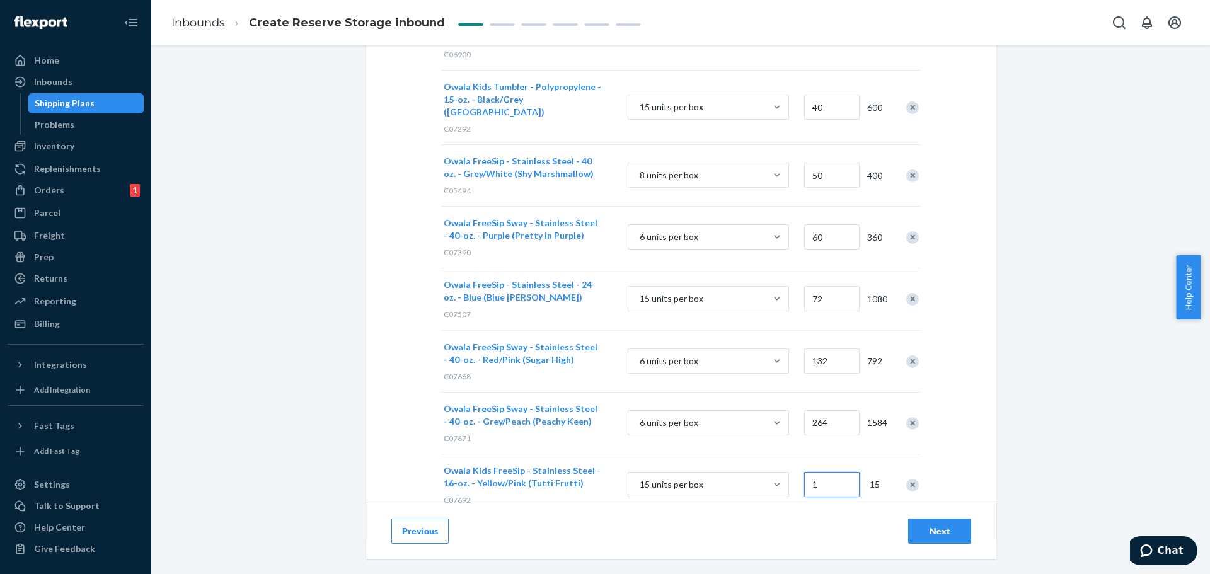
click at [821, 472] on input "1" at bounding box center [831, 484] width 55 height 25
click at [825, 472] on input "40" at bounding box center [831, 484] width 55 height 25
type input "60"
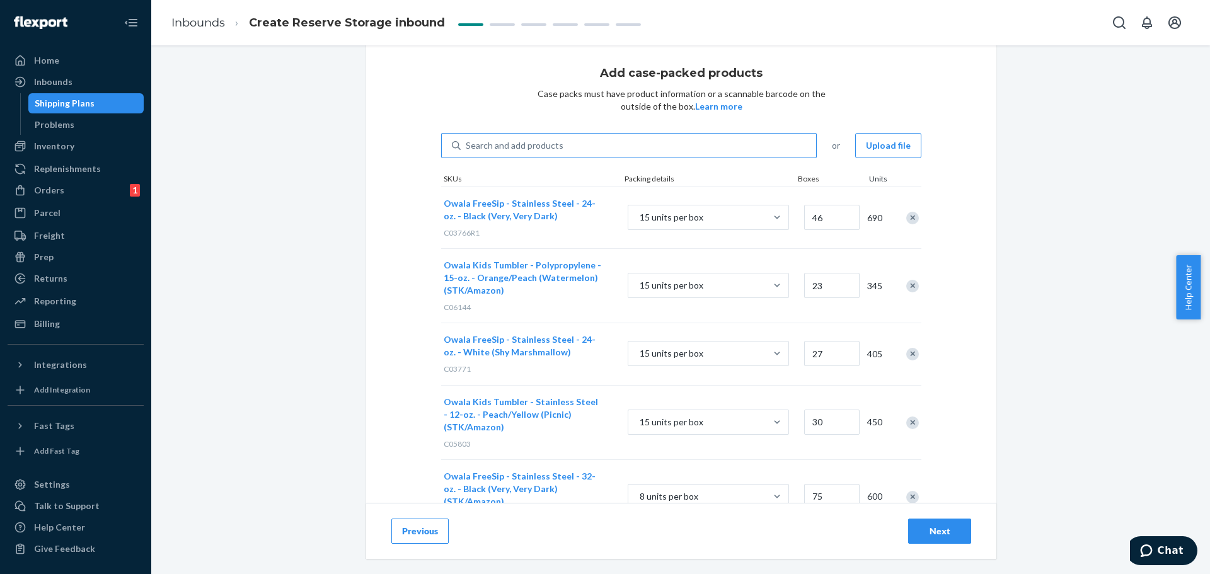
scroll to position [0, 0]
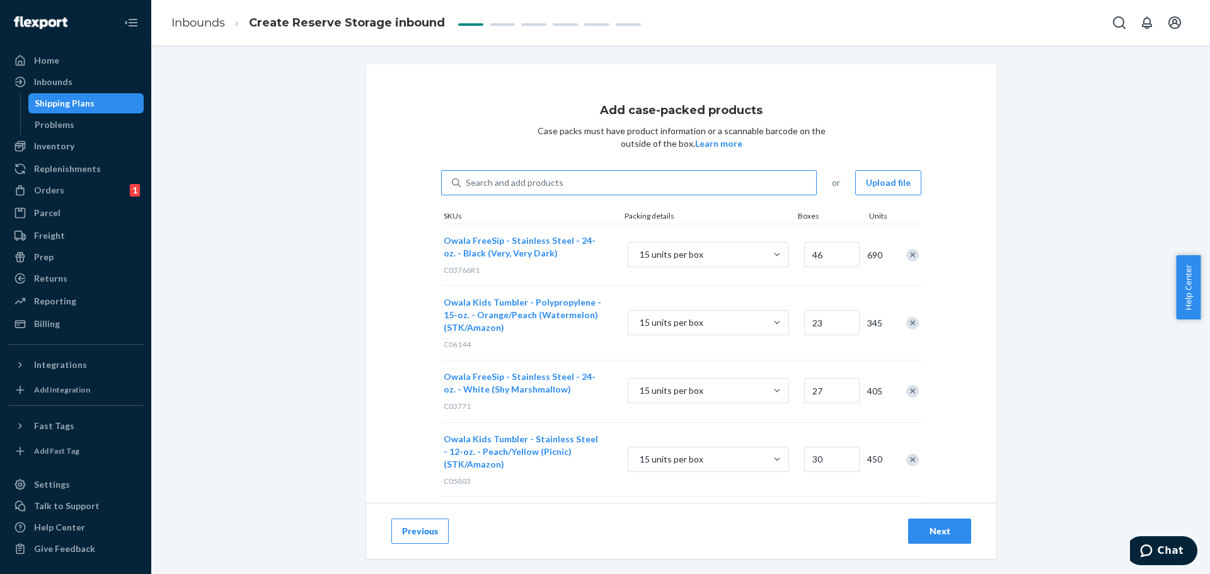
click at [498, 181] on div "Search and add products" at bounding box center [515, 182] width 98 height 13
click at [467, 181] on input "Search and add products" at bounding box center [466, 182] width 1 height 13
paste input "C07682"
type input "C07682"
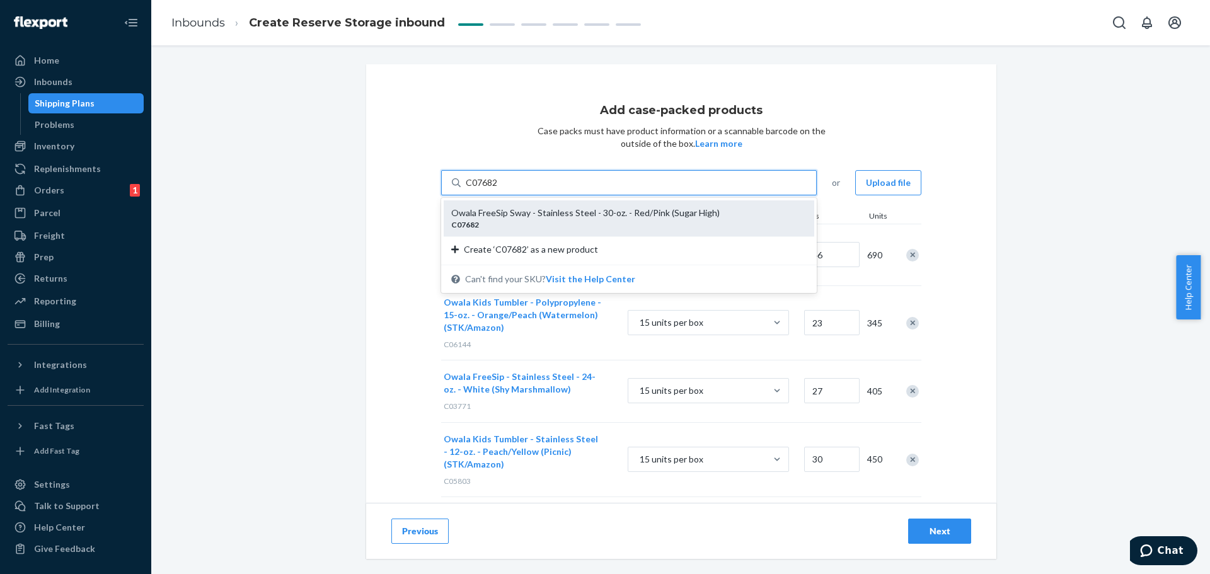
click at [515, 217] on div "Owala FreeSip Sway - Stainless Steel - 30-oz. - Red/Pink (Sugar High)" at bounding box center [623, 213] width 345 height 13
click at [498, 189] on input "C07682" at bounding box center [482, 182] width 33 height 13
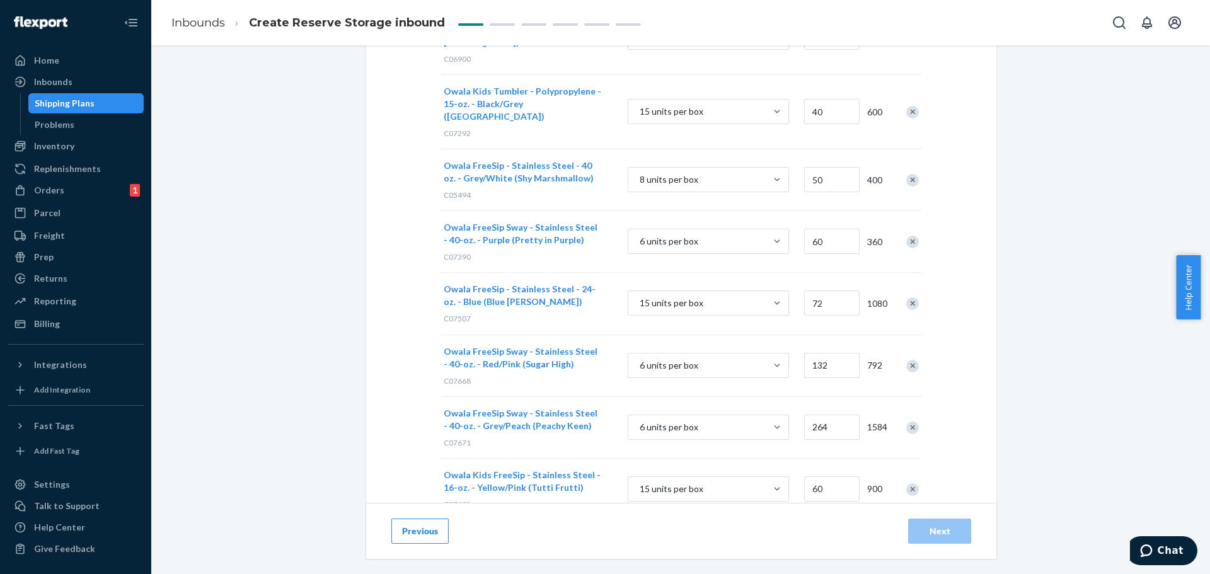
scroll to position [1140, 0]
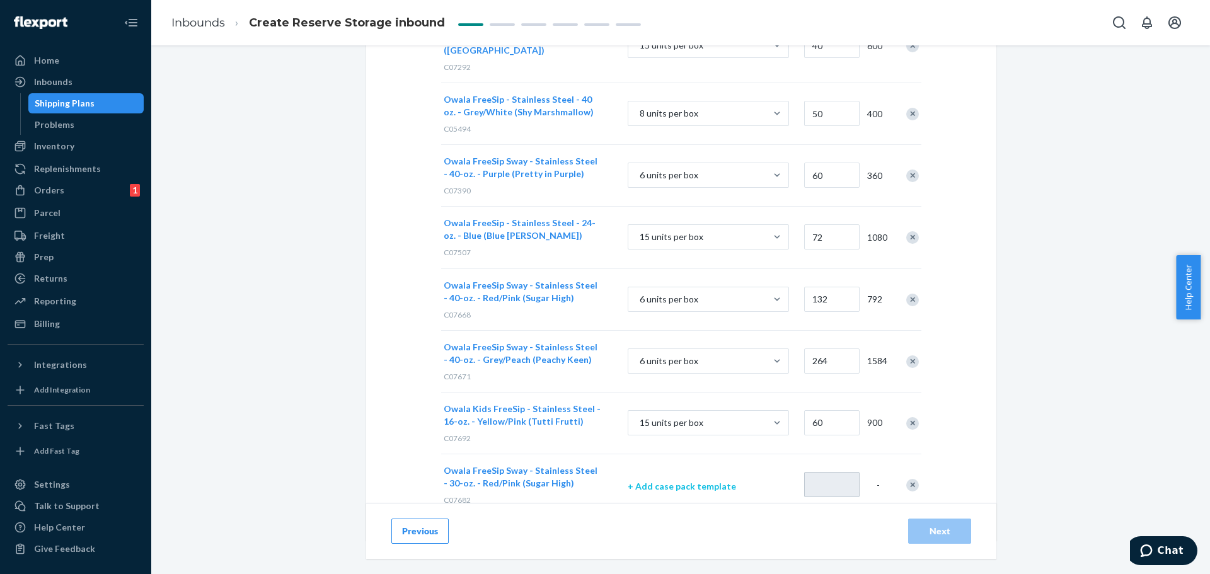
click at [687, 480] on p "+ Add case pack template" at bounding box center [708, 486] width 161 height 13
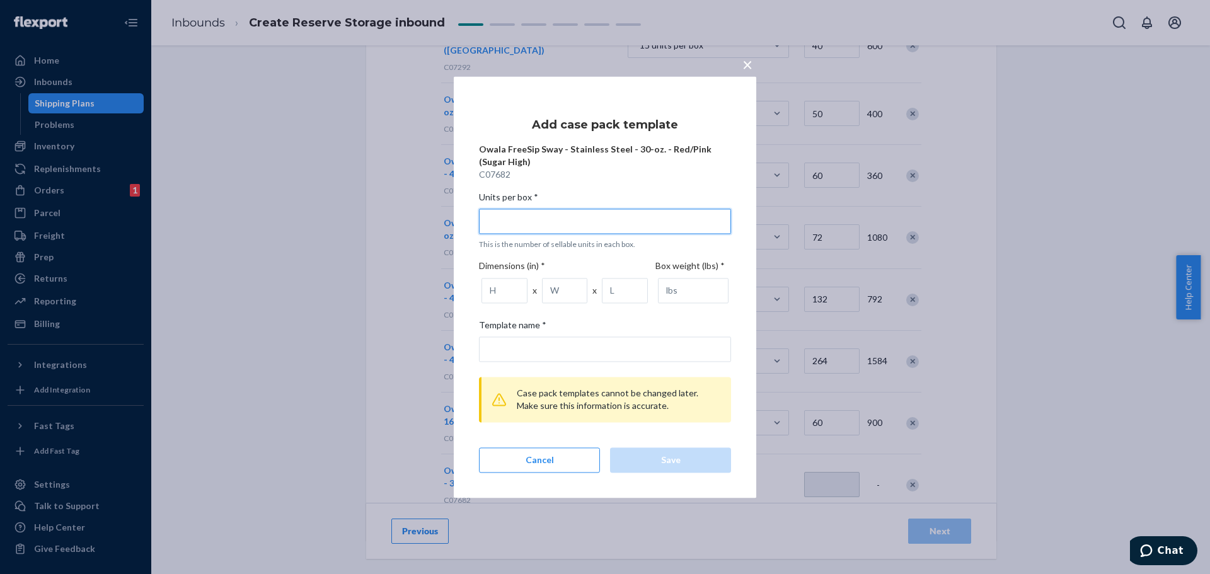
click at [534, 220] on input "Units per box * This is the number of sellable units in each box." at bounding box center [605, 221] width 252 height 25
type input "8"
type input "8 units per box"
type input "8"
click at [500, 287] on input "number" at bounding box center [504, 290] width 46 height 25
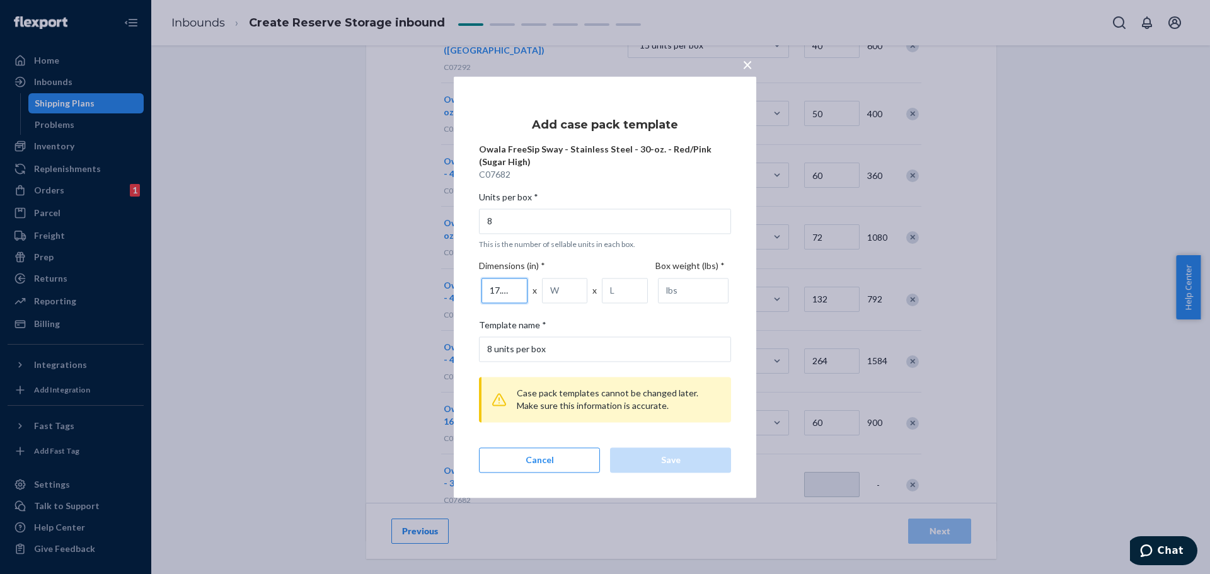
scroll to position [0, 2]
type input "17.32"
type input "12.60"
type input "10.63"
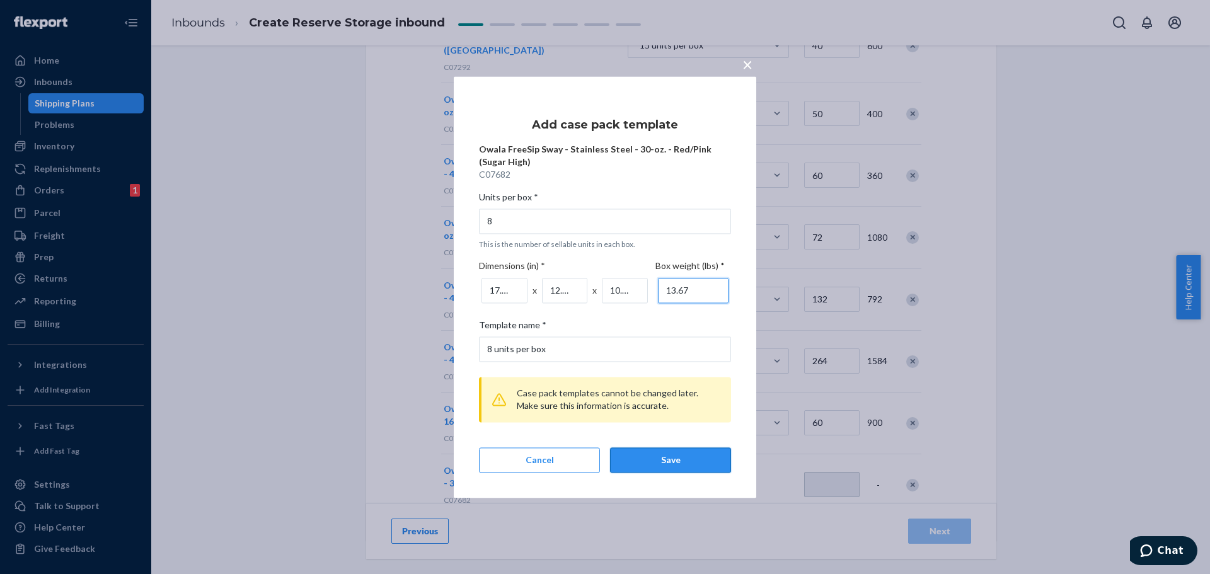
type input "13.67"
click at [675, 456] on div "Save" at bounding box center [671, 460] width 100 height 13
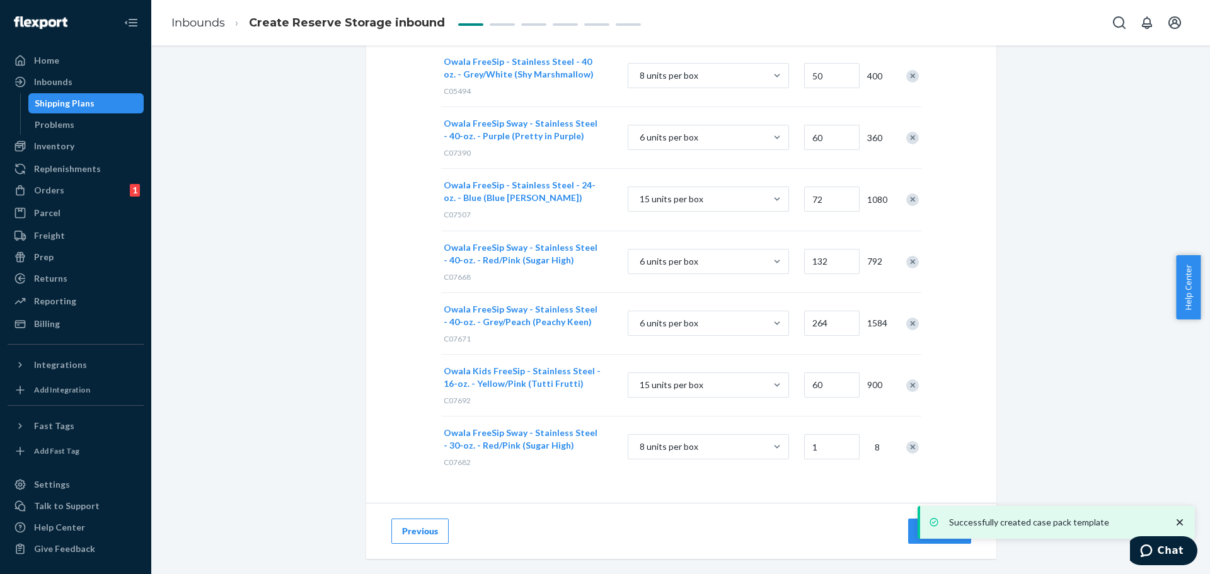
scroll to position [1082, 0]
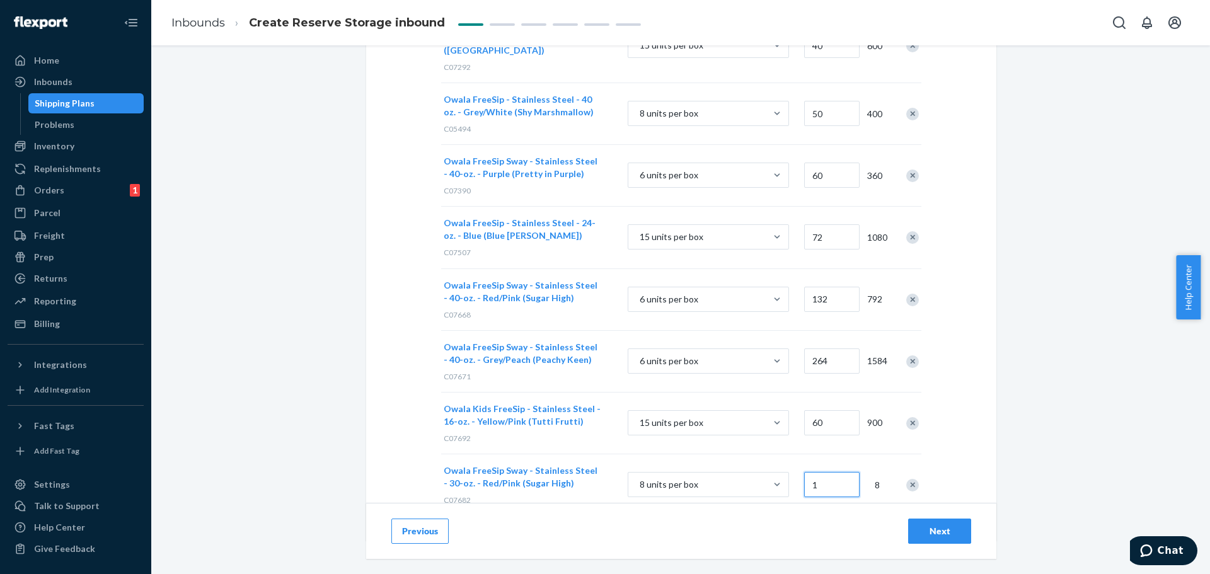
click at [829, 472] on input "1" at bounding box center [831, 484] width 55 height 25
type input "486"
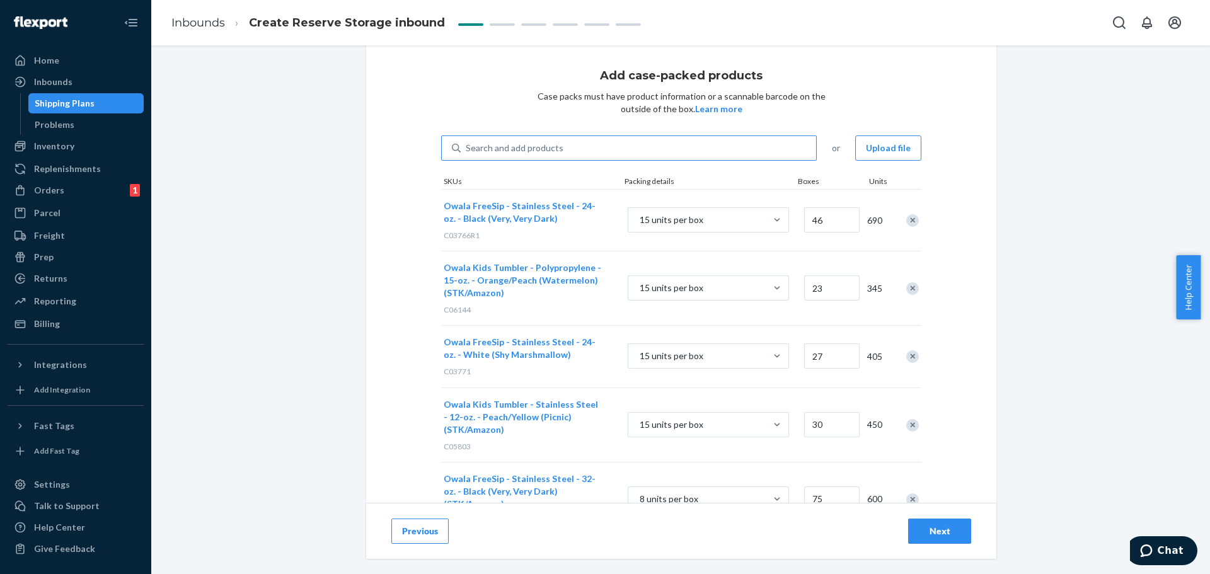
scroll to position [0, 0]
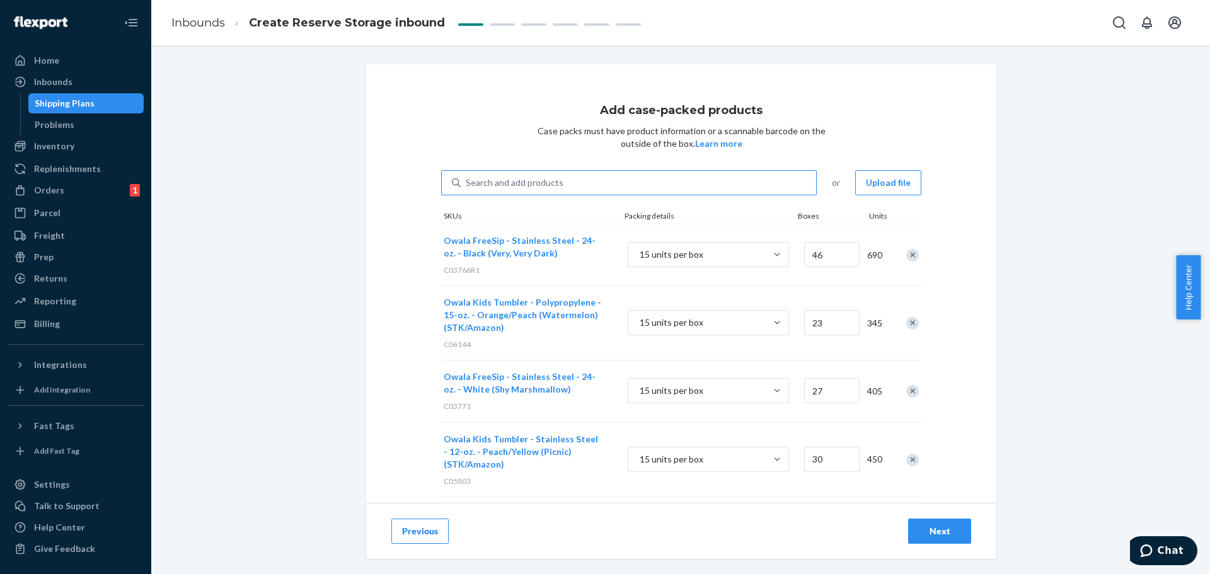
click at [563, 177] on div "Search and add products" at bounding box center [638, 182] width 355 height 23
click at [467, 177] on input "Search and add products" at bounding box center [466, 182] width 1 height 13
paste input "C07693"
type input "C07693"
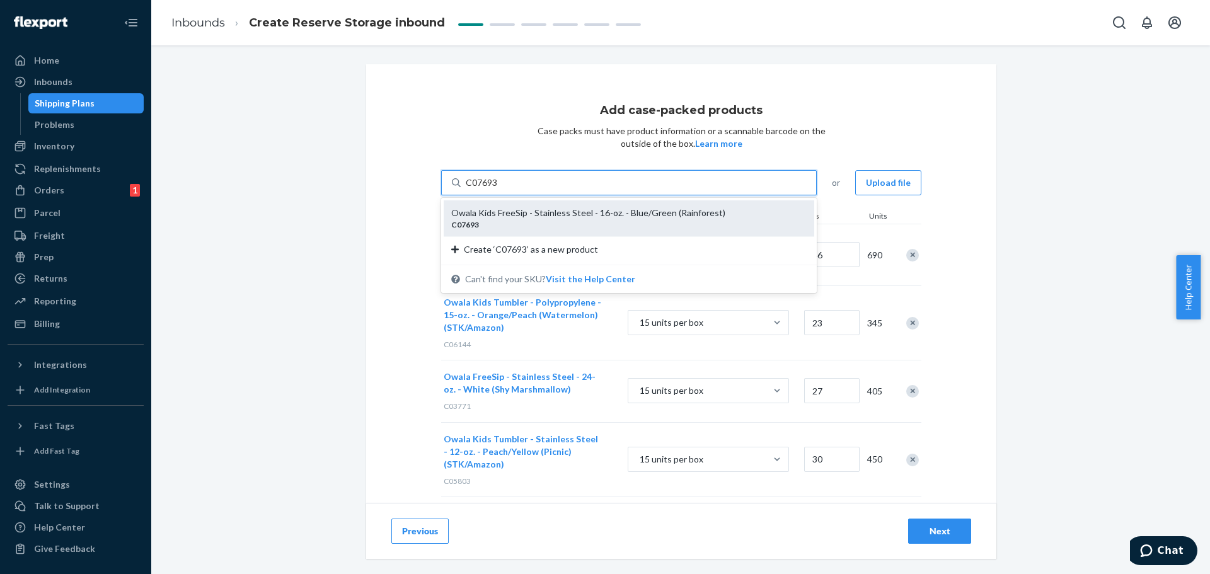
click at [565, 214] on div "Owala Kids FreeSip - Stainless Steel - 16-oz. - Blue/Green (Rainforest)" at bounding box center [623, 213] width 345 height 13
click at [498, 189] on input "C07693" at bounding box center [482, 182] width 33 height 13
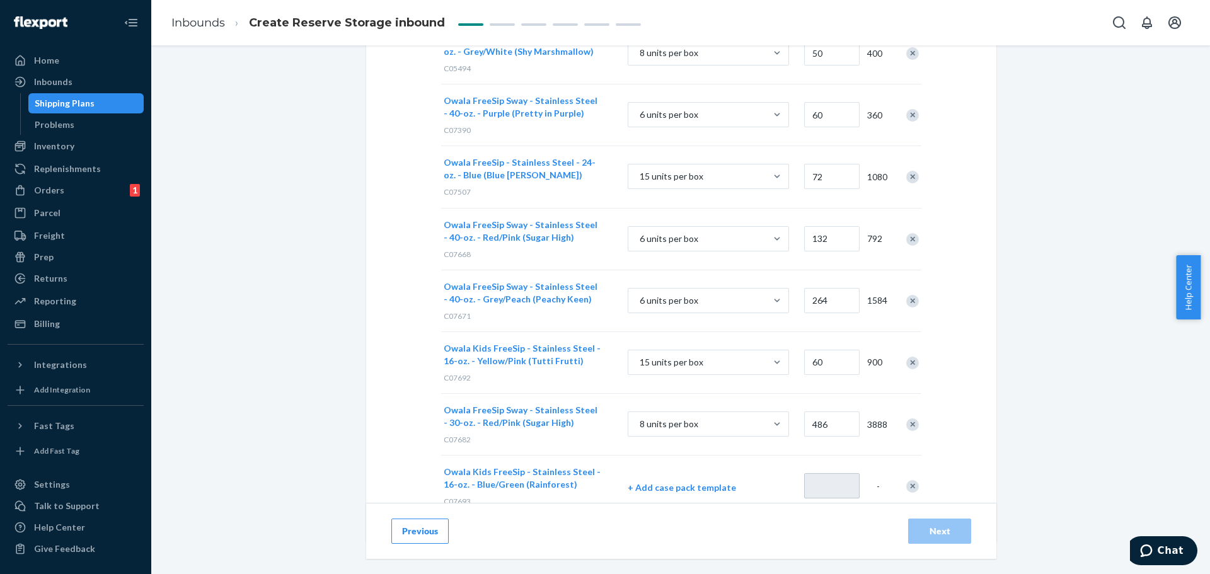
scroll to position [1202, 0]
click at [713, 480] on p "+ Add case pack template" at bounding box center [708, 486] width 161 height 13
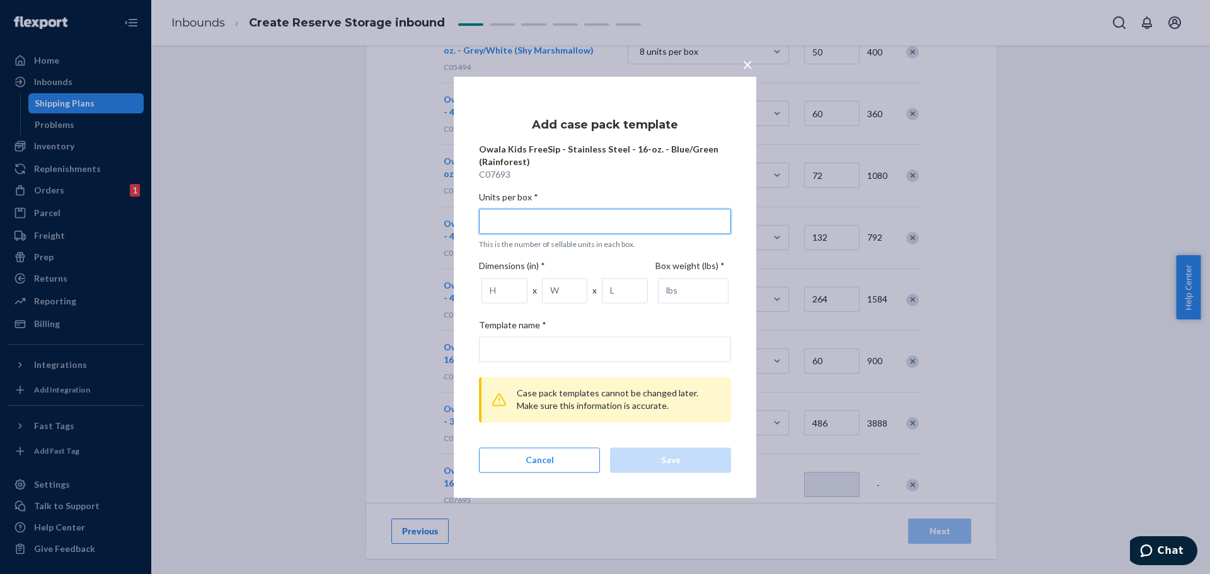
click at [525, 224] on input "Units per box * This is the number of sellable units in each box." at bounding box center [605, 221] width 252 height 25
type input "1"
type input "1 unit per box"
type input "15"
type input "15 units per box"
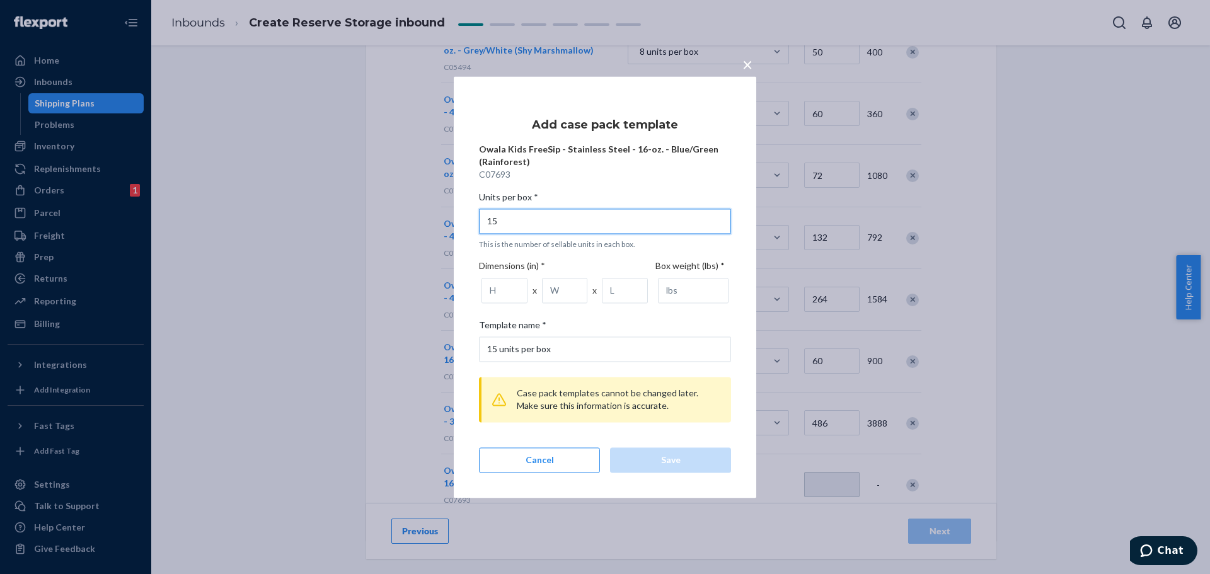
type input "15"
type input "1"
click at [514, 286] on input "1" at bounding box center [504, 290] width 46 height 25
type input "9.94"
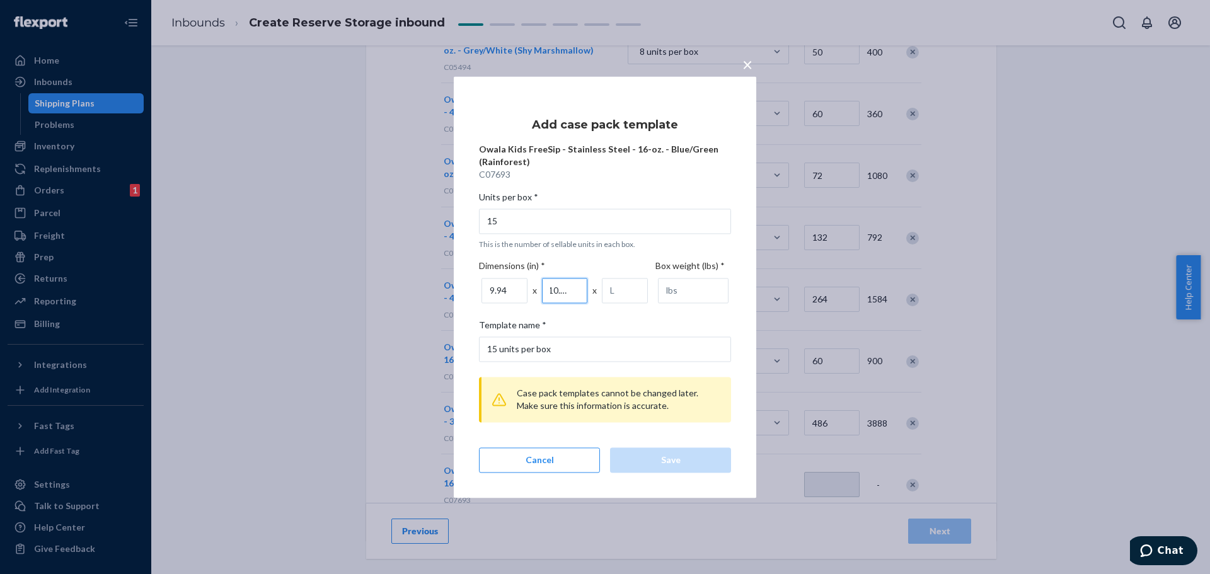
type input "10.81"
type input "17.81"
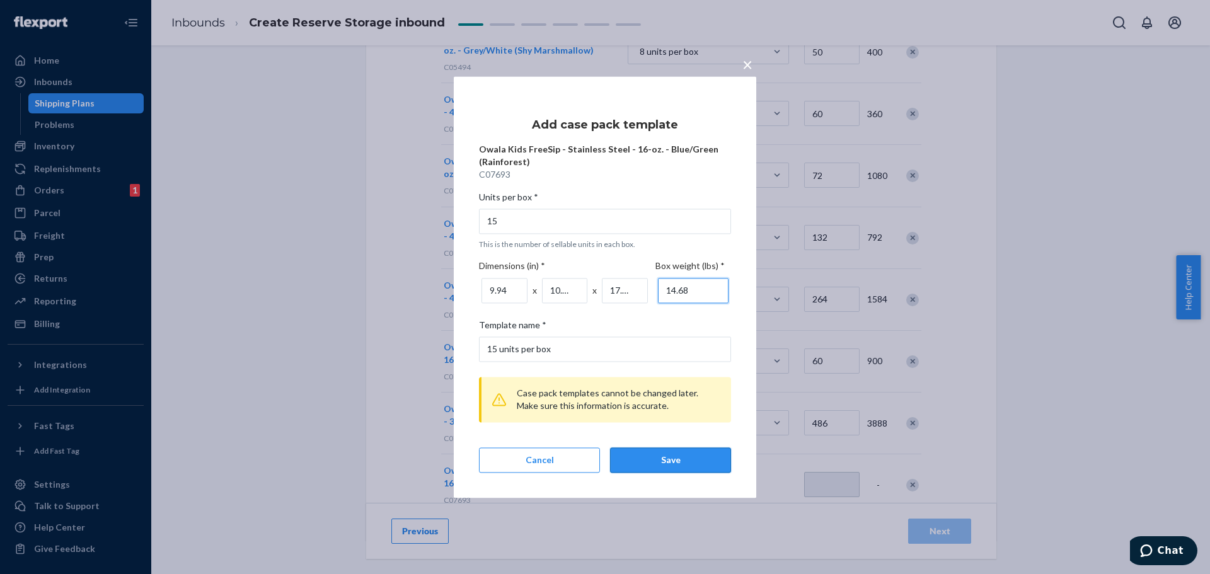
type input "14.68"
click at [720, 457] on div "Save" at bounding box center [671, 460] width 100 height 13
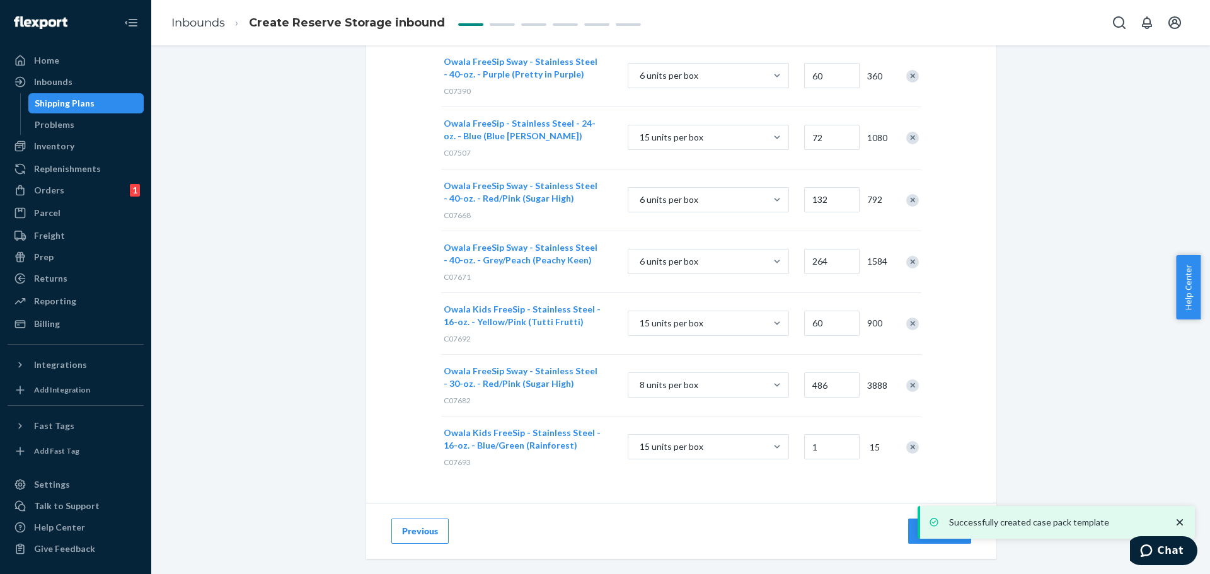
scroll to position [1144, 0]
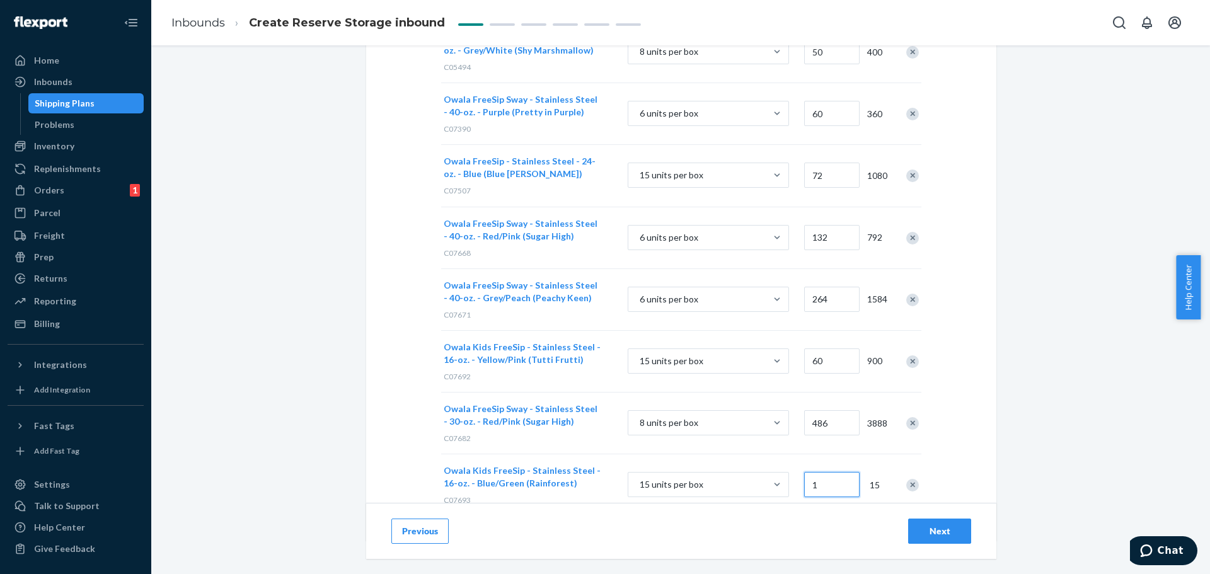
click at [823, 472] on input "1" at bounding box center [831, 484] width 55 height 25
type input "30"
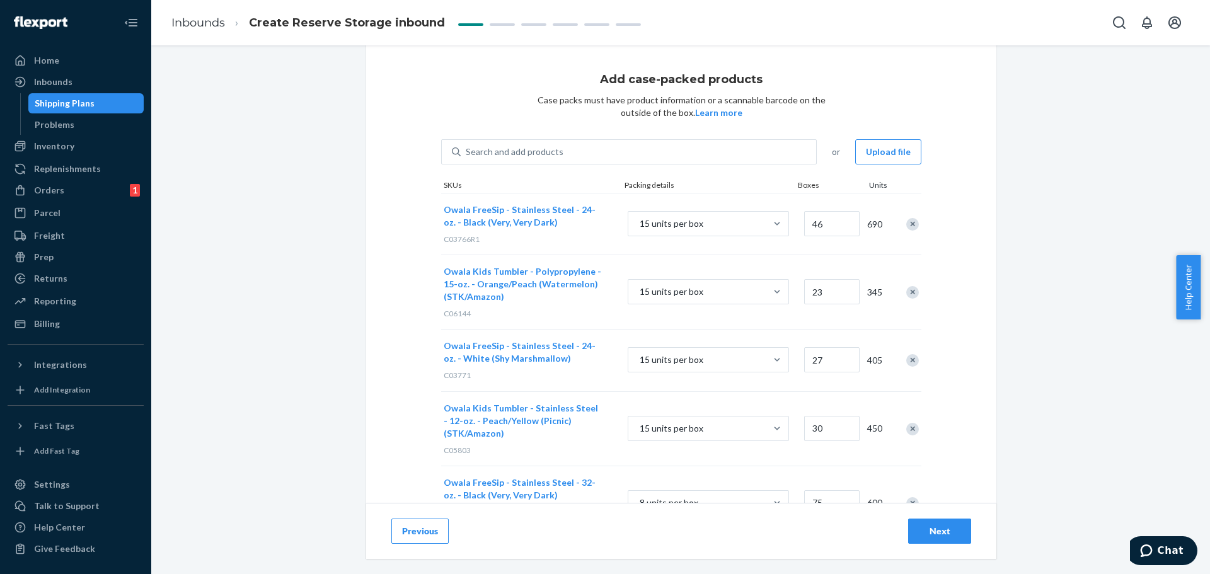
scroll to position [0, 0]
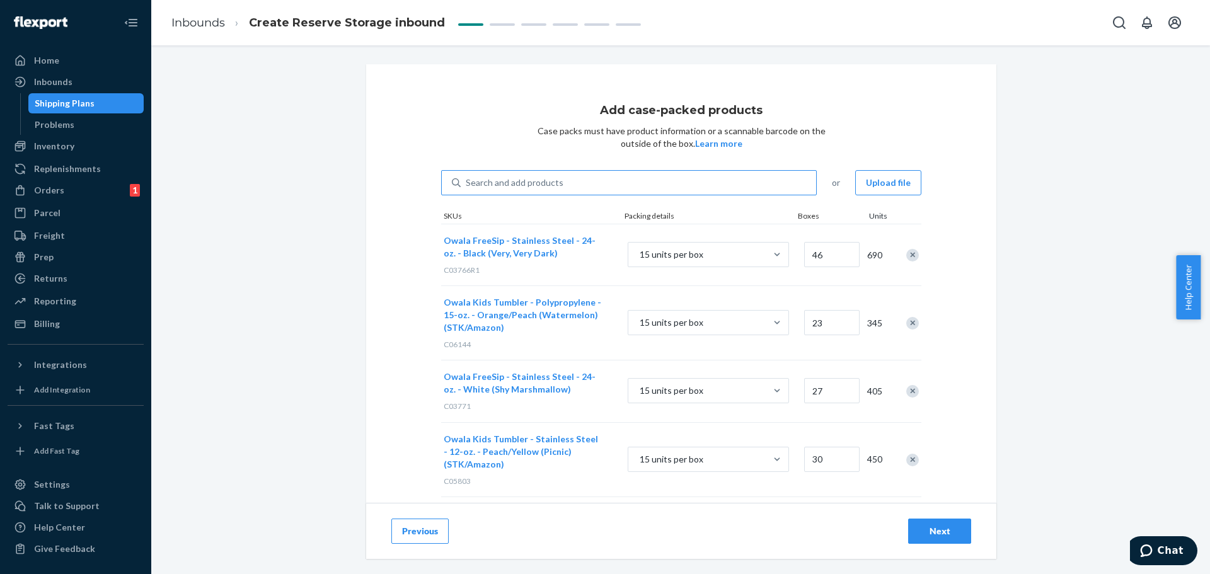
click at [510, 186] on div "Search and add products" at bounding box center [515, 182] width 98 height 13
click at [467, 186] on input "Search and add products" at bounding box center [466, 182] width 1 height 13
paste input "C07671"
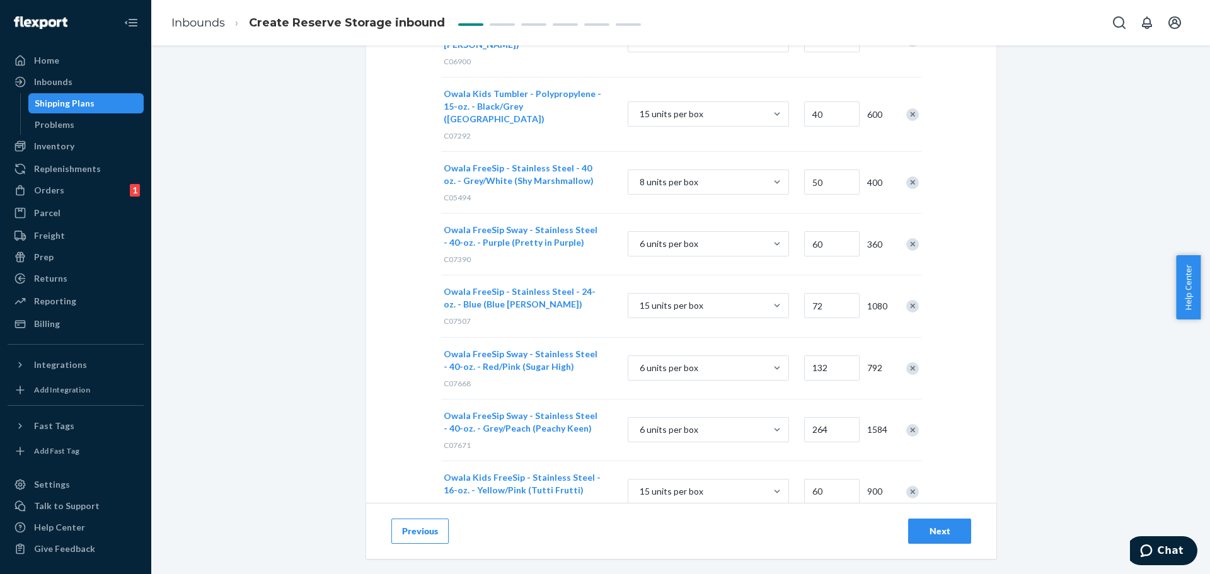
scroll to position [1144, 0]
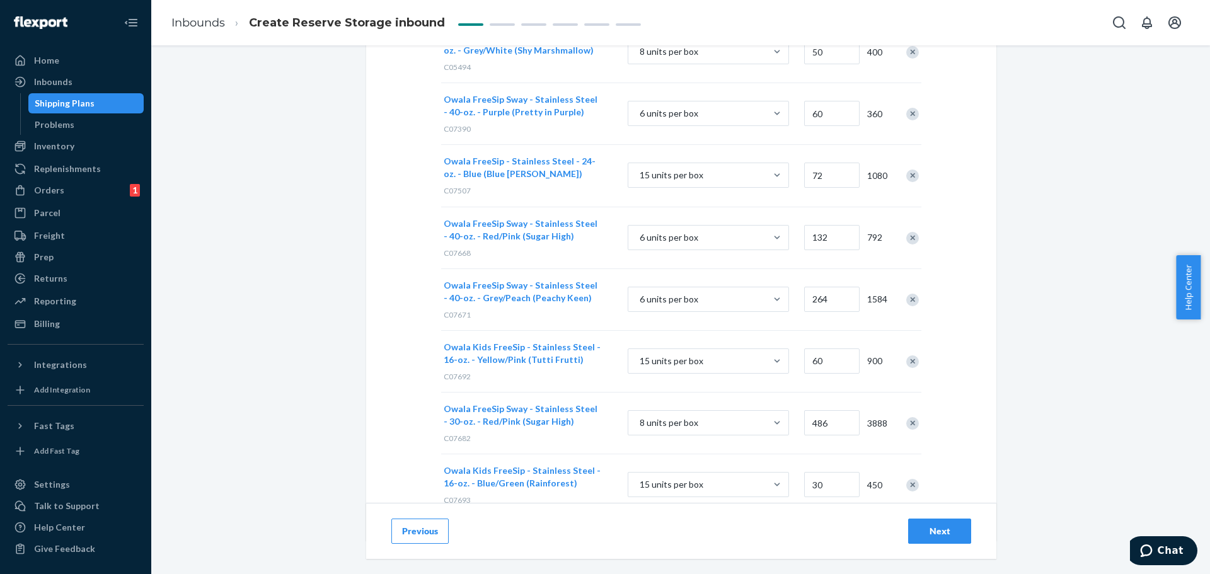
type input "C07671"
click at [831, 287] on input "264" at bounding box center [831, 299] width 55 height 25
type input "275"
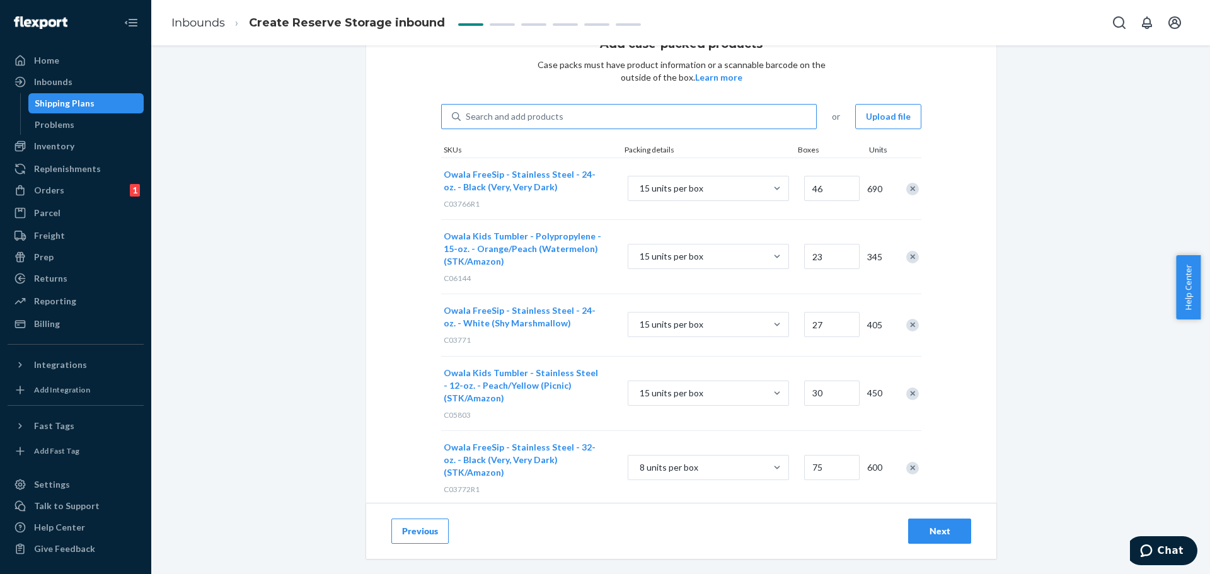
scroll to position [0, 0]
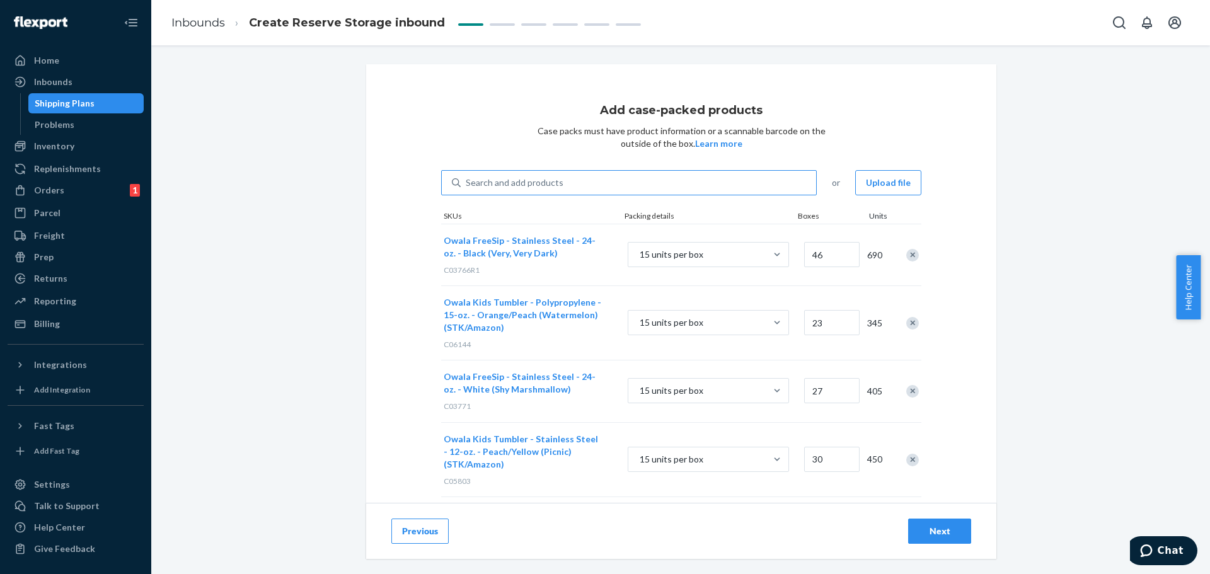
click at [532, 185] on div "Search and add products" at bounding box center [515, 182] width 98 height 13
click at [467, 185] on input "Search and add products" at bounding box center [466, 182] width 1 height 13
paste input "C07685"
type input "C07685"
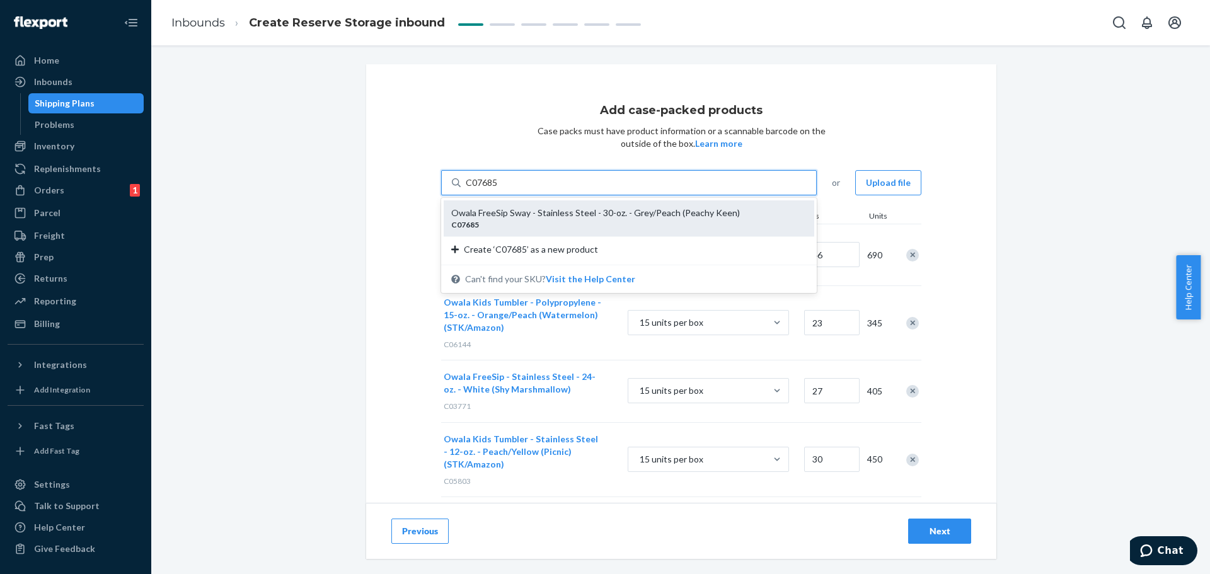
click at [534, 208] on div "Owala FreeSip Sway - Stainless Steel - 30-oz. - Grey/Peach (Peachy Keen)" at bounding box center [623, 213] width 345 height 13
click at [498, 189] on input "C07685" at bounding box center [482, 182] width 33 height 13
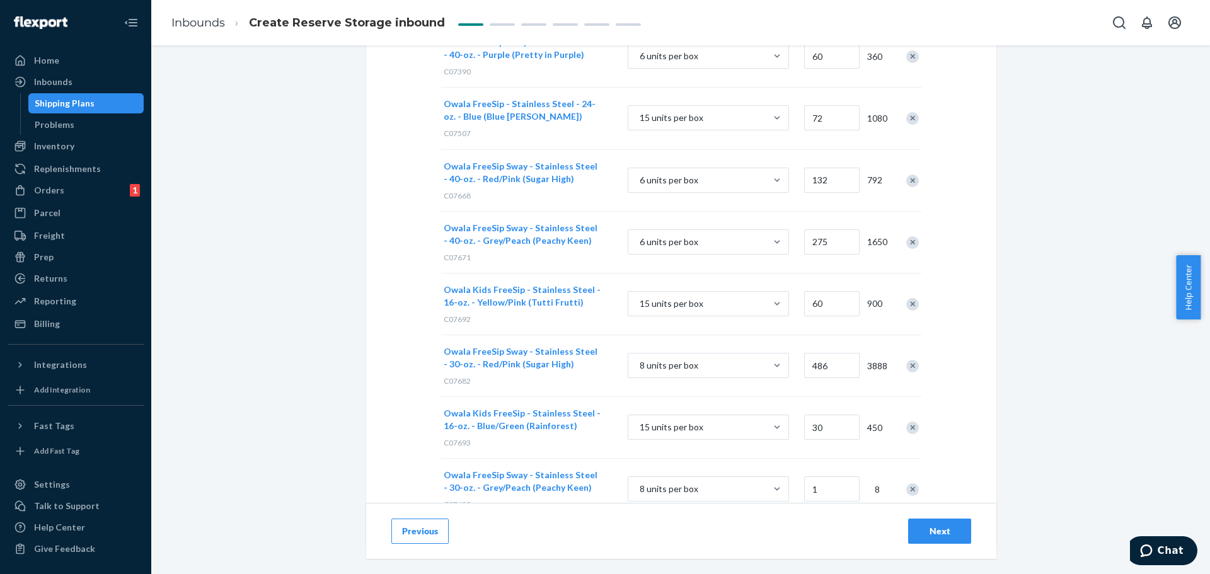
scroll to position [1206, 0]
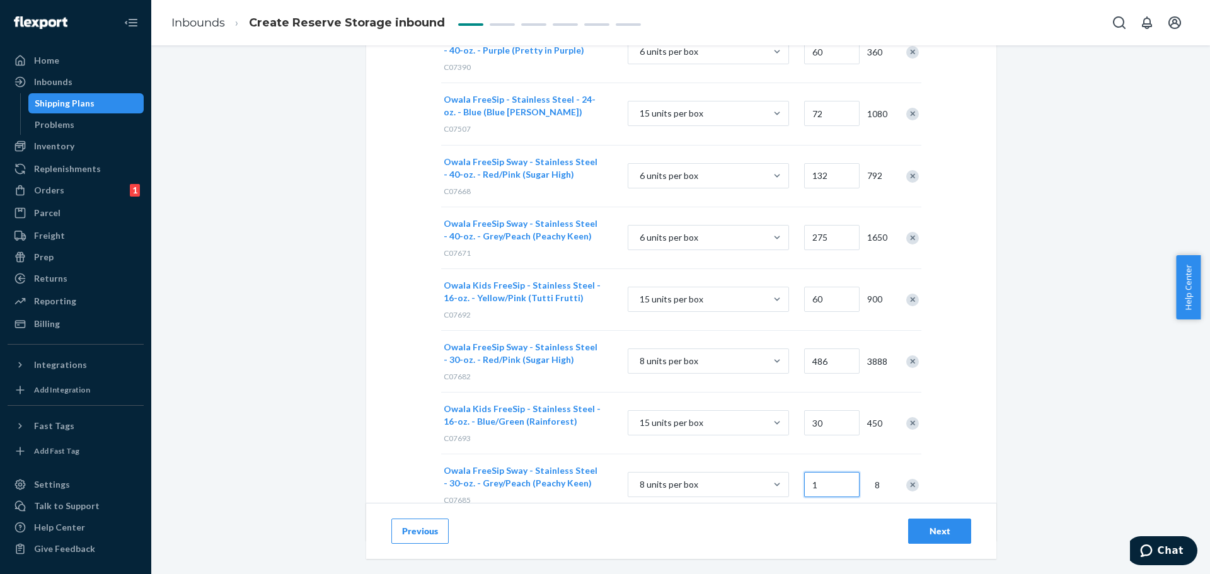
click at [820, 472] on input "1" at bounding box center [831, 484] width 55 height 25
type input "36"
click at [948, 527] on div "Next" at bounding box center [940, 531] width 42 height 13
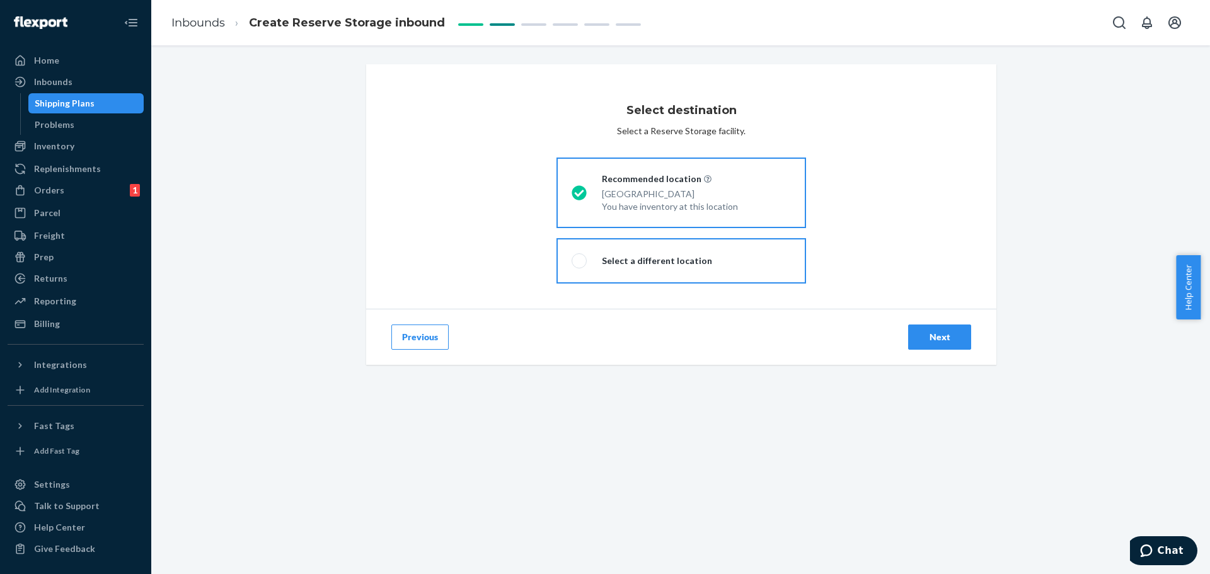
click at [699, 259] on label "Select a different location" at bounding box center [681, 260] width 250 height 45
click at [580, 259] on input "Select a different location" at bounding box center [575, 261] width 8 height 8
radio input "true"
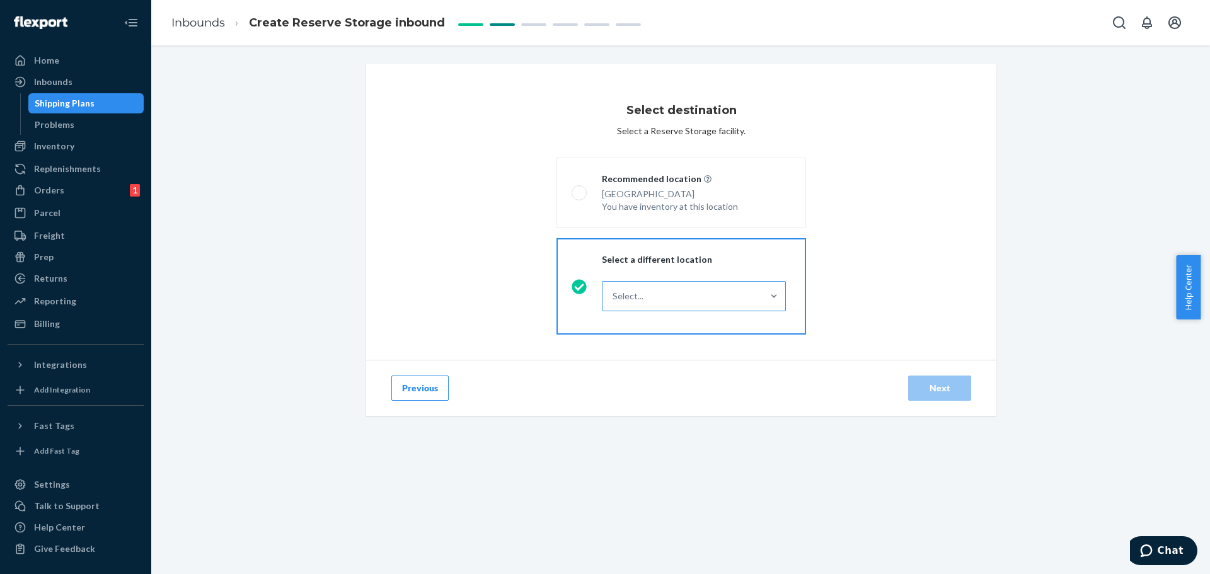
click at [726, 294] on div "Select..." at bounding box center [682, 296] width 160 height 25
click at [614, 294] on input "Select..." at bounding box center [612, 296] width 1 height 13
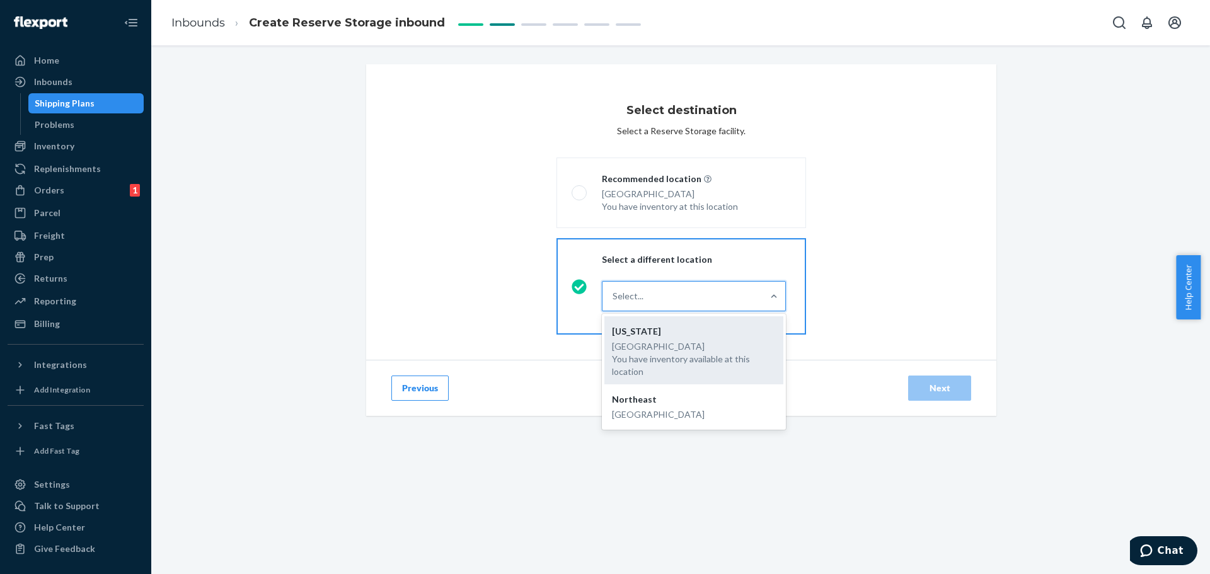
click at [708, 357] on div "[GEOGRAPHIC_DATA] You have inventory available at this location" at bounding box center [694, 359] width 164 height 38
click at [614, 302] on input "option [US_STATE] focused, 1 of 2. 2 results available. Use Up and Down to choo…" at bounding box center [612, 296] width 1 height 13
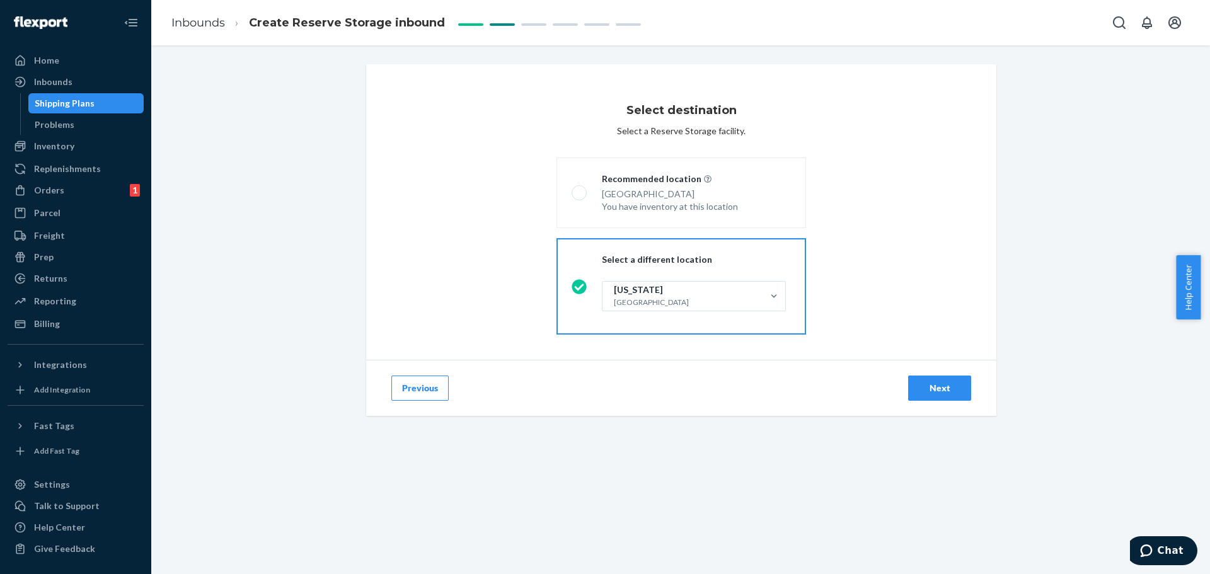
click at [930, 389] on div "Next" at bounding box center [940, 388] width 42 height 13
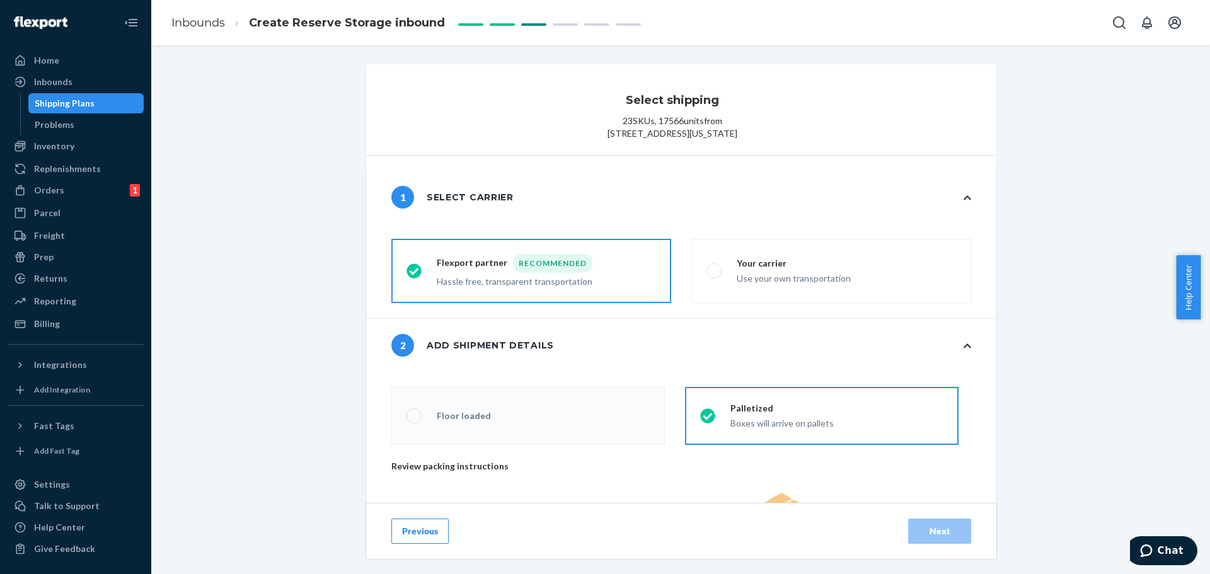
radio input "false"
type input "38"
radio input "false"
click at [814, 285] on div "Use your own transportation" at bounding box center [794, 277] width 114 height 15
click at [714, 275] on input "Your carrier Use your own transportation" at bounding box center [710, 271] width 8 height 8
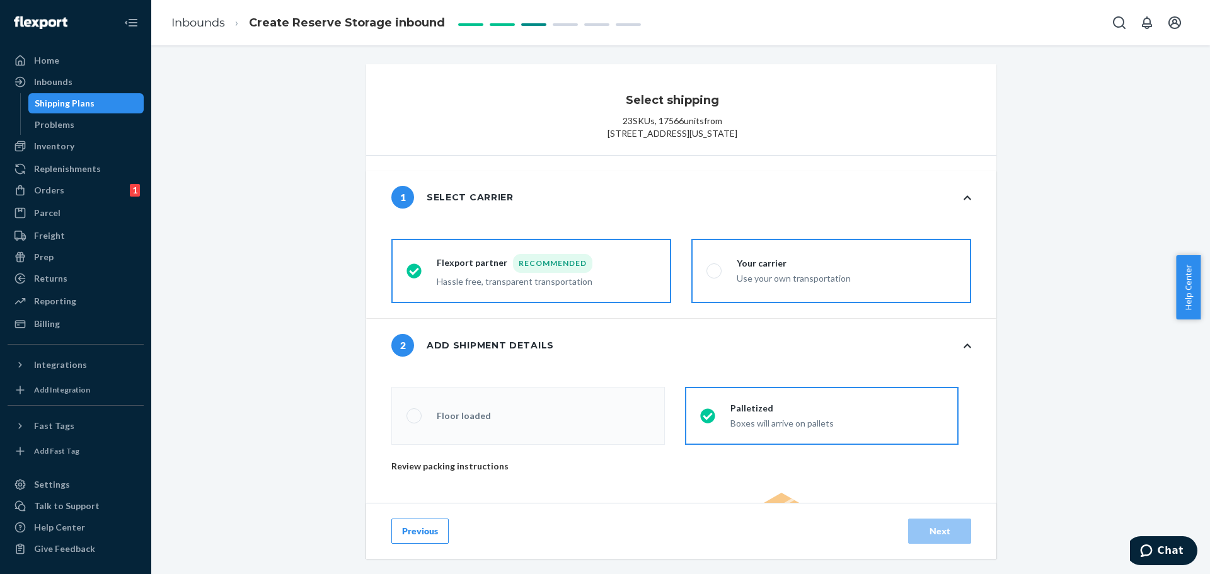
radio input "true"
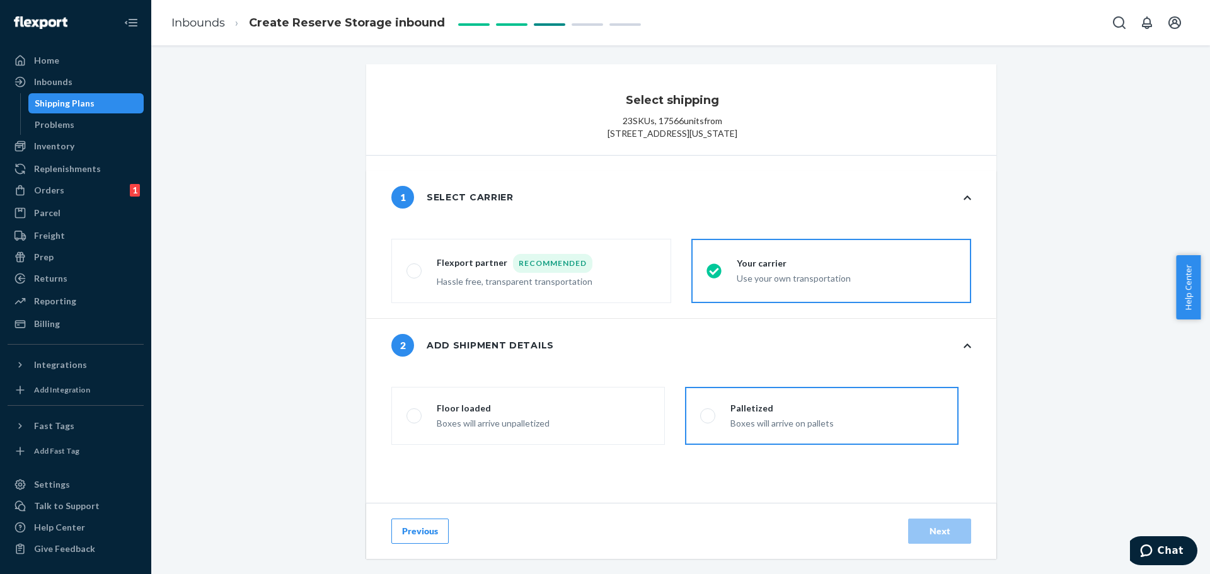
click at [796, 430] on div "Boxes will arrive on pallets" at bounding box center [781, 422] width 103 height 15
click at [708, 420] on input "Palletized Boxes will arrive on pallets" at bounding box center [704, 416] width 8 height 8
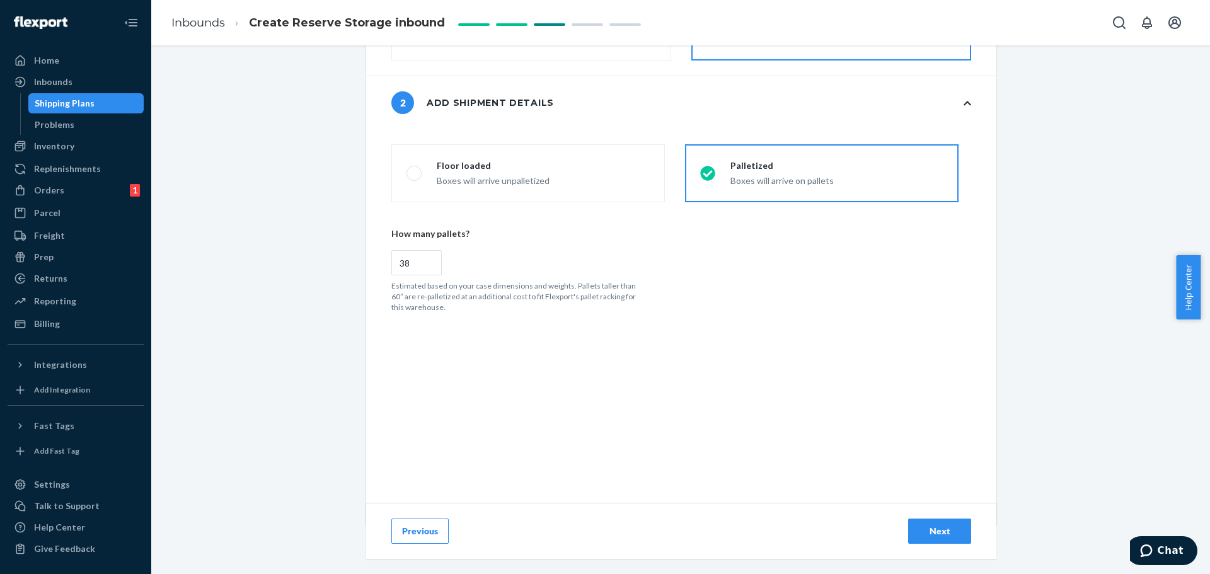
scroll to position [277, 0]
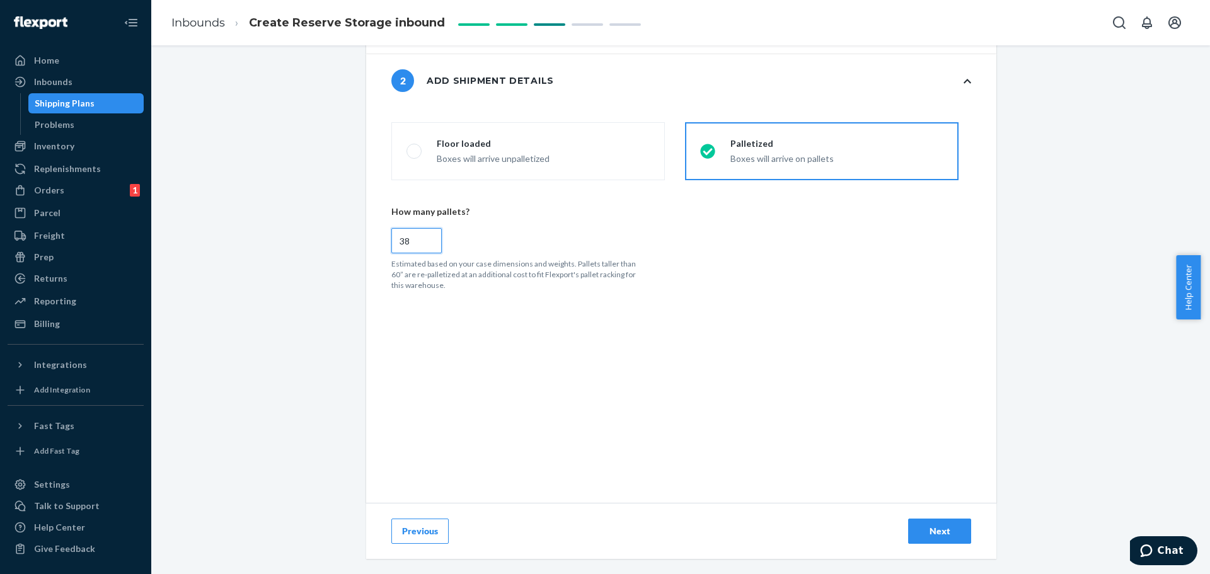
drag, startPoint x: 403, startPoint y: 243, endPoint x: 372, endPoint y: 244, distance: 30.9
click at [372, 244] on div "cargoTypeRadioGroup Floor loaded Boxes will arrive unpalletized Palletized Boxe…" at bounding box center [681, 305] width 630 height 396
click at [941, 534] on div "Next" at bounding box center [940, 531] width 42 height 13
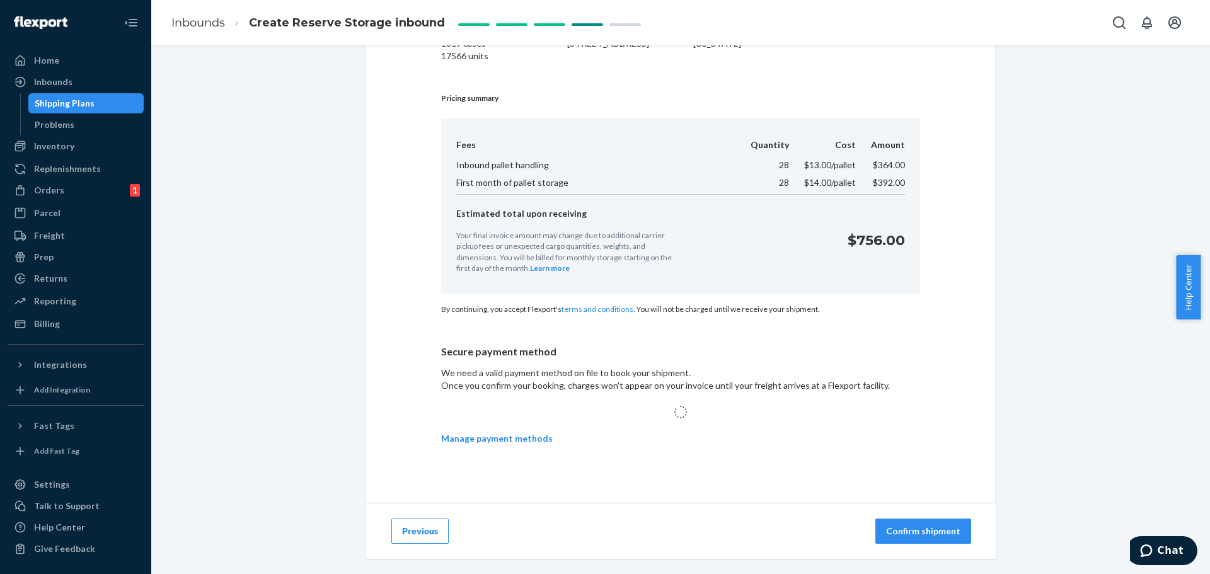
scroll to position [154, 0]
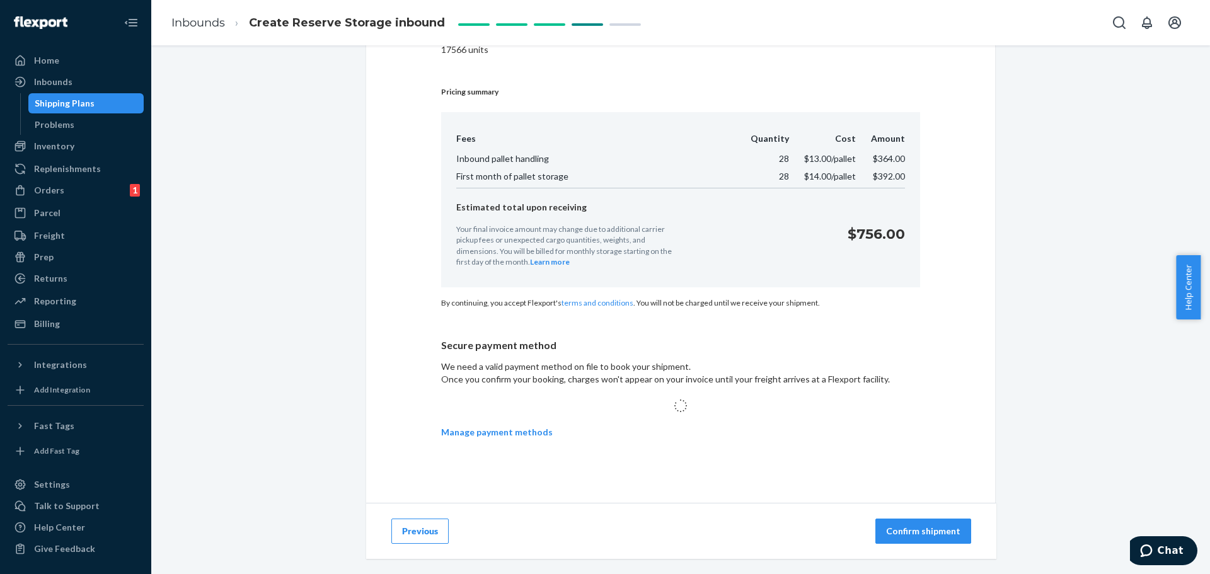
click at [910, 534] on p "Confirm shipment" at bounding box center [923, 531] width 74 height 13
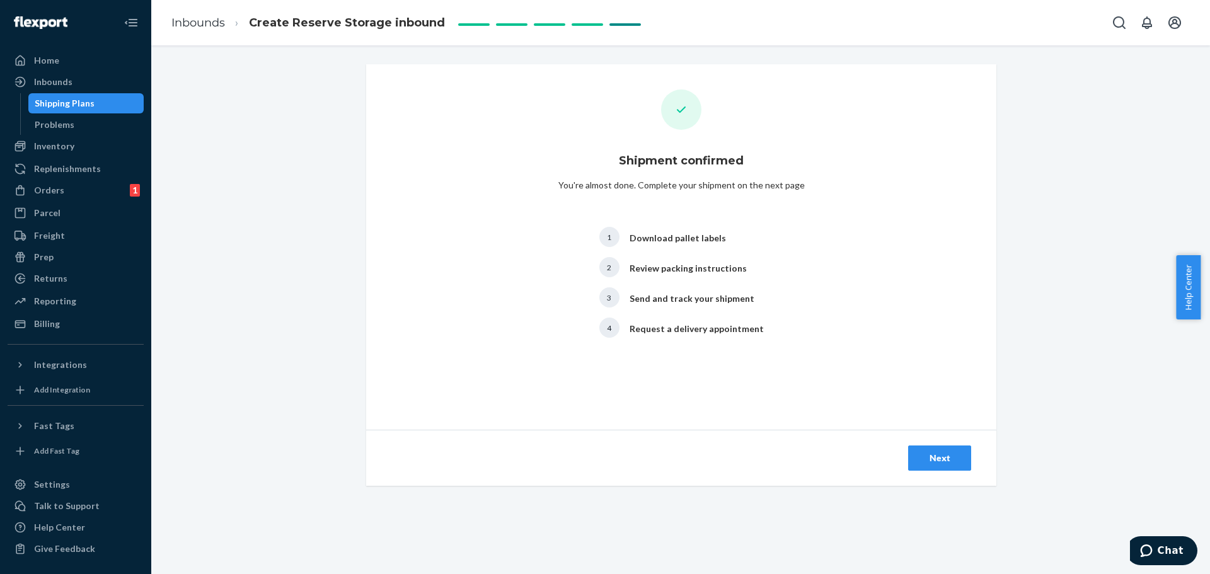
click at [934, 459] on div "Next" at bounding box center [940, 458] width 42 height 13
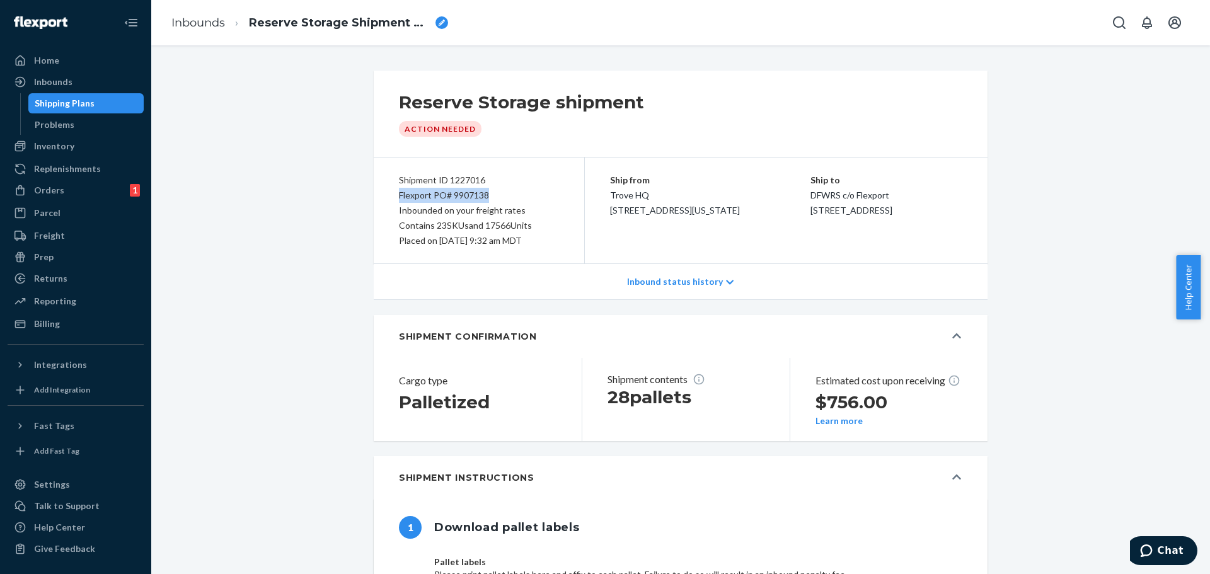
drag, startPoint x: 496, startPoint y: 195, endPoint x: 353, endPoint y: 195, distance: 143.0
click at [468, 199] on div "Flexport PO# 9907138" at bounding box center [479, 195] width 160 height 15
click at [468, 198] on div "Flexport PO# 9907138" at bounding box center [479, 195] width 160 height 15
